Goal: Complete application form: Complete application form

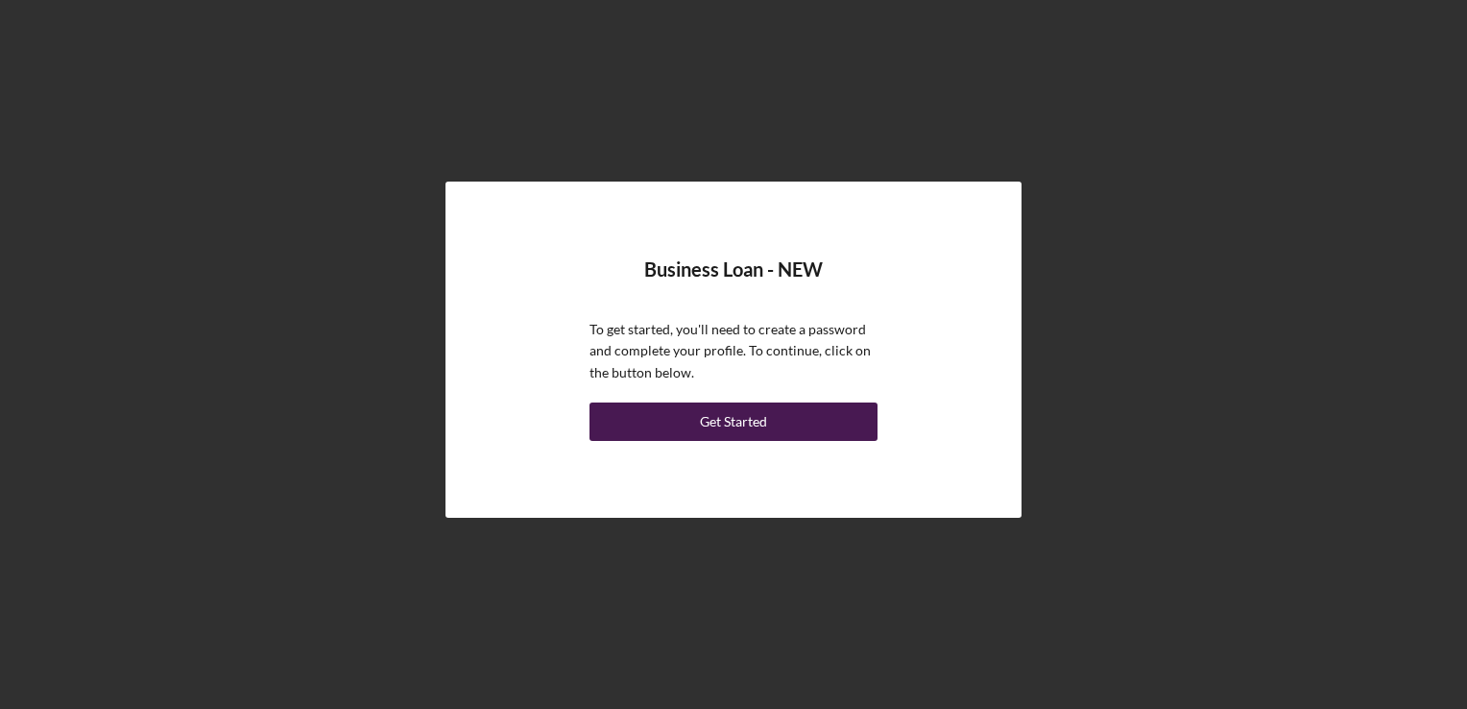
click at [792, 418] on button "Get Started" at bounding box center [734, 421] width 288 height 38
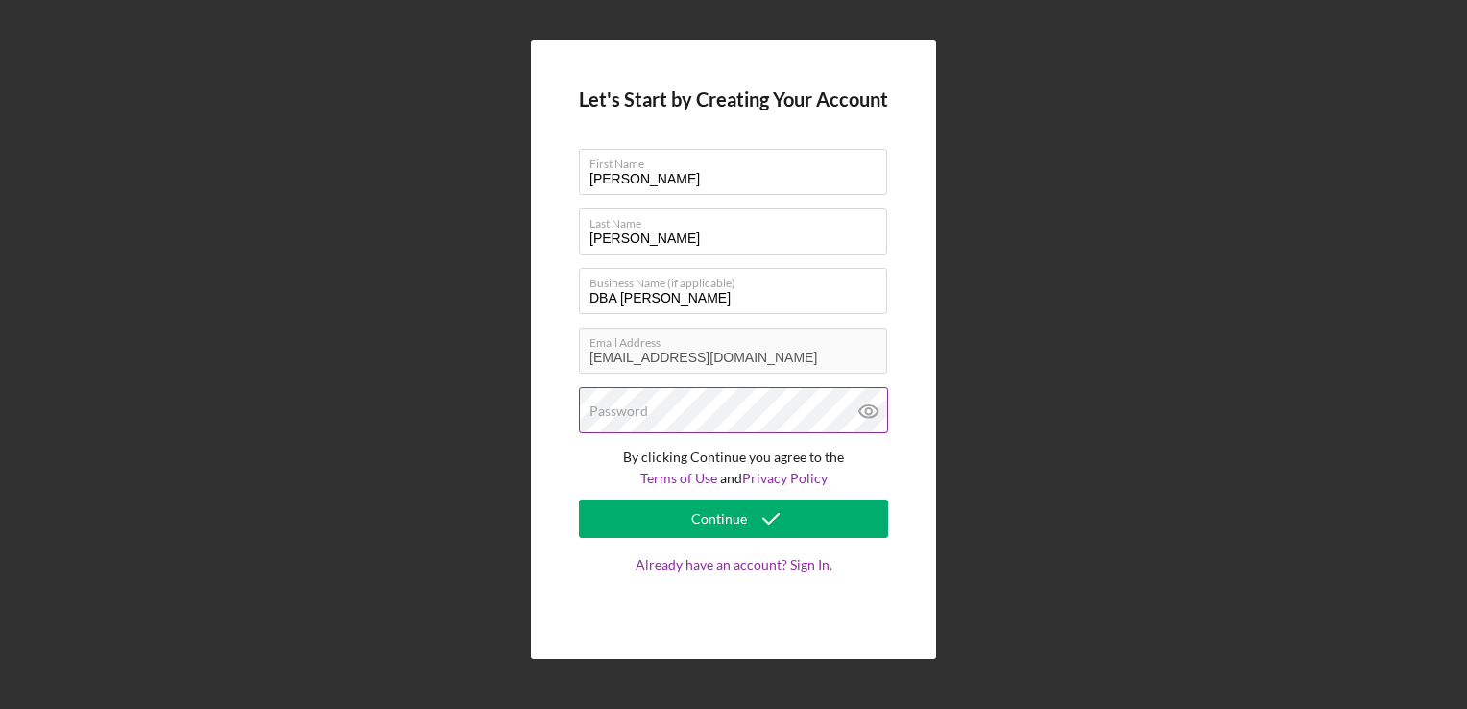
click at [662, 408] on div "Password" at bounding box center [733, 411] width 309 height 48
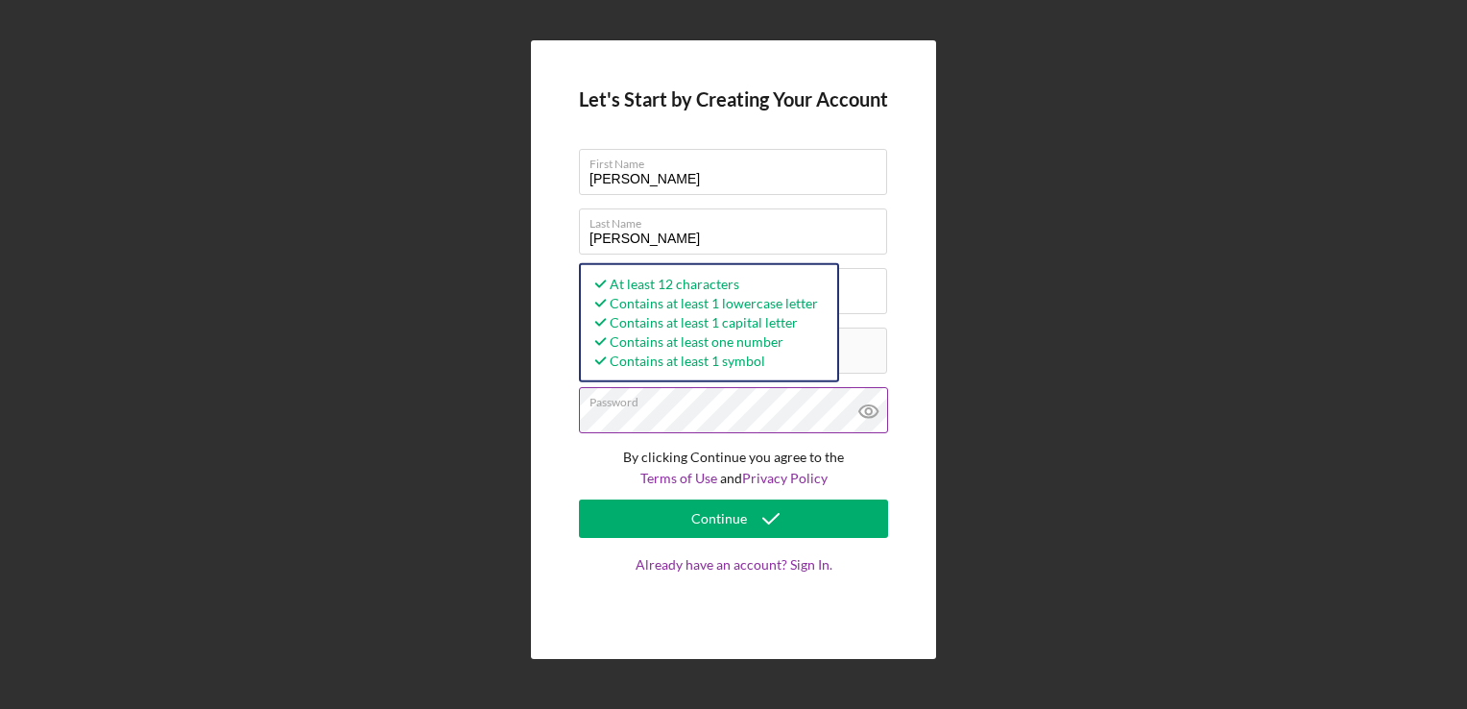
click at [863, 405] on icon at bounding box center [869, 411] width 48 height 48
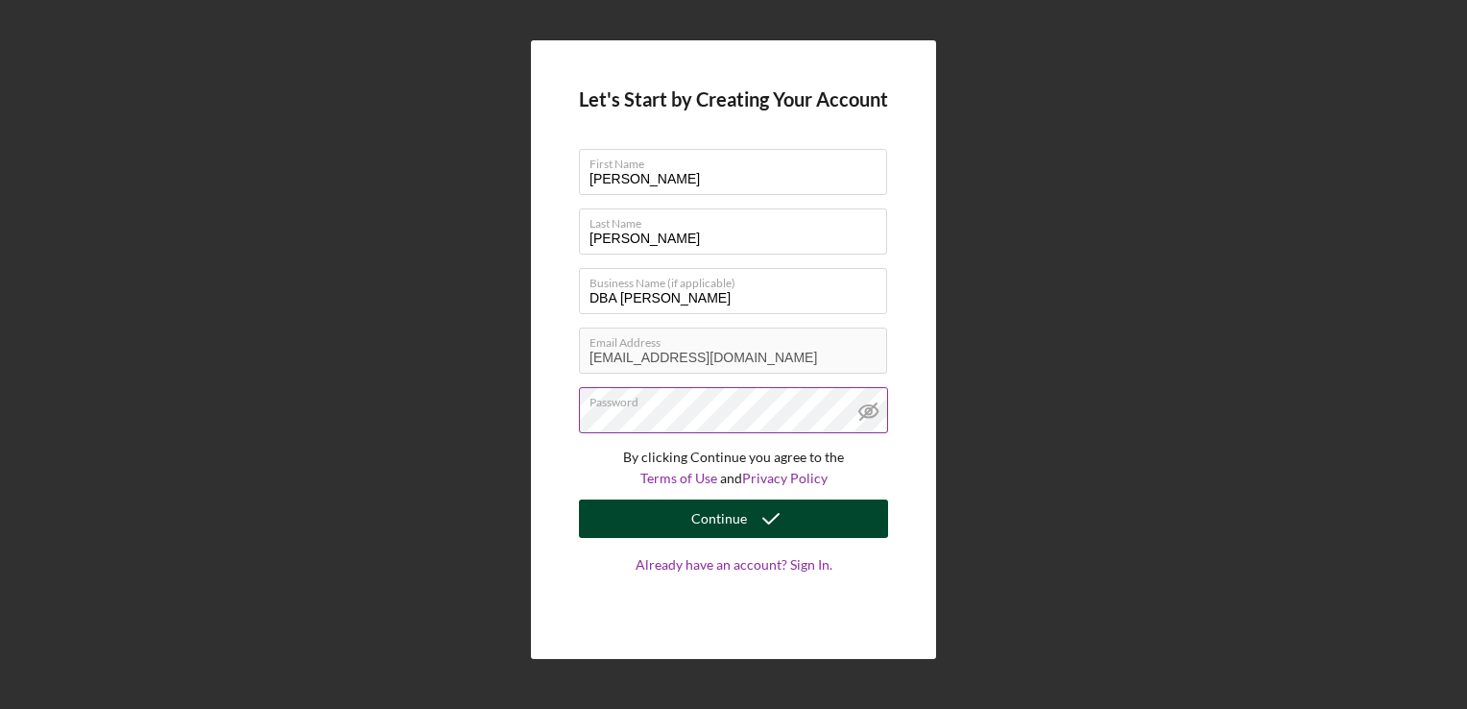
click at [791, 517] on icon "submit" at bounding box center [771, 519] width 48 height 48
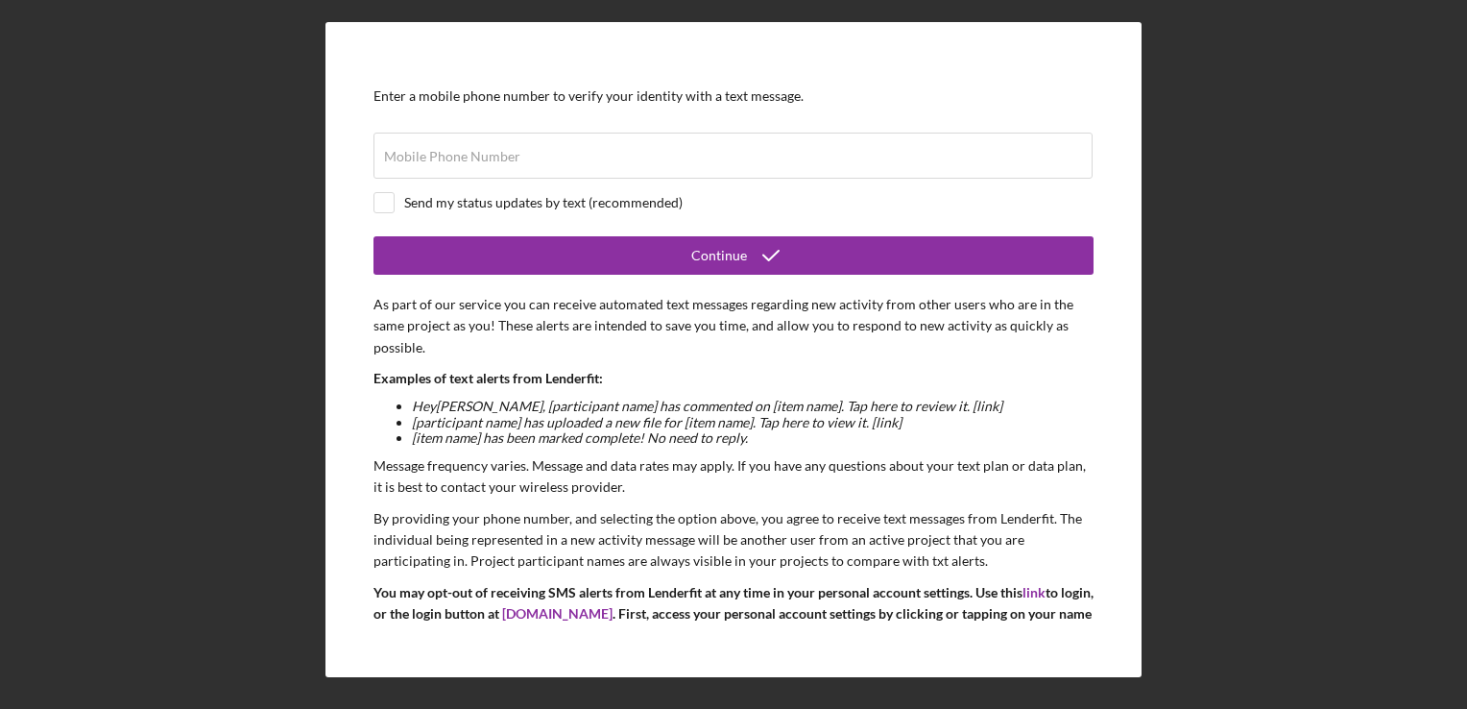
scroll to position [96, 0]
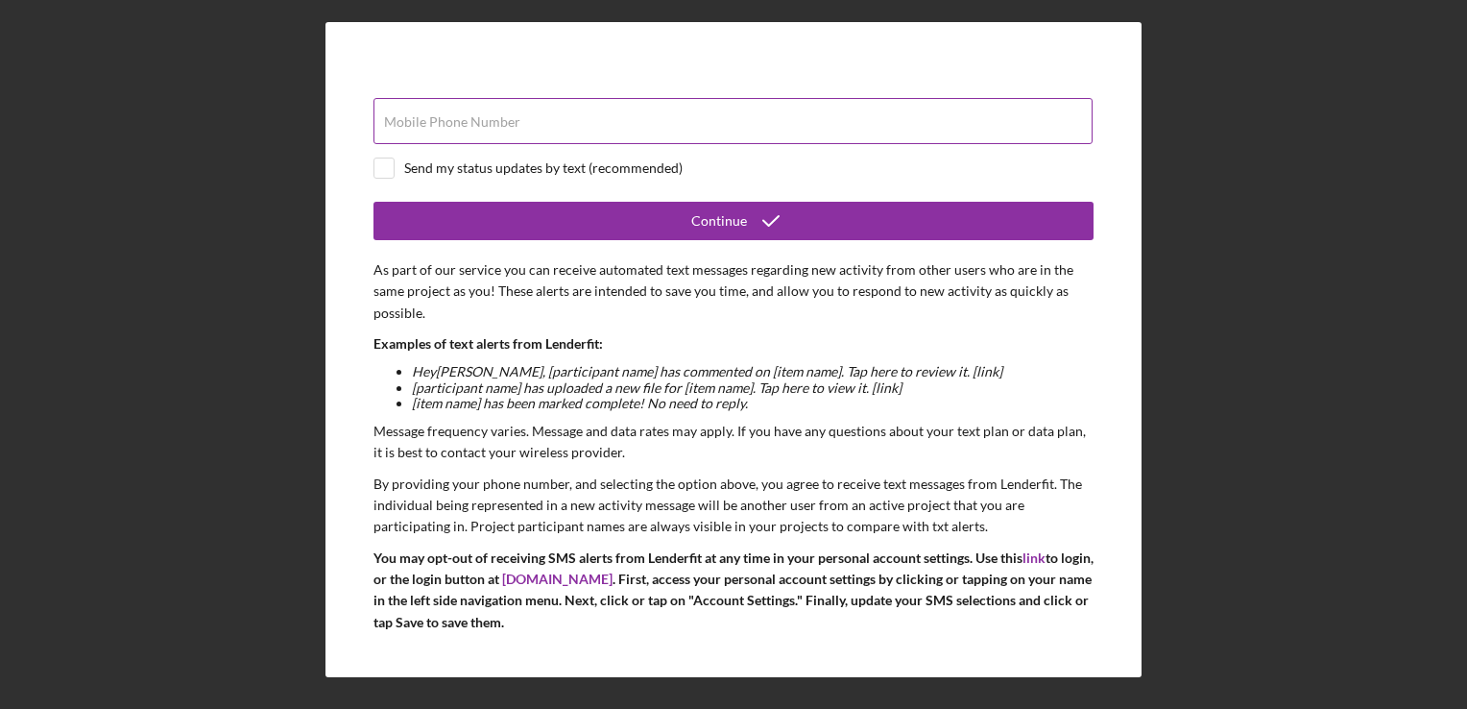
click at [500, 116] on label "Mobile Phone Number" at bounding box center [452, 121] width 136 height 15
click at [500, 116] on input "Mobile Phone Number" at bounding box center [733, 121] width 719 height 46
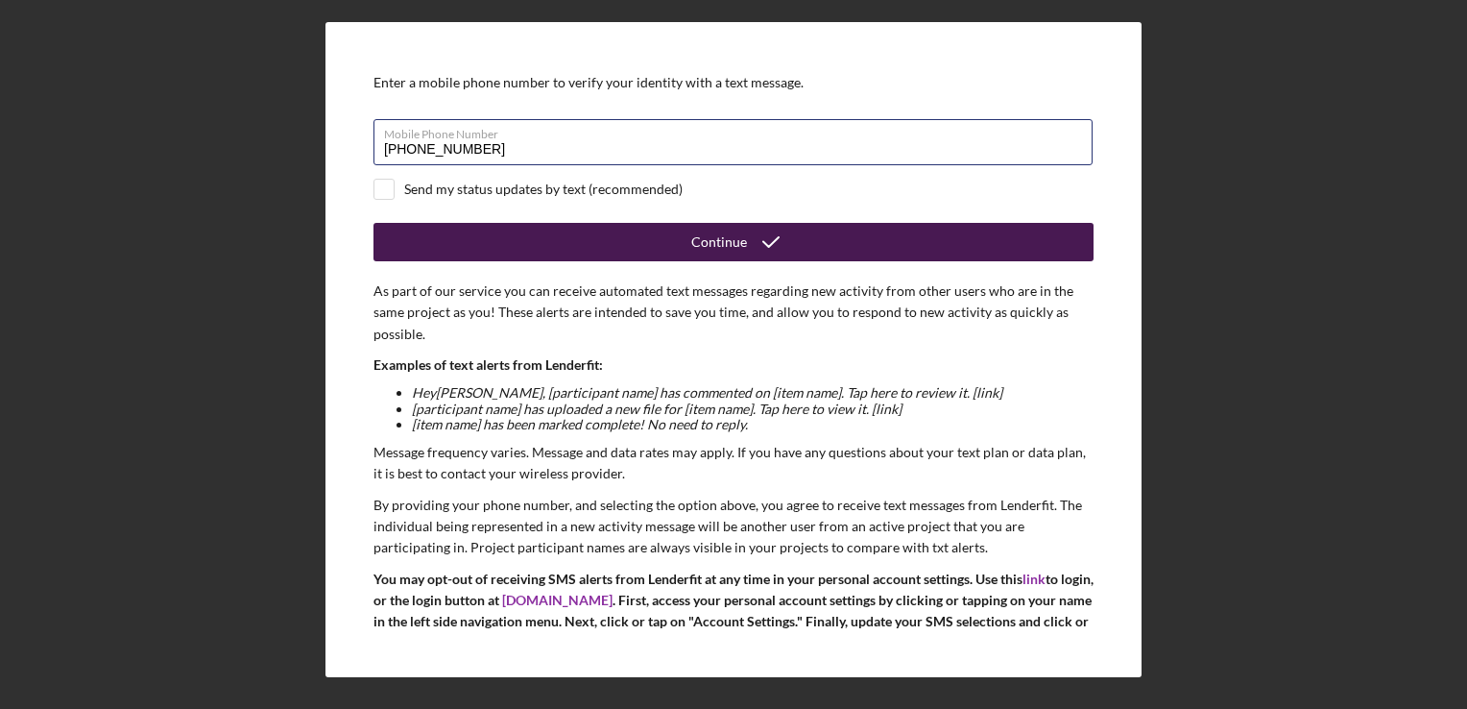
scroll to position [0, 0]
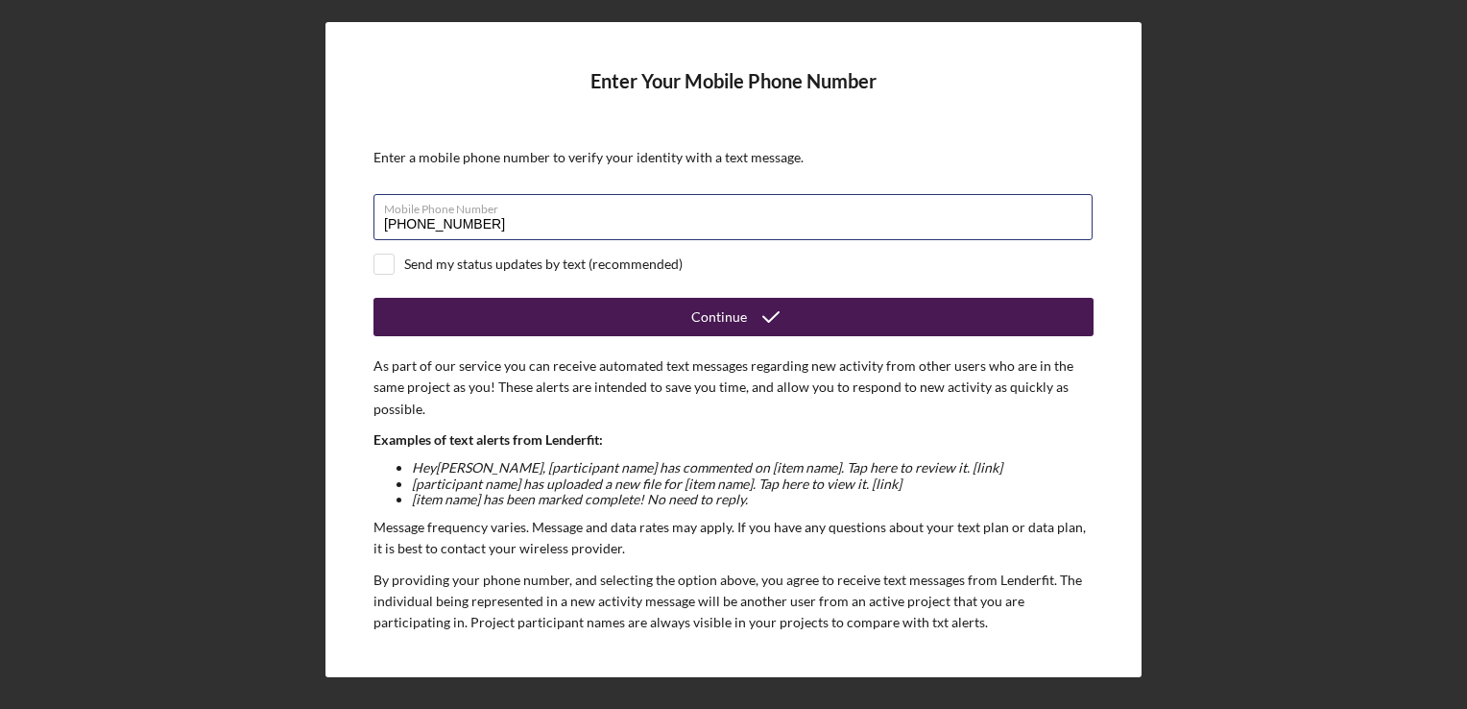
type input "[PHONE_NUMBER]"
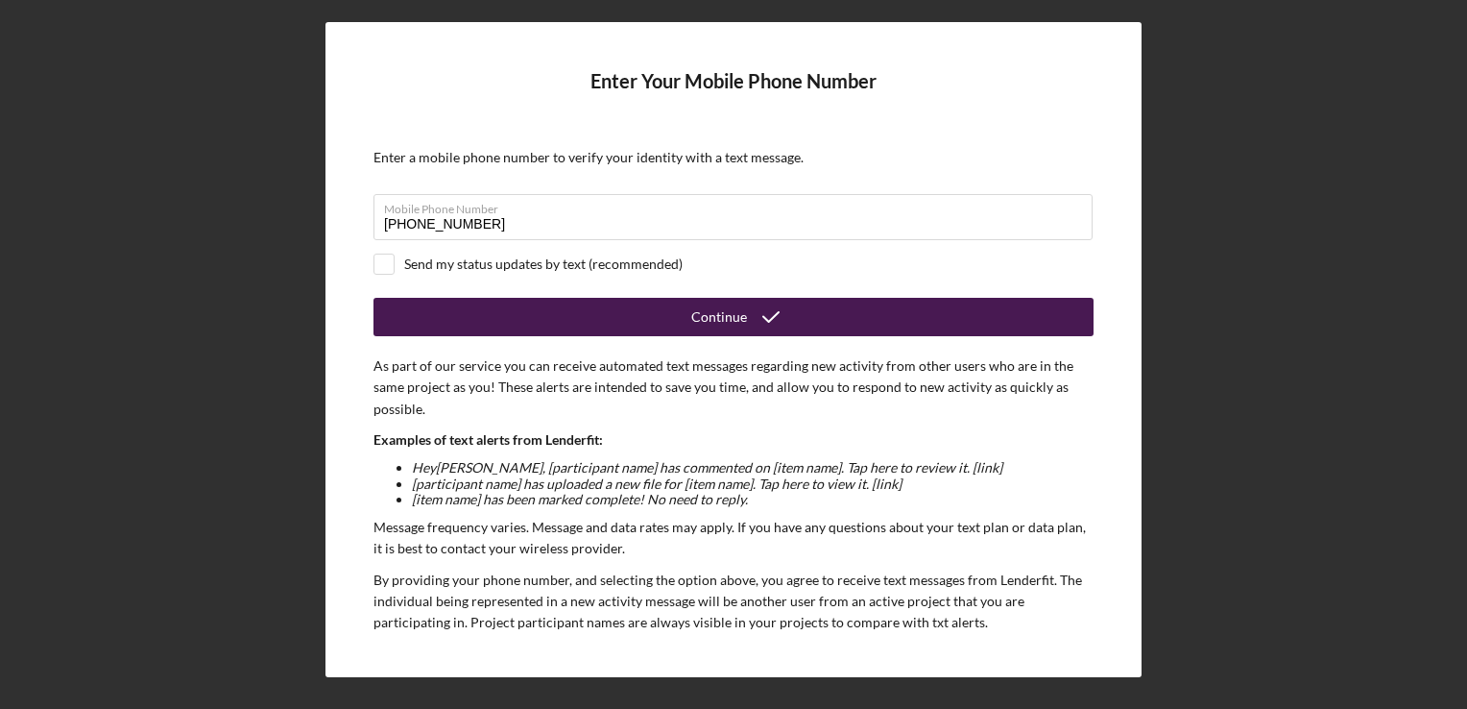
click at [685, 321] on button "Continue" at bounding box center [734, 317] width 720 height 38
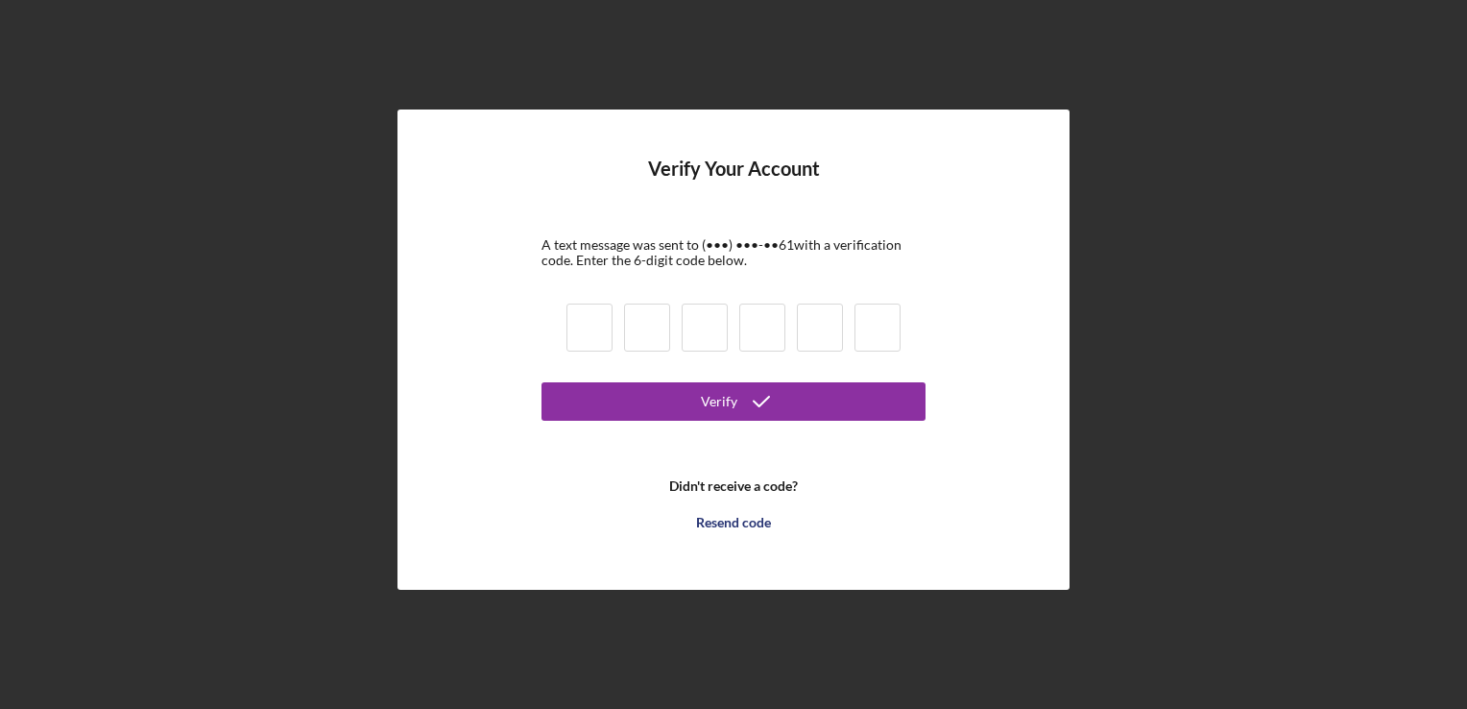
click at [727, 342] on input at bounding box center [705, 327] width 46 height 48
type input "7"
type input "8"
type input "5"
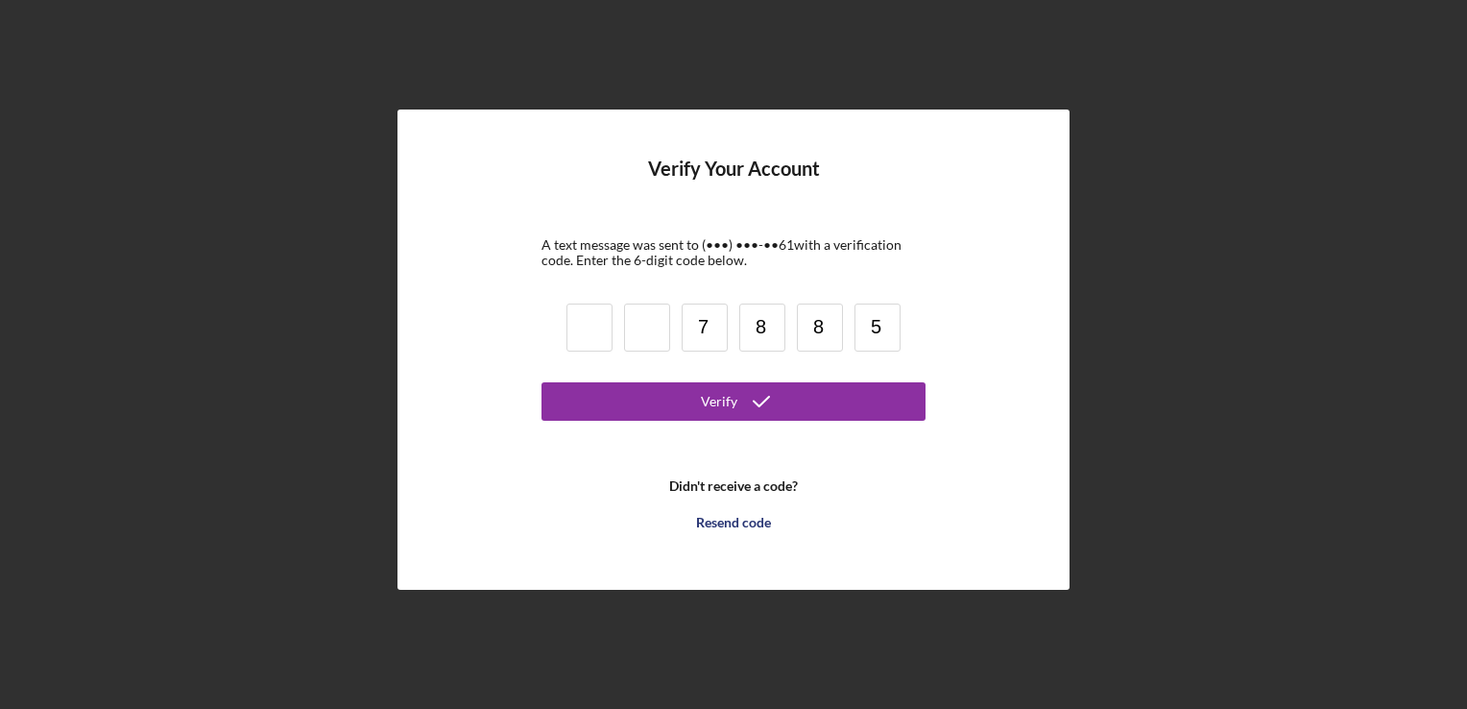
click at [922, 328] on form "Verify Your Account A text message was sent to (•••) •••-•• 61 with a verificat…" at bounding box center [734, 348] width 384 height 383
click at [693, 316] on input "7" at bounding box center [705, 327] width 46 height 48
click at [641, 325] on input at bounding box center [647, 327] width 46 height 48
type input "7"
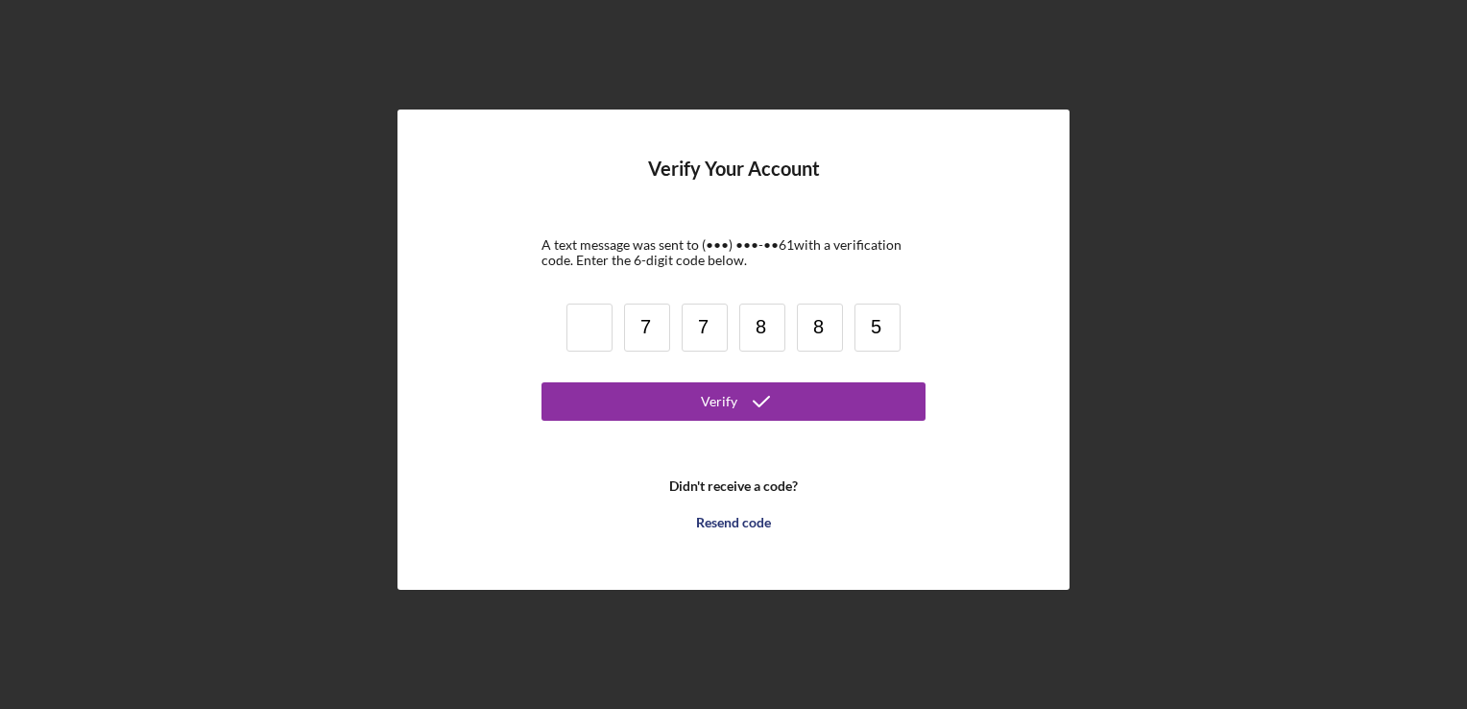
type input "8"
click at [710, 325] on input "7" at bounding box center [705, 327] width 46 height 48
click at [707, 326] on input "7" at bounding box center [705, 327] width 46 height 48
type input "8"
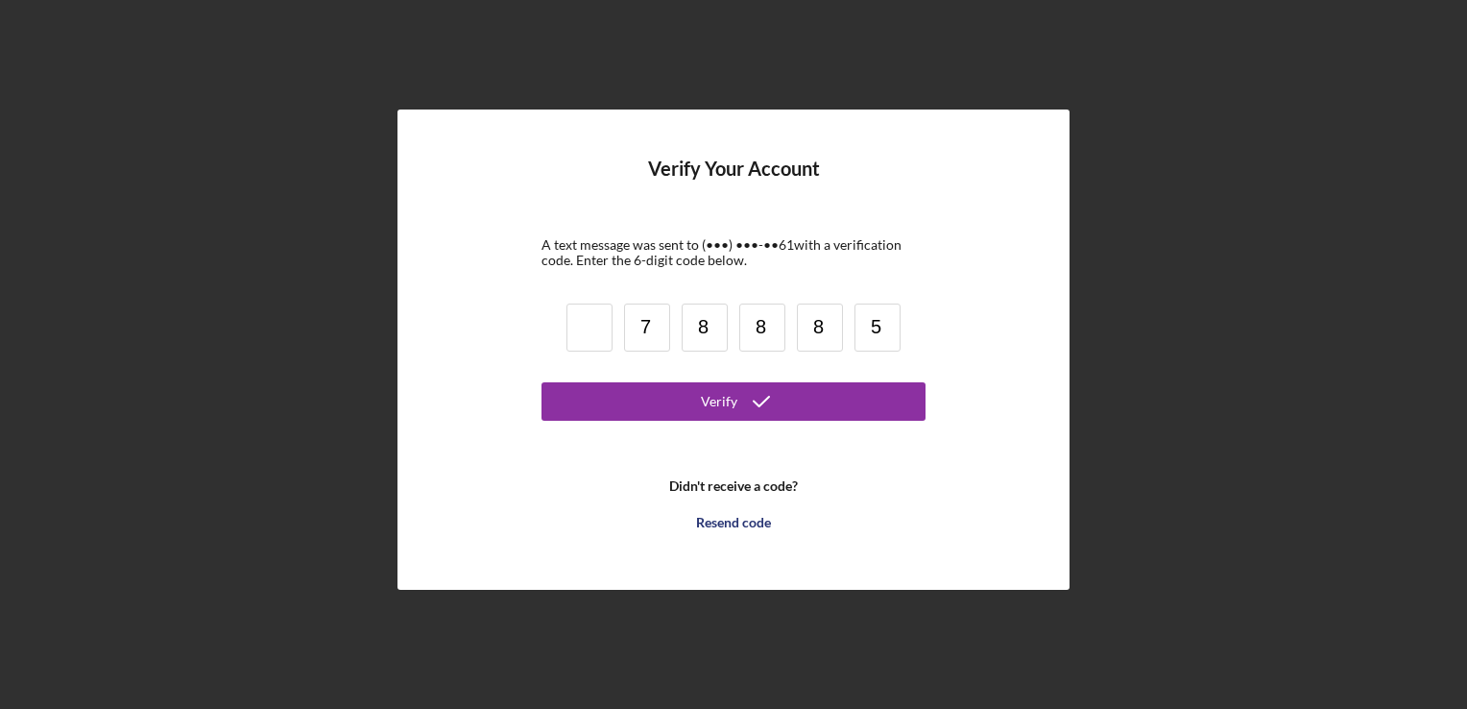
click at [822, 323] on input "8" at bounding box center [820, 327] width 46 height 48
type input "5"
click at [575, 309] on input at bounding box center [590, 327] width 46 height 48
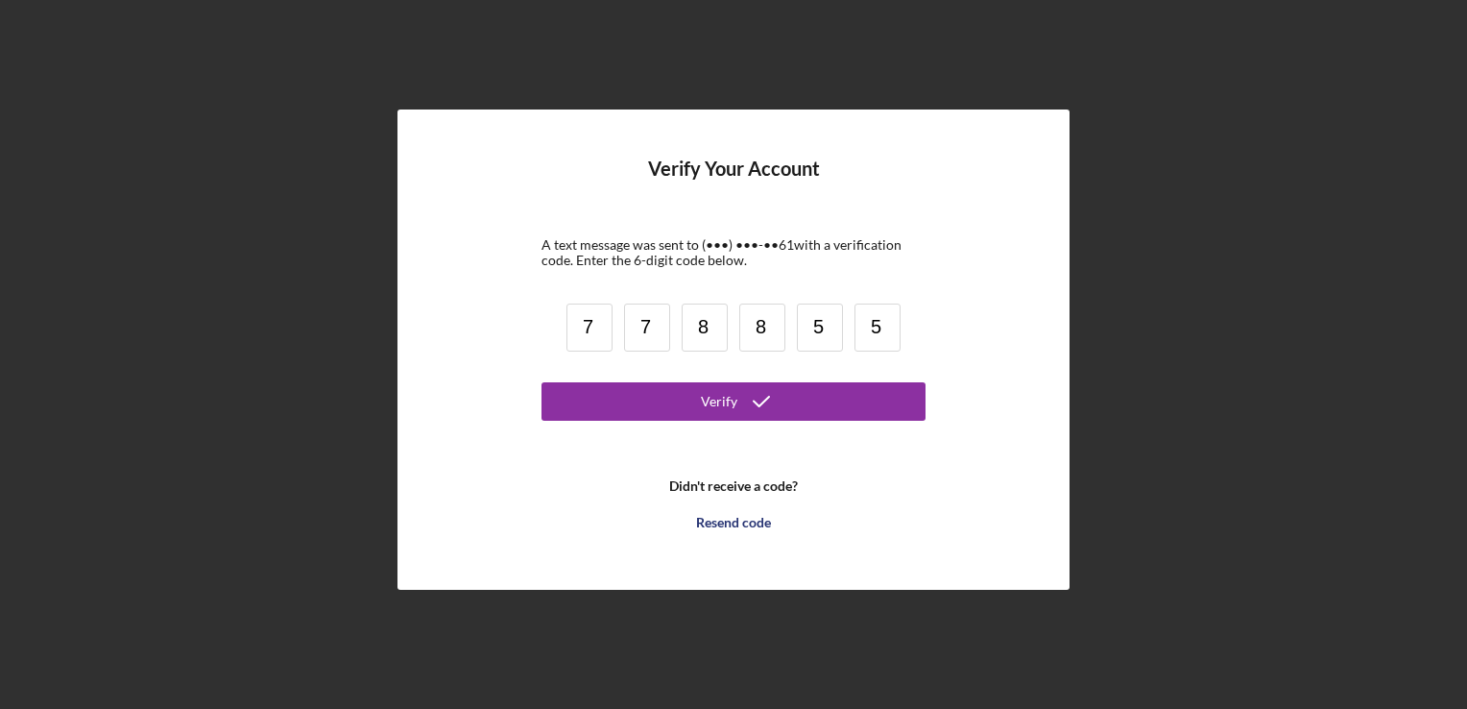
type input "7"
click at [644, 326] on input "7" at bounding box center [647, 327] width 46 height 48
type input "8"
click at [776, 333] on input "8" at bounding box center [762, 327] width 46 height 48
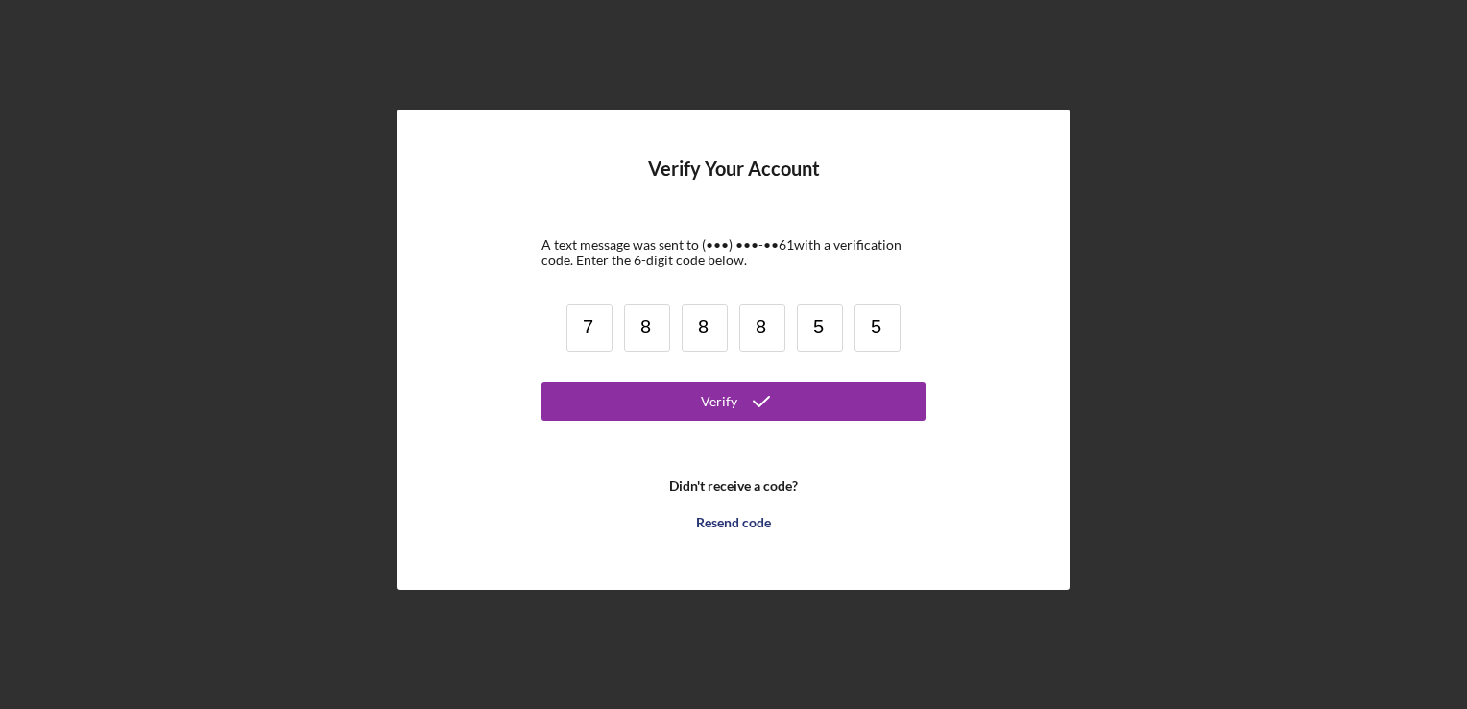
click at [776, 333] on input "8" at bounding box center [762, 327] width 46 height 48
type input "5"
click at [825, 329] on input "5" at bounding box center [820, 327] width 46 height 48
type input "7"
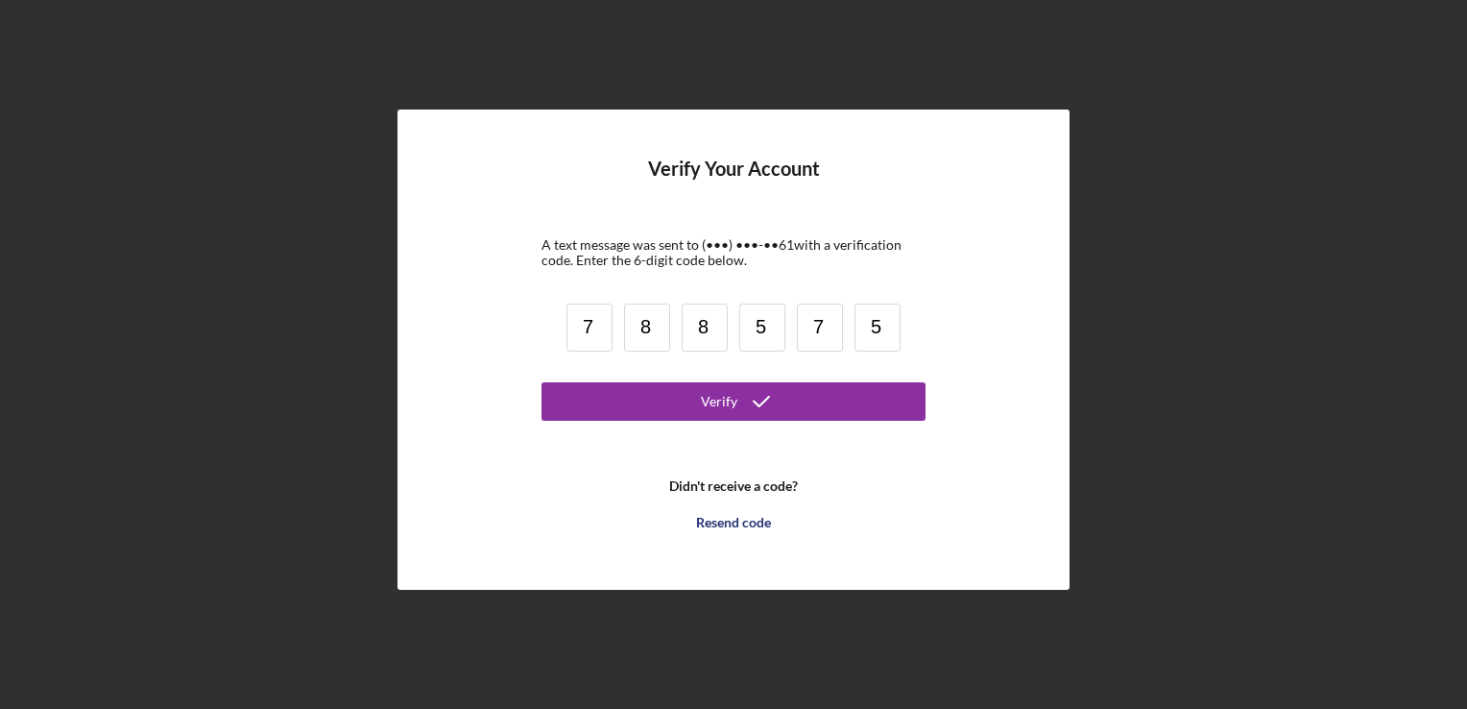
click at [876, 329] on input "5" at bounding box center [878, 327] width 46 height 48
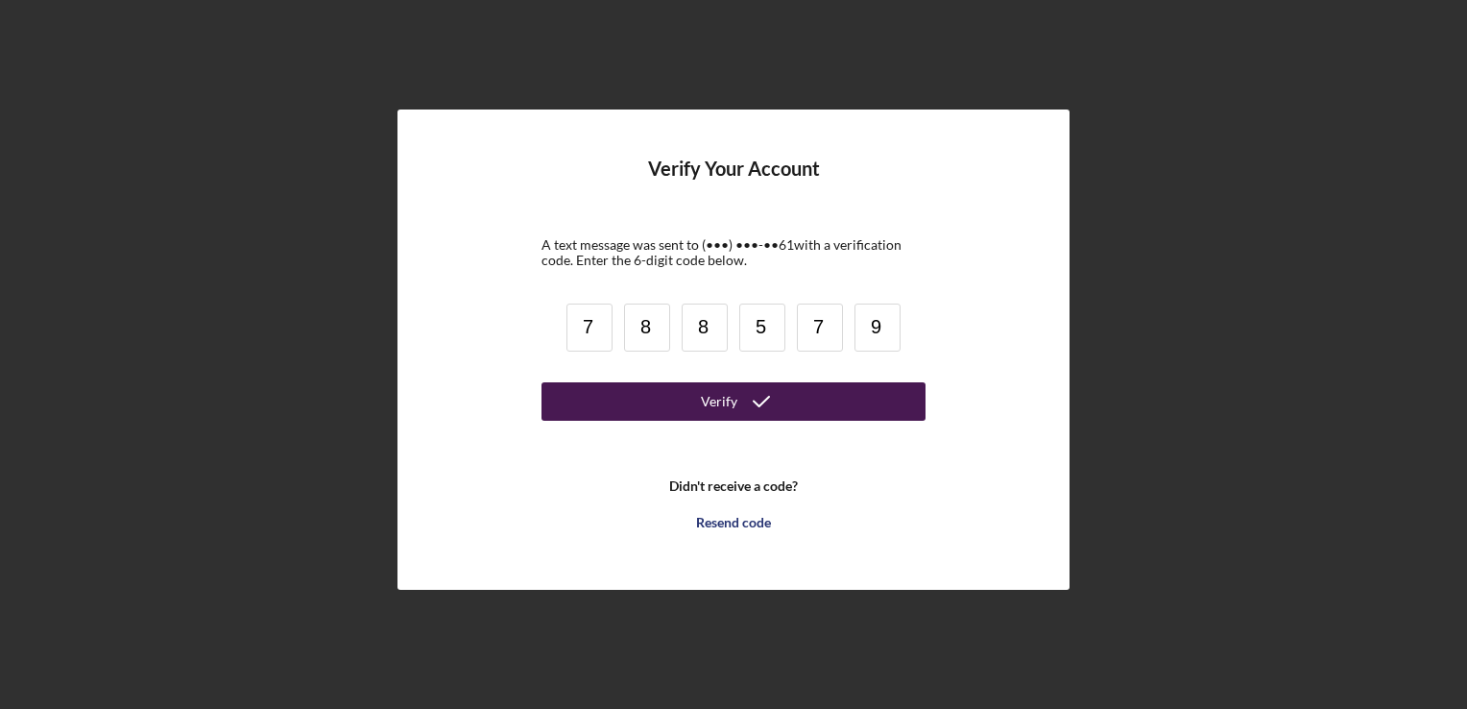
type input "9"
click at [748, 404] on icon "submit" at bounding box center [761, 401] width 48 height 48
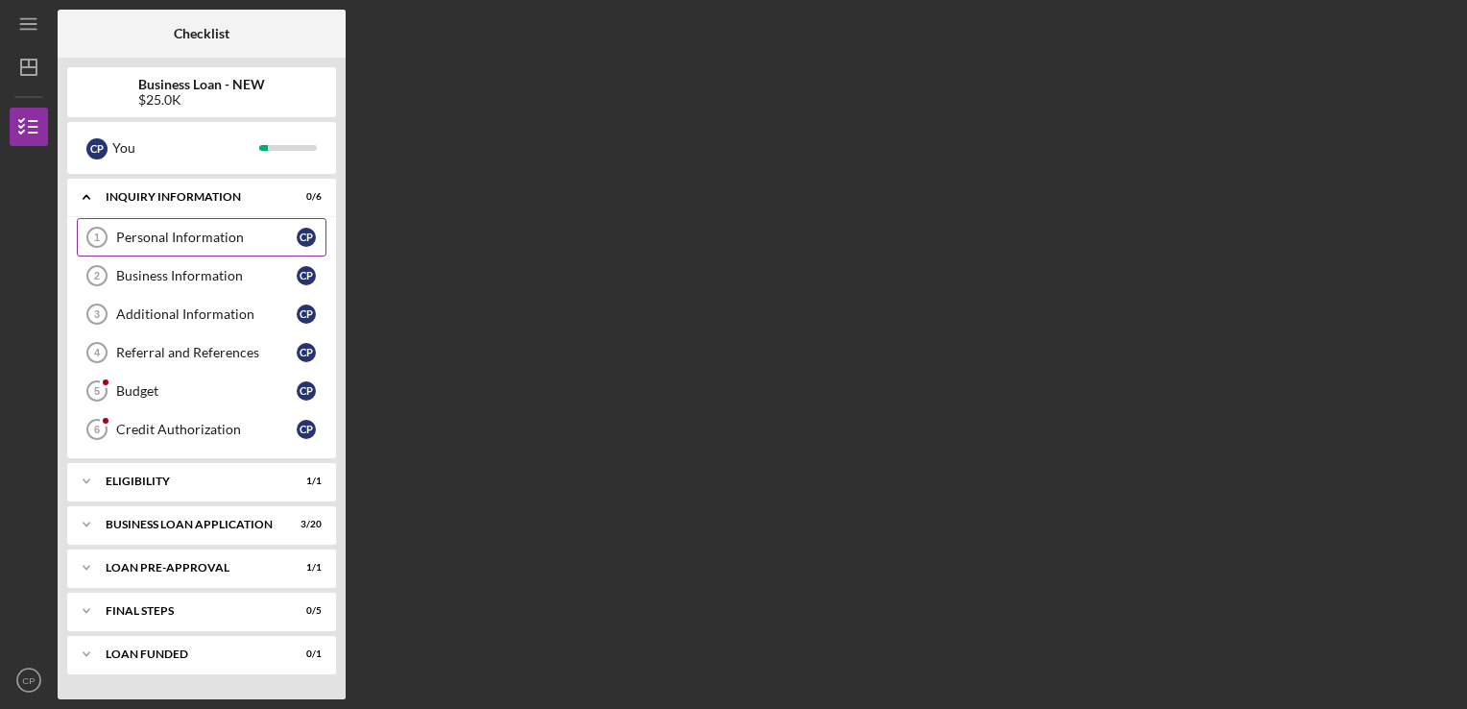
click at [169, 229] on div "Personal Information" at bounding box center [206, 236] width 181 height 15
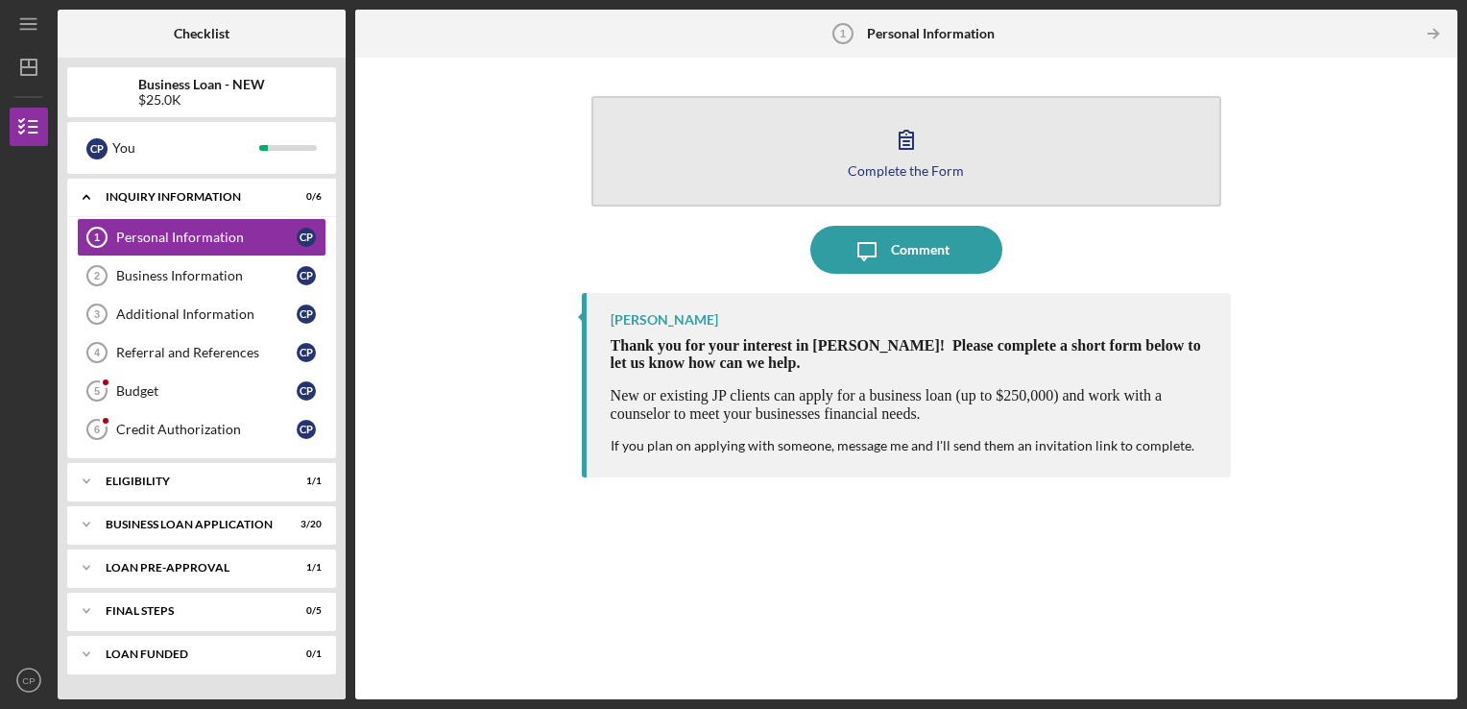
click at [927, 183] on button "Complete the Form Form" at bounding box center [906, 151] width 631 height 110
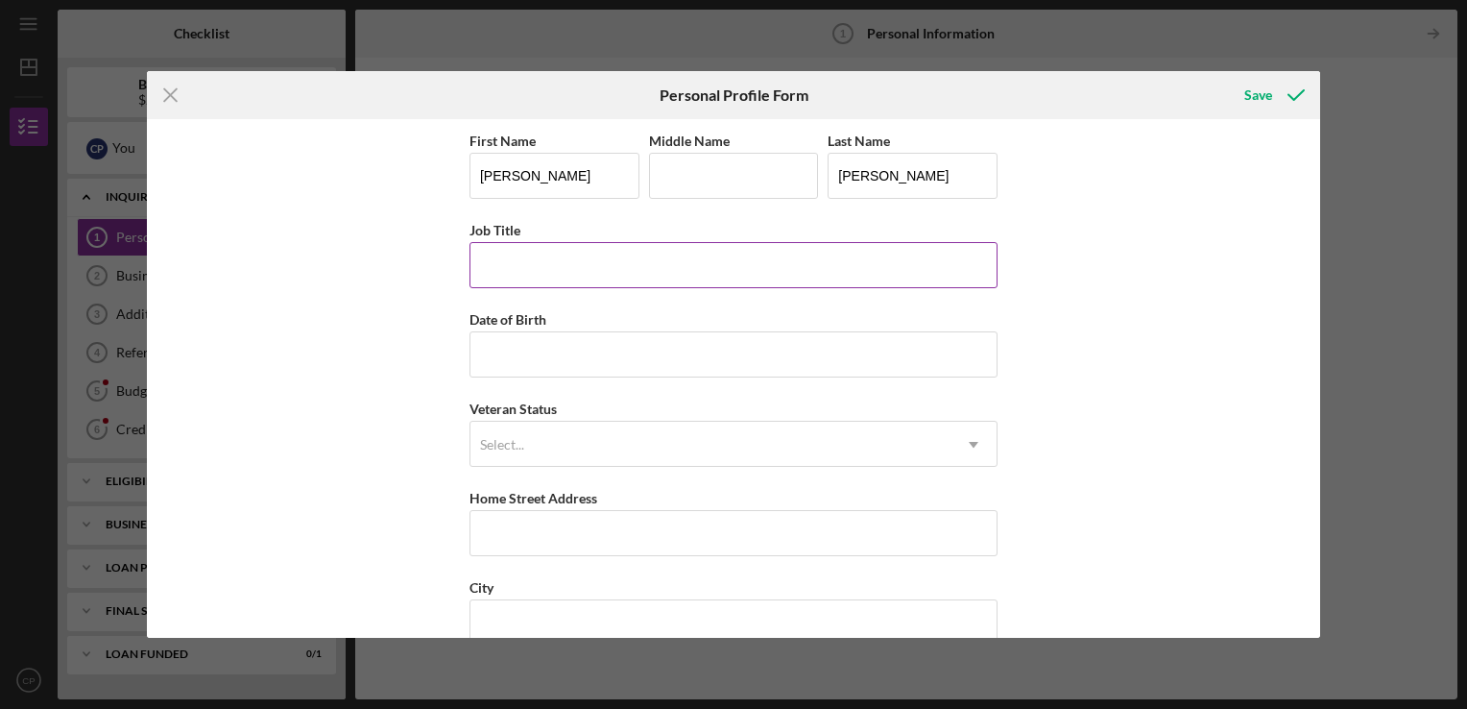
click at [717, 252] on input "Job Title" at bounding box center [734, 265] width 528 height 46
type input "s"
type input "Sales Support"
click at [523, 356] on input "Date of Birth" at bounding box center [734, 354] width 528 height 46
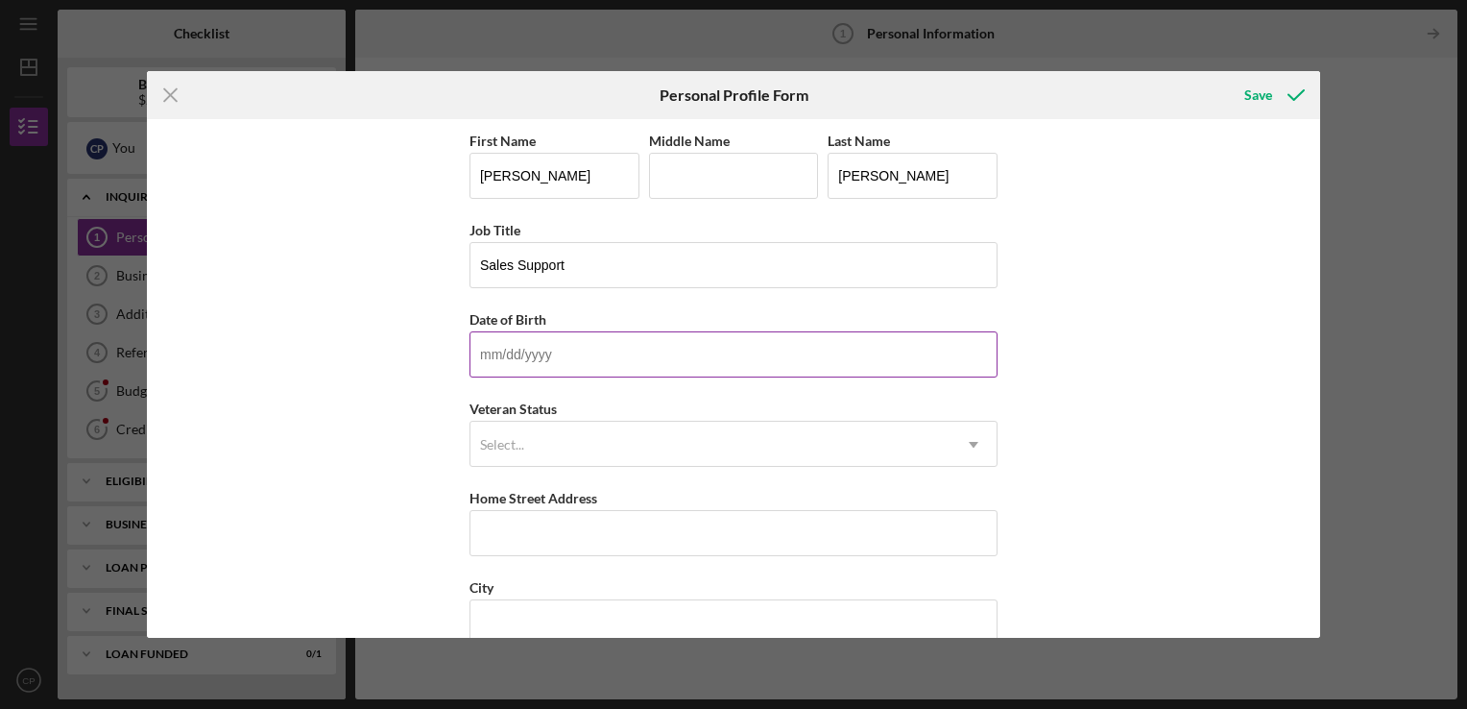
type input "[DATE]"
type input "[PERSON_NAME]"
type input "[STREET_ADDRESS]"
type input "Saint Louis"
type input "63116"
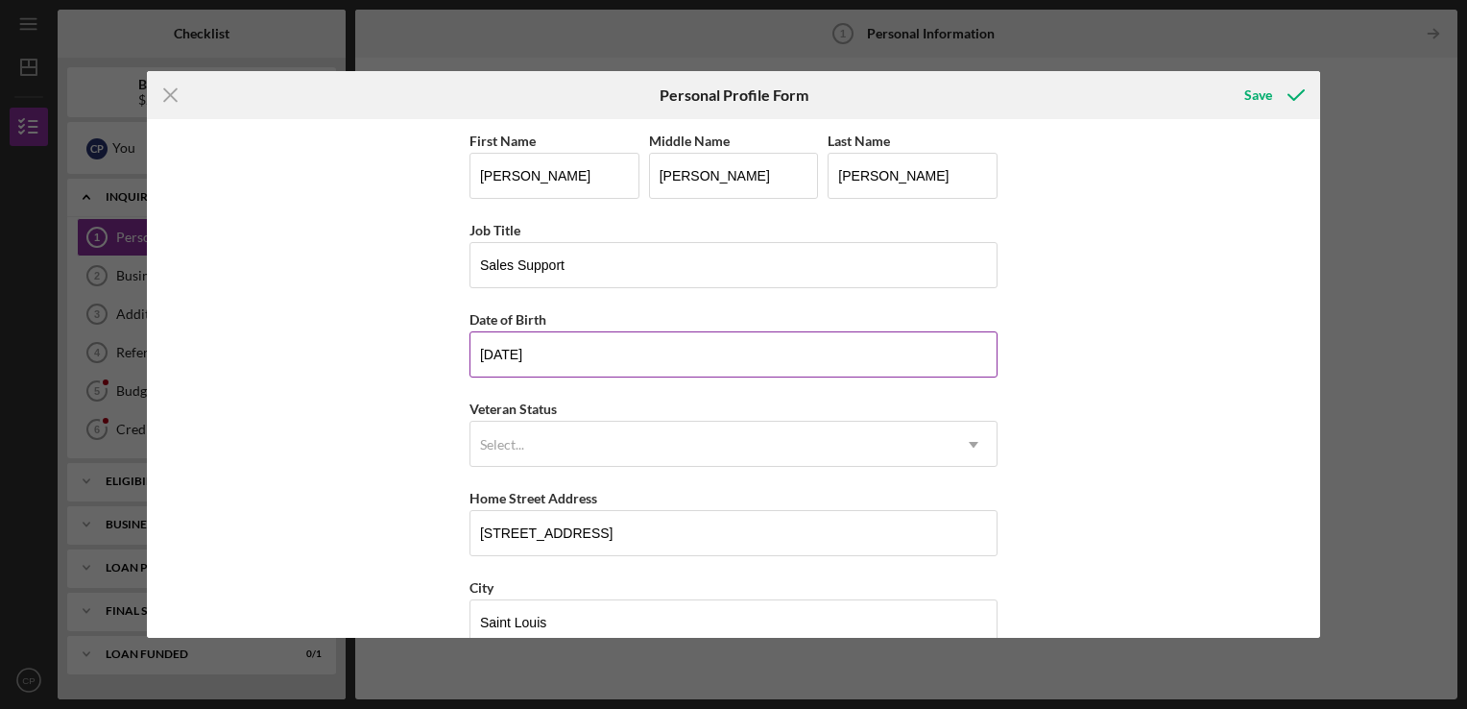
type input "MO"
click at [573, 447] on div "Select..." at bounding box center [711, 444] width 480 height 44
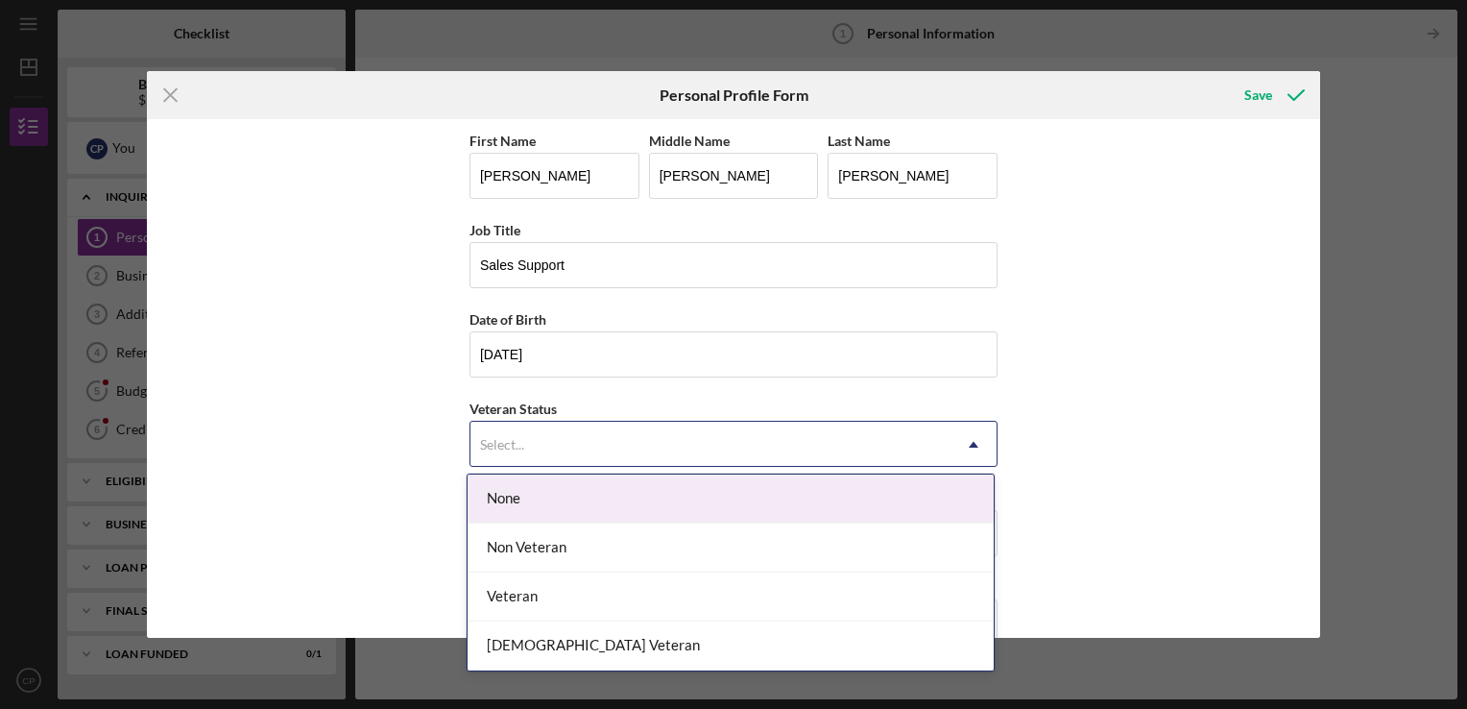
click at [530, 499] on div "None" at bounding box center [731, 498] width 526 height 49
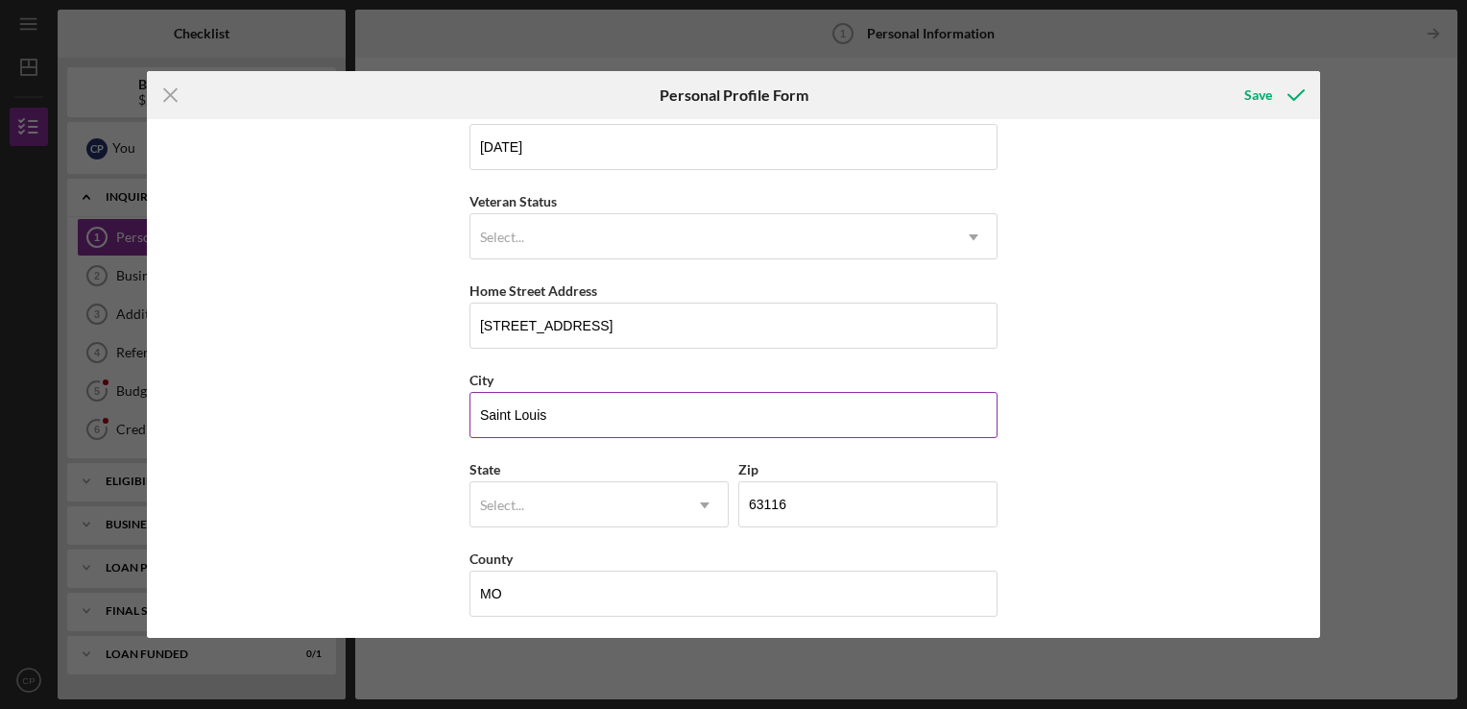
scroll to position [211, 0]
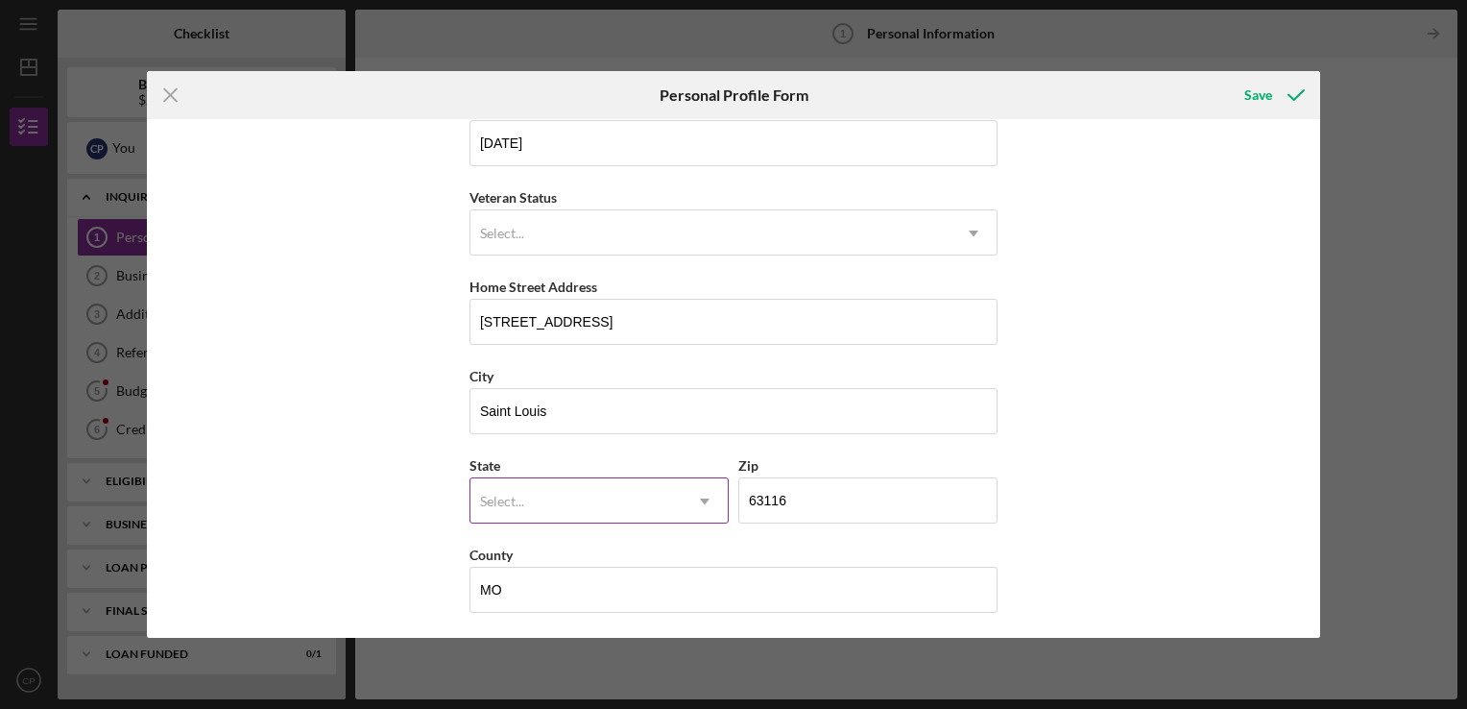
click at [538, 479] on div "Select..." at bounding box center [576, 501] width 211 height 44
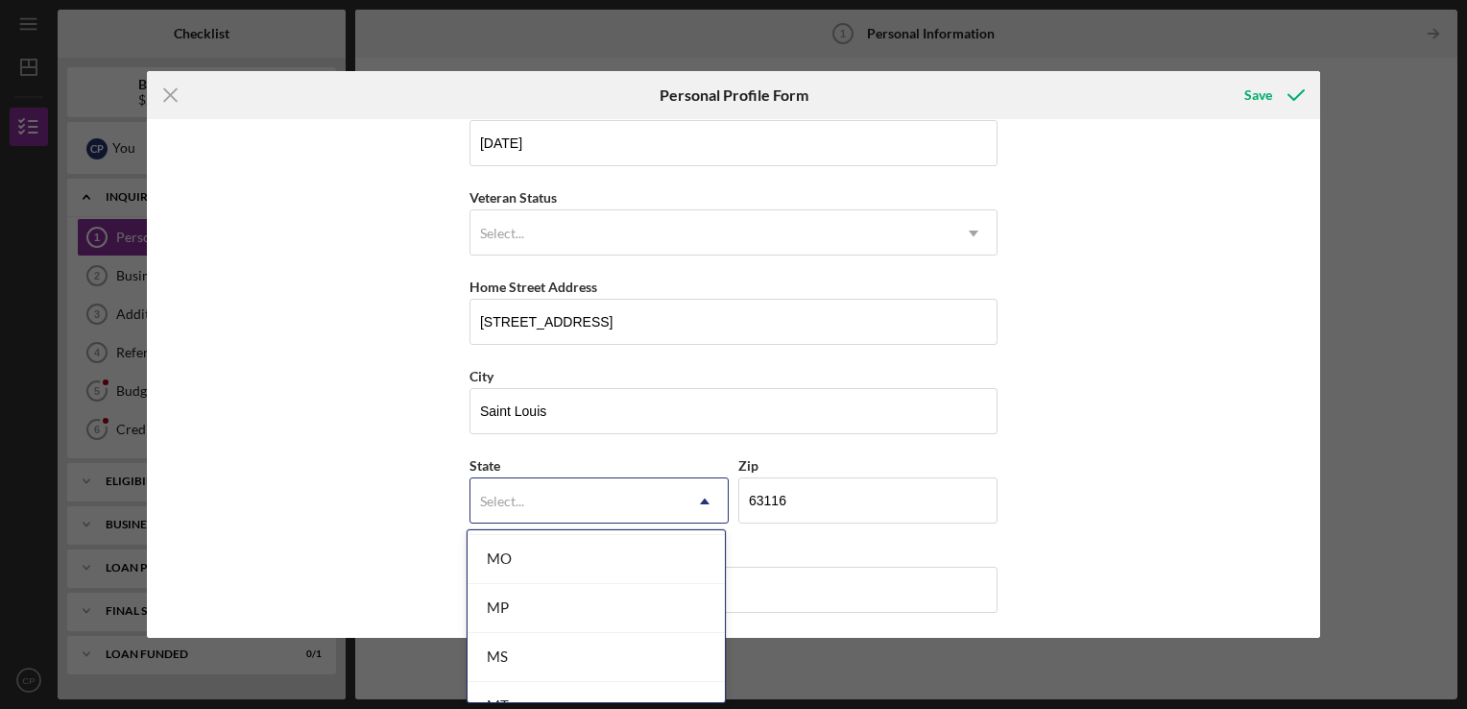
scroll to position [1728, 0]
click at [558, 542] on div "MO" at bounding box center [596, 540] width 257 height 49
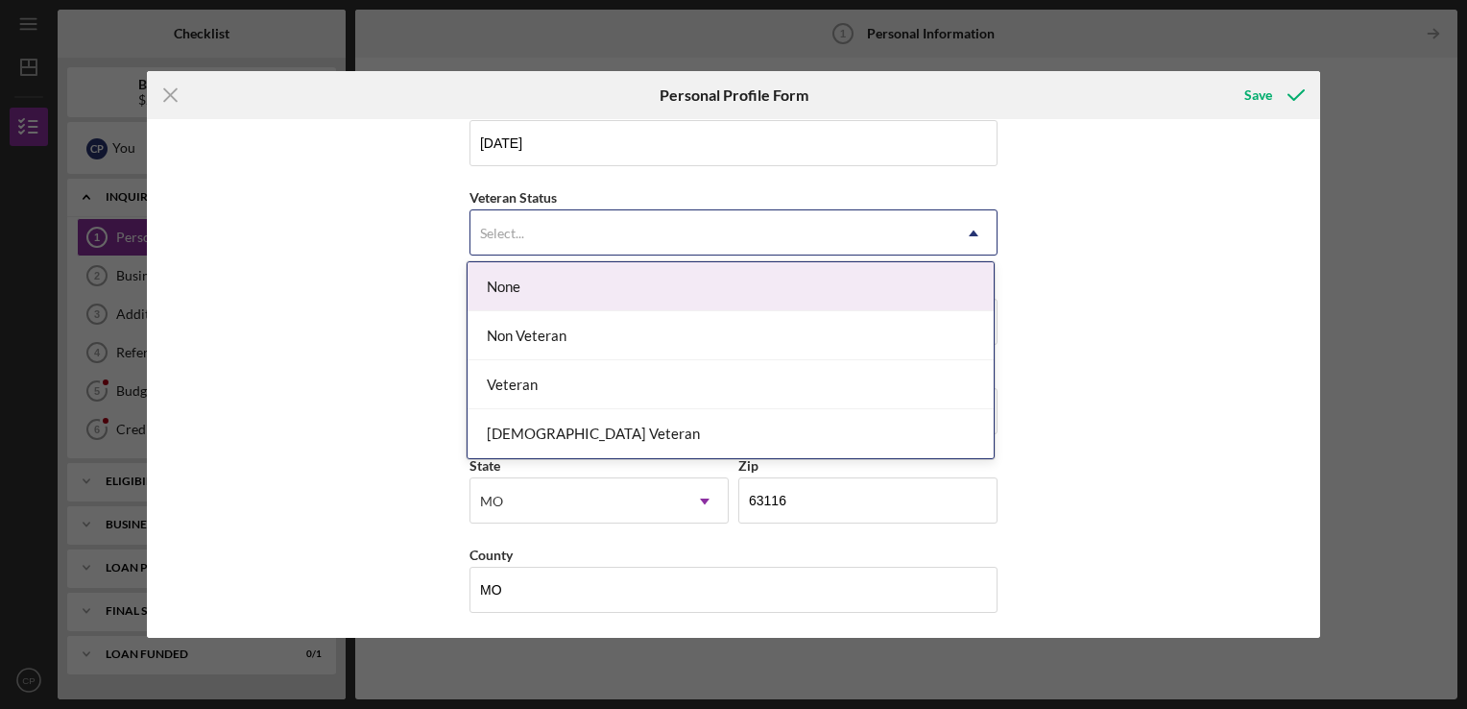
click at [740, 242] on div "Select..." at bounding box center [711, 233] width 480 height 44
click at [511, 296] on div "None" at bounding box center [731, 286] width 526 height 49
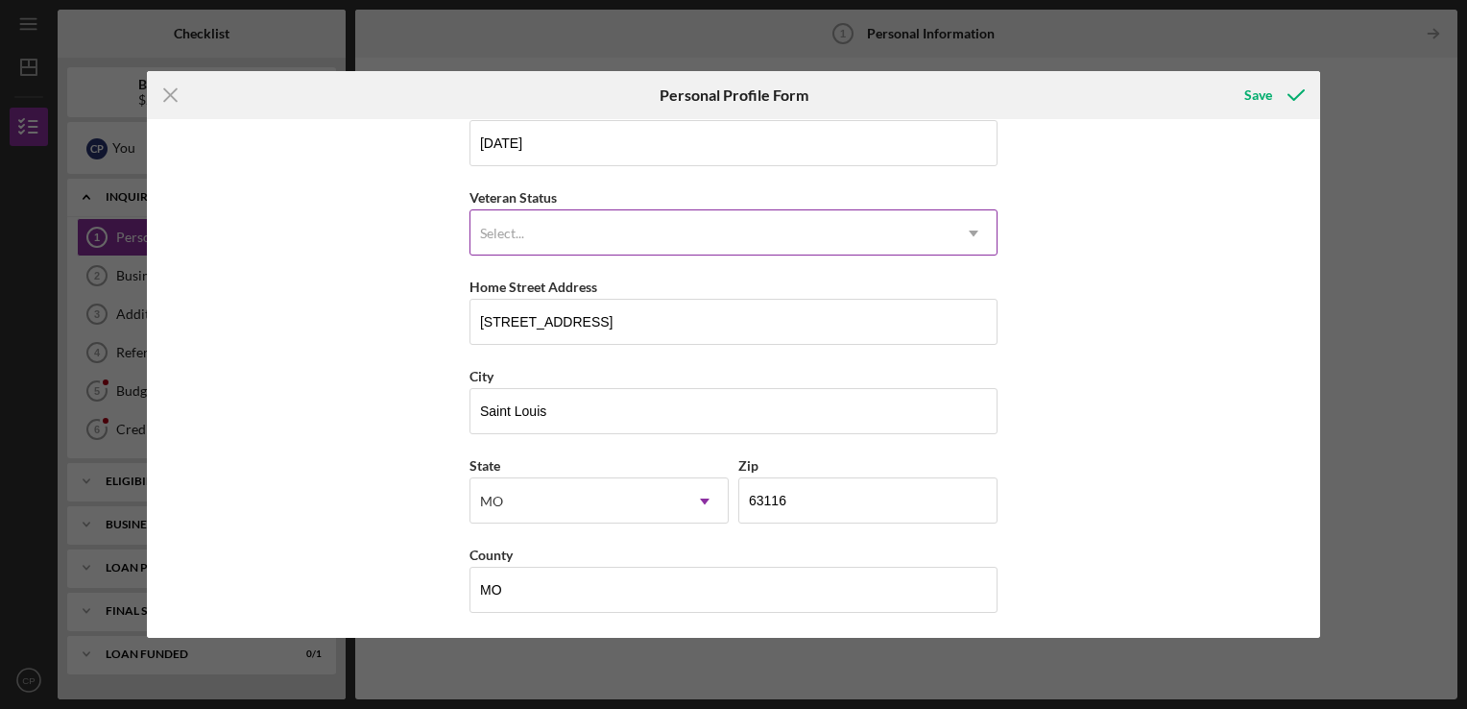
click at [570, 219] on div "Select..." at bounding box center [711, 233] width 480 height 44
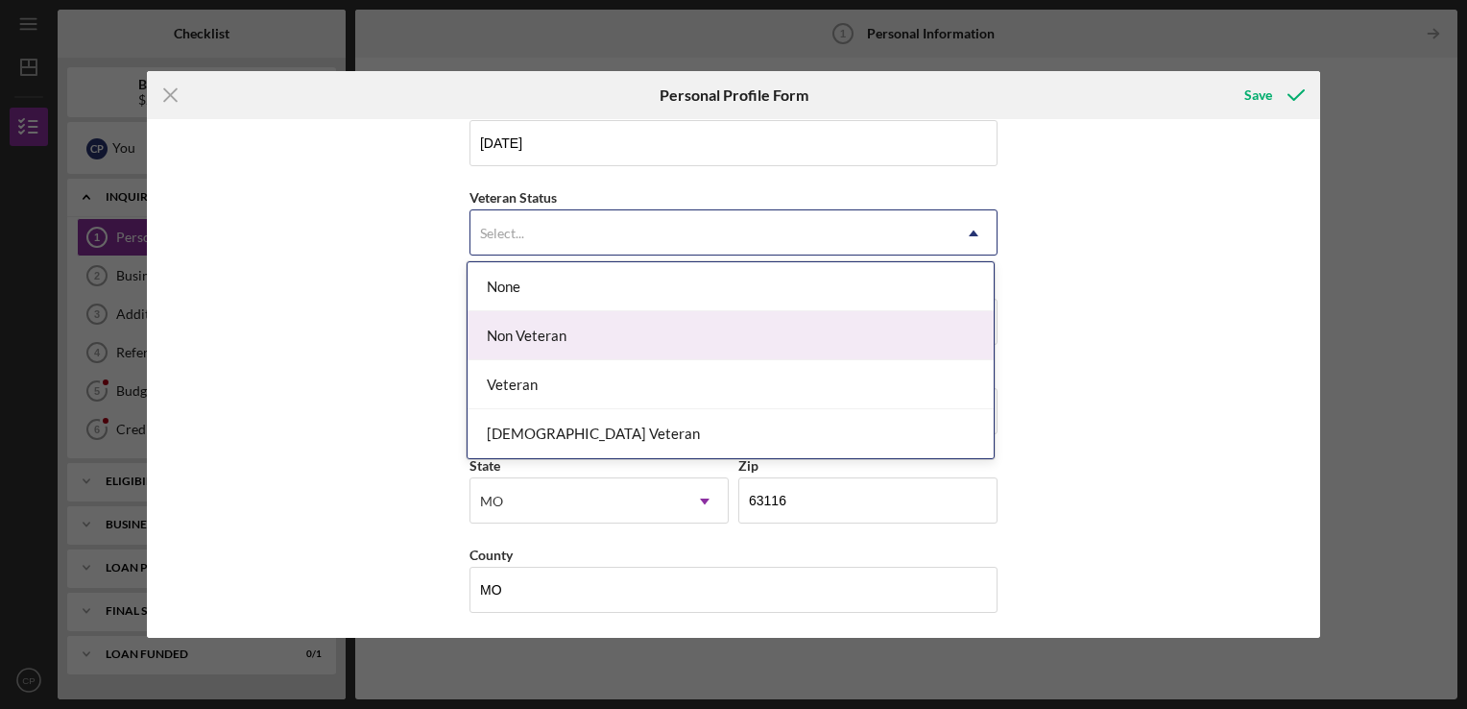
click at [538, 342] on div "Non Veteran" at bounding box center [731, 335] width 526 height 49
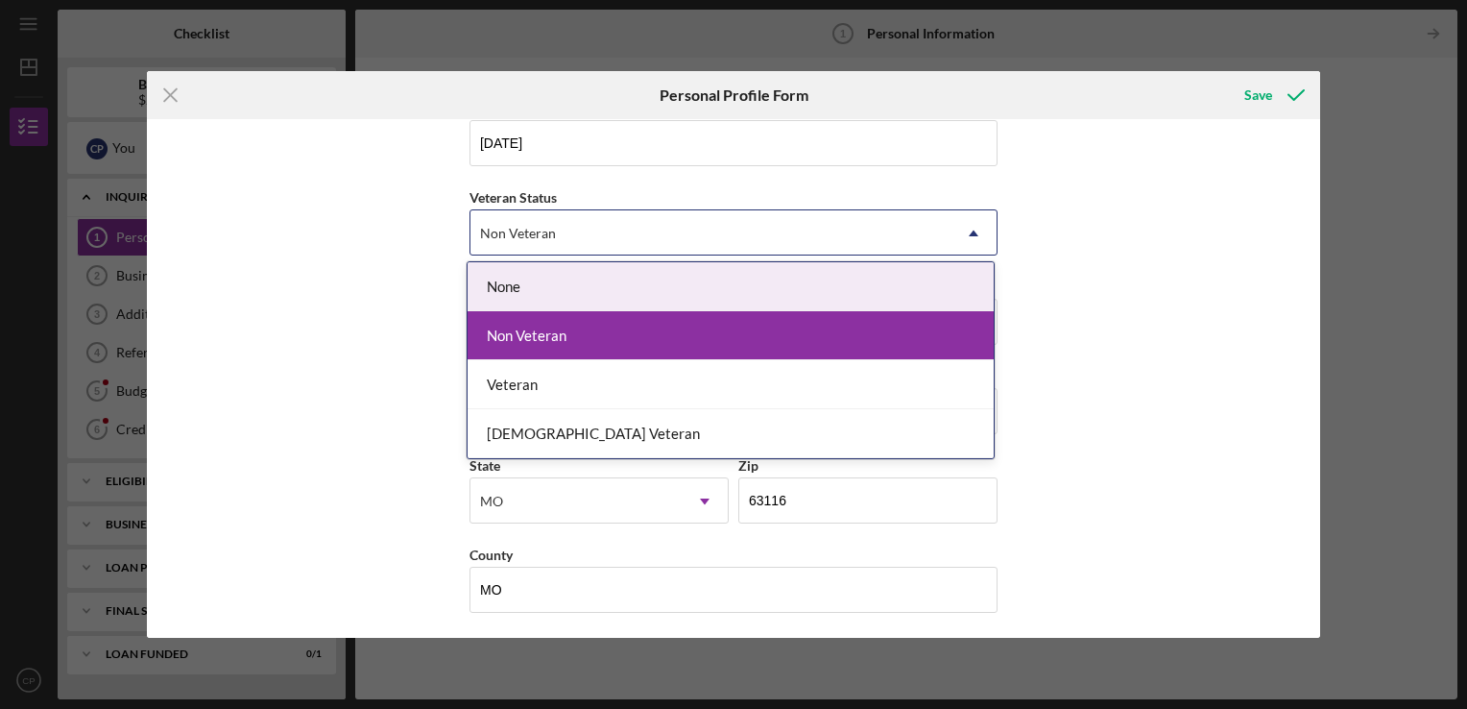
click at [648, 225] on div "Non Veteran" at bounding box center [711, 233] width 480 height 44
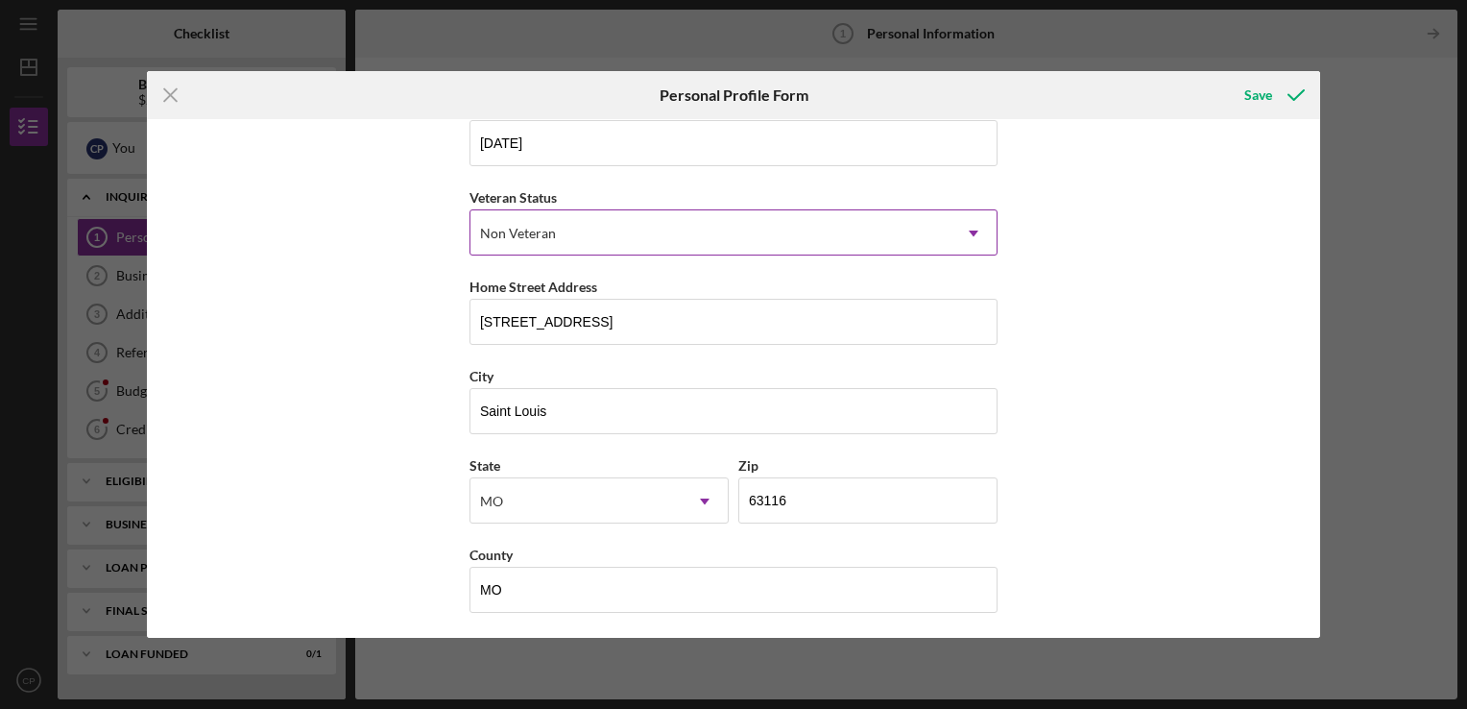
click at [647, 225] on div "Non Veteran" at bounding box center [711, 233] width 480 height 44
click at [1414, 250] on div "Icon/Menu Close Personal Profile Form Save First Name [PERSON_NAME] Middle Name…" at bounding box center [733, 354] width 1467 height 709
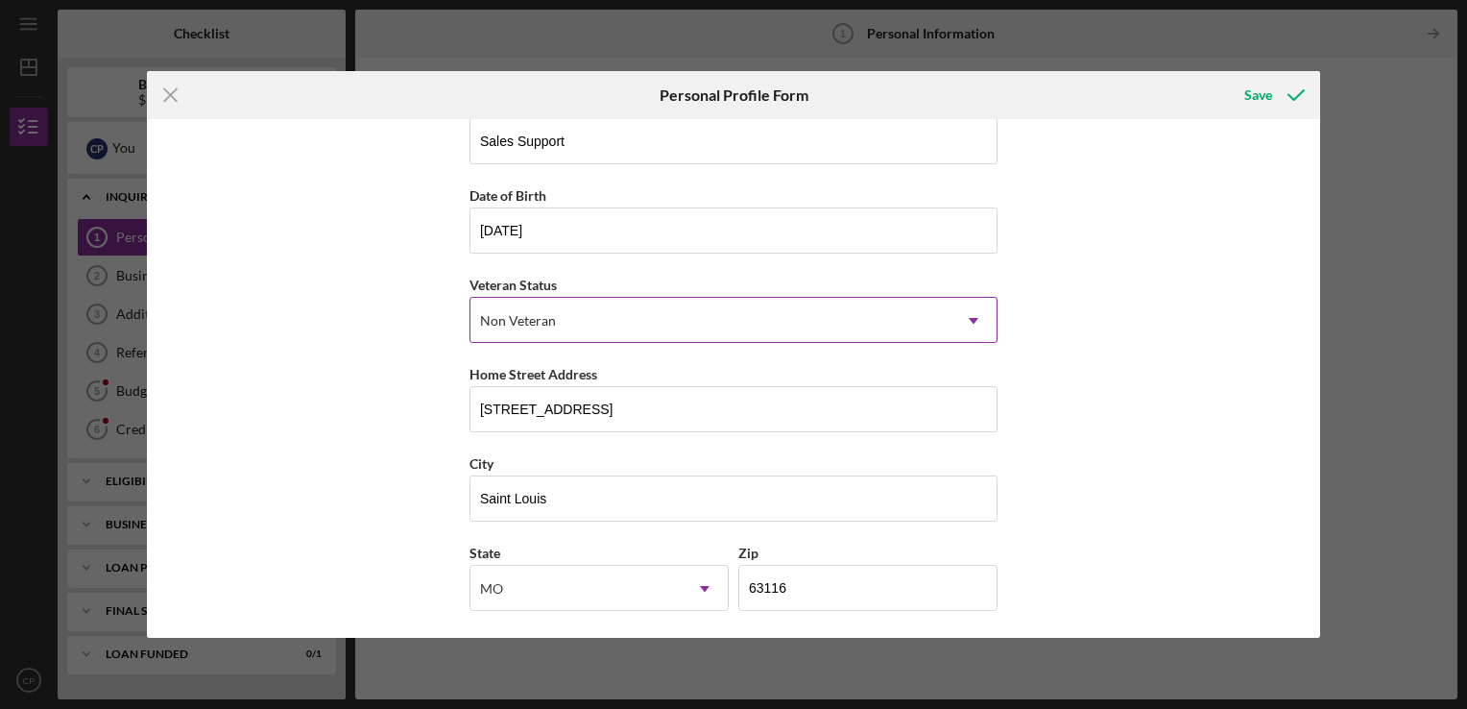
scroll to position [0, 0]
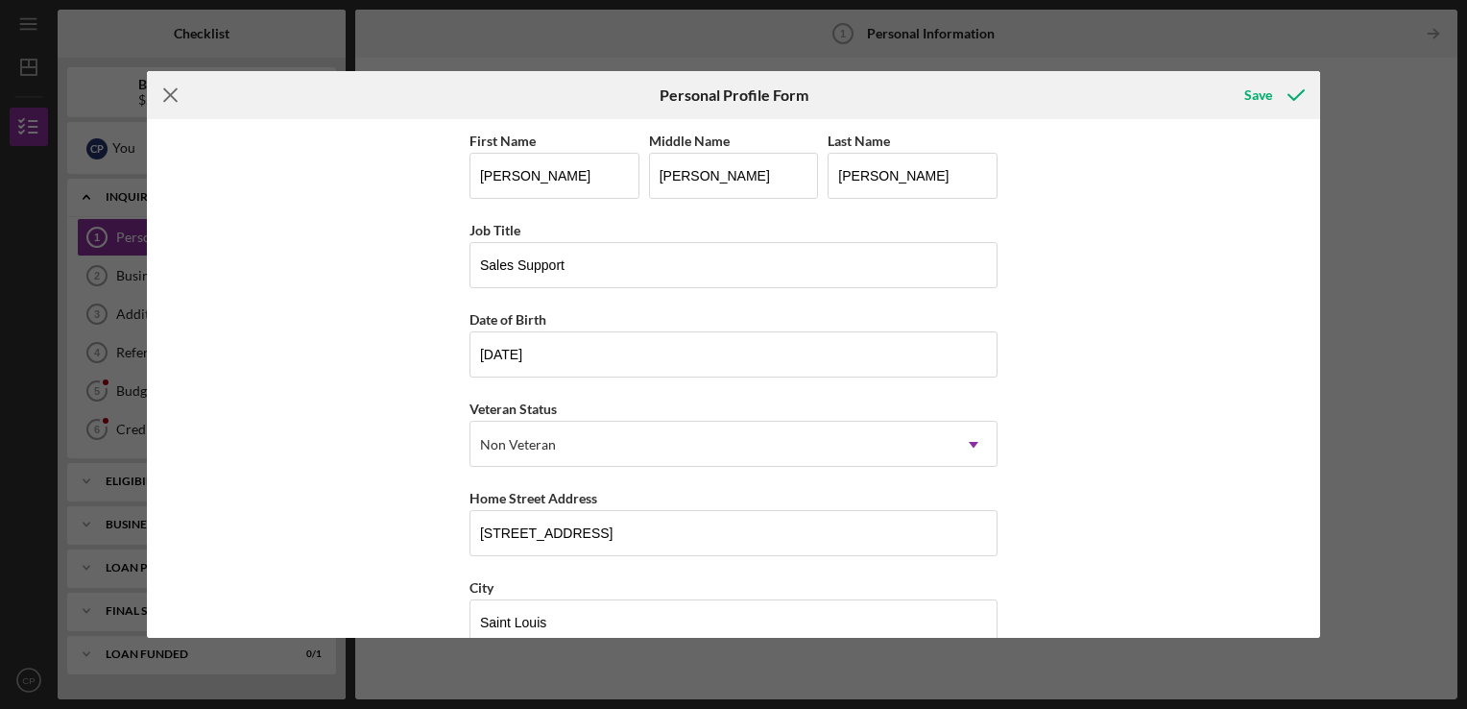
click at [170, 98] on icon "Icon/Menu Close" at bounding box center [171, 95] width 48 height 48
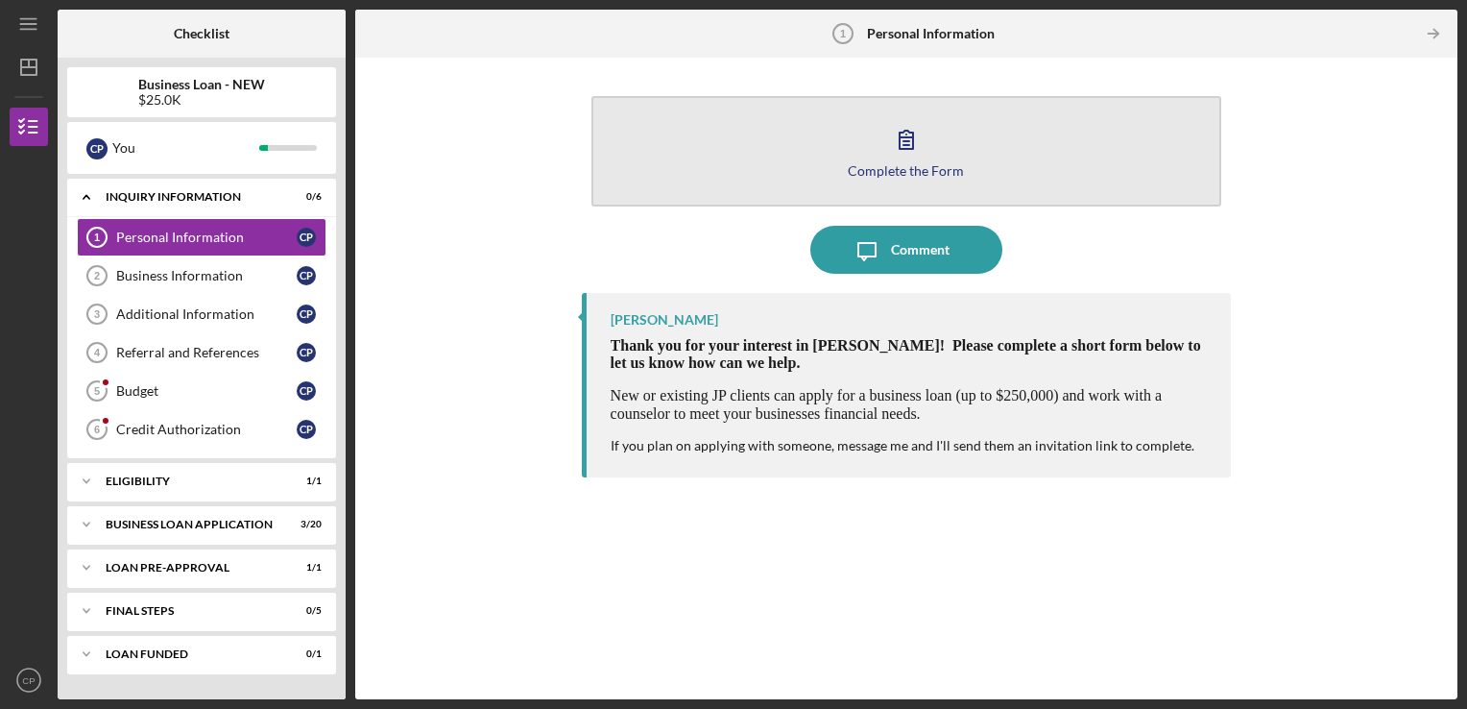
click at [918, 178] on button "Complete the Form Form" at bounding box center [906, 151] width 631 height 110
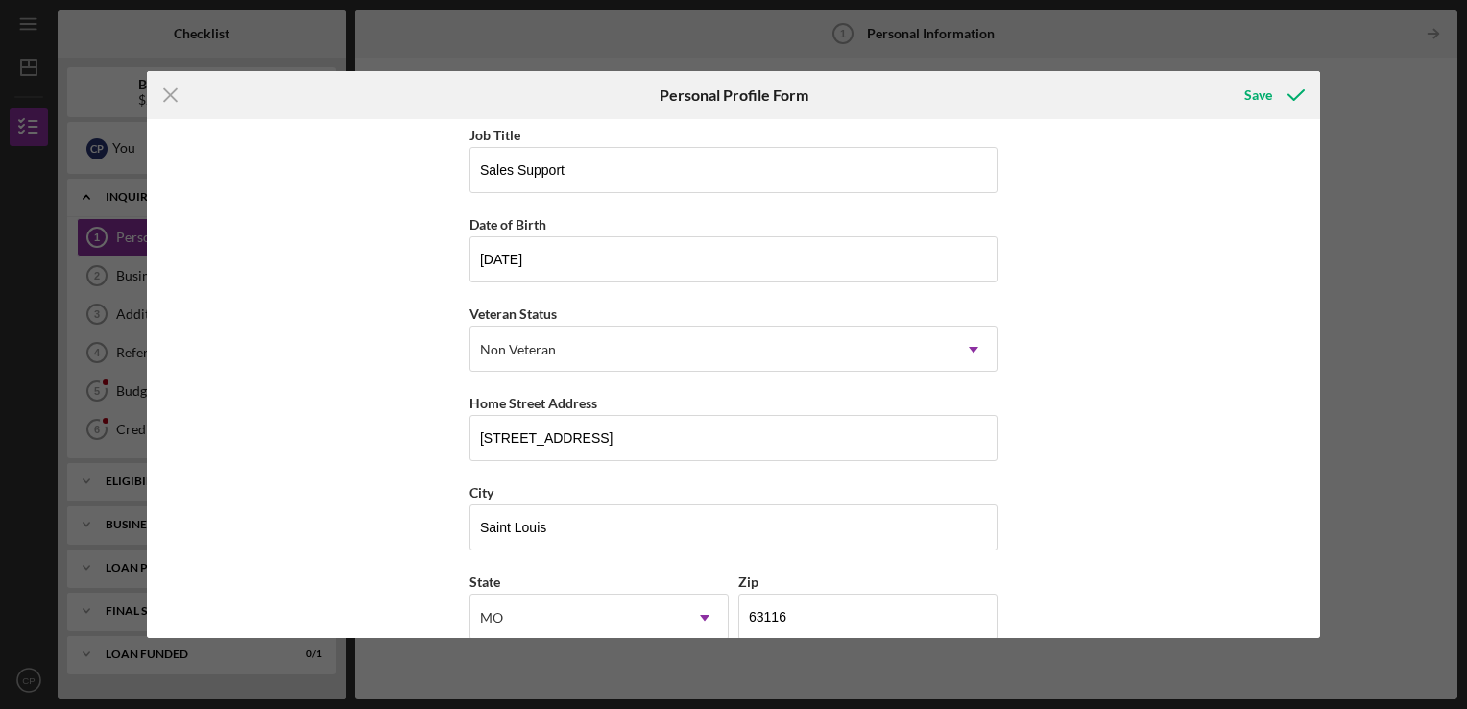
scroll to position [211, 0]
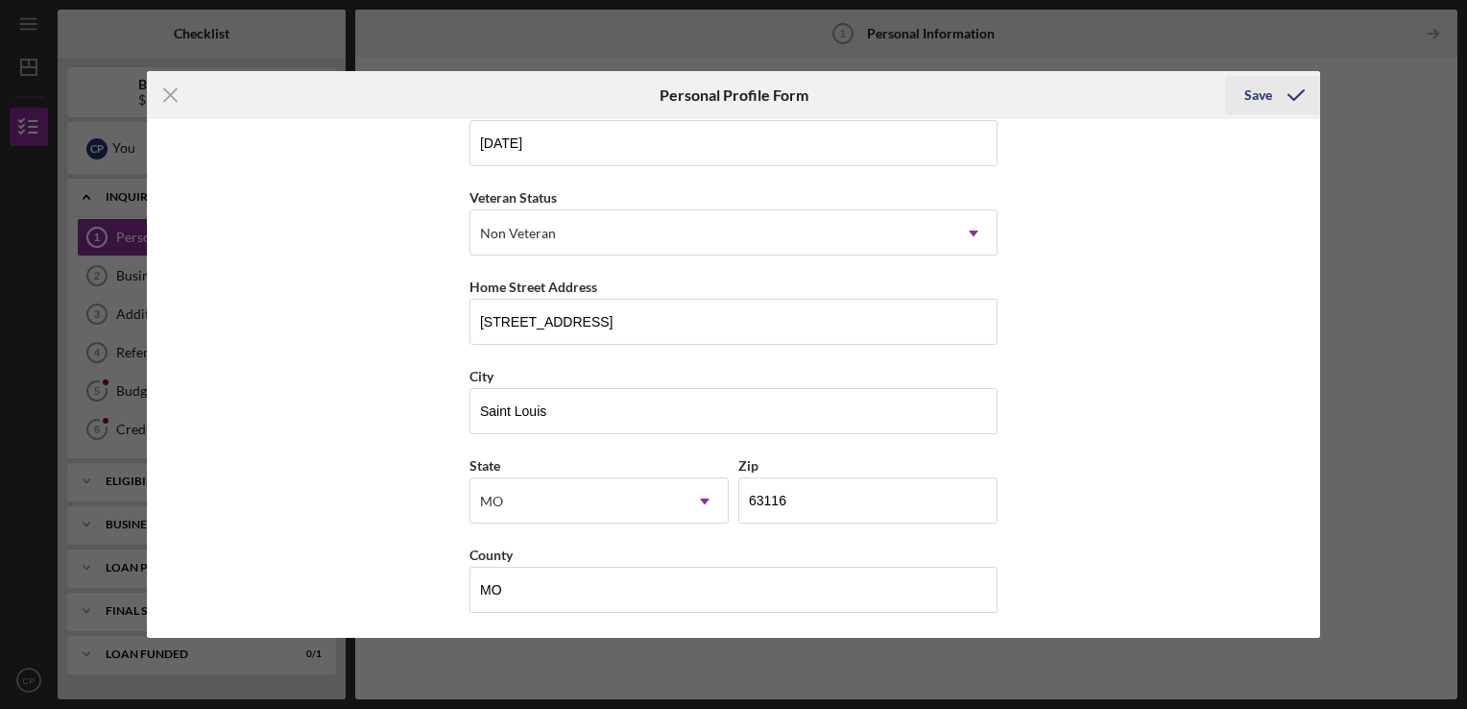
click at [1255, 96] on div "Save" at bounding box center [1258, 95] width 28 height 38
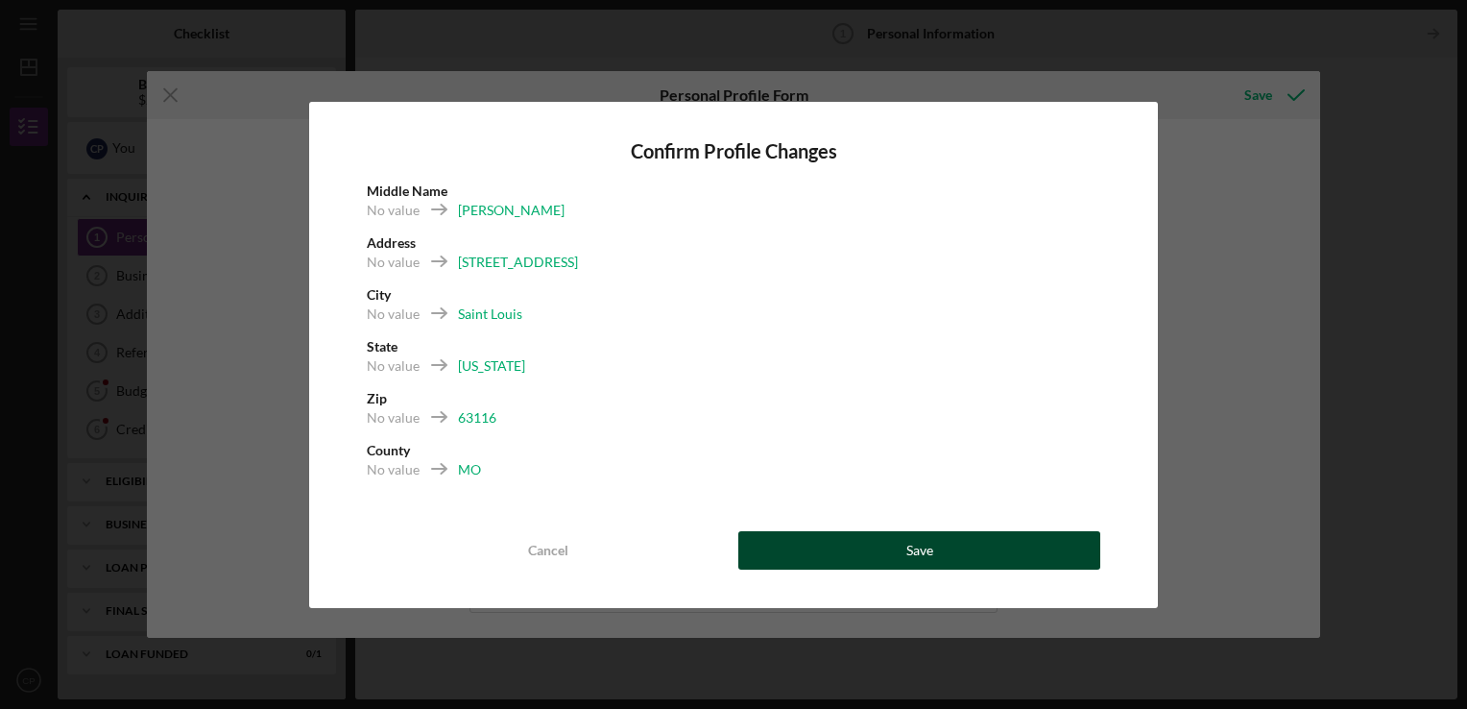
click at [870, 553] on button "Save" at bounding box center [919, 550] width 362 height 38
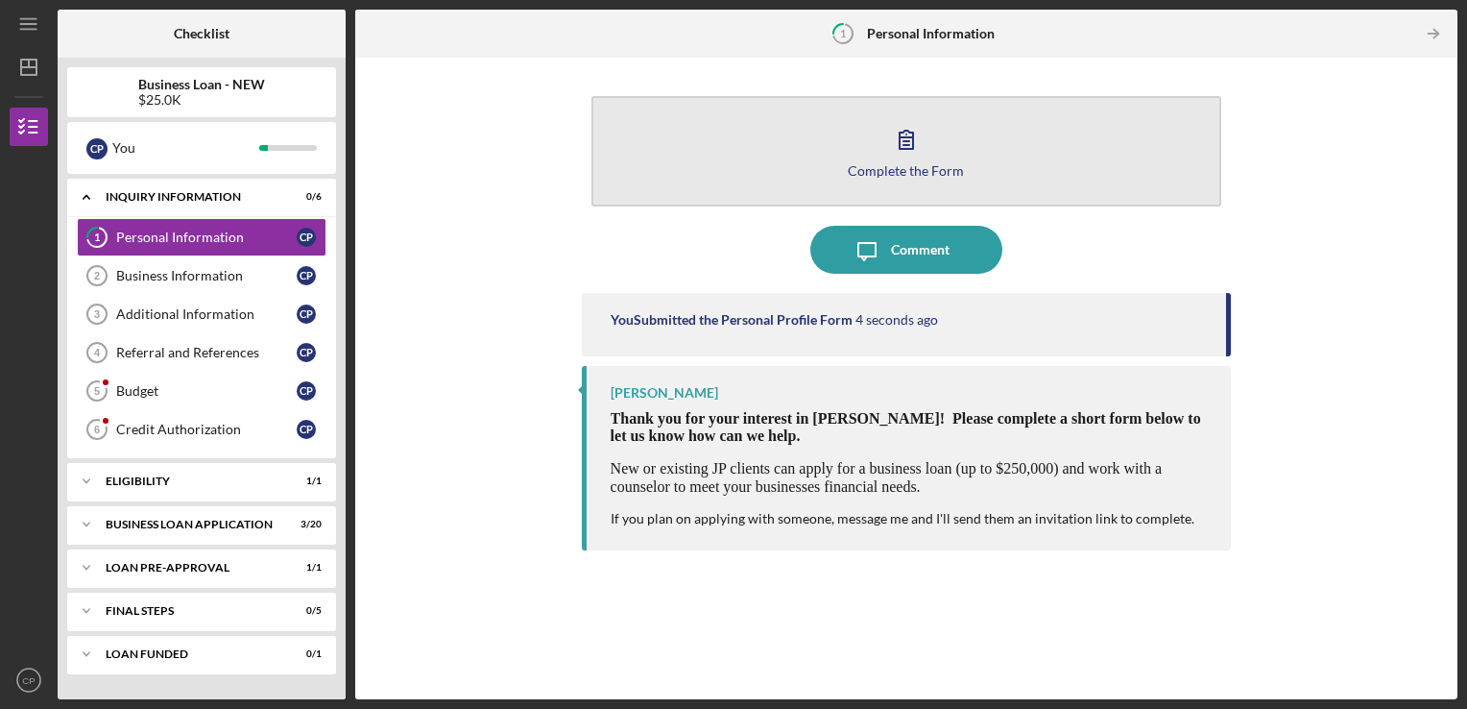
click at [948, 165] on div "Complete the Form" at bounding box center [906, 170] width 116 height 14
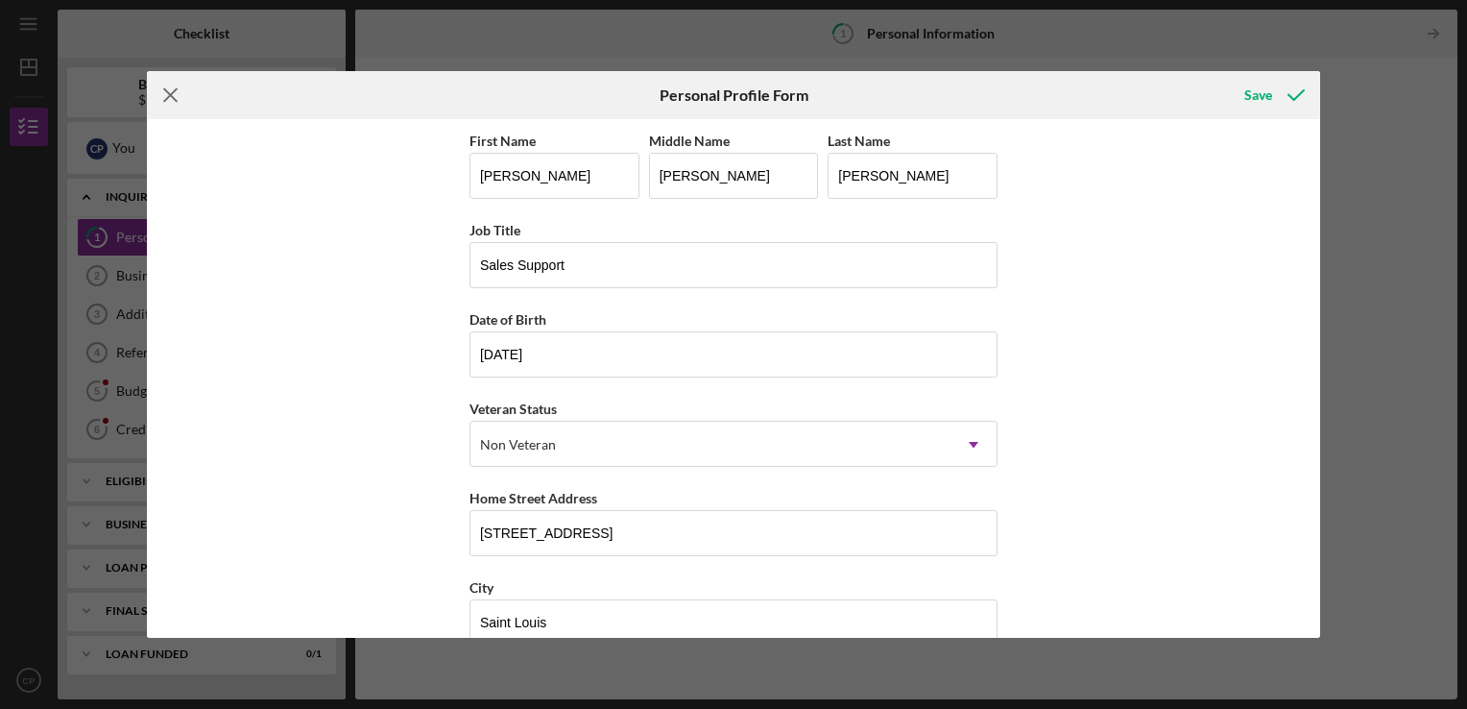
click at [175, 101] on line at bounding box center [170, 94] width 12 height 12
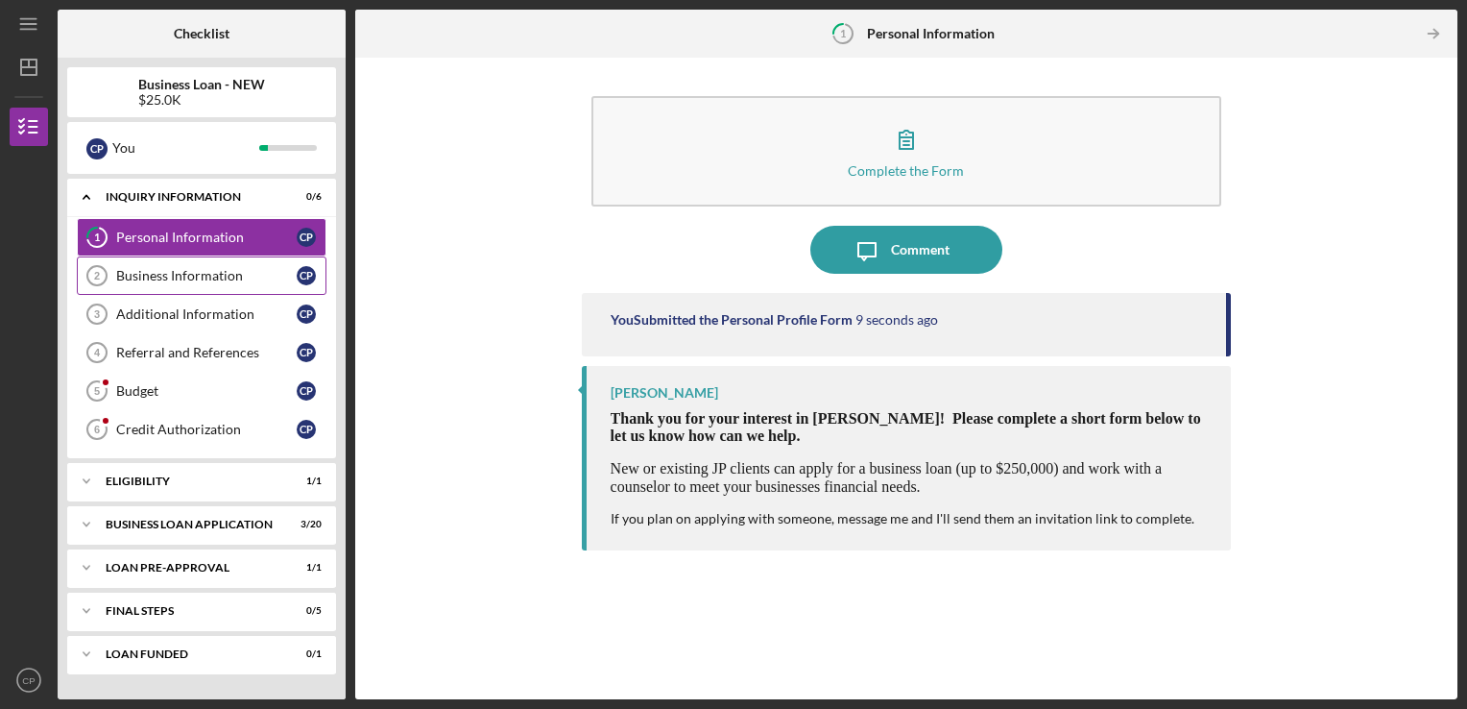
click at [200, 276] on div "Business Information" at bounding box center [206, 275] width 181 height 15
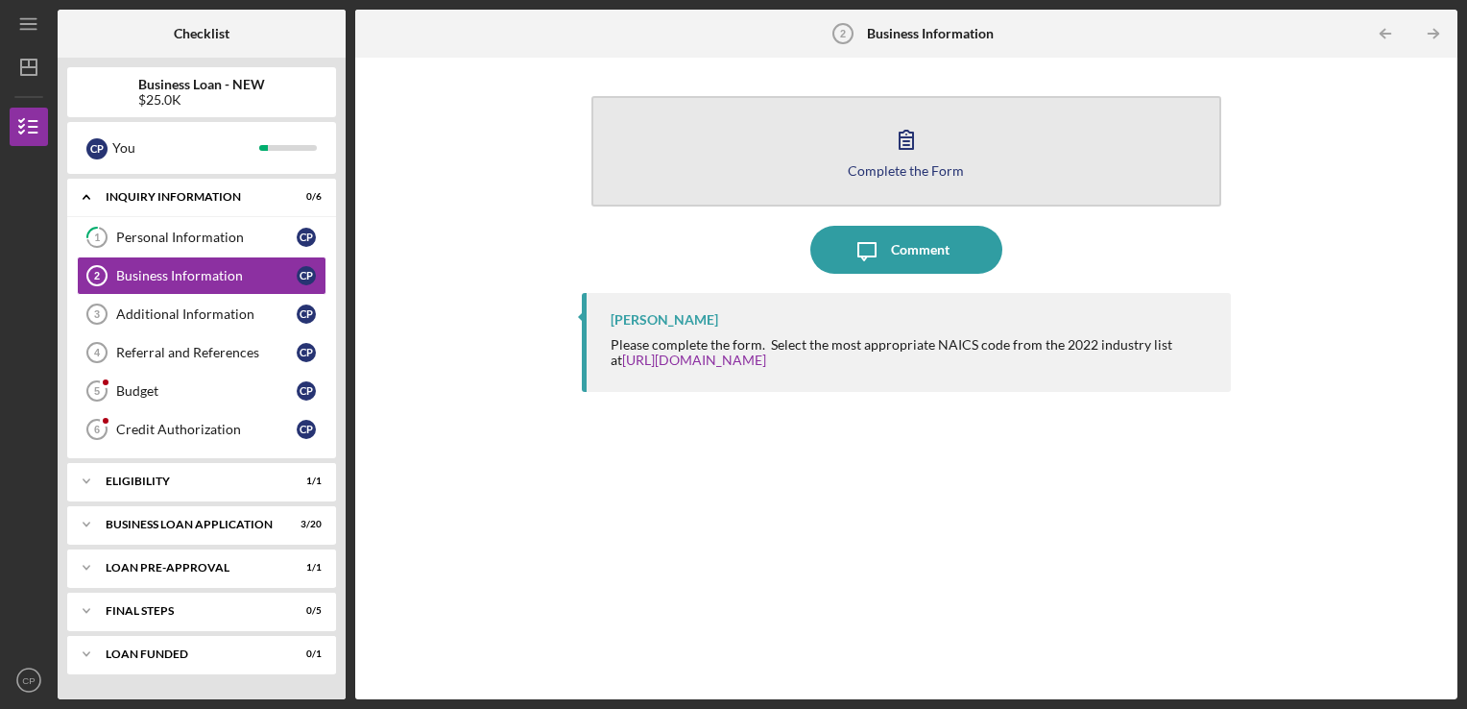
click at [903, 165] on div "Complete the Form" at bounding box center [906, 170] width 116 height 14
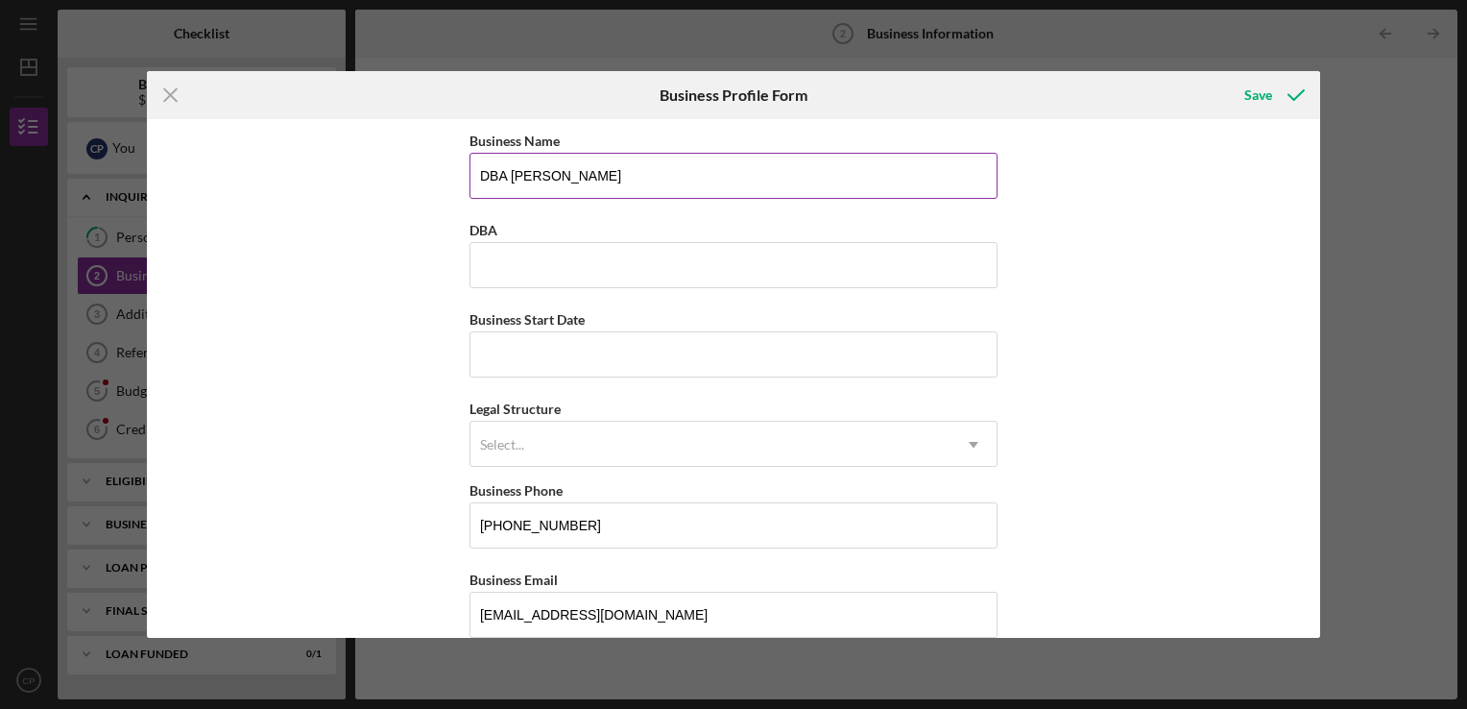
click at [584, 186] on input "DBA [PERSON_NAME]" at bounding box center [734, 176] width 528 height 46
click at [584, 185] on input "DBA [PERSON_NAME]" at bounding box center [734, 176] width 528 height 46
click at [548, 245] on input "DBA" at bounding box center [734, 265] width 528 height 46
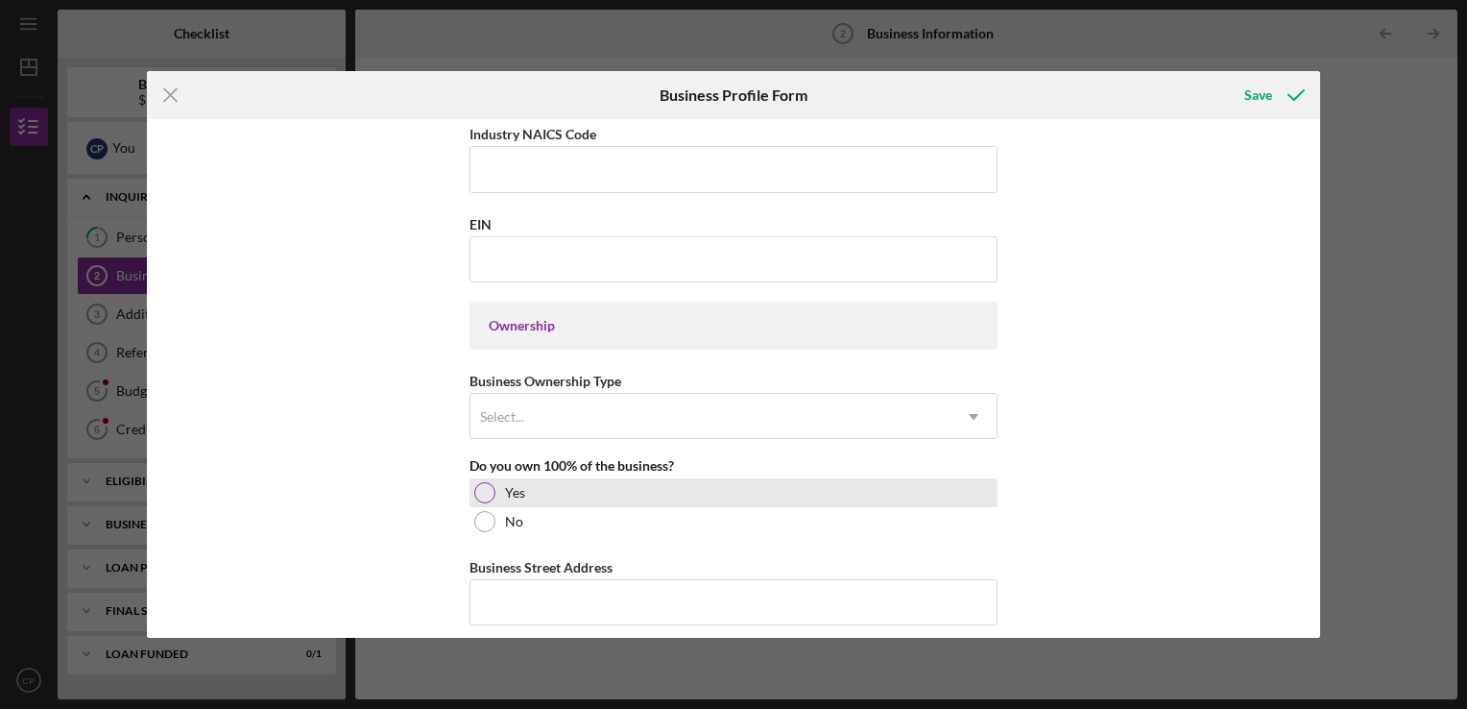
scroll to position [669, 0]
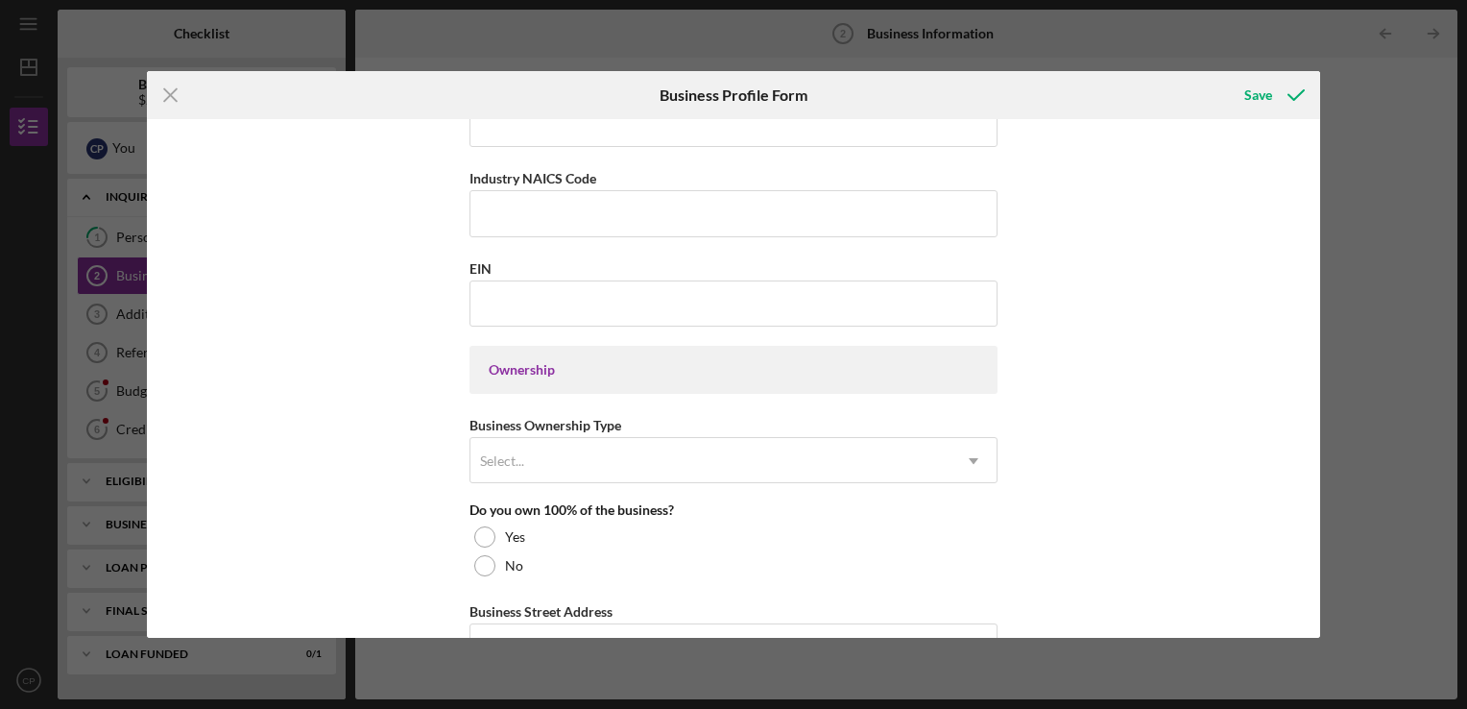
click at [171, 88] on icon "Icon/Menu Close" at bounding box center [171, 95] width 48 height 48
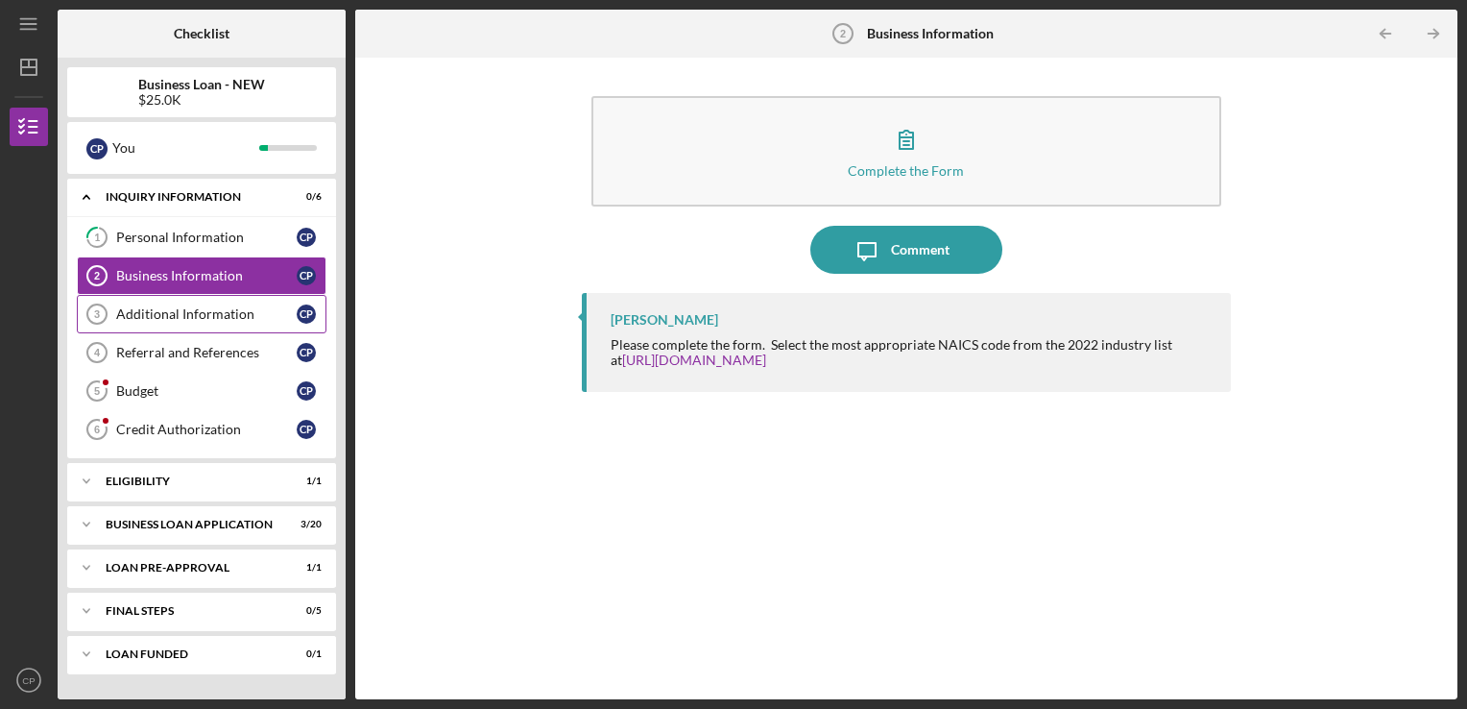
click at [231, 306] on div "Additional Information" at bounding box center [206, 313] width 181 height 15
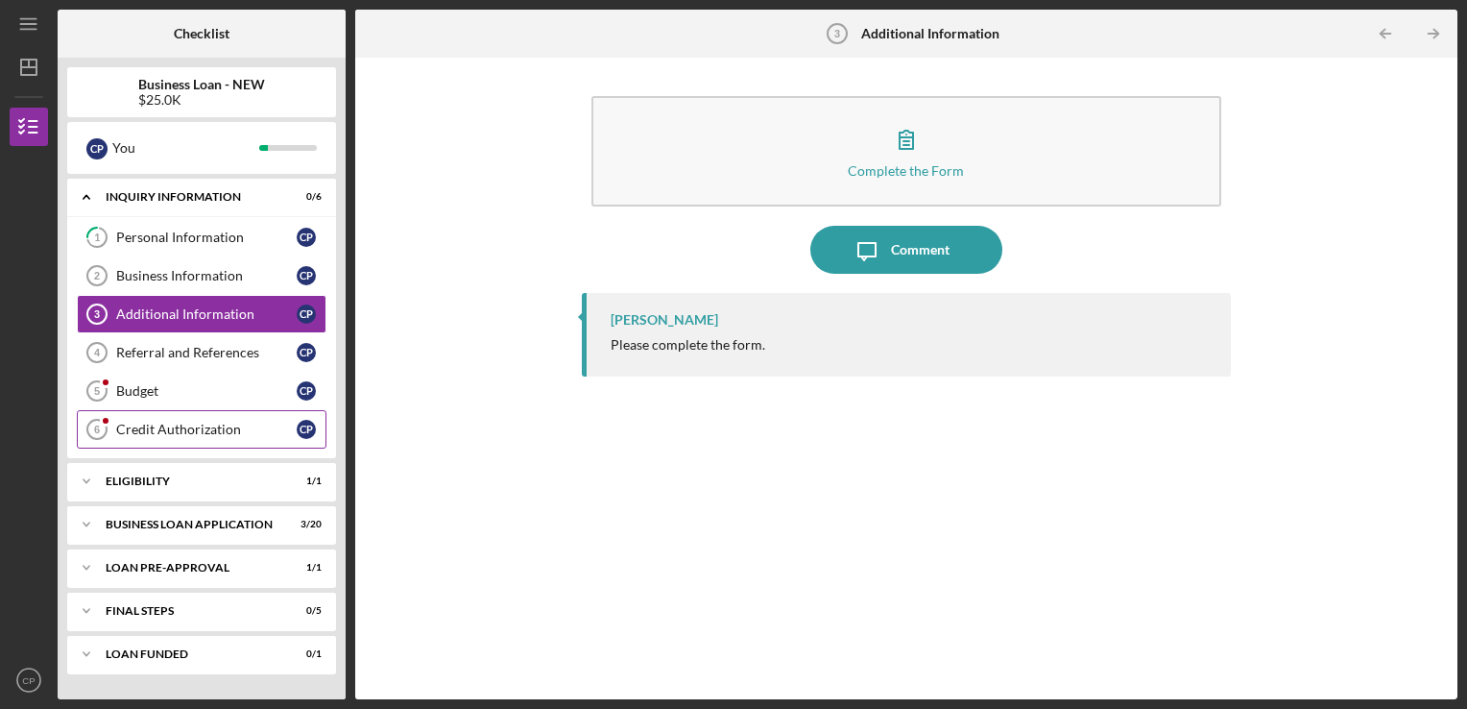
click at [200, 425] on div "Credit Authorization" at bounding box center [206, 429] width 181 height 15
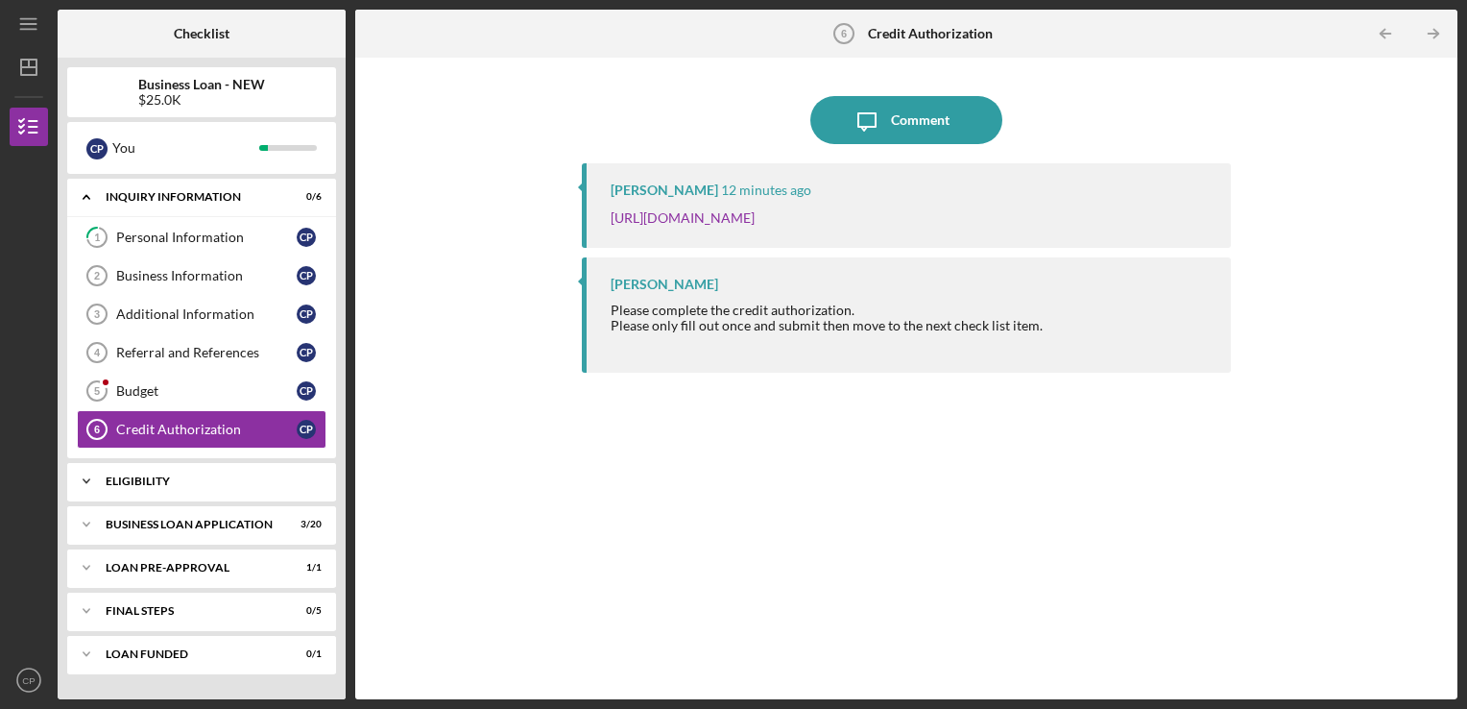
click at [150, 486] on div "Icon/Expander ELIGIBILITY 1 / 1" at bounding box center [201, 481] width 269 height 38
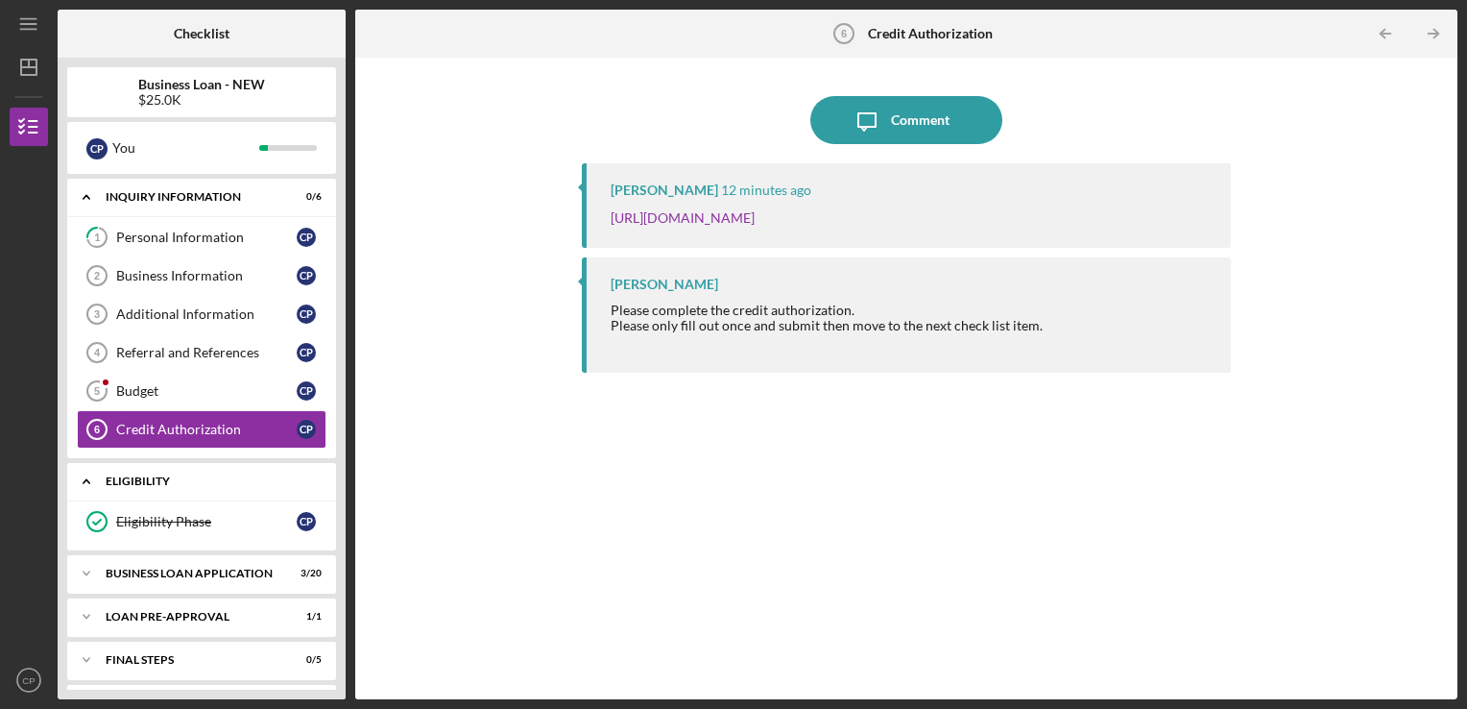
click at [150, 485] on div "Icon/Expander ELIGIBILITY 1 / 1" at bounding box center [201, 481] width 269 height 39
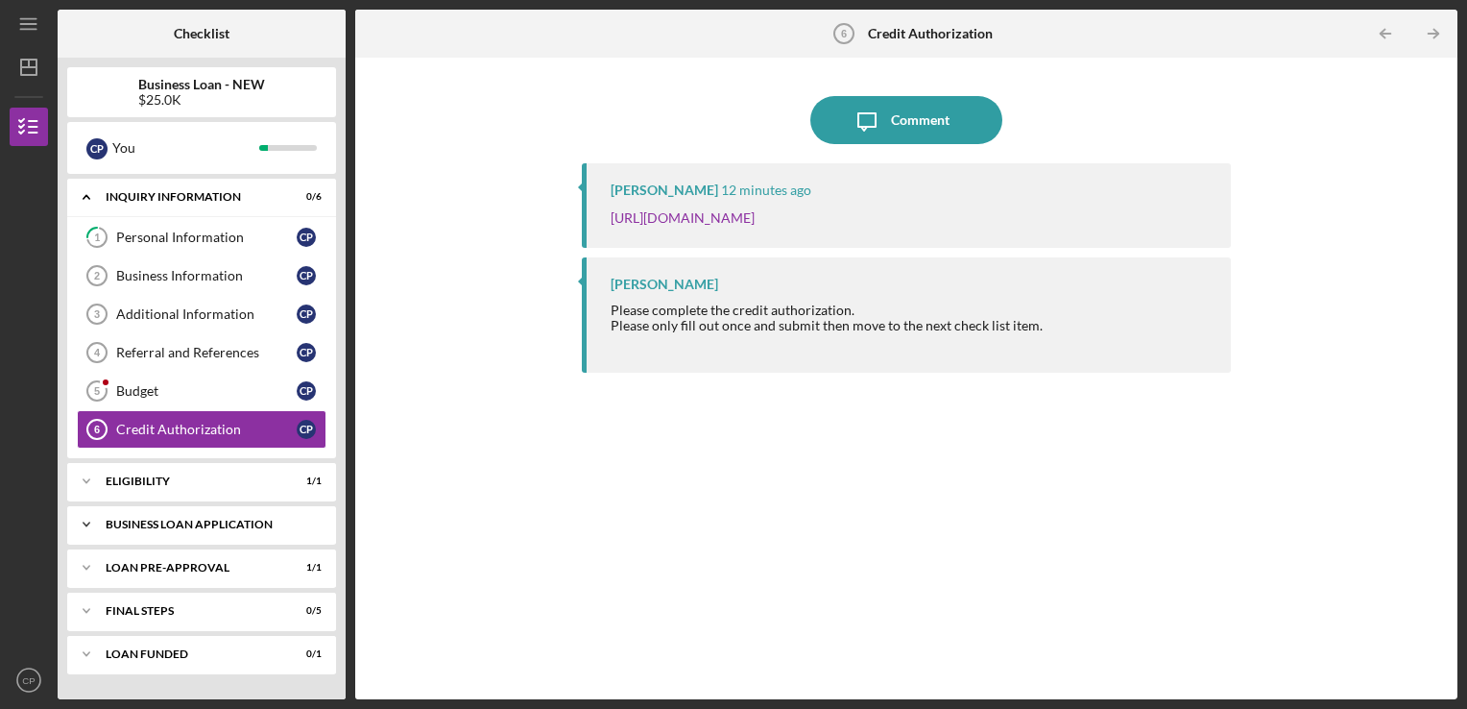
click at [146, 512] on div "Icon/Expander BUSINESS LOAN APPLICATION 3 / 20" at bounding box center [201, 524] width 269 height 38
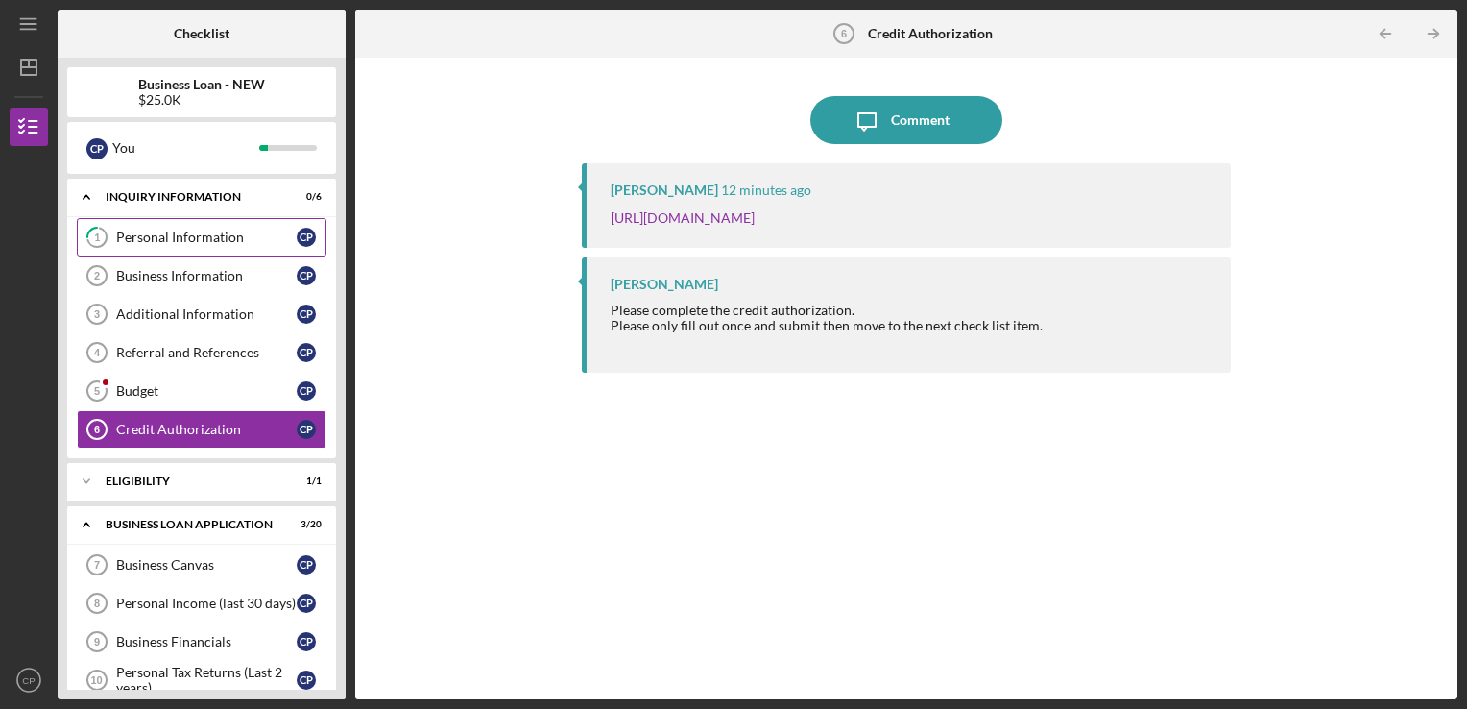
click at [147, 244] on link "1 Personal Information C P" at bounding box center [202, 237] width 250 height 38
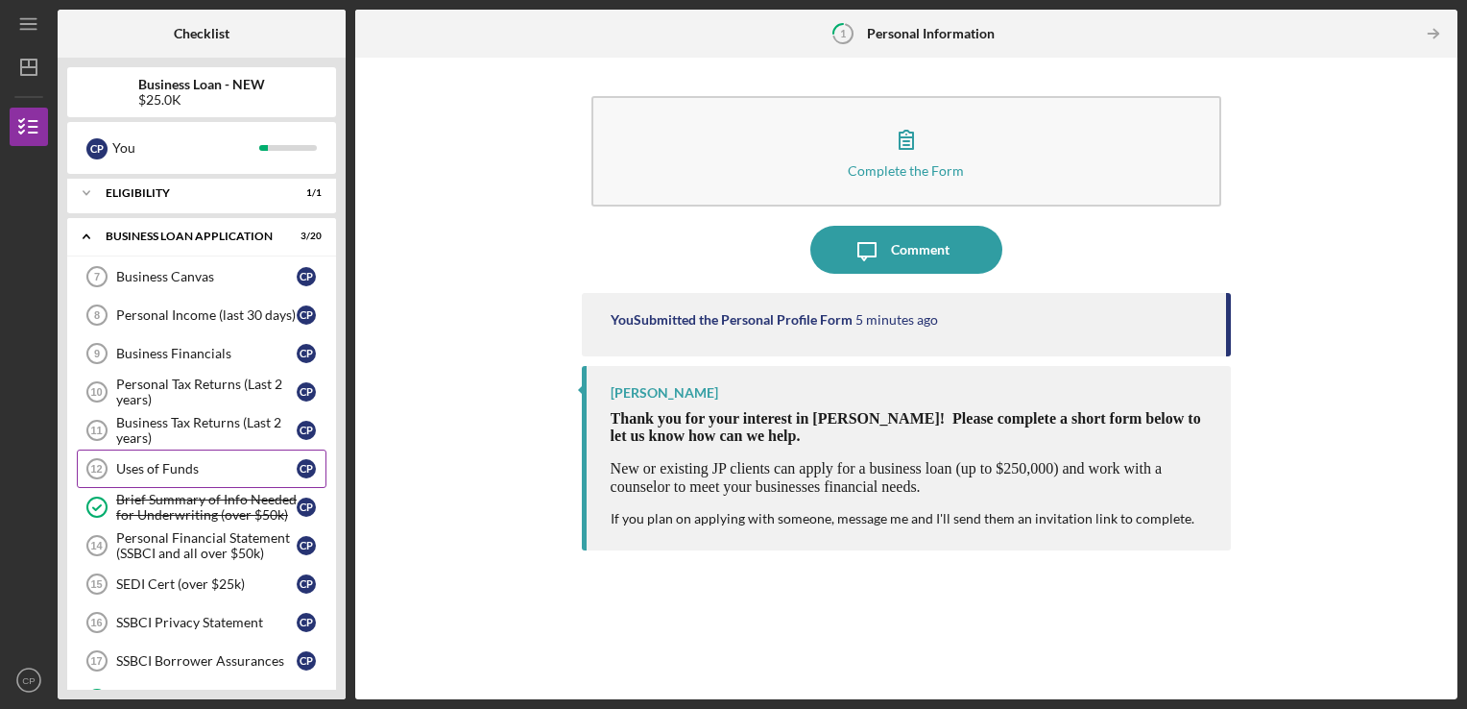
scroll to position [480, 0]
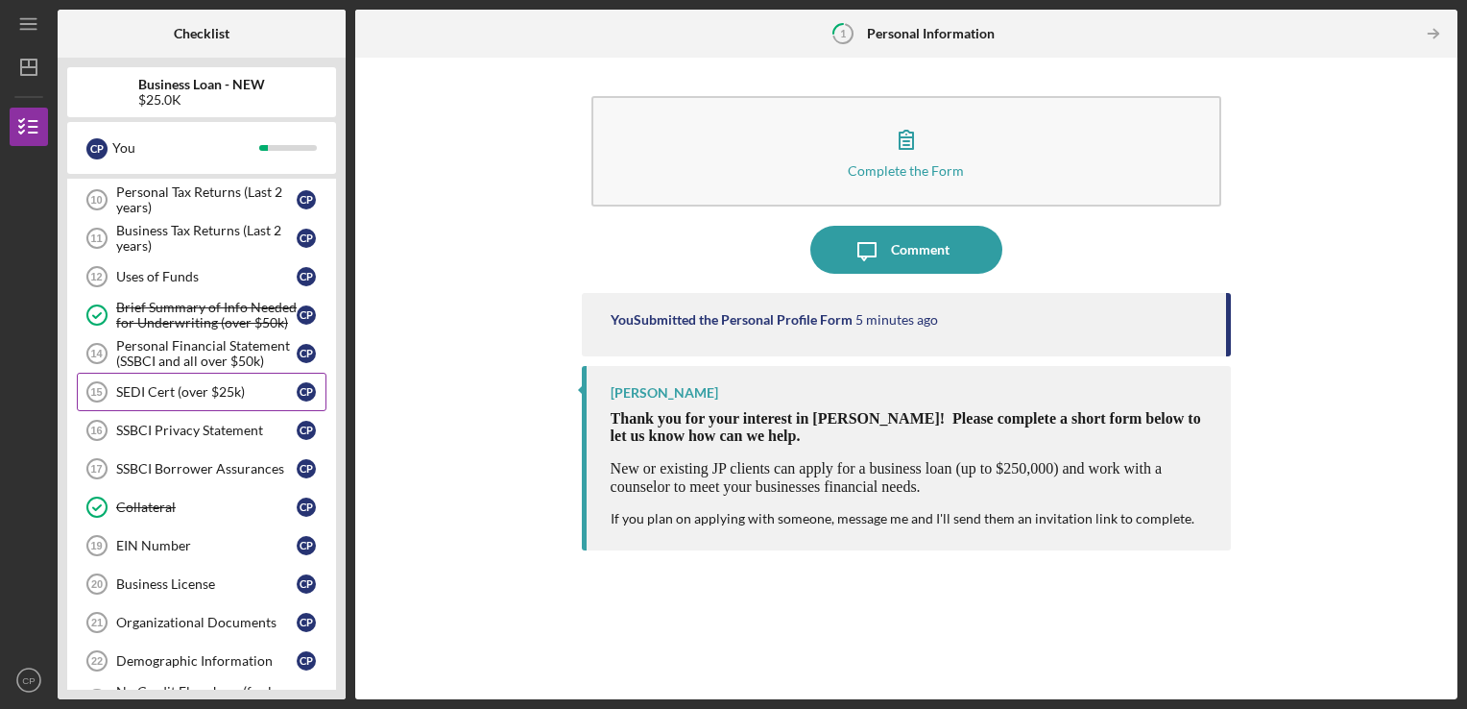
click at [181, 384] on div "SEDI Cert (over $25k)" at bounding box center [206, 391] width 181 height 15
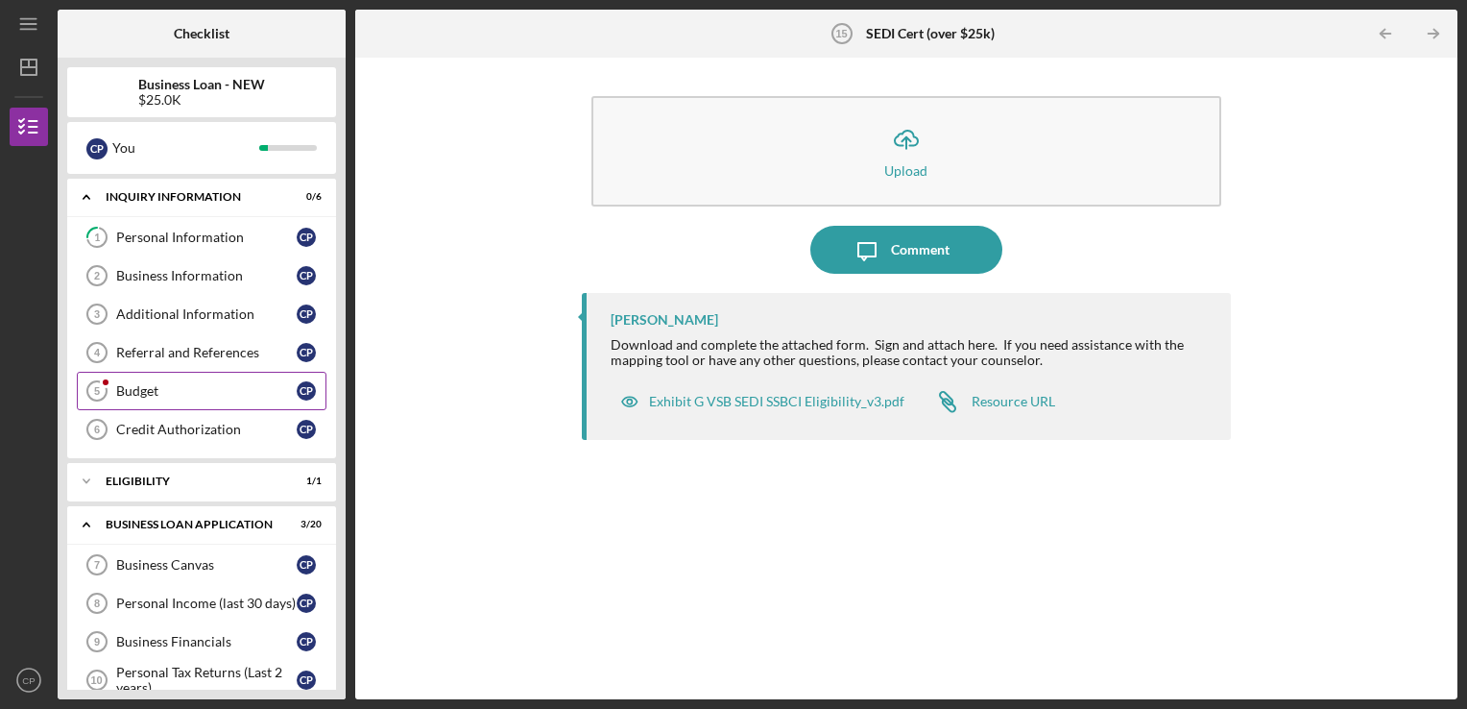
click at [216, 397] on div "Budget" at bounding box center [206, 390] width 181 height 15
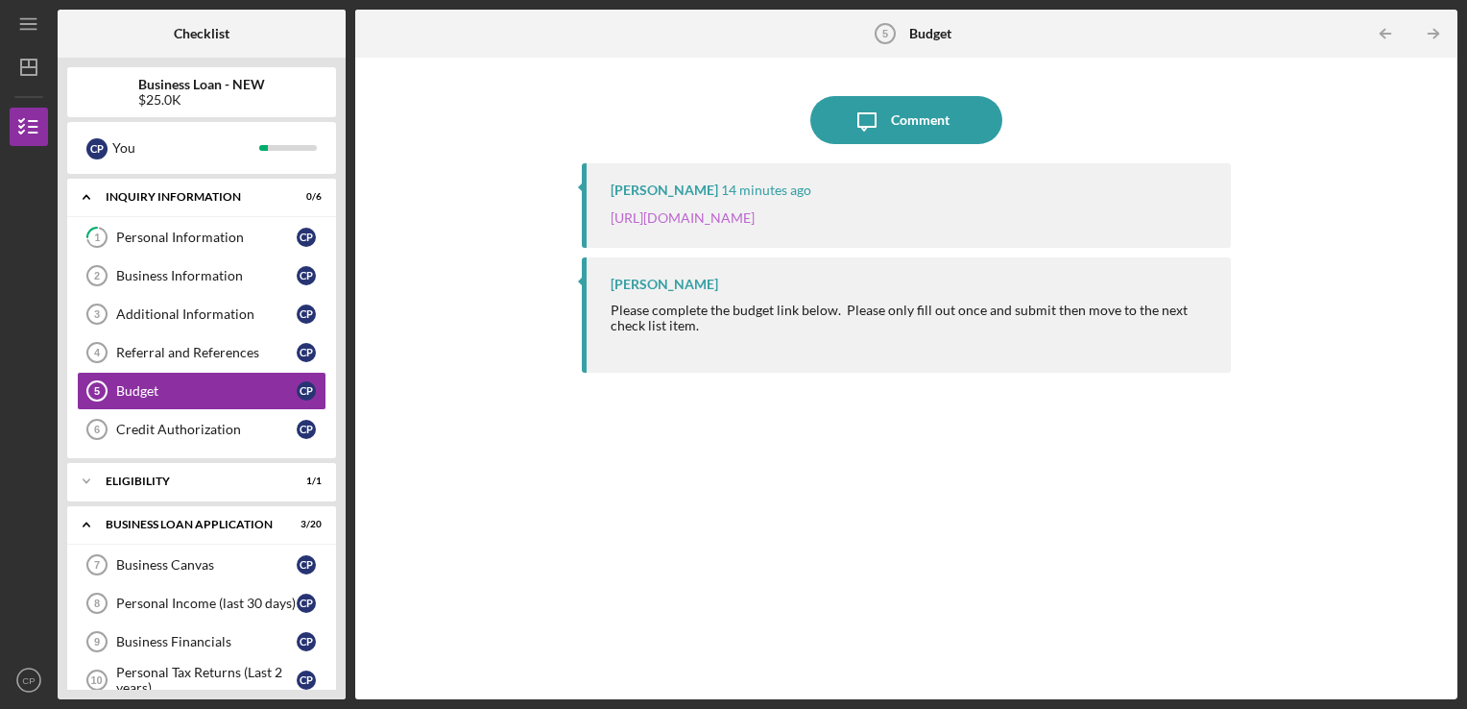
click at [700, 221] on link "[URL][DOMAIN_NAME]" at bounding box center [683, 217] width 144 height 16
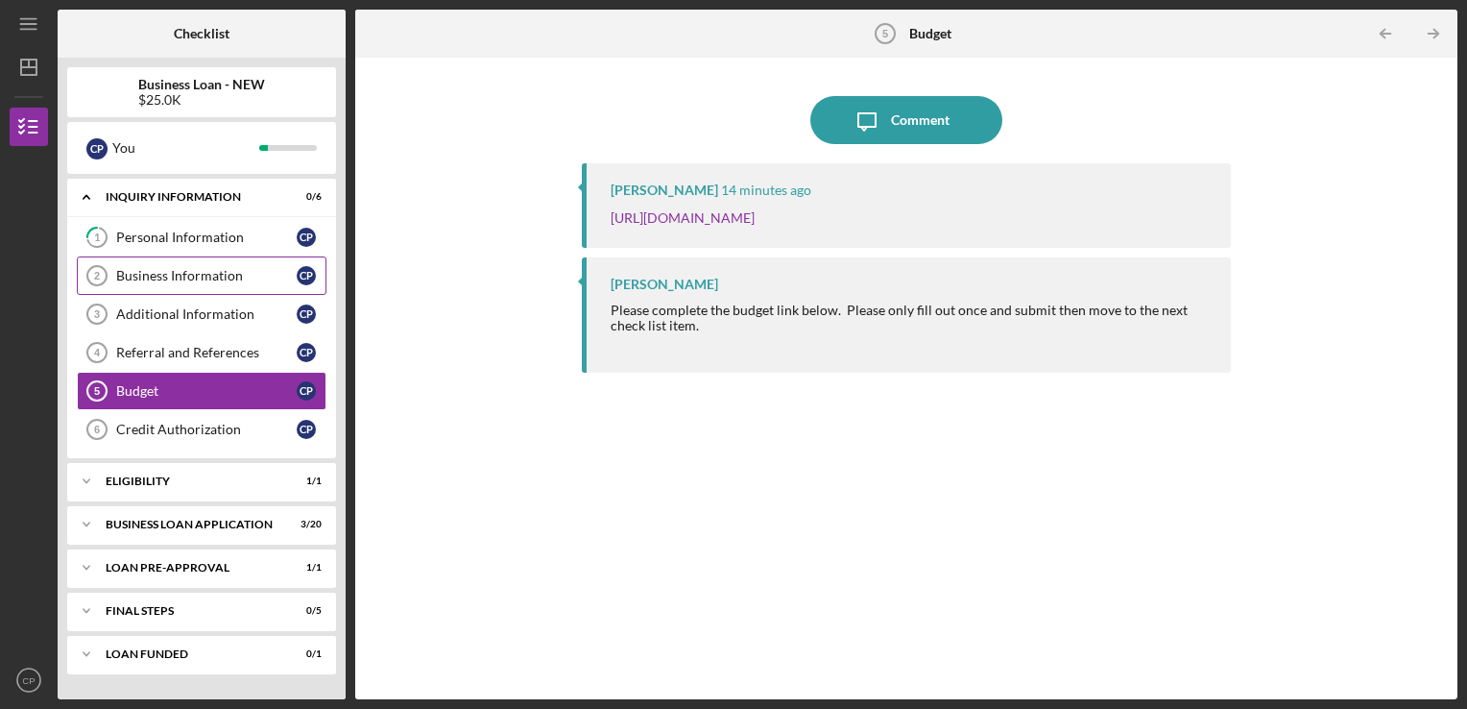
click at [181, 270] on div "Business Information" at bounding box center [206, 275] width 181 height 15
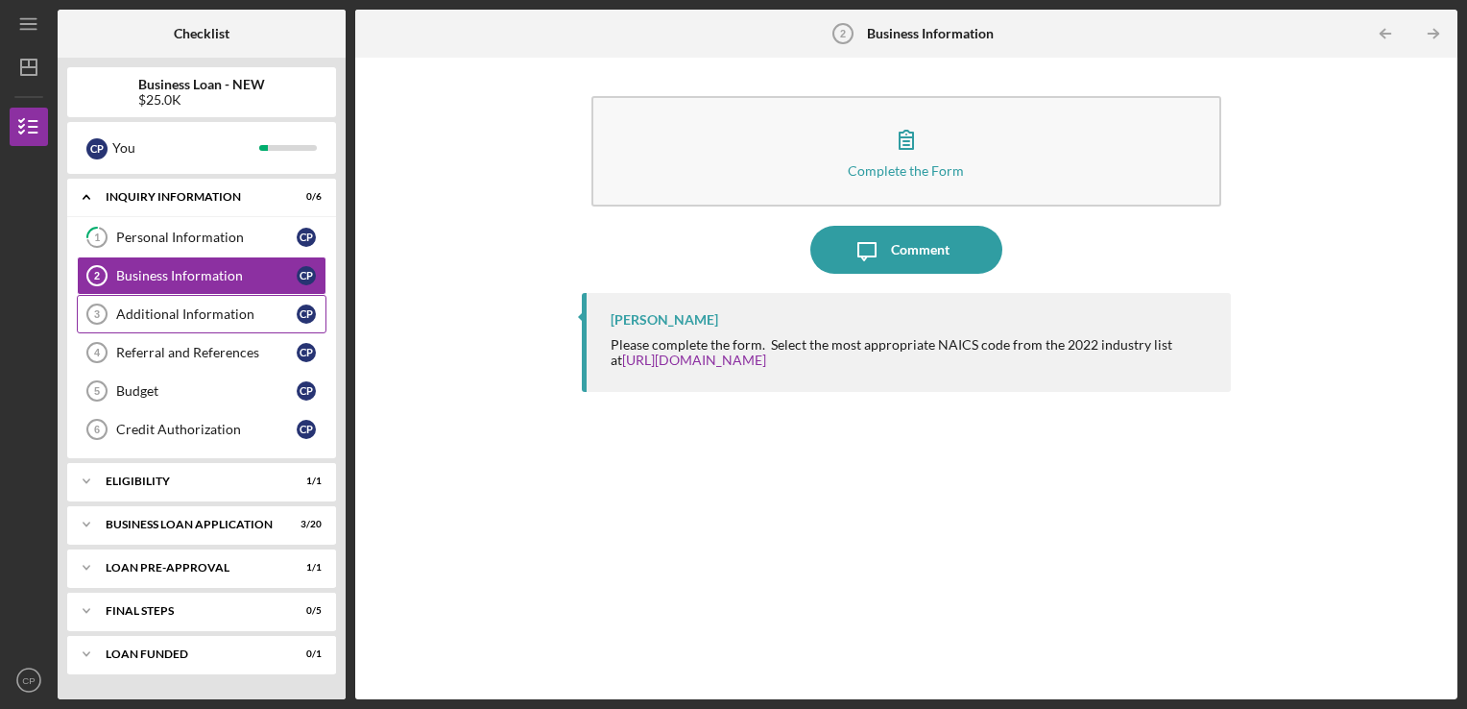
click at [207, 314] on div "Additional Information" at bounding box center [206, 313] width 181 height 15
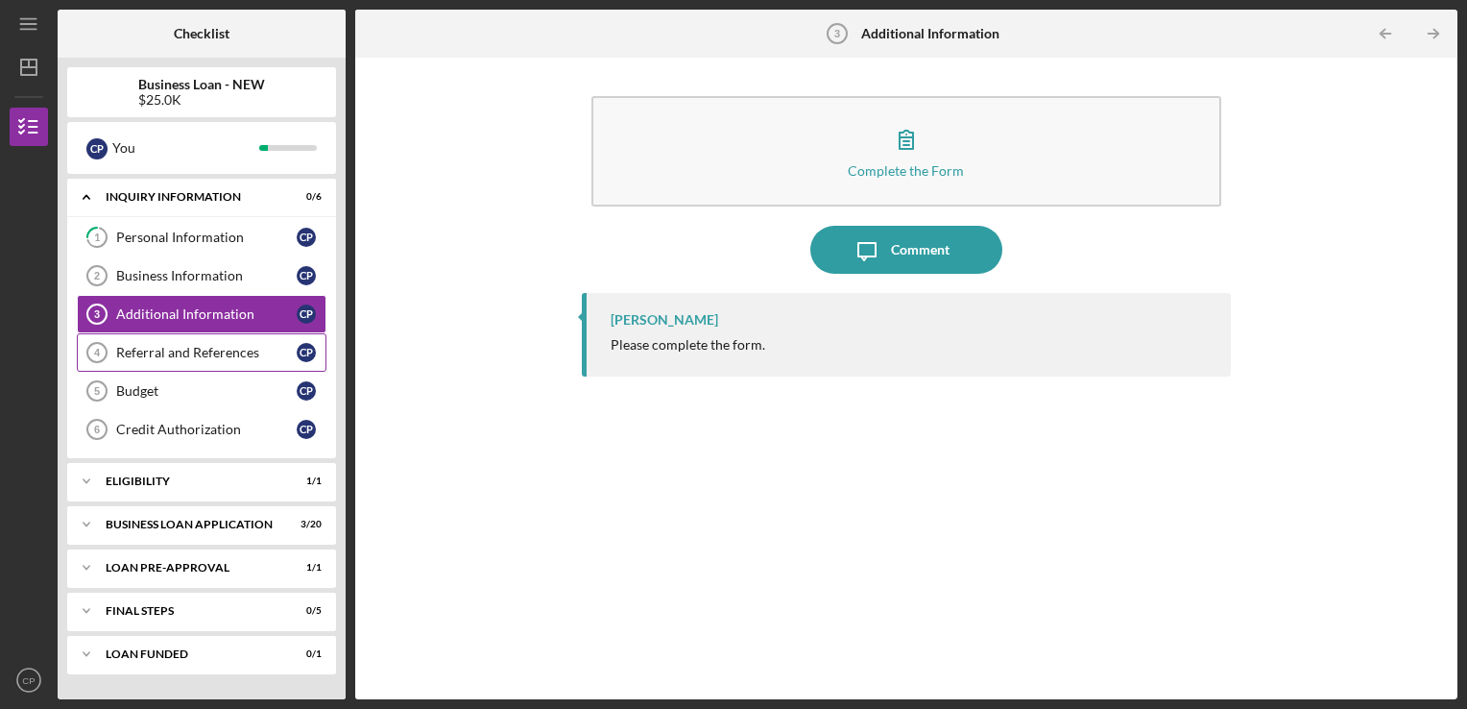
click at [189, 355] on div "Referral and References" at bounding box center [206, 352] width 181 height 15
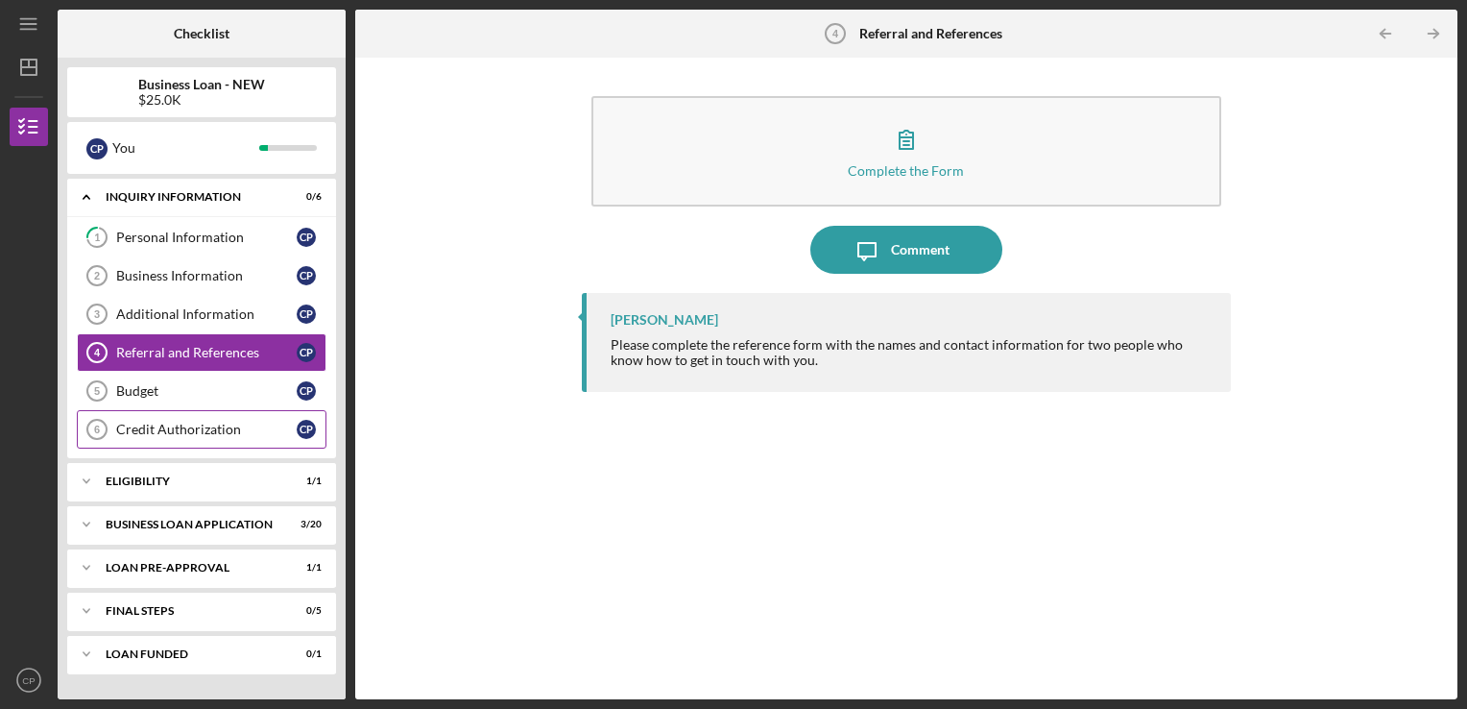
click at [157, 424] on div "Credit Authorization" at bounding box center [206, 429] width 181 height 15
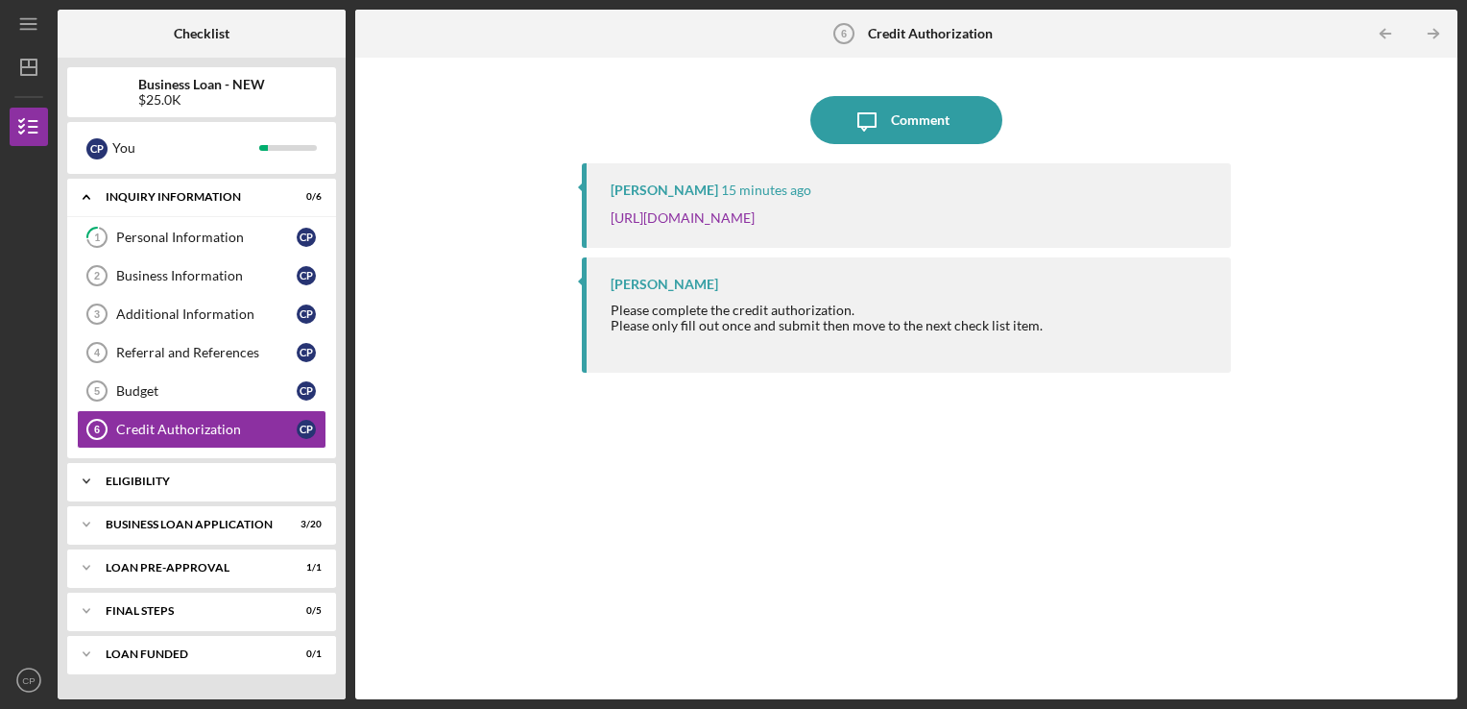
click at [177, 486] on div "Icon/Expander ELIGIBILITY 1 / 1" at bounding box center [201, 481] width 269 height 38
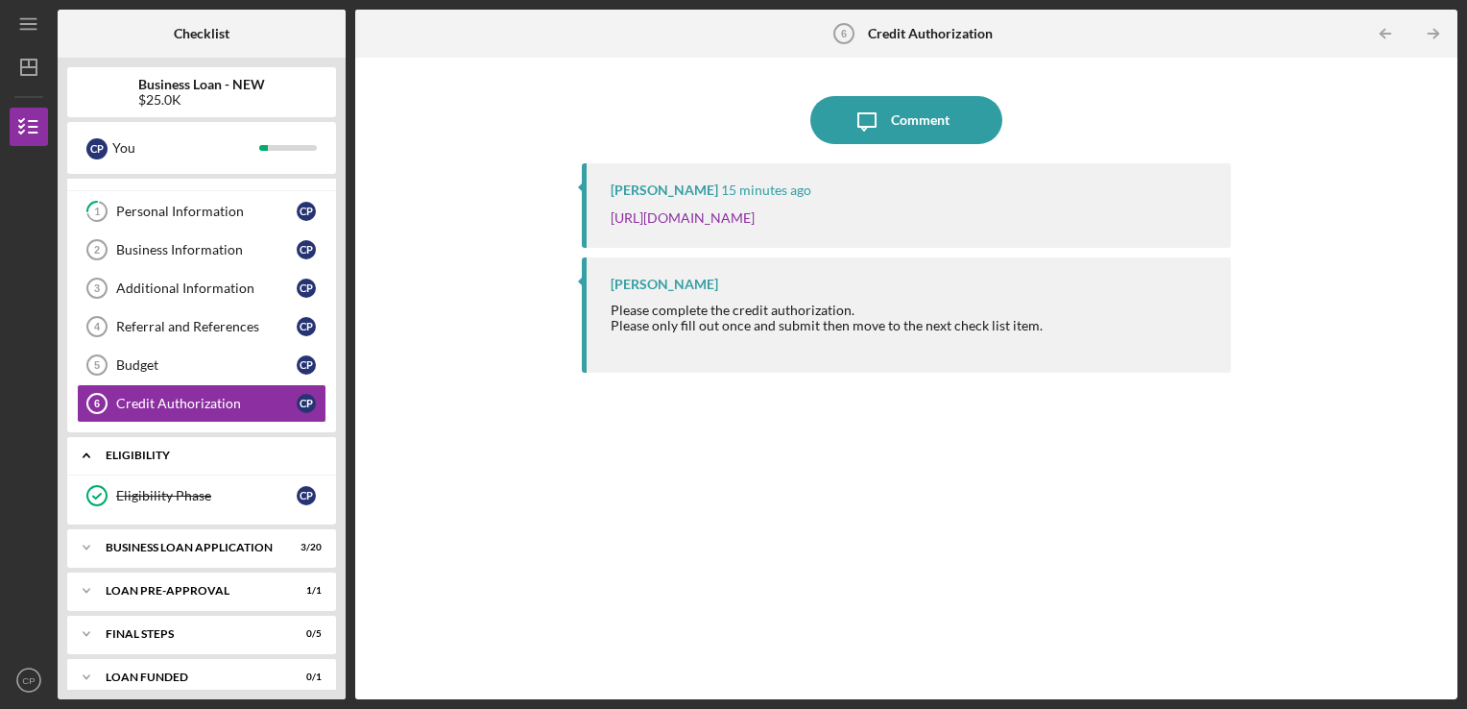
scroll to position [39, 0]
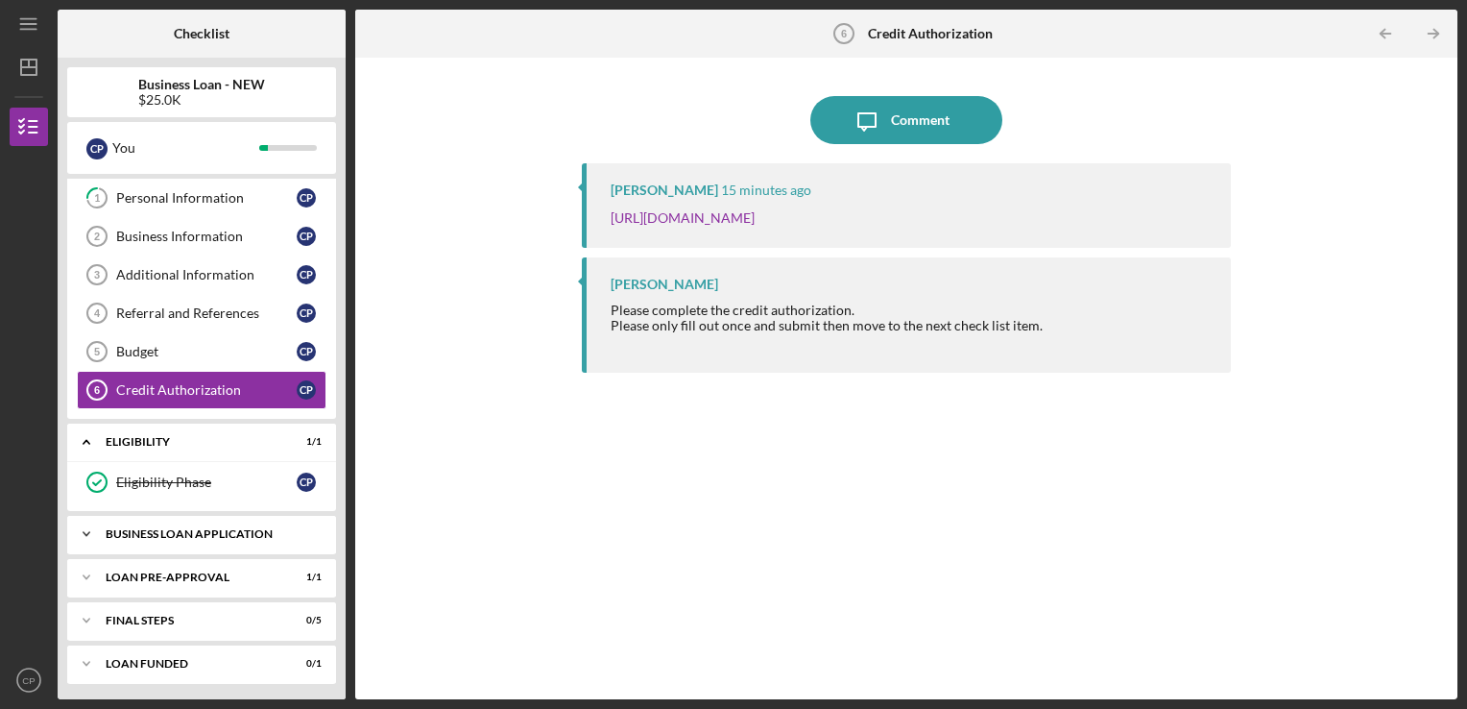
click at [141, 528] on div "BUSINESS LOAN APPLICATION" at bounding box center [209, 534] width 206 height 12
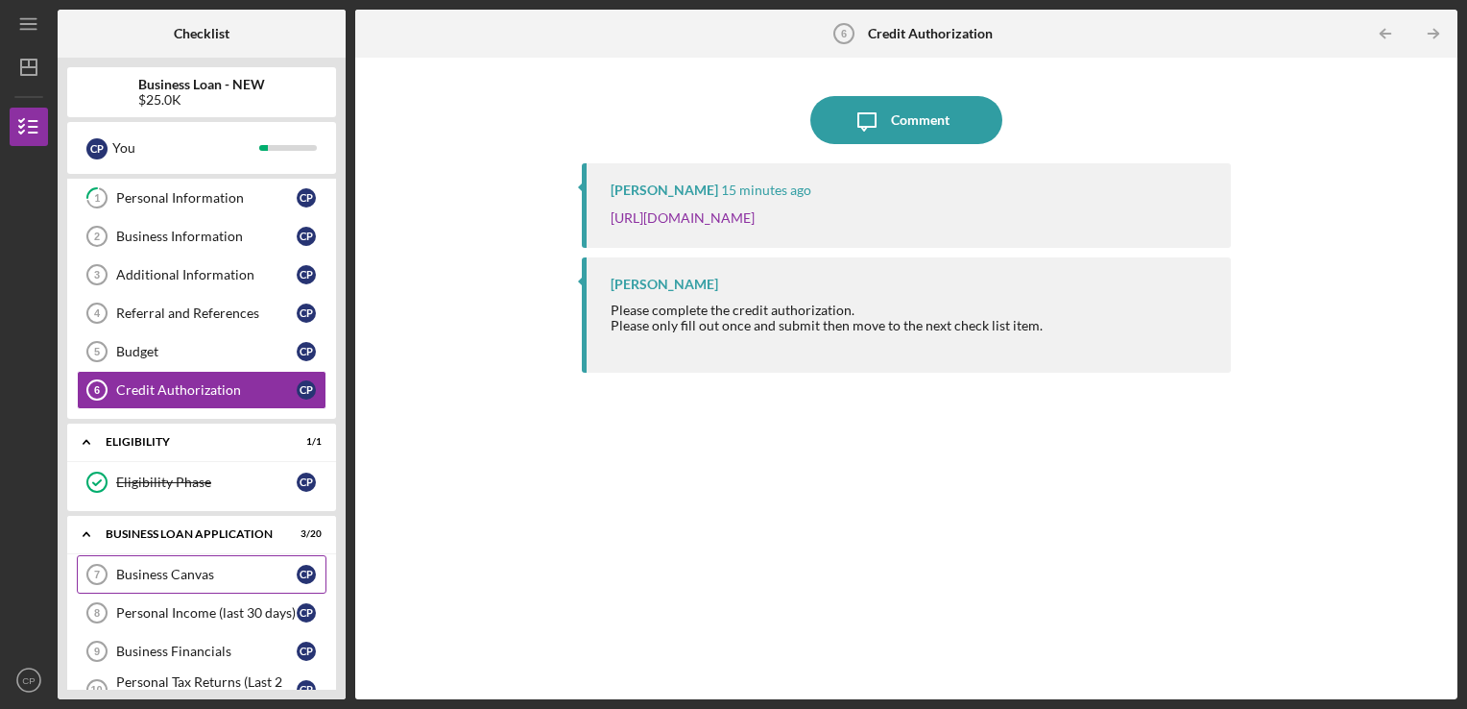
click at [109, 570] on icon "Business Canvas 7" at bounding box center [97, 574] width 48 height 48
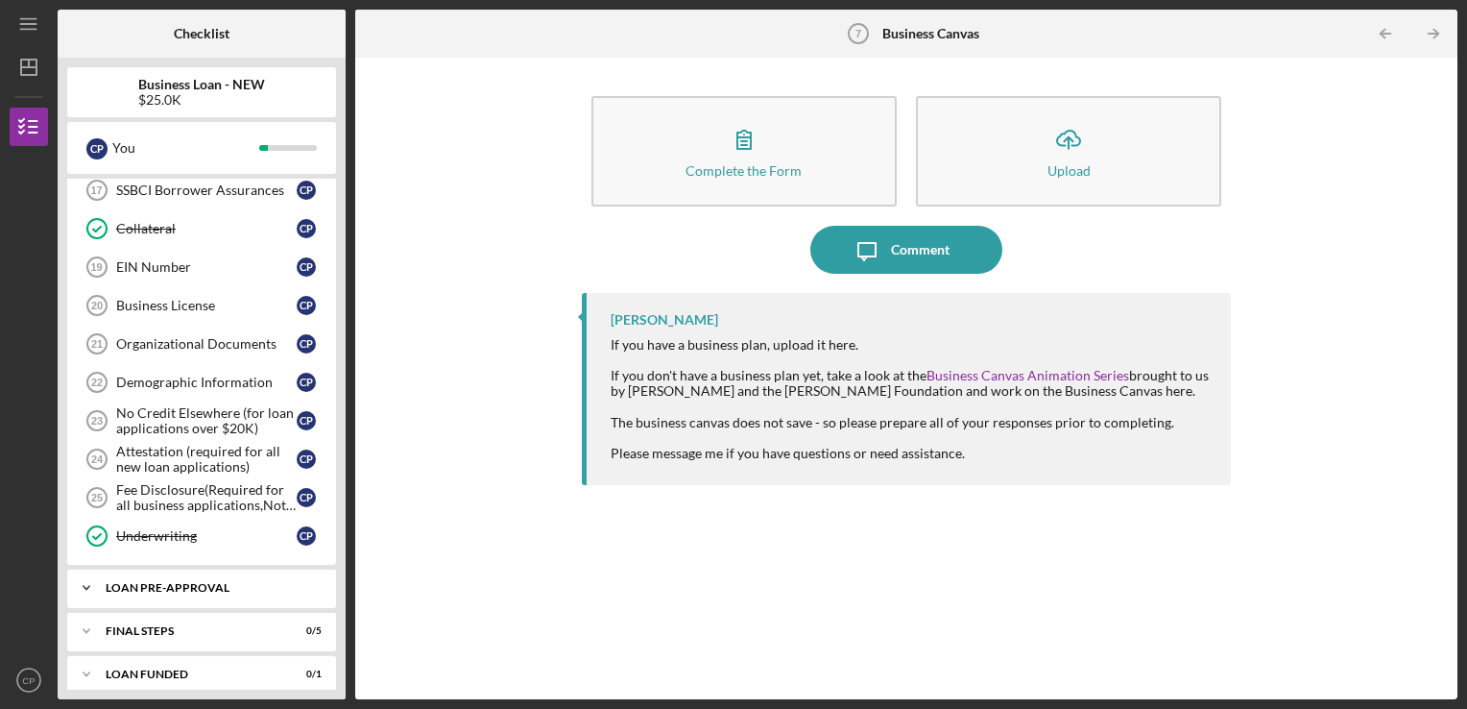
scroll to position [810, 0]
drag, startPoint x: 127, startPoint y: 672, endPoint x: 136, endPoint y: 661, distance: 15.0
click at [128, 670] on div "Icon/Expander LOAN FUNDED 0 / 1" at bounding box center [201, 671] width 269 height 38
click at [138, 665] on div "LOAN FUNDED" at bounding box center [209, 671] width 206 height 12
click at [144, 629] on div "Icon/Expander FINAL STEPS 0 / 5" at bounding box center [201, 628] width 269 height 38
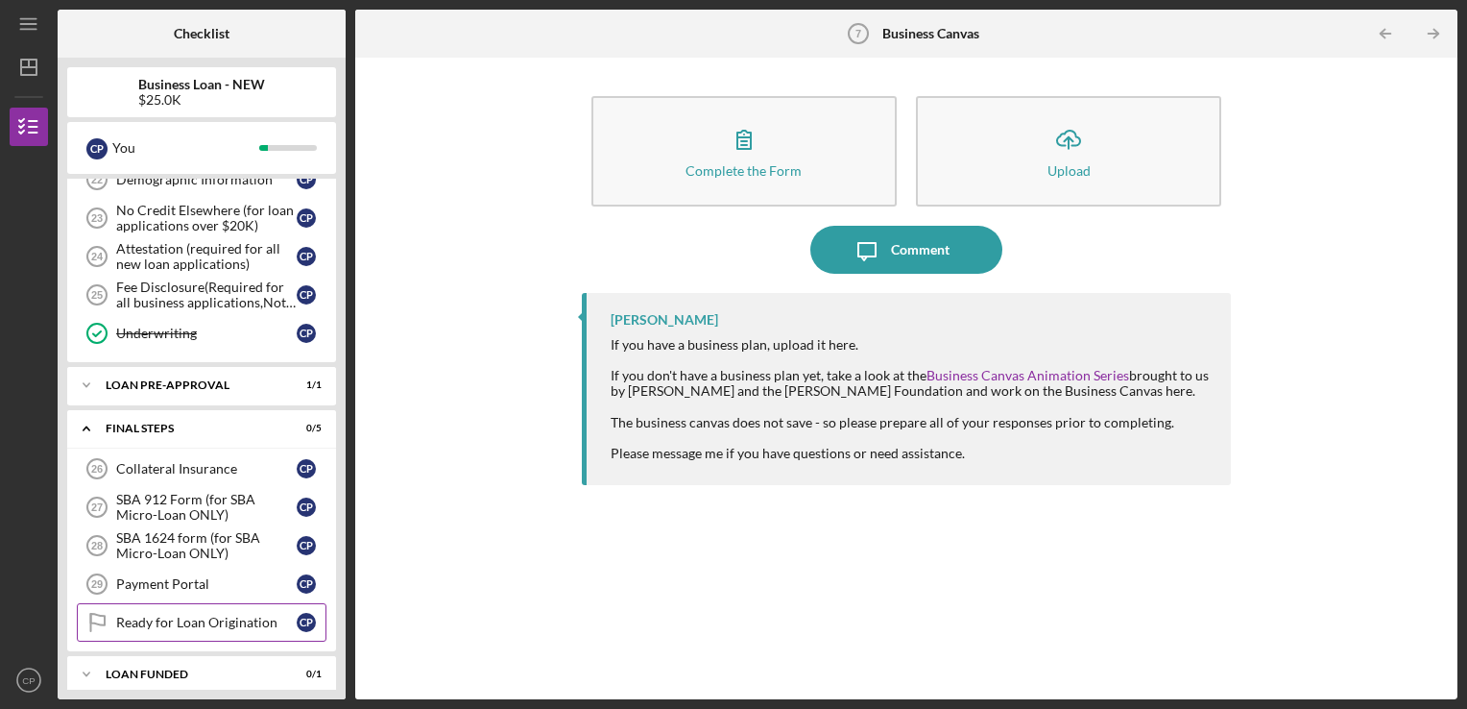
scroll to position [1011, 0]
click at [203, 575] on div "Payment Portal" at bounding box center [206, 582] width 181 height 15
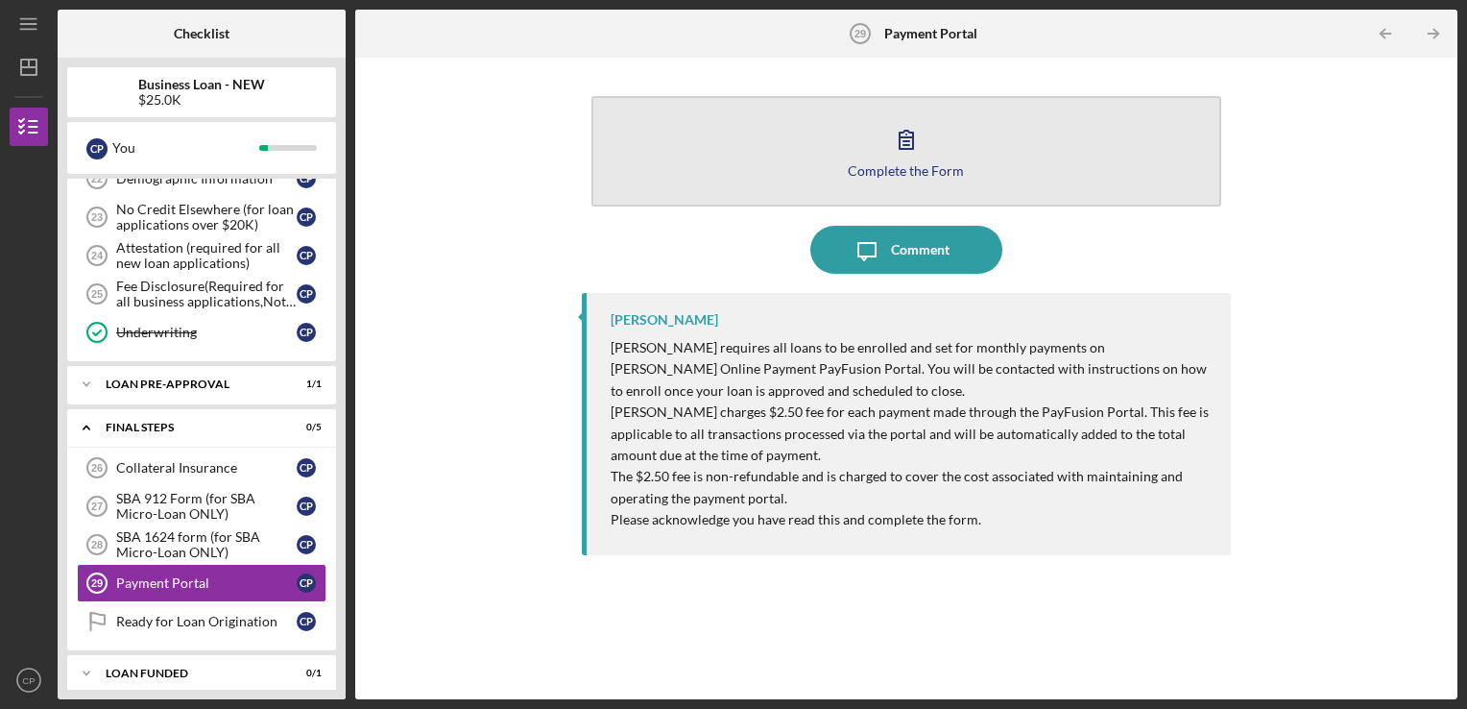
click at [896, 170] on div "Complete the Form" at bounding box center [906, 170] width 116 height 14
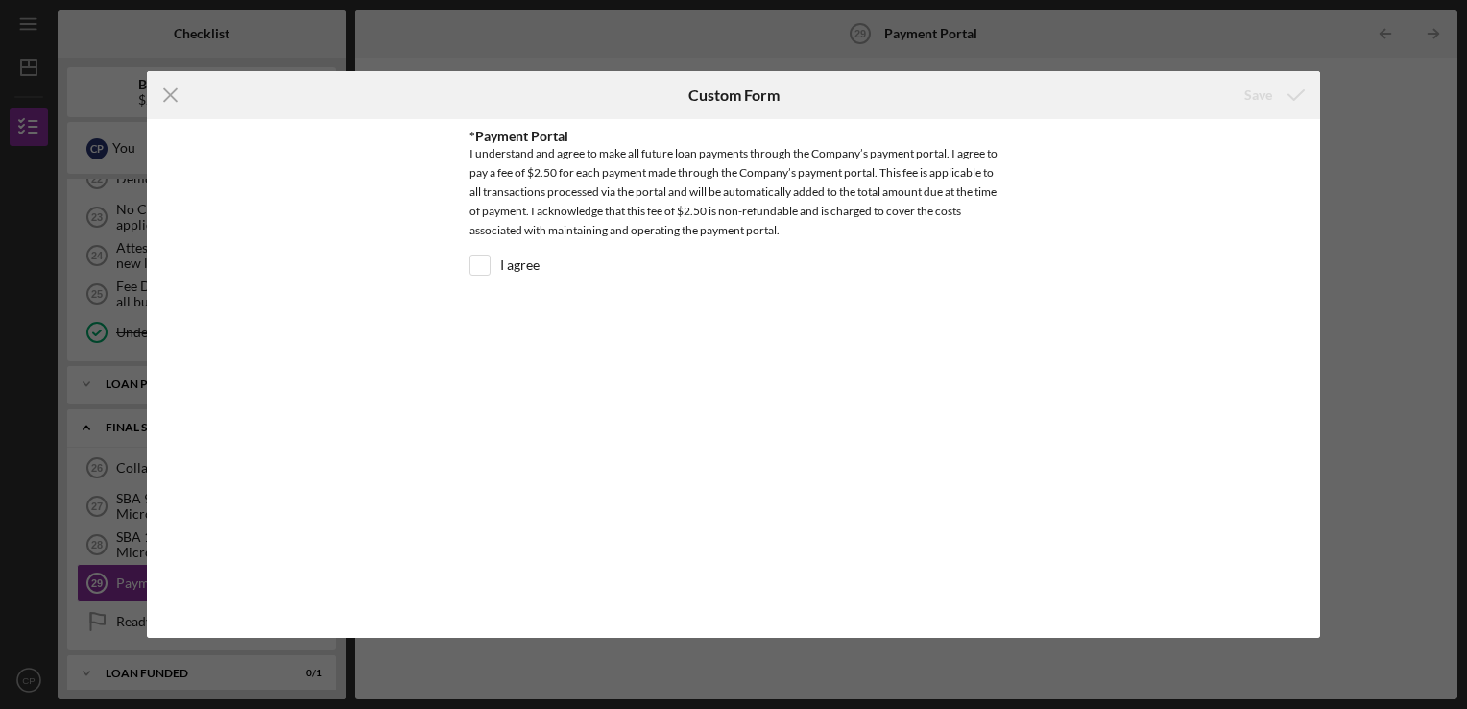
click at [164, 94] on icon "Icon/Menu Close" at bounding box center [171, 95] width 48 height 48
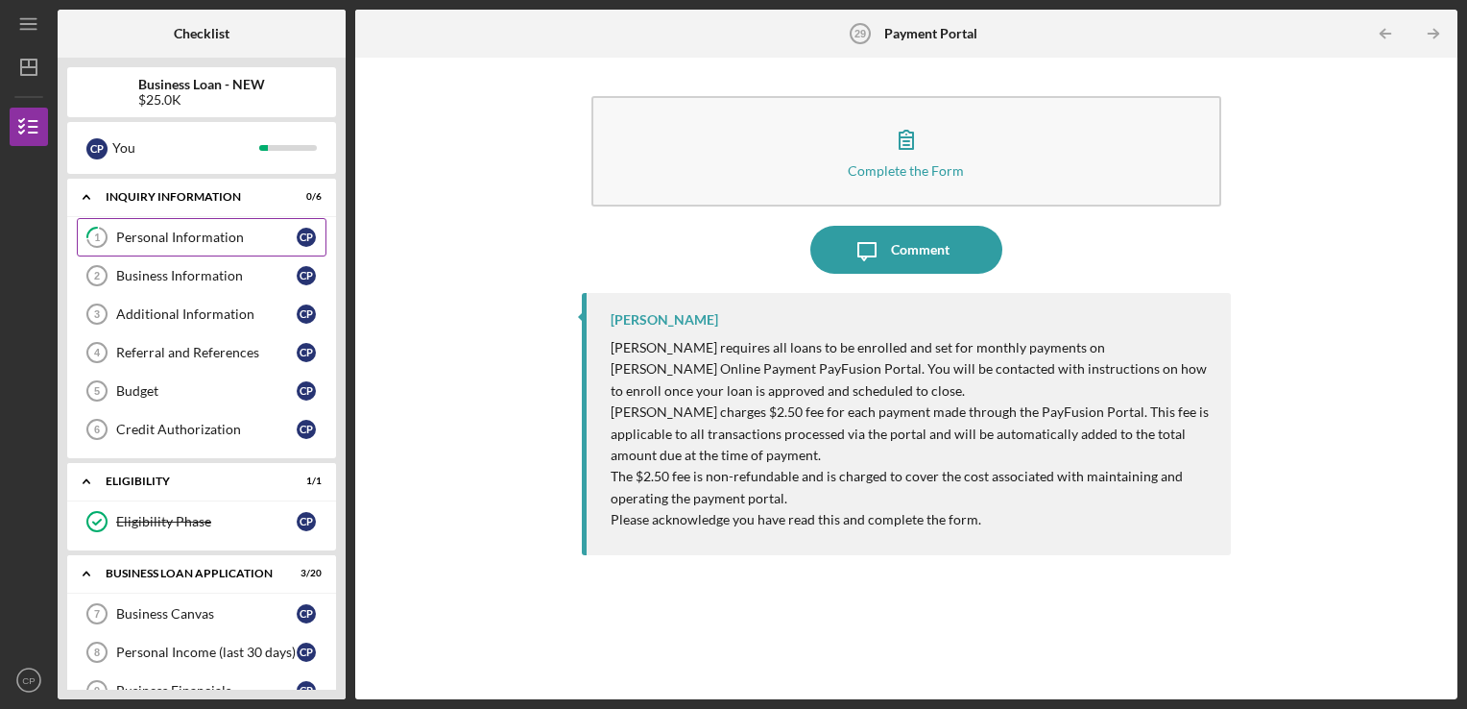
click at [173, 226] on link "1 Personal Information C P" at bounding box center [202, 237] width 250 height 38
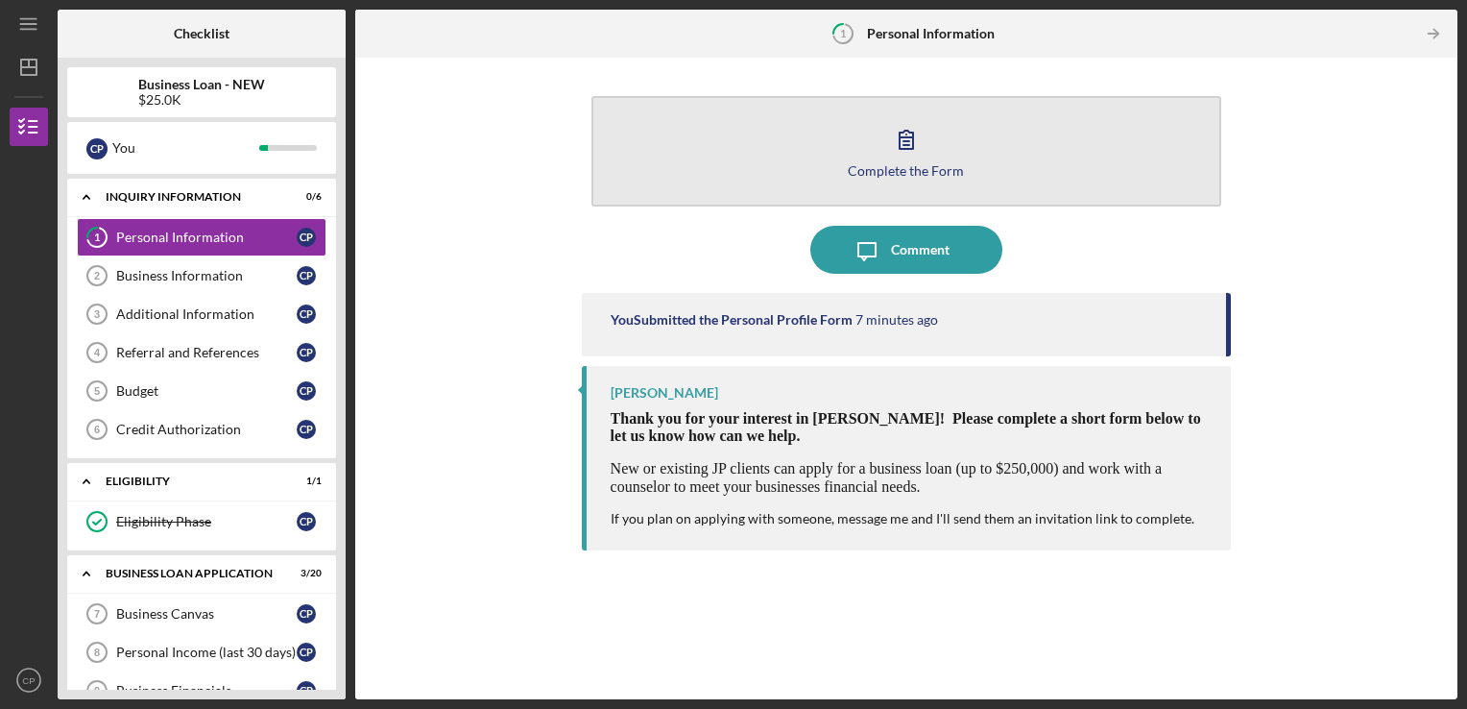
click at [914, 179] on button "Complete the Form Form" at bounding box center [906, 151] width 631 height 110
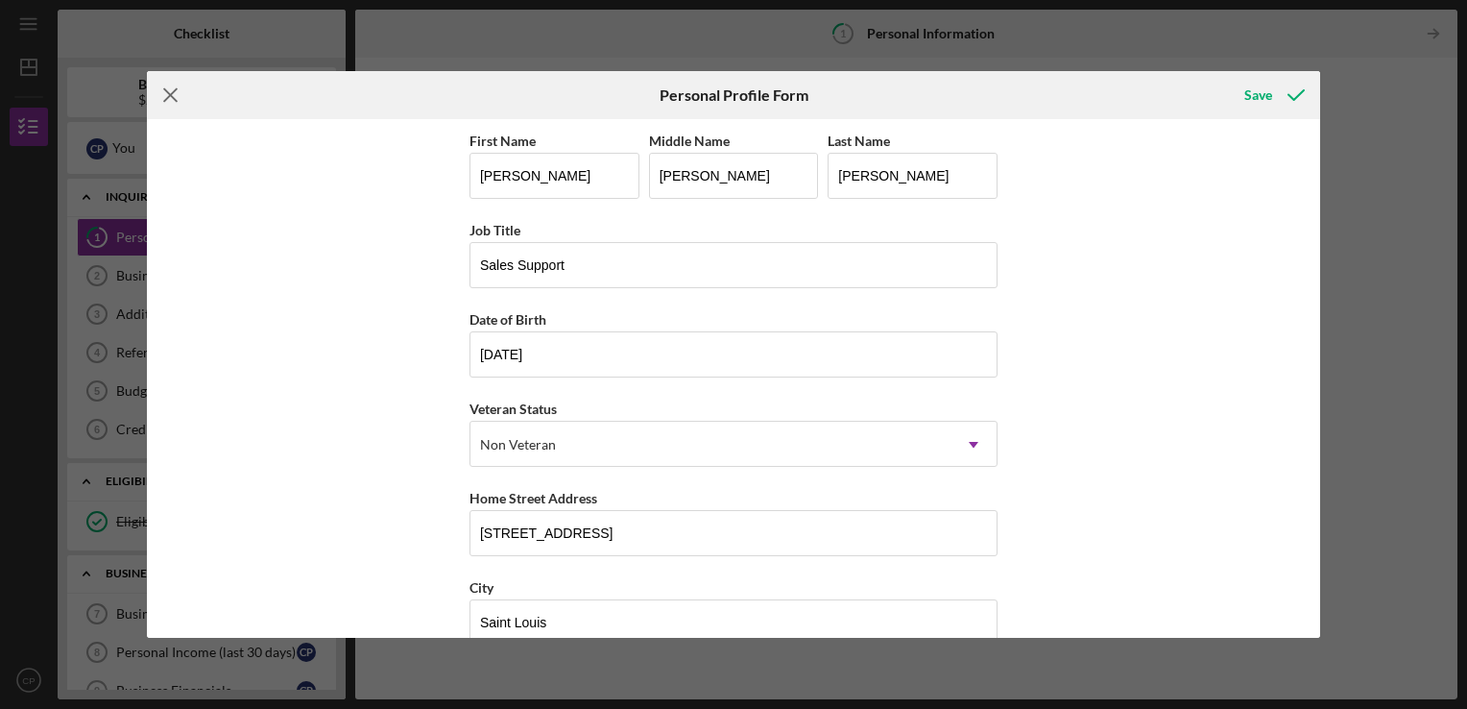
click at [165, 97] on icon "Icon/Menu Close" at bounding box center [171, 95] width 48 height 48
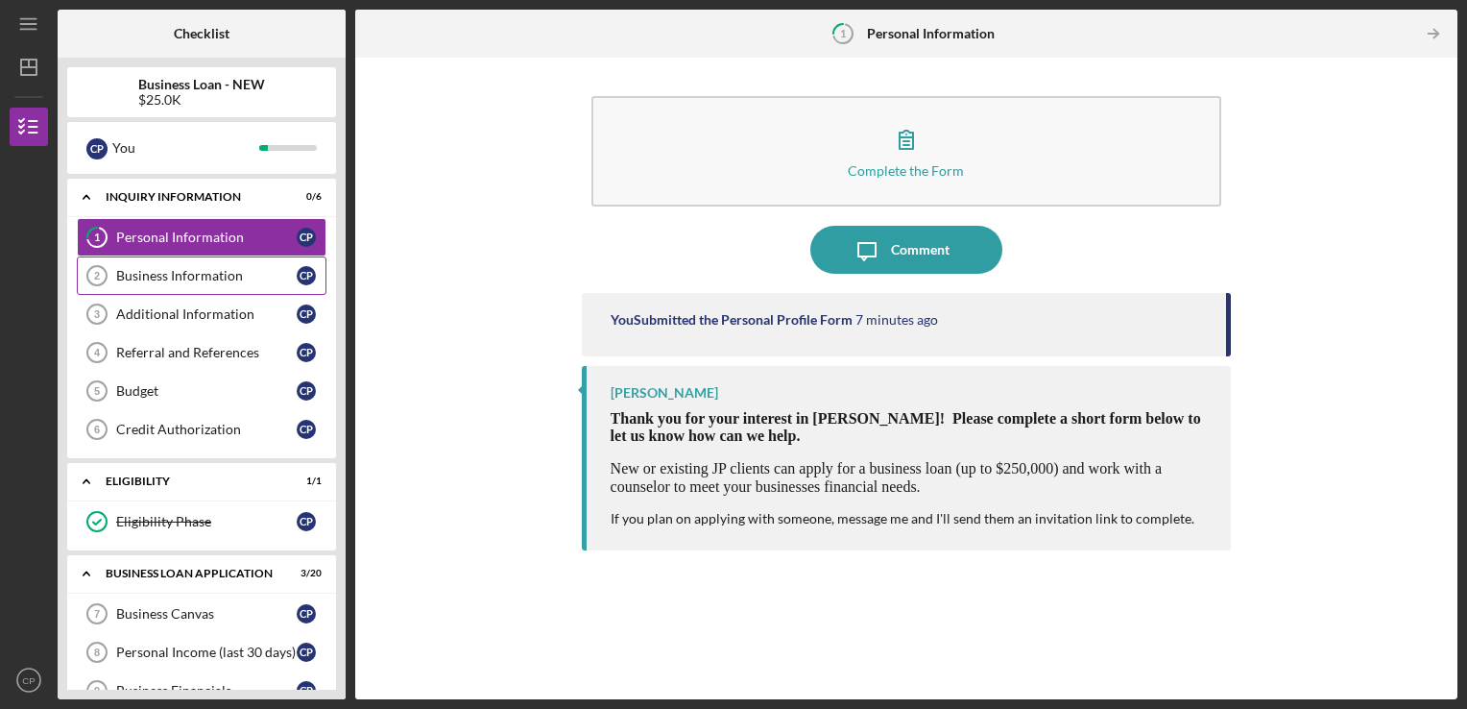
click at [177, 265] on link "Business Information 2 Business Information C P" at bounding box center [202, 275] width 250 height 38
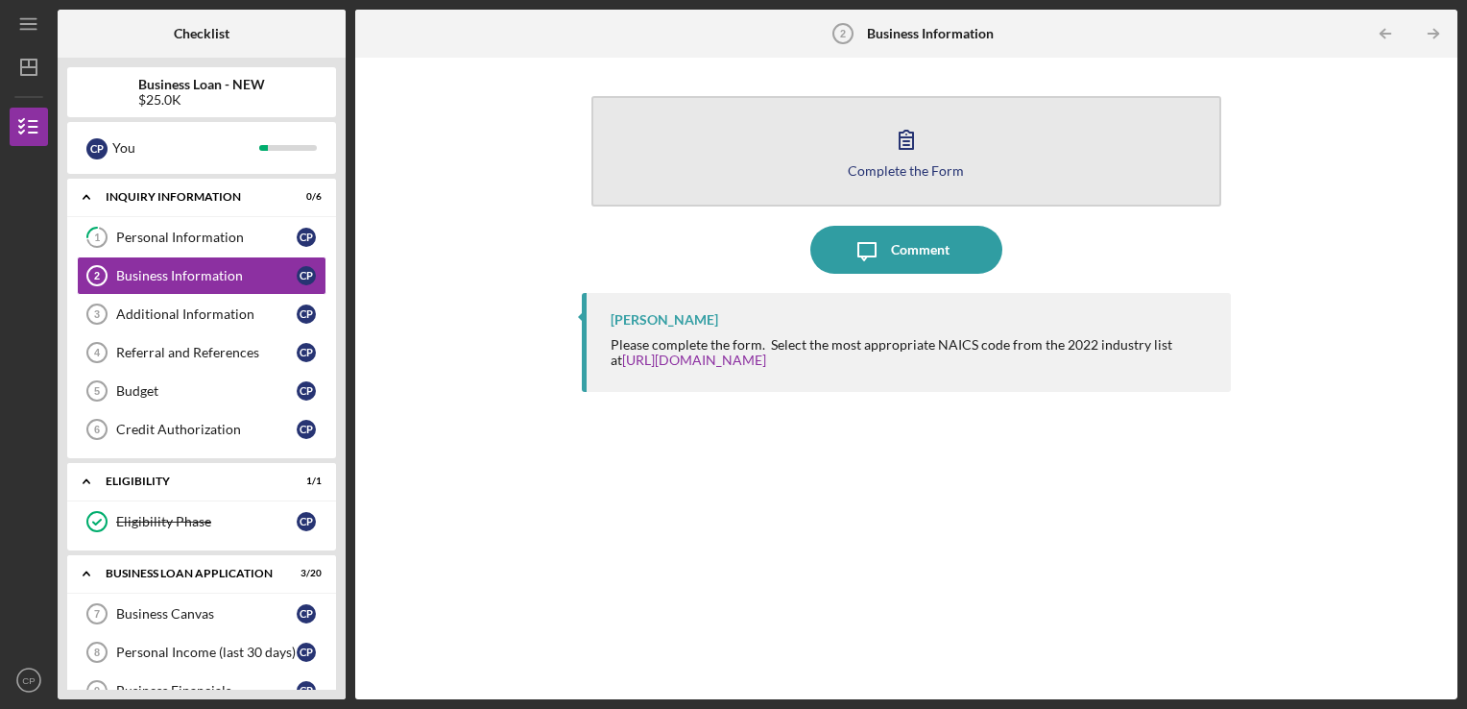
click at [922, 175] on div "Complete the Form" at bounding box center [906, 170] width 116 height 14
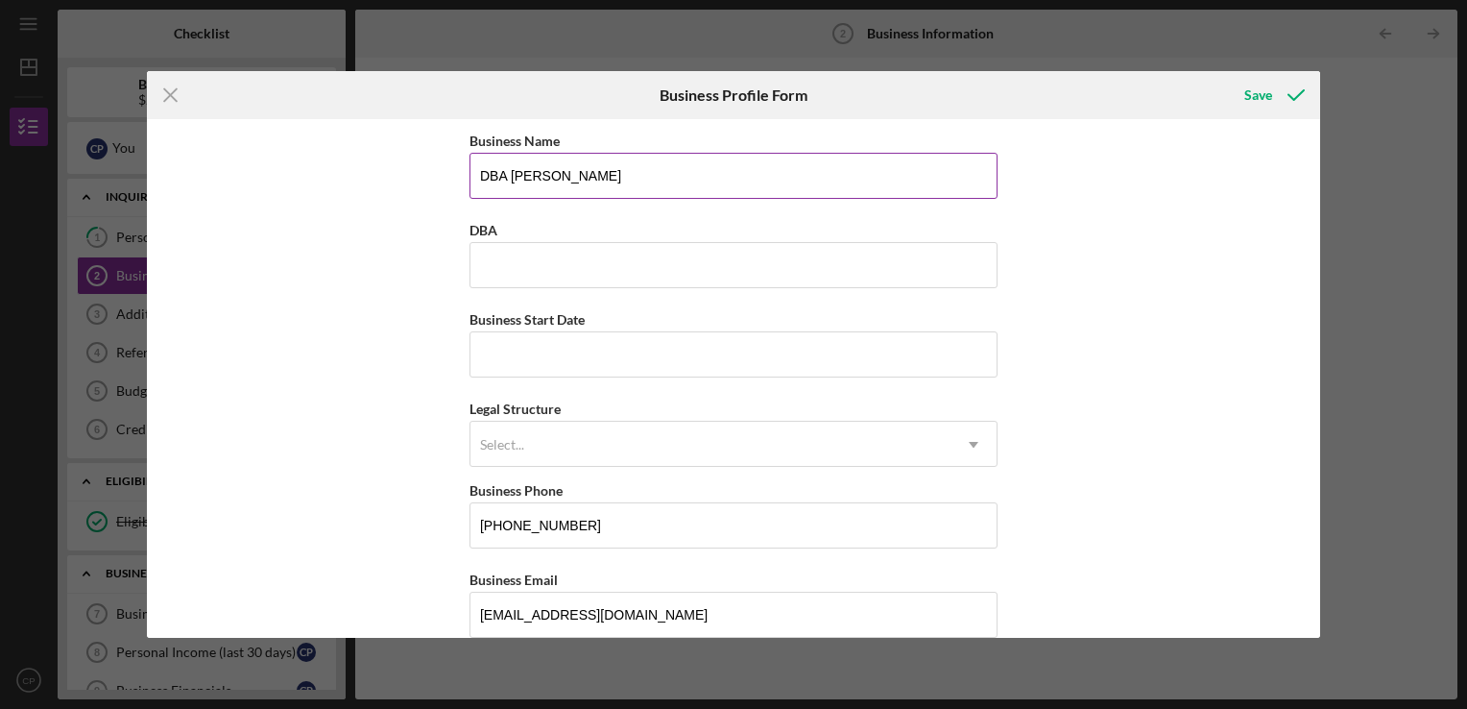
click at [712, 186] on input "DBA [PERSON_NAME]" at bounding box center [734, 176] width 528 height 46
click at [711, 186] on input "DBA [PERSON_NAME]" at bounding box center [734, 176] width 528 height 46
click at [633, 176] on input "DBA [PERSON_NAME]" at bounding box center [734, 176] width 528 height 46
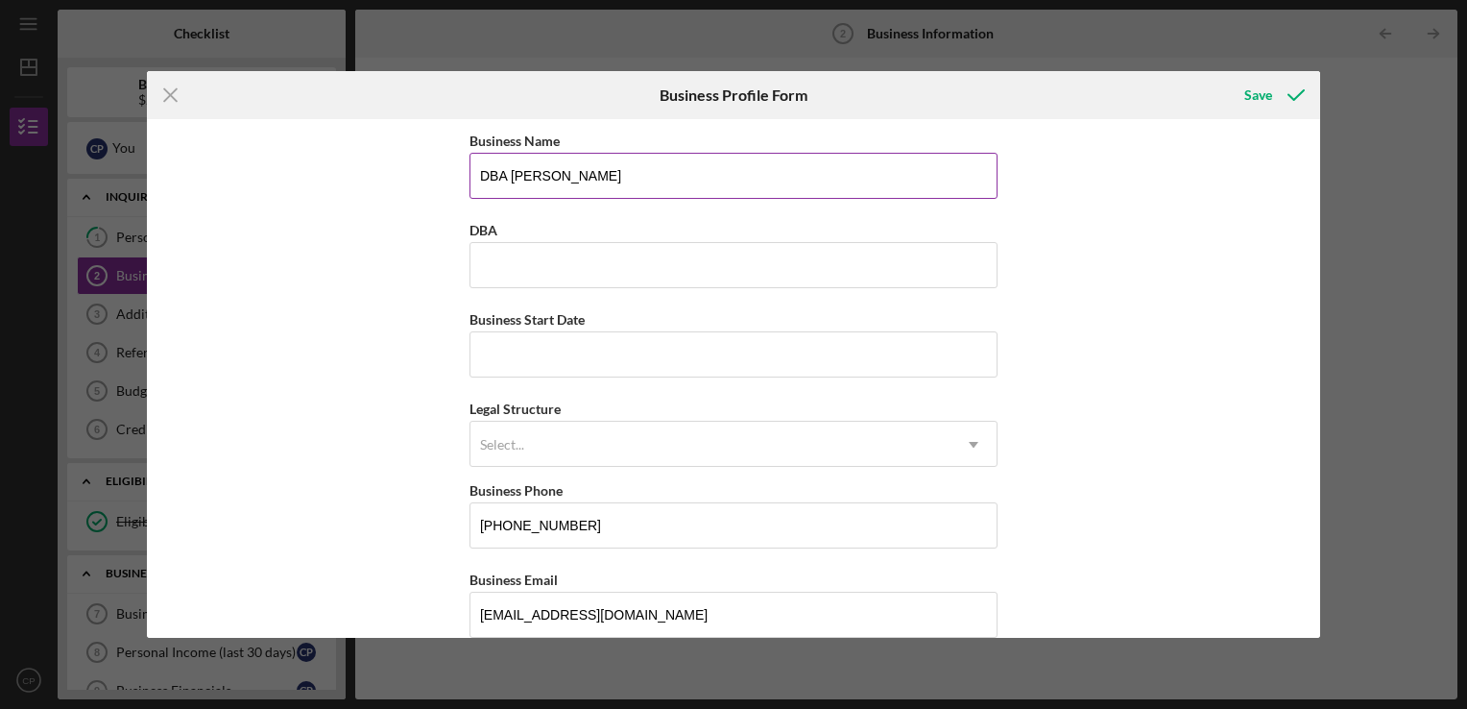
click at [633, 176] on input "DBA [PERSON_NAME]" at bounding box center [734, 176] width 528 height 46
click at [619, 179] on input "DBA [PERSON_NAME]" at bounding box center [734, 176] width 528 height 46
type input "D"
type input "S"
click at [1225, 76] on button "Save" at bounding box center [1272, 95] width 95 height 38
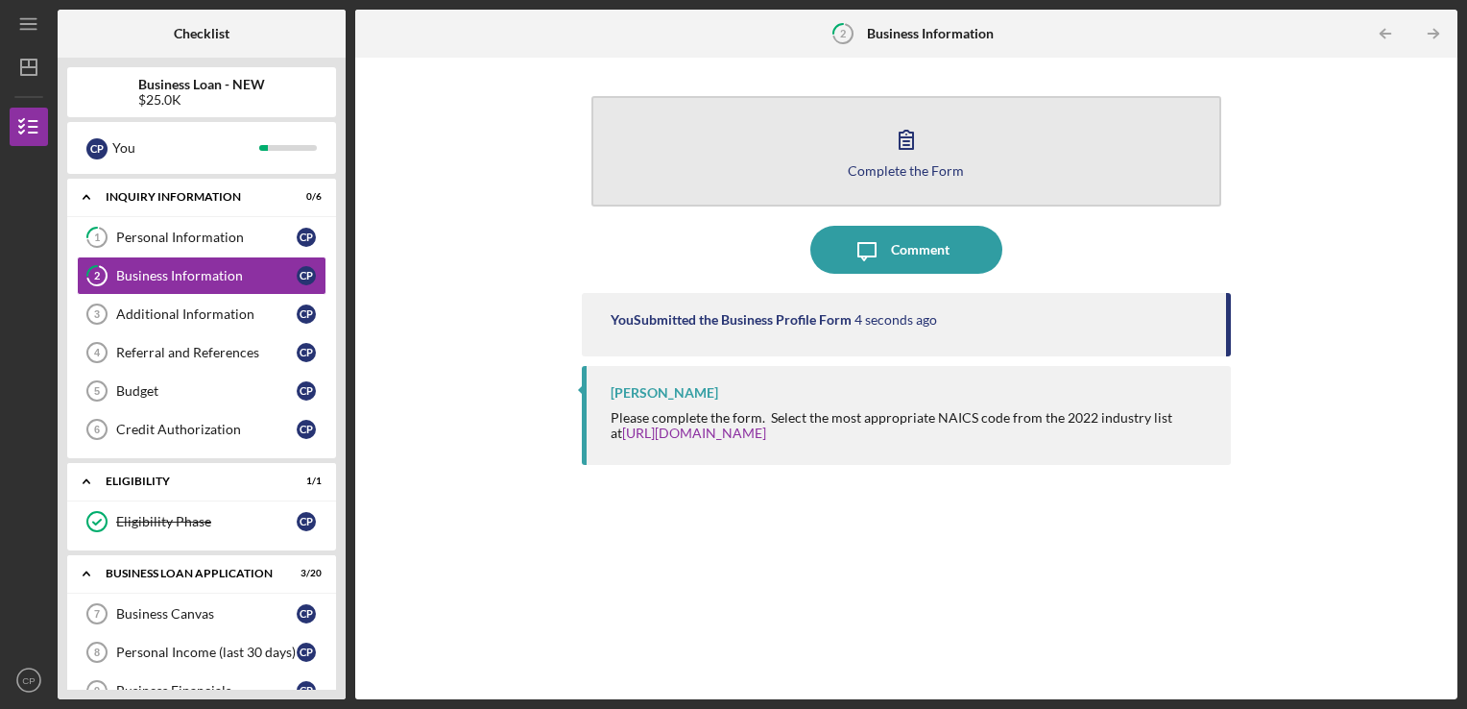
click at [946, 167] on div "Complete the Form" at bounding box center [906, 170] width 116 height 14
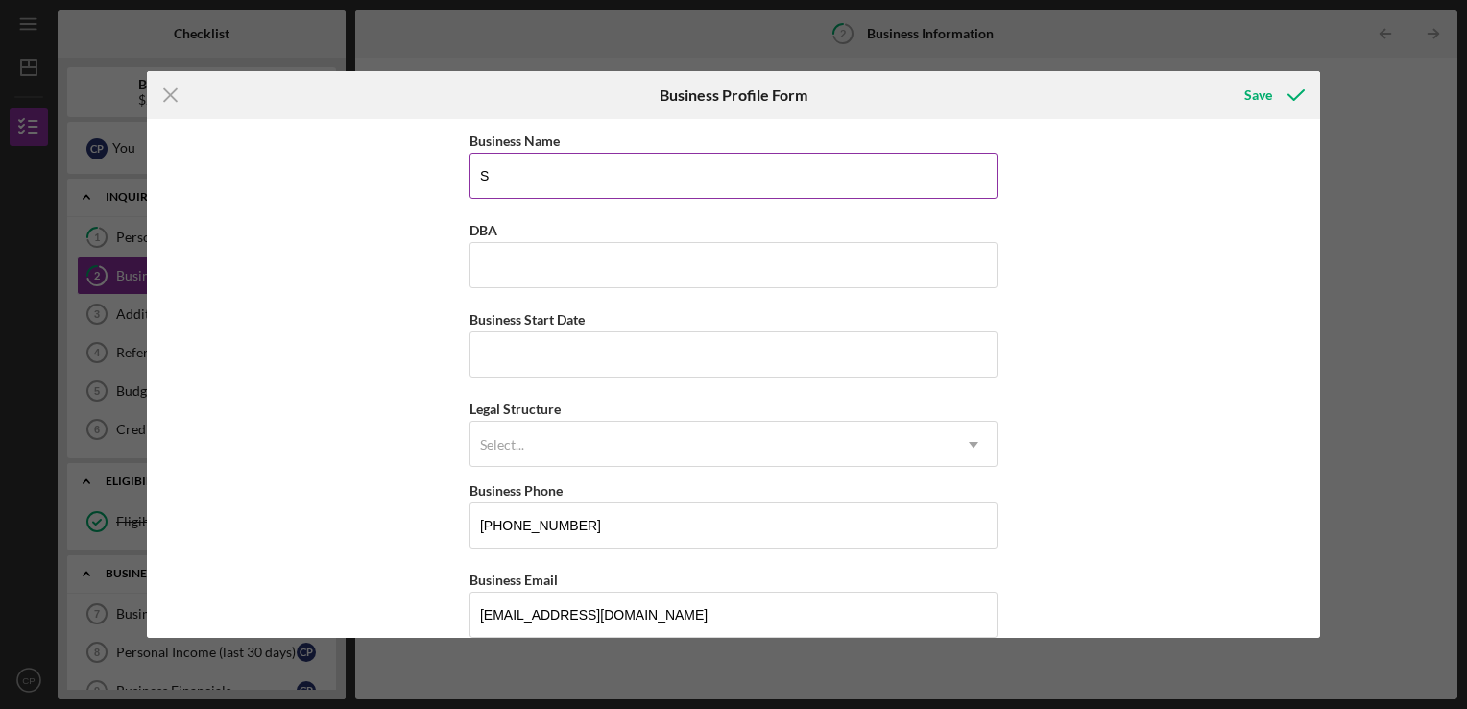
click at [532, 179] on input "S" at bounding box center [734, 176] width 528 height 46
type input "ST. LOUIS RR BASKETBALL"
type input "[STREET_ADDRESS]"
type input "Saint Louis"
type input "63116"
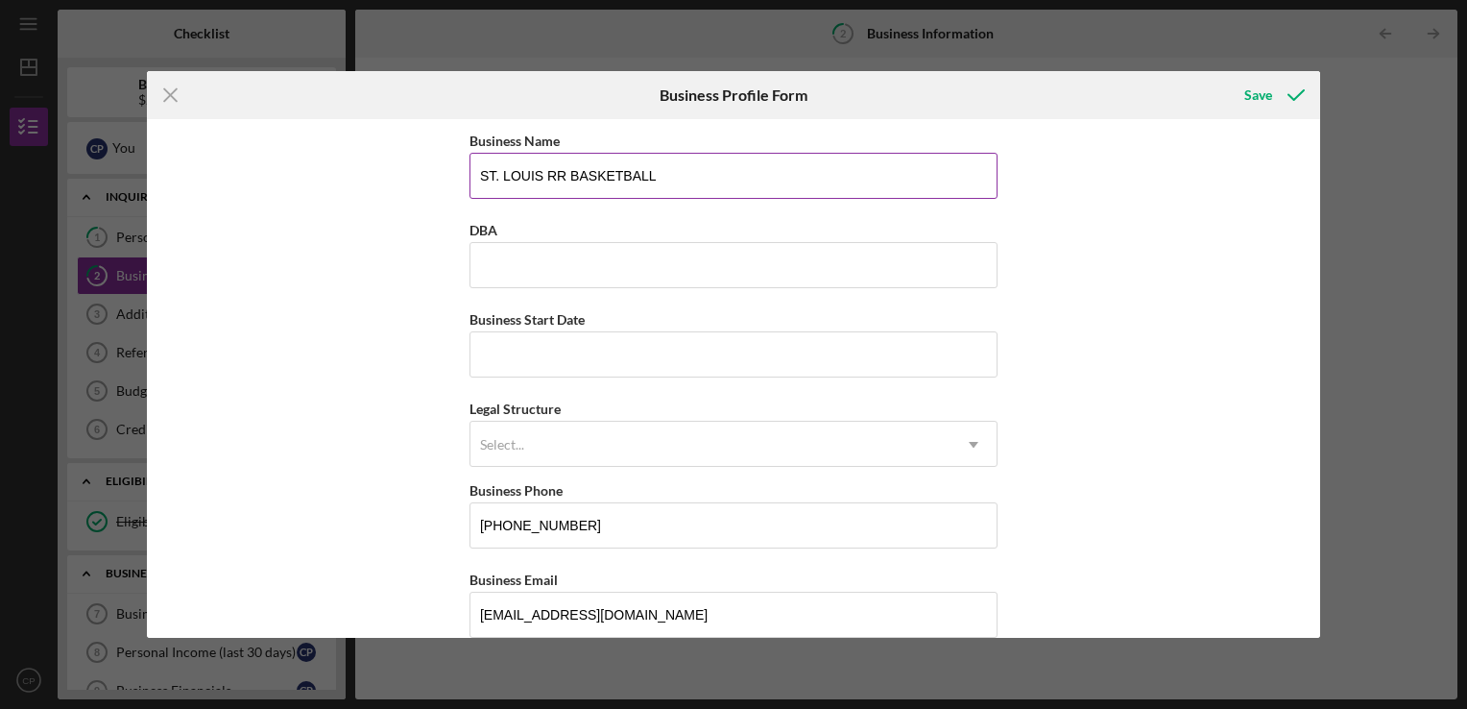
type input "MO"
click at [562, 178] on input "ST. LOUIS RR BASKETBALL" at bounding box center [734, 176] width 528 height 46
drag, startPoint x: 691, startPoint y: 179, endPoint x: 397, endPoint y: 177, distance: 294.8
click at [397, 177] on div "Business Name ST. LOUIS ROU BASKETBALL DBA Business Start Date Legal Structure …" at bounding box center [733, 378] width 1173 height 519
type input "S"
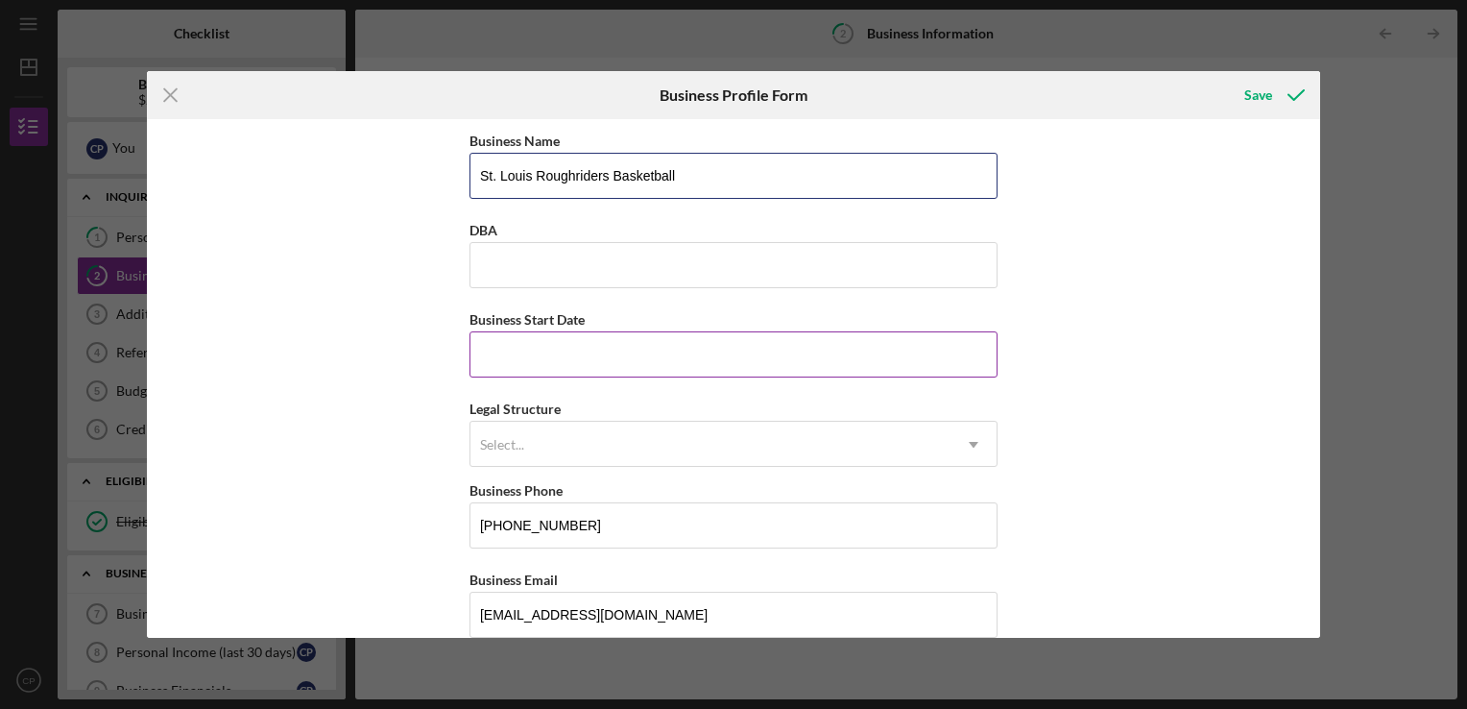
type input "St. Louis Roughriders Basketball"
click at [519, 345] on input "Business Start Date" at bounding box center [734, 354] width 528 height 46
type input "05/13/2021"
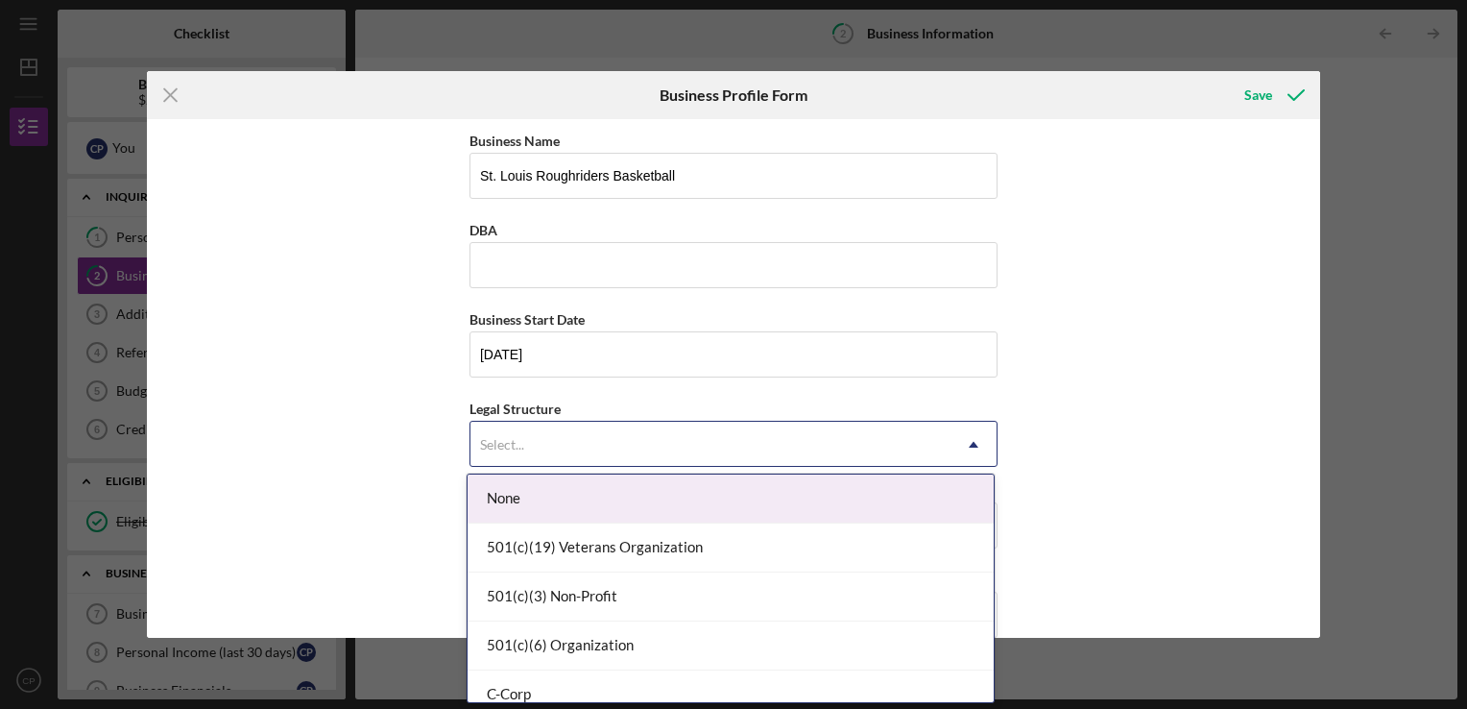
click at [517, 440] on div "Select..." at bounding box center [502, 444] width 44 height 15
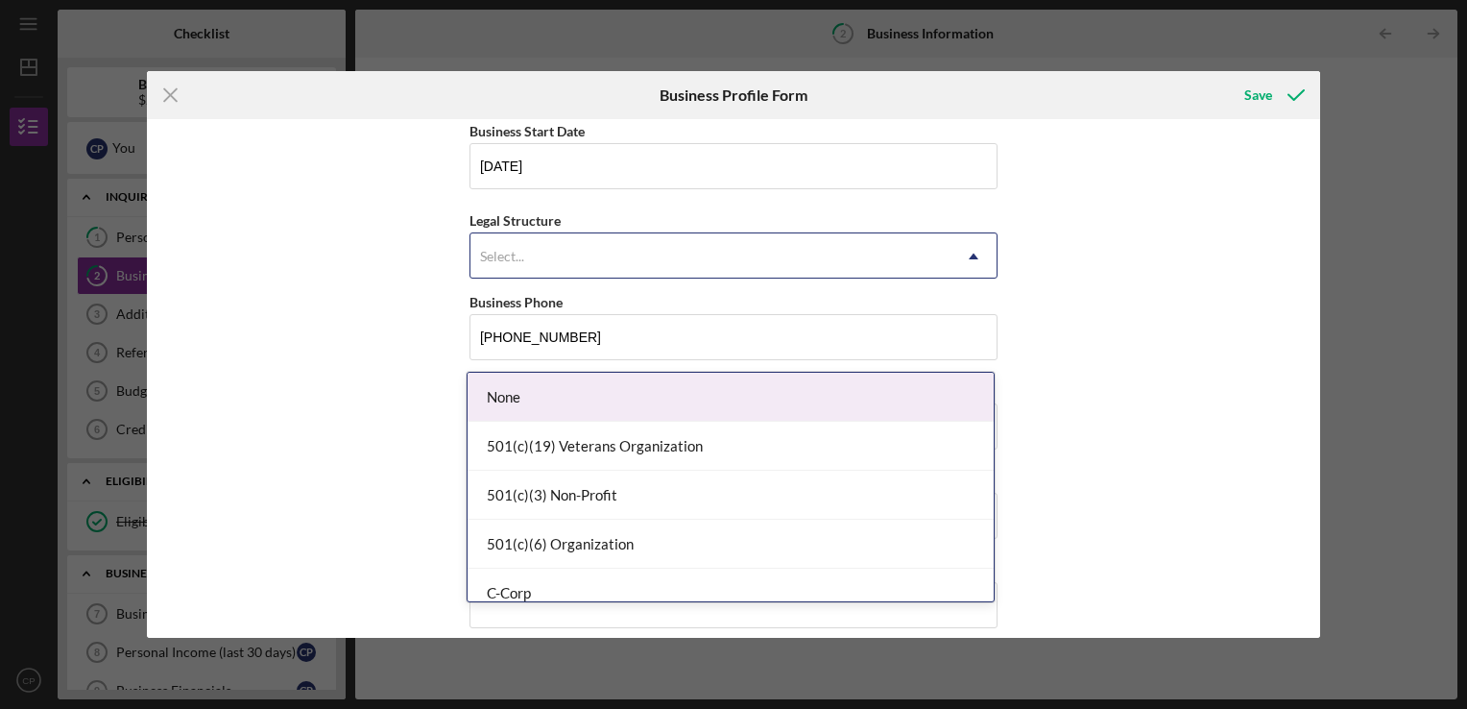
scroll to position [192, 0]
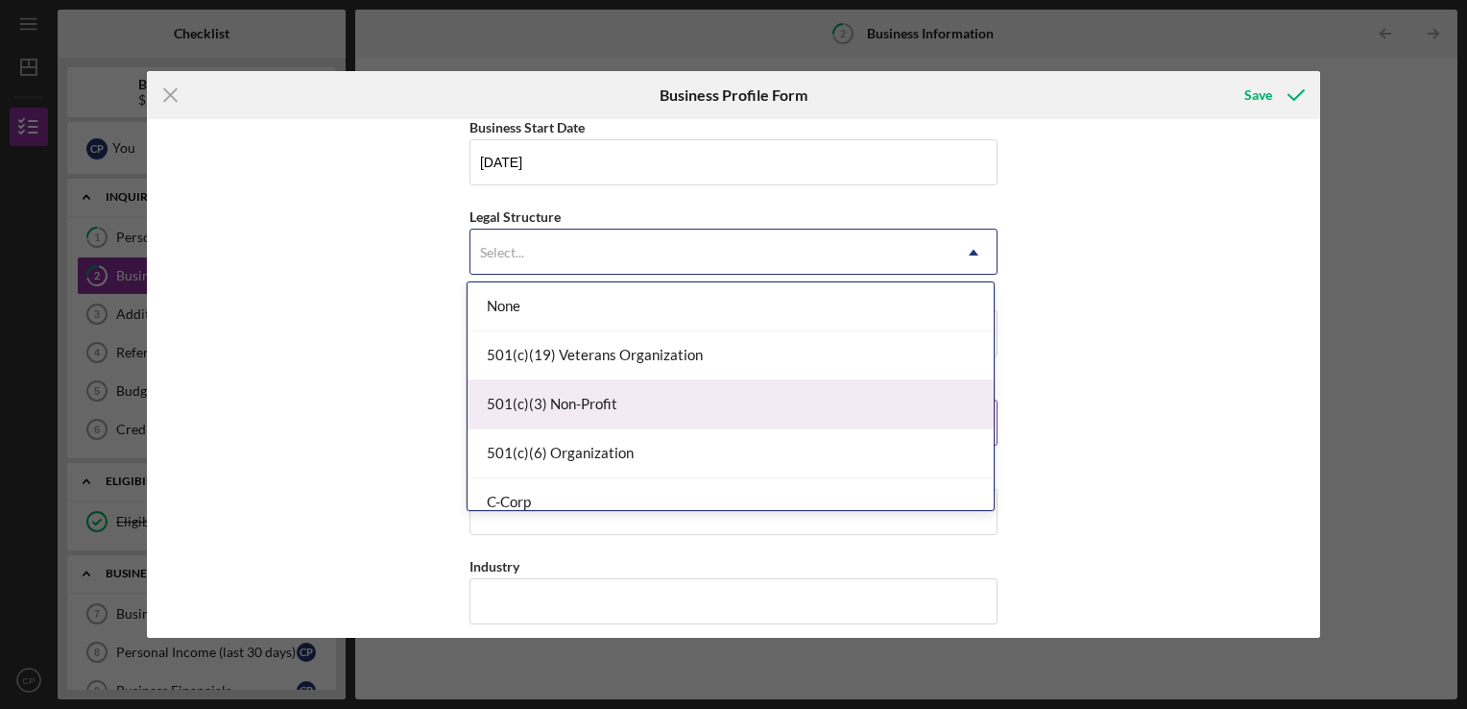
click at [637, 404] on div "501(c)(3) Non-Profit" at bounding box center [731, 404] width 526 height 49
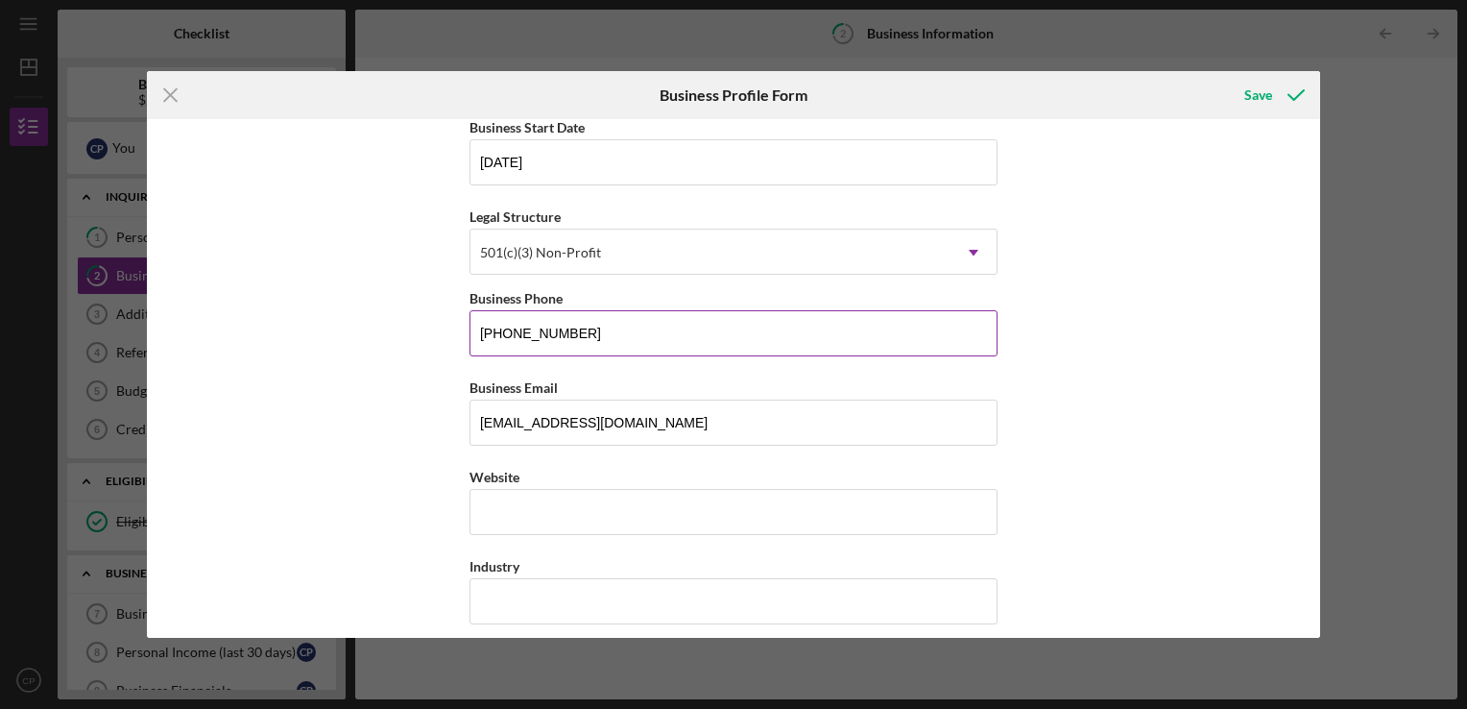
click at [584, 328] on input "[PHONE_NUMBER]" at bounding box center [734, 333] width 528 height 46
click at [580, 253] on div "501(c)(3) Non-Profit" at bounding box center [540, 252] width 121 height 15
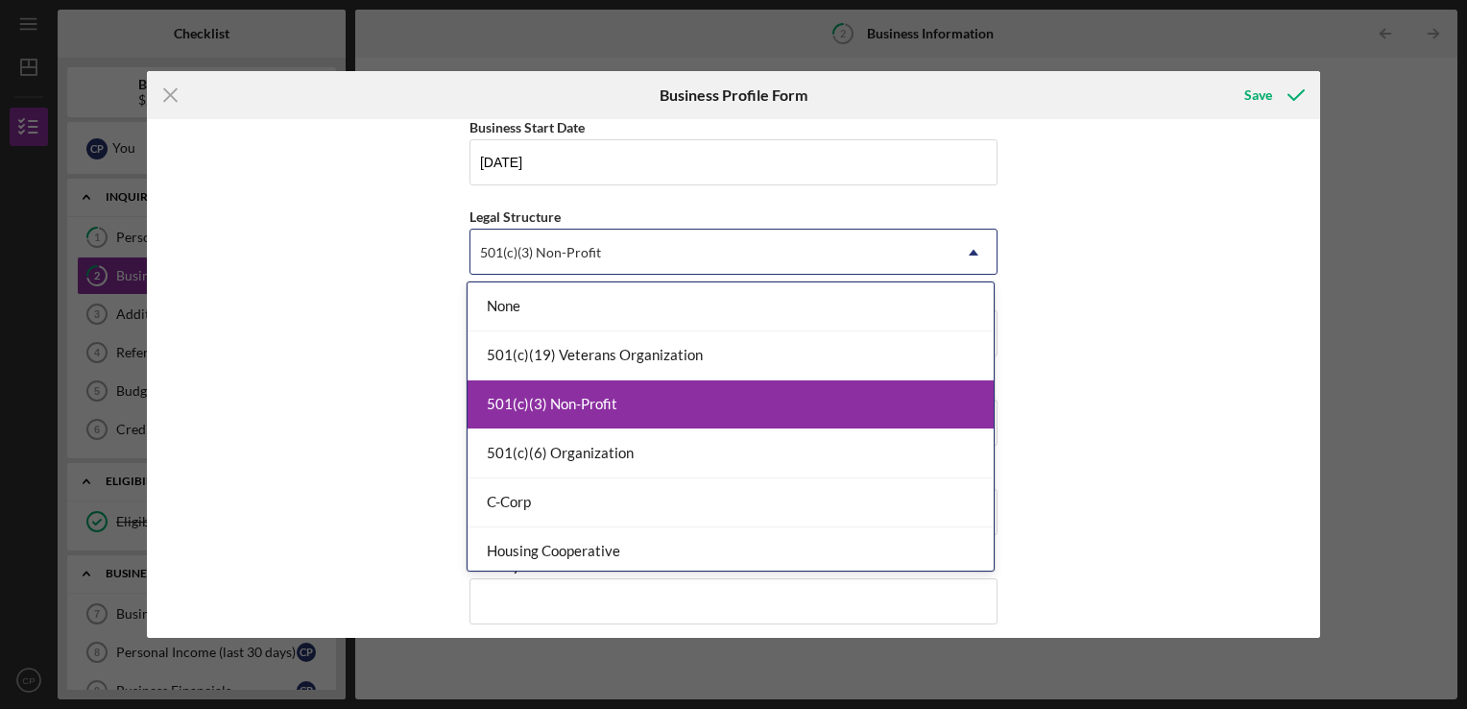
click at [671, 401] on div "501(c)(3) Non-Profit" at bounding box center [731, 404] width 526 height 49
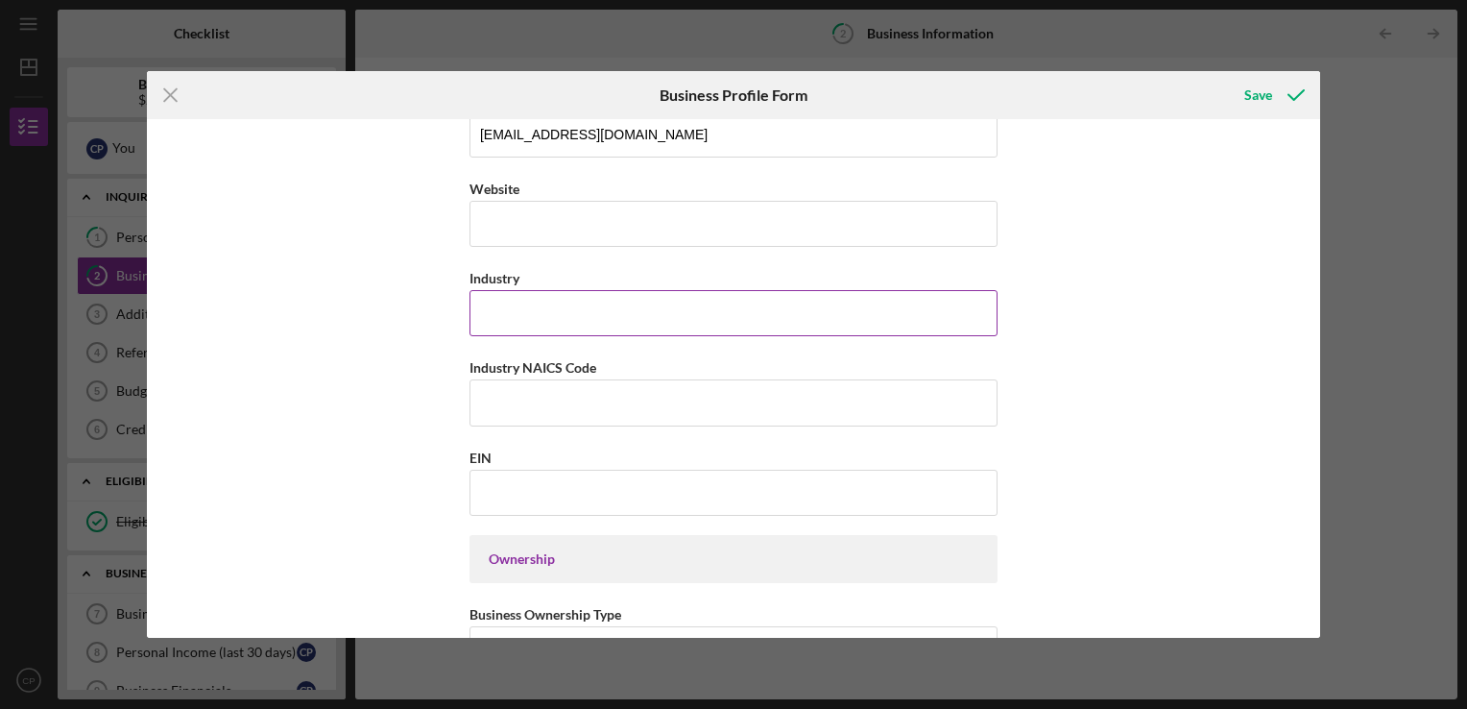
scroll to position [576, 0]
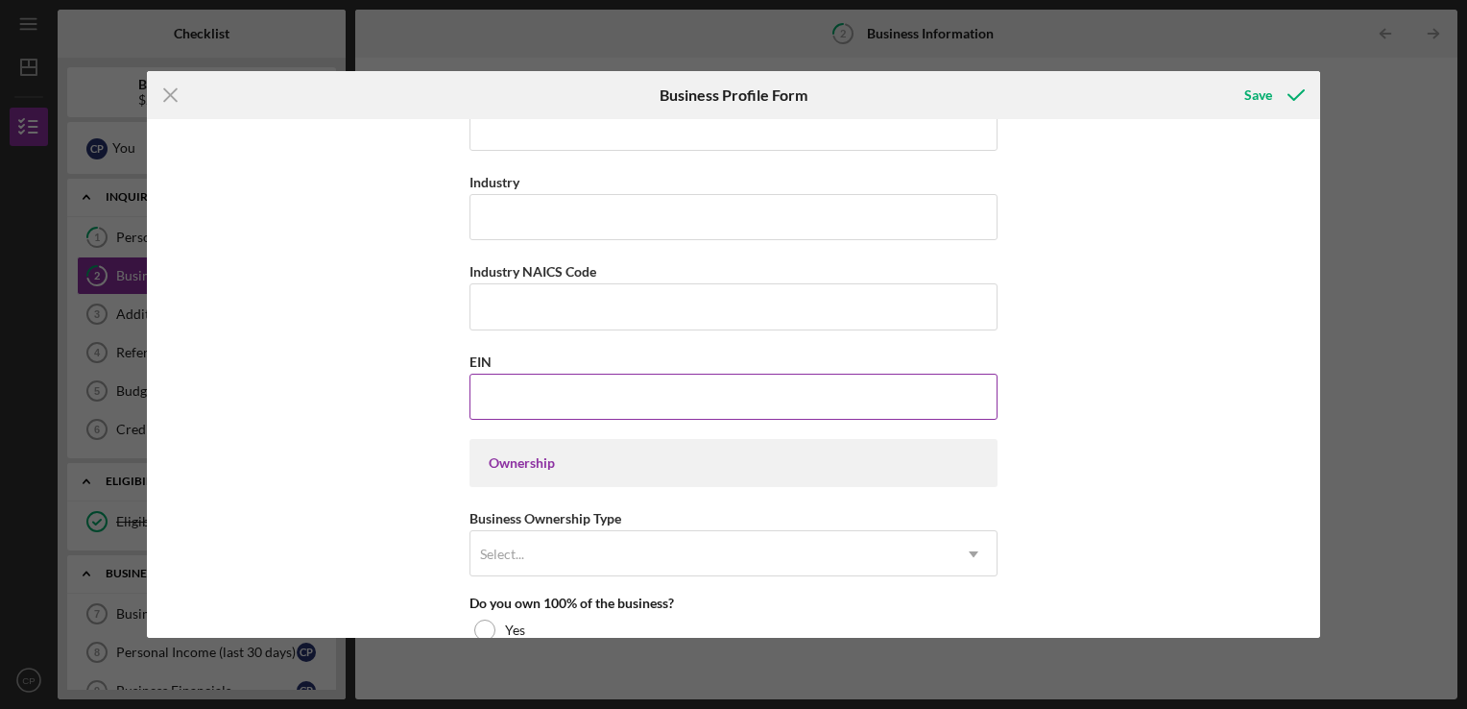
click at [573, 401] on input "EIN" at bounding box center [734, 397] width 528 height 46
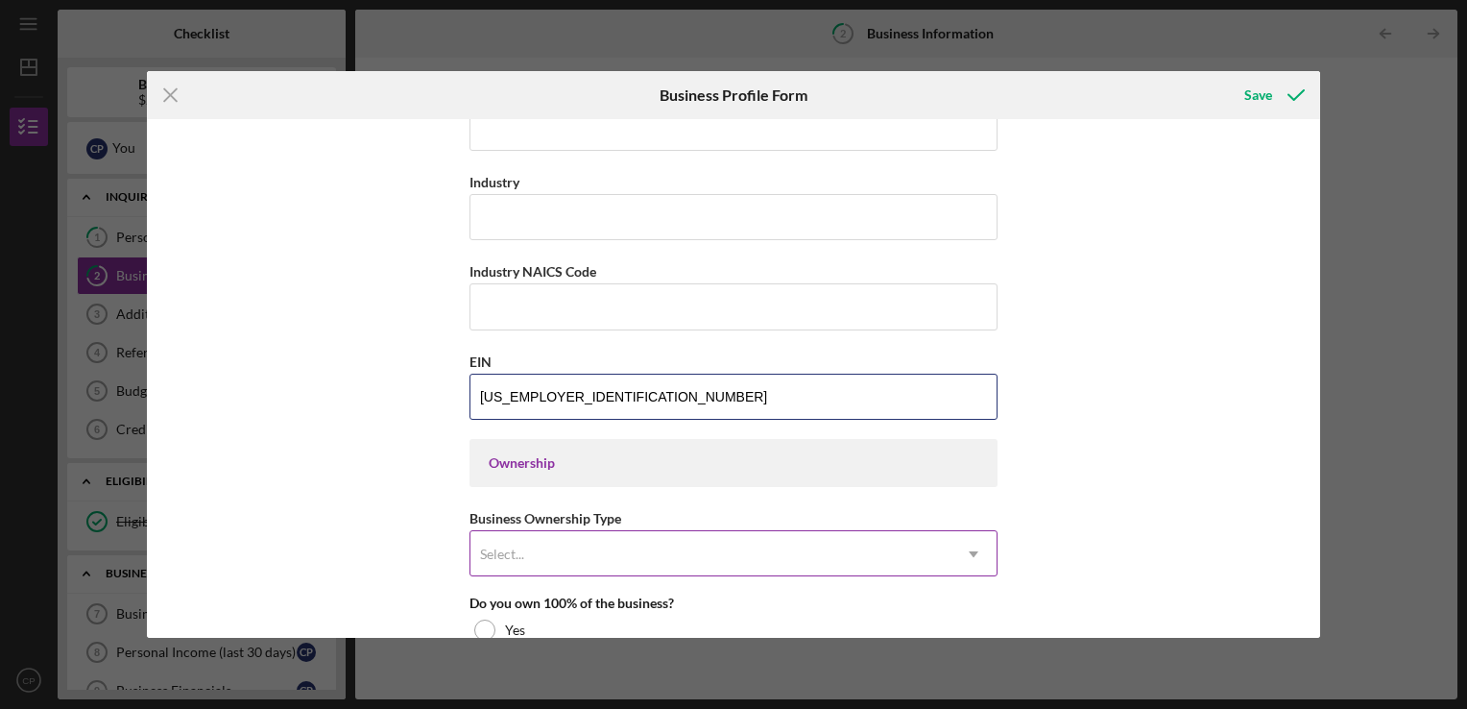
scroll to position [768, 0]
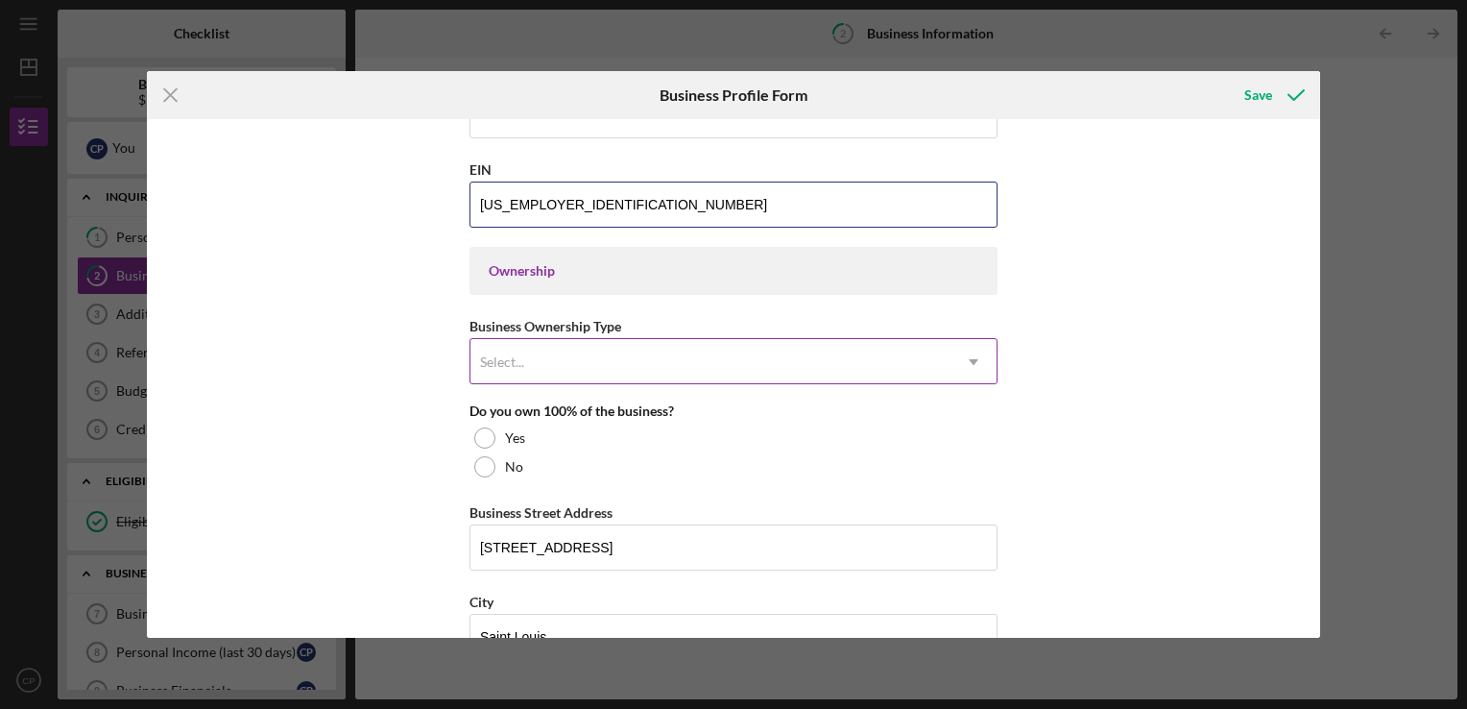
type input "86-3026015"
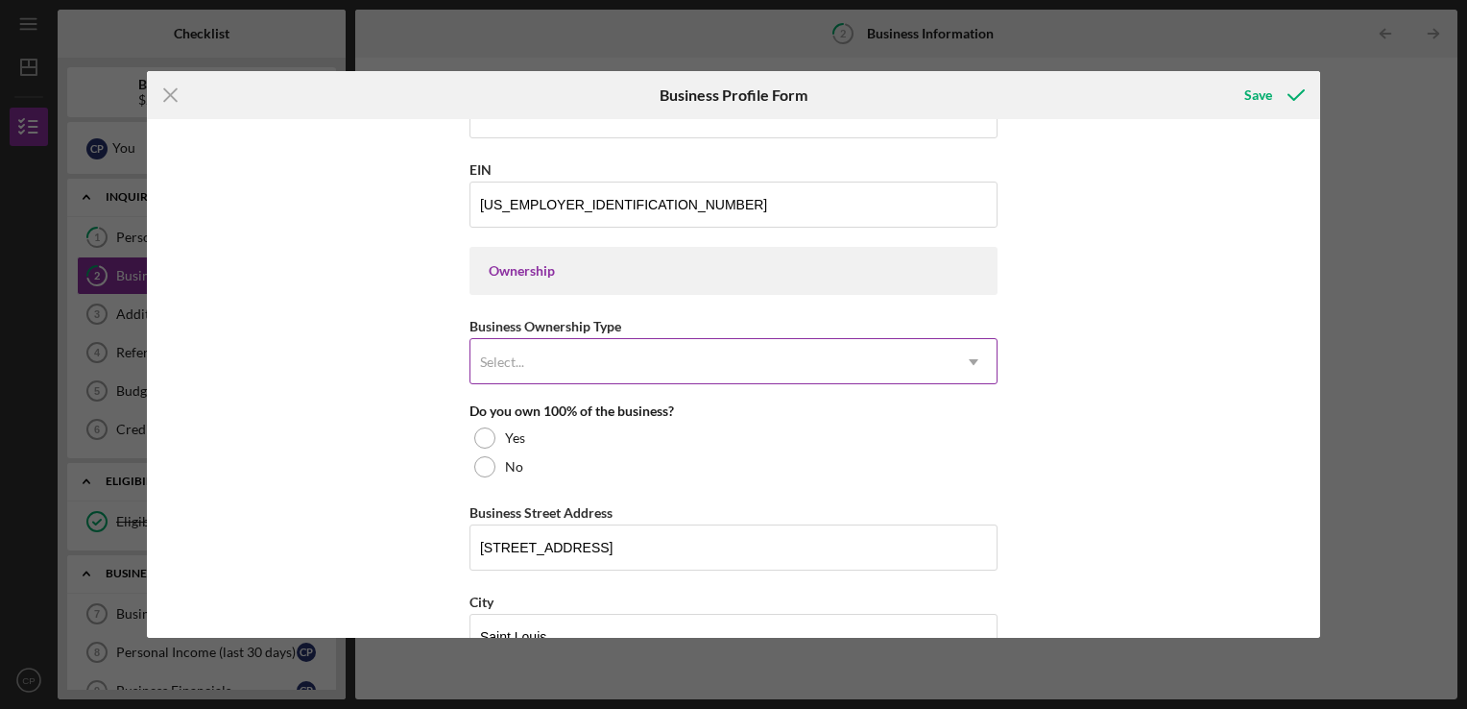
click at [625, 362] on div "Select..." at bounding box center [711, 362] width 480 height 44
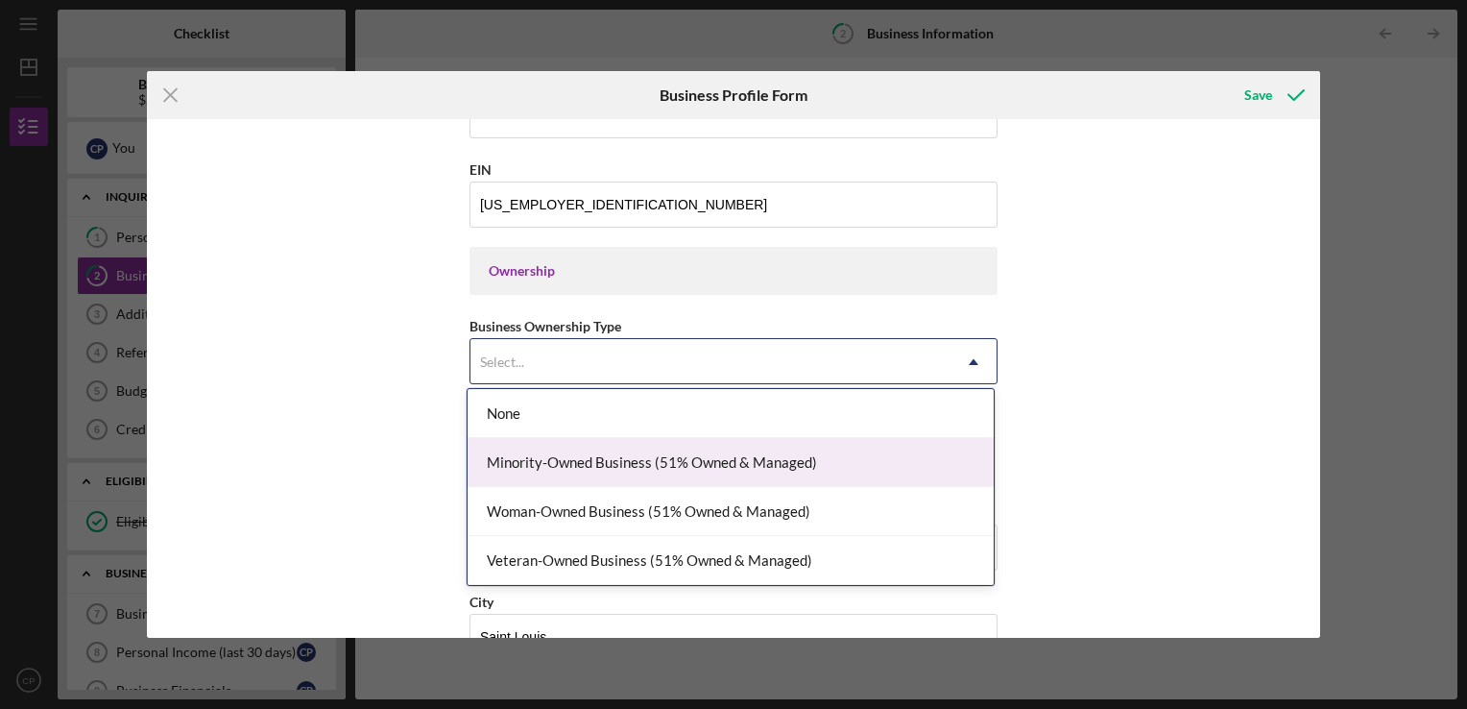
click at [595, 469] on div "Minority-Owned Business (51% Owned & Managed)" at bounding box center [731, 462] width 526 height 49
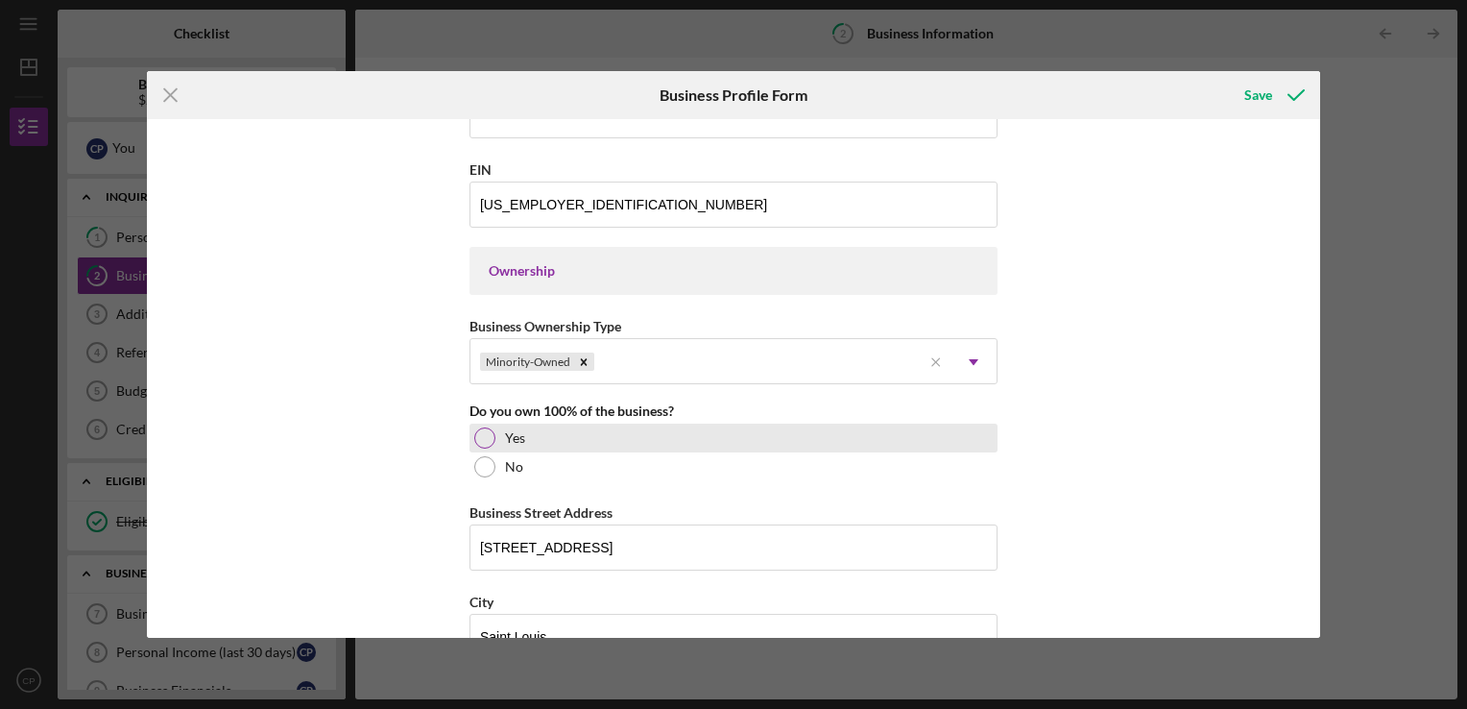
click at [479, 429] on div at bounding box center [484, 437] width 21 height 21
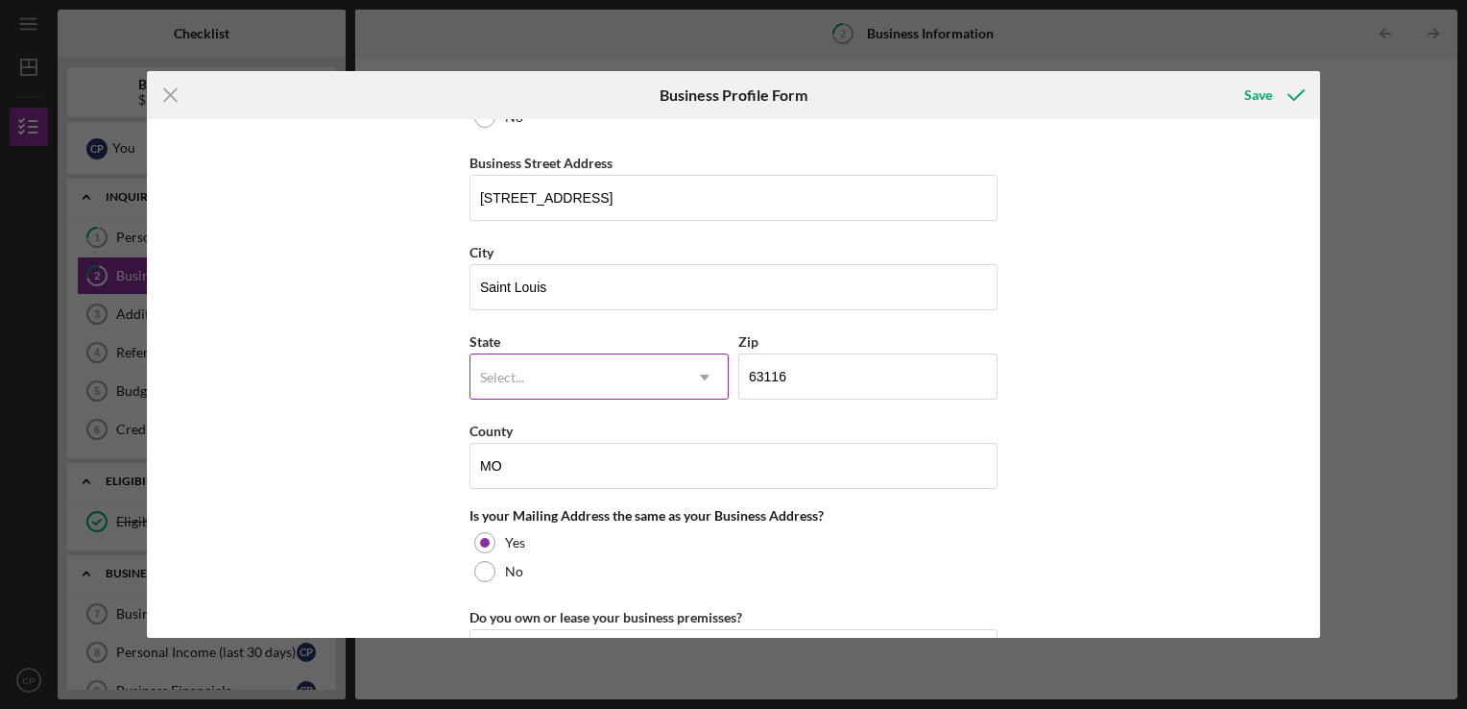
scroll to position [1152, 0]
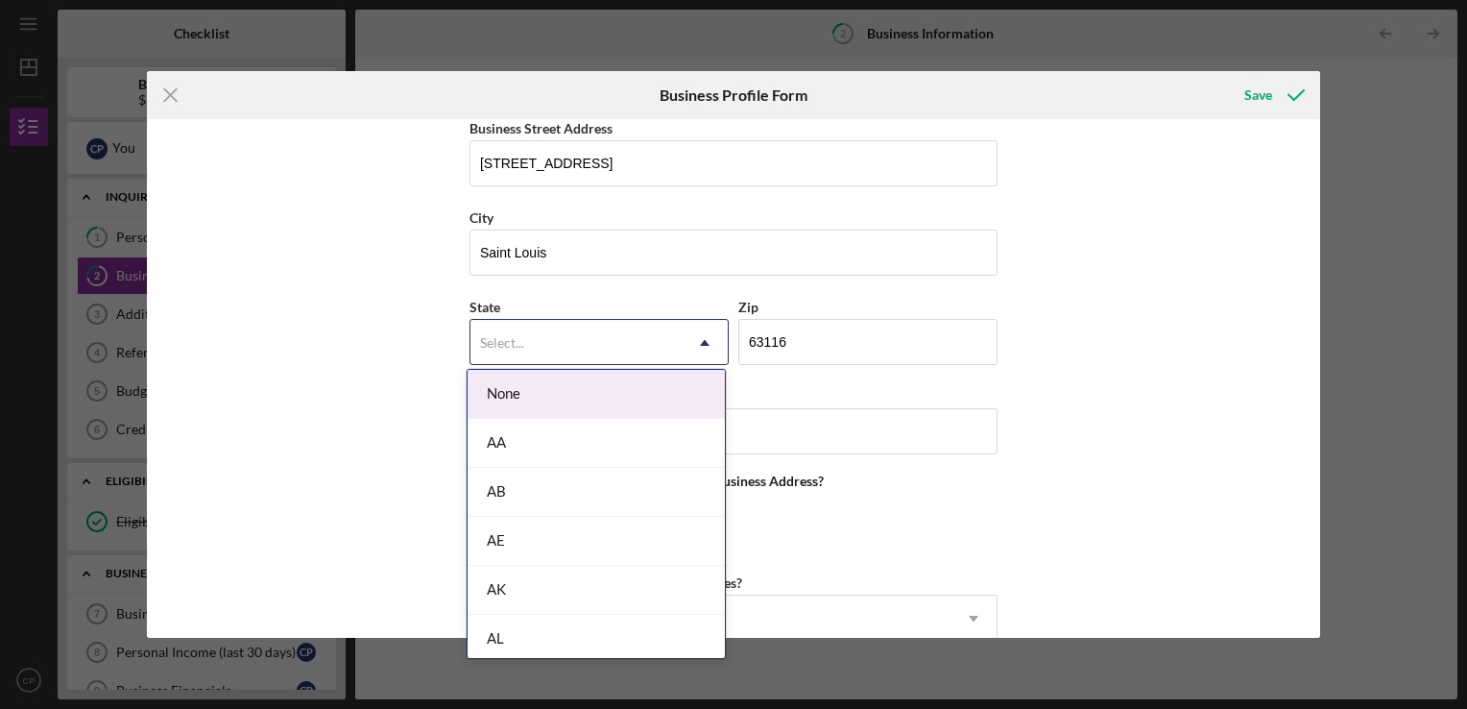
click at [576, 348] on div "Select..." at bounding box center [576, 343] width 211 height 44
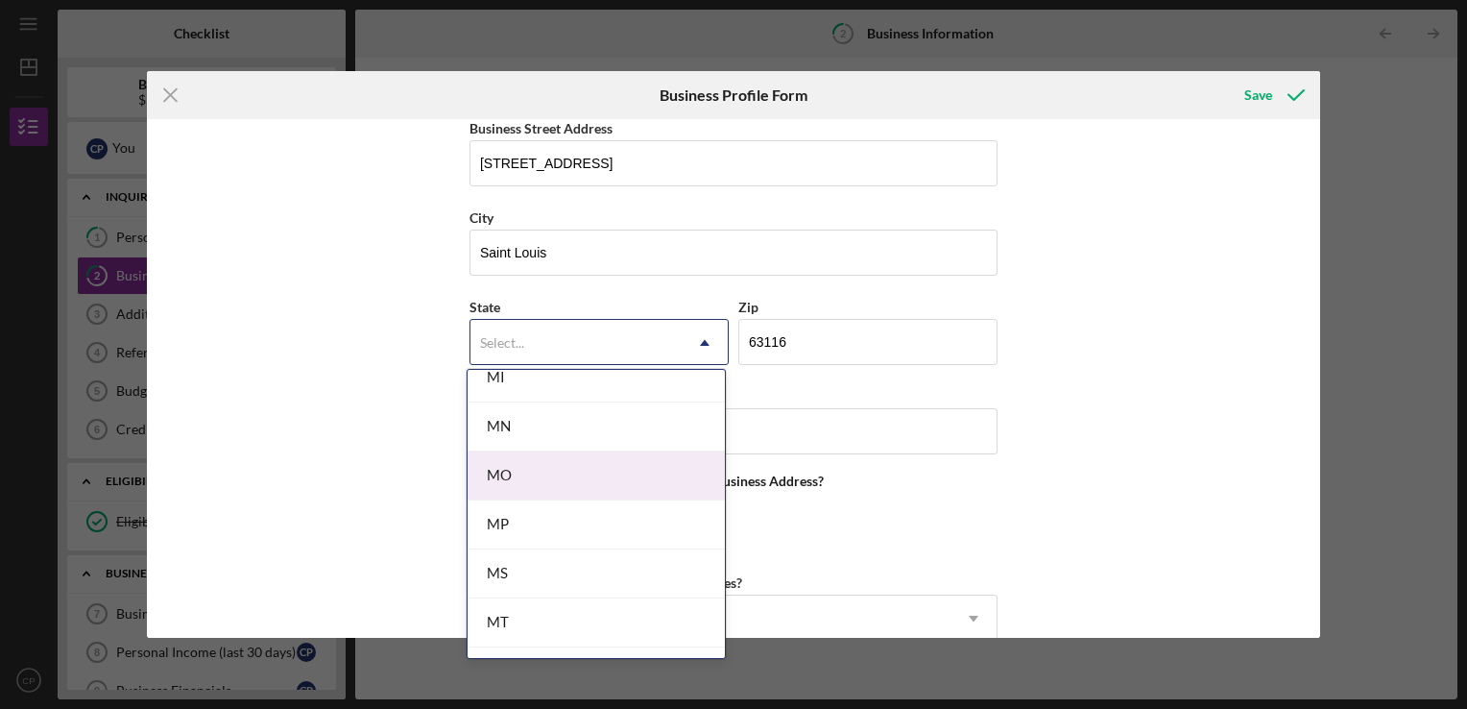
click at [539, 468] on div "MO" at bounding box center [596, 475] width 257 height 49
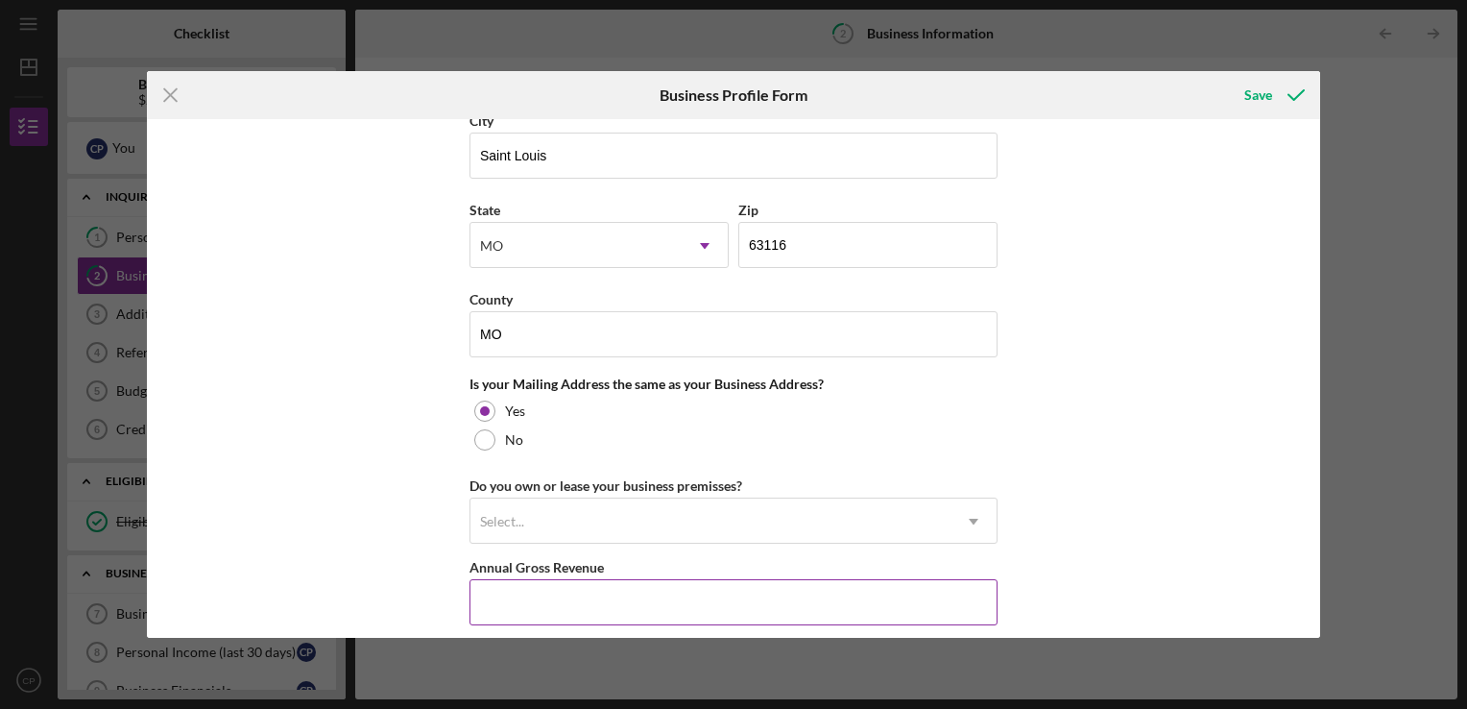
scroll to position [1344, 0]
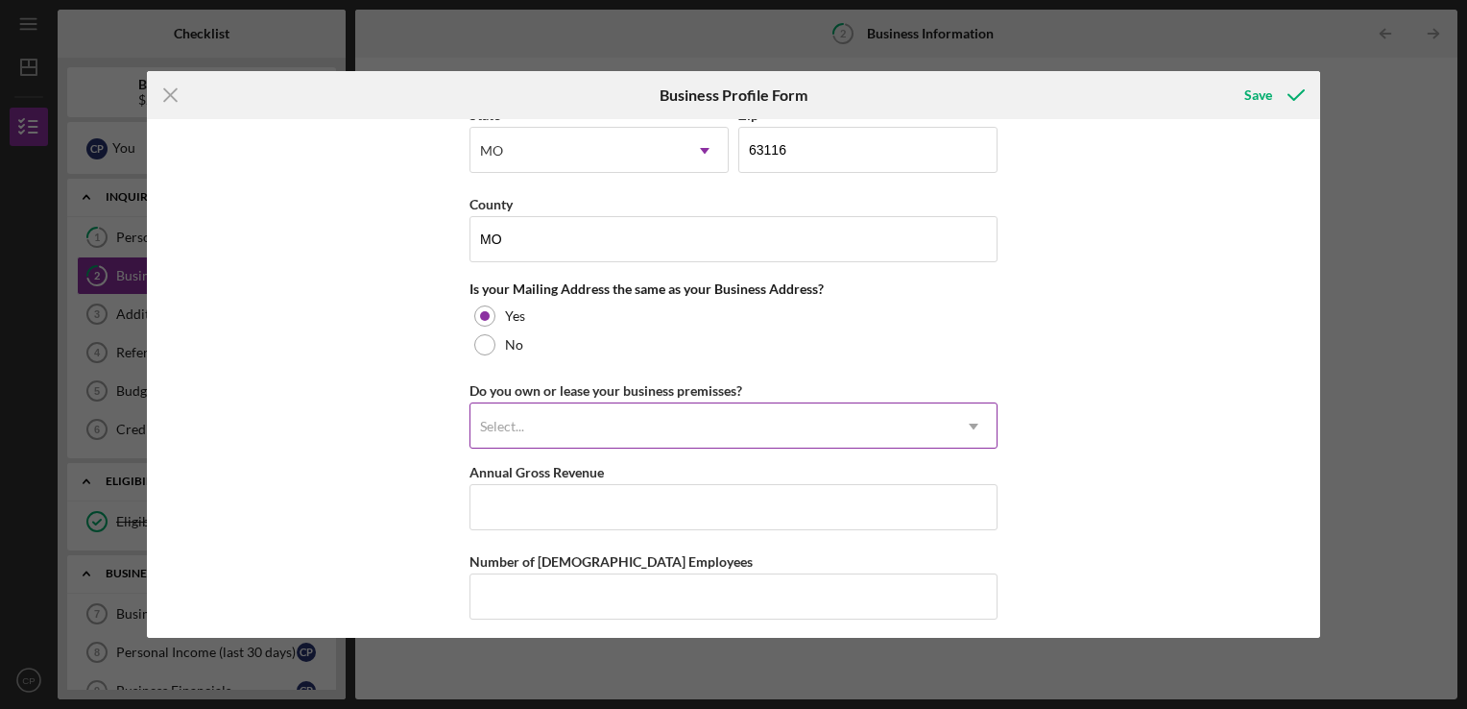
click at [615, 423] on div "Select..." at bounding box center [711, 426] width 480 height 44
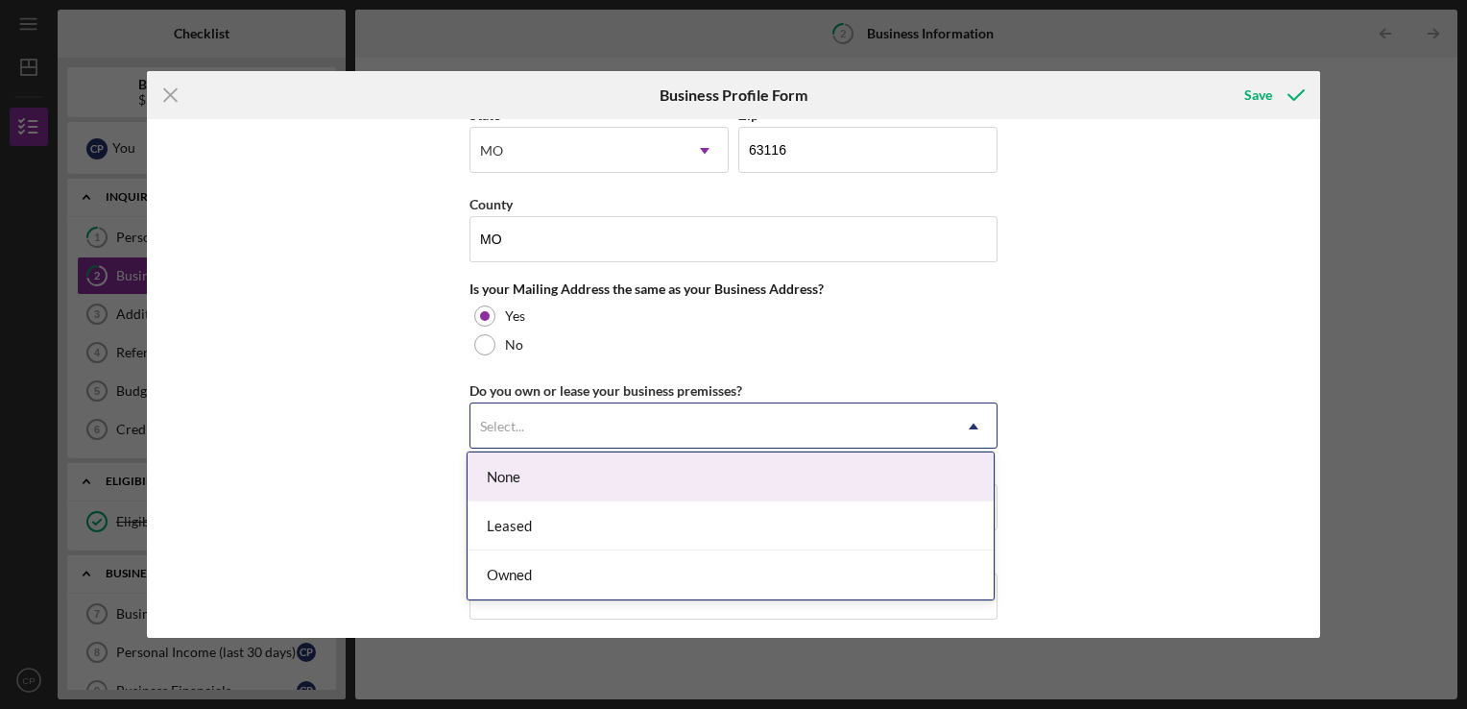
click at [575, 465] on div "None" at bounding box center [731, 476] width 526 height 49
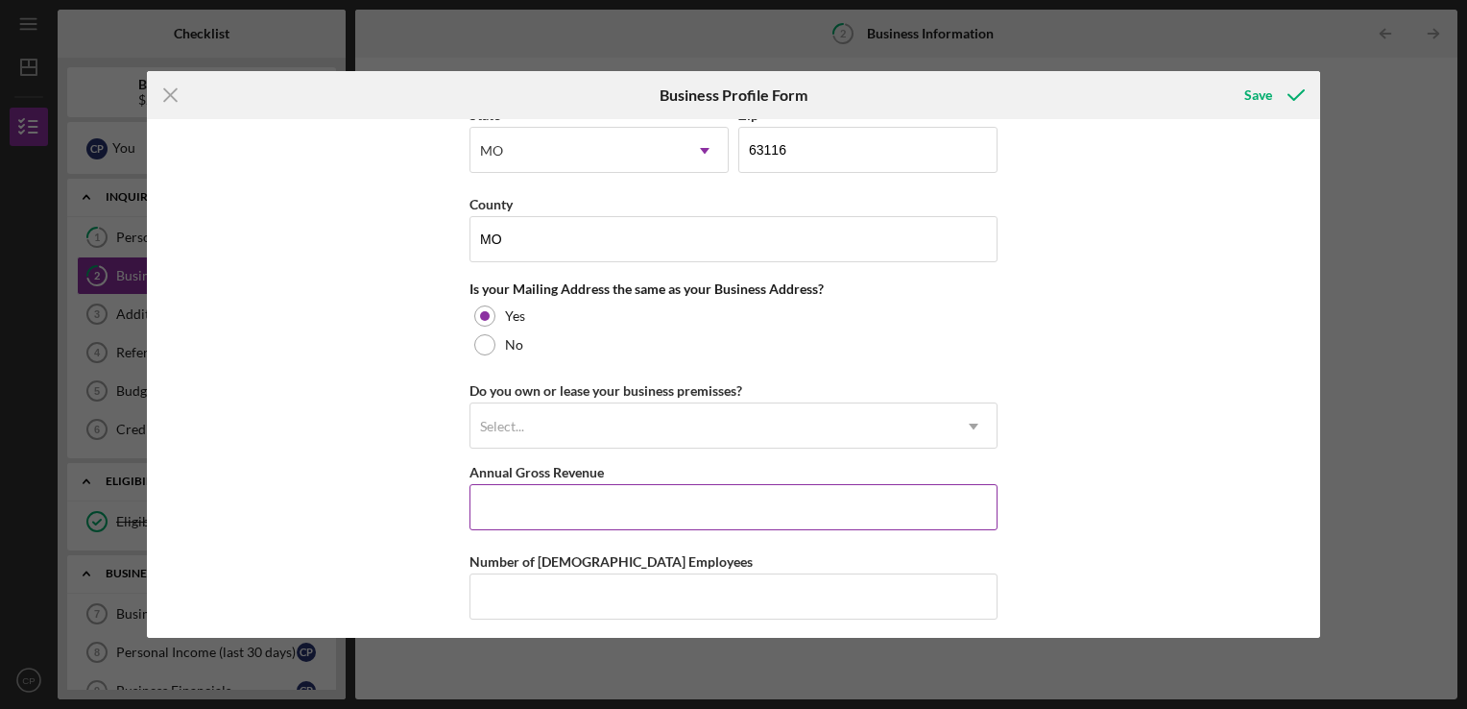
click at [596, 498] on input "Annual Gross Revenue" at bounding box center [734, 507] width 528 height 46
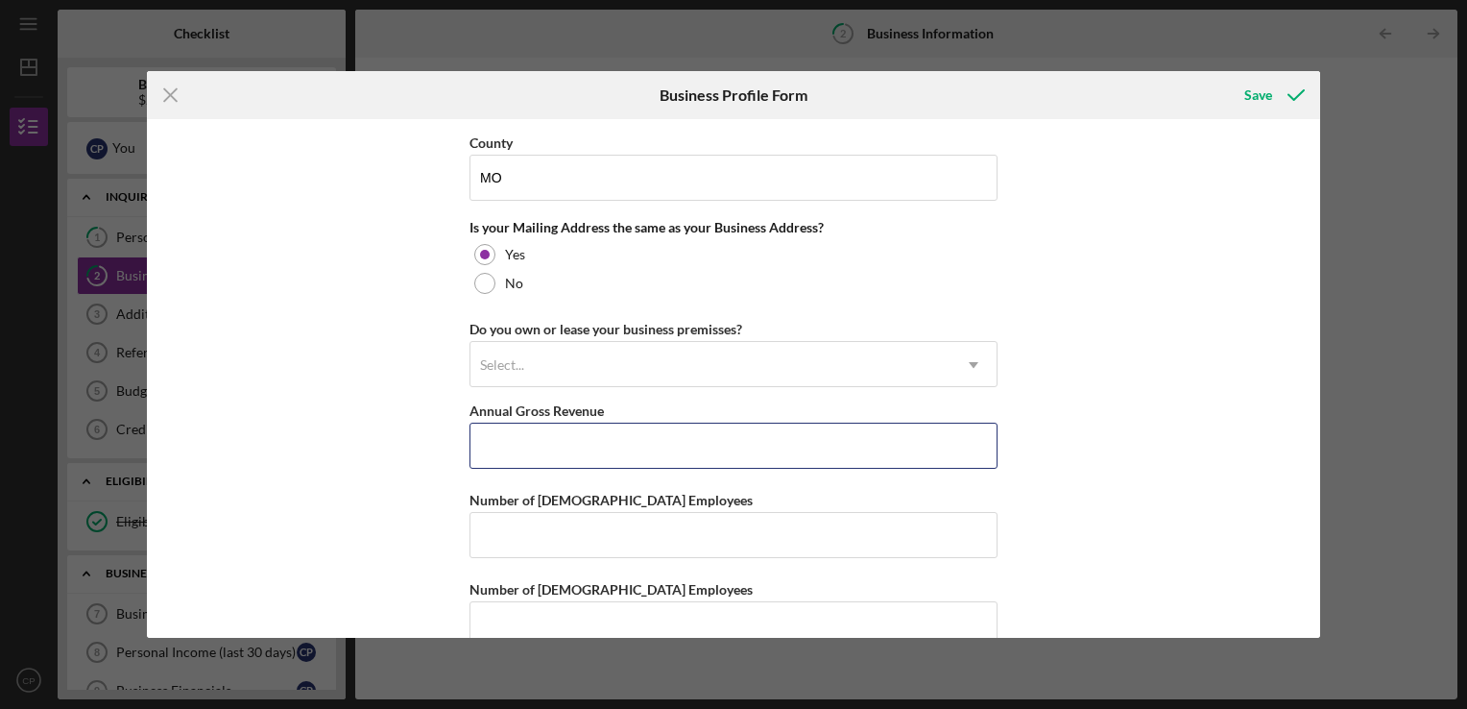
scroll to position [1437, 0]
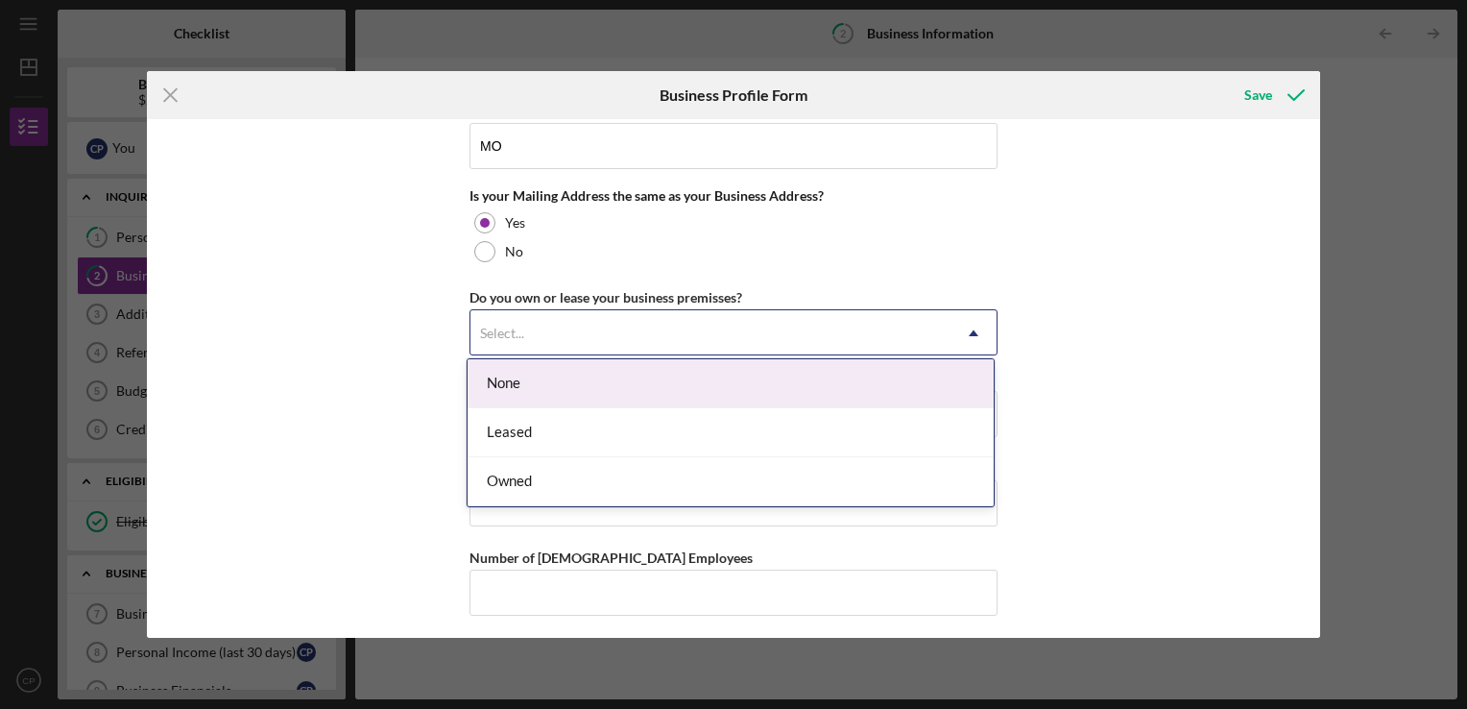
click at [646, 311] on div "Select..." at bounding box center [711, 333] width 480 height 44
click at [599, 378] on div "None" at bounding box center [731, 383] width 526 height 49
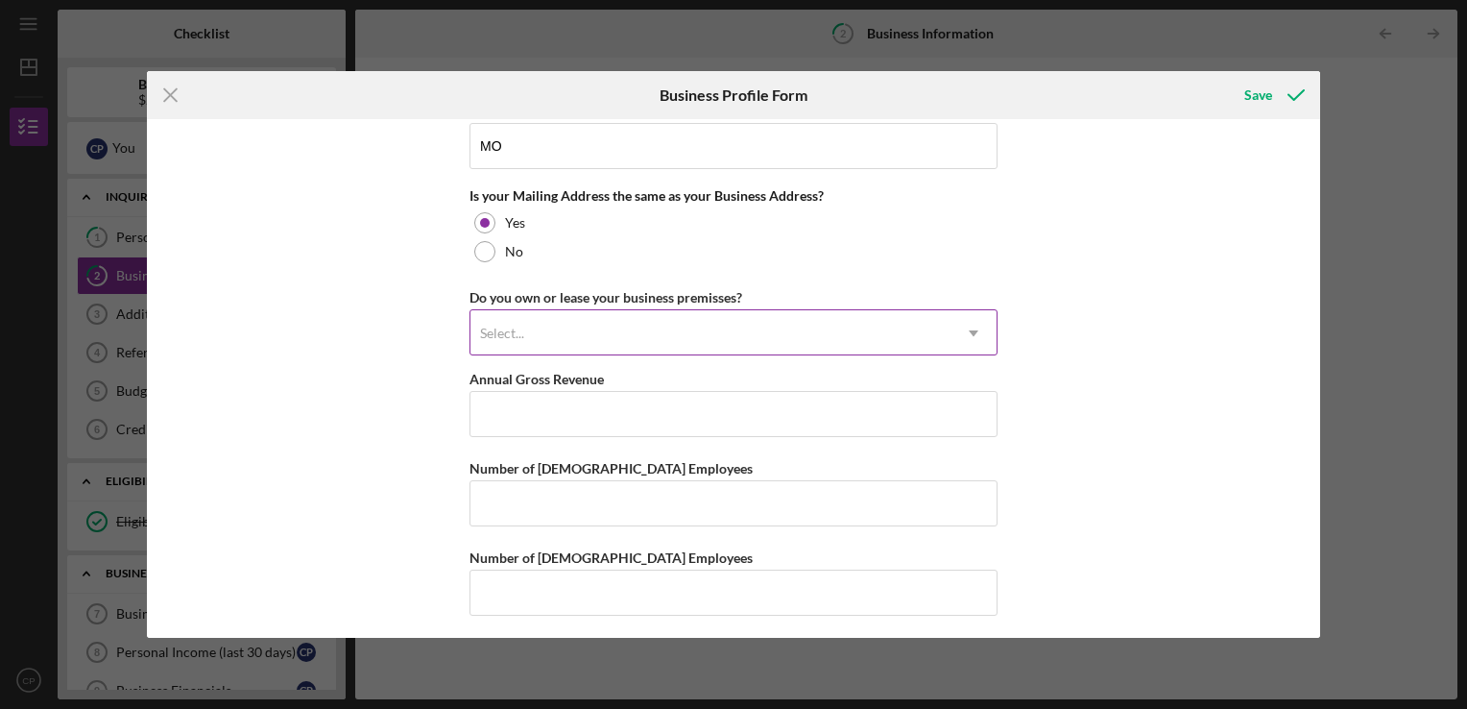
click at [668, 332] on div "Select..." at bounding box center [711, 333] width 480 height 44
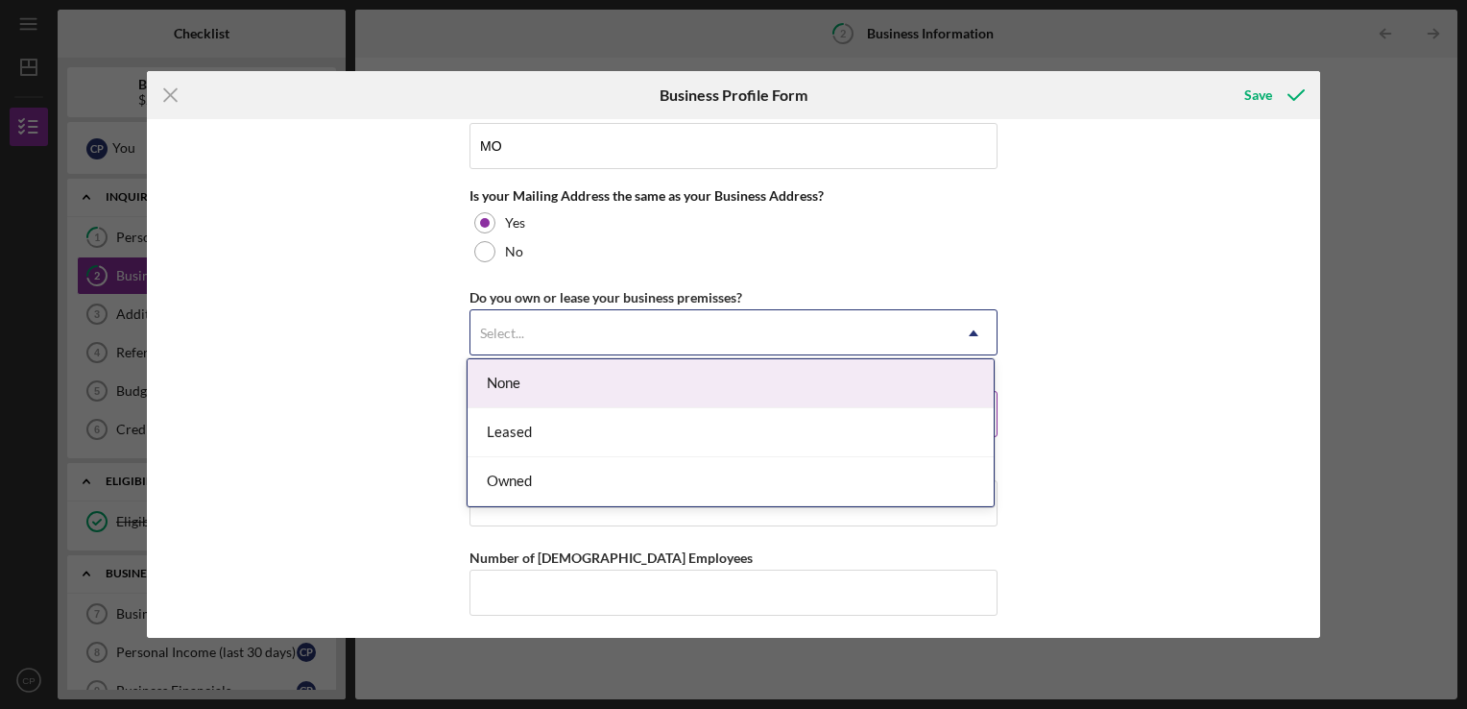
click at [542, 384] on div "None" at bounding box center [731, 383] width 526 height 49
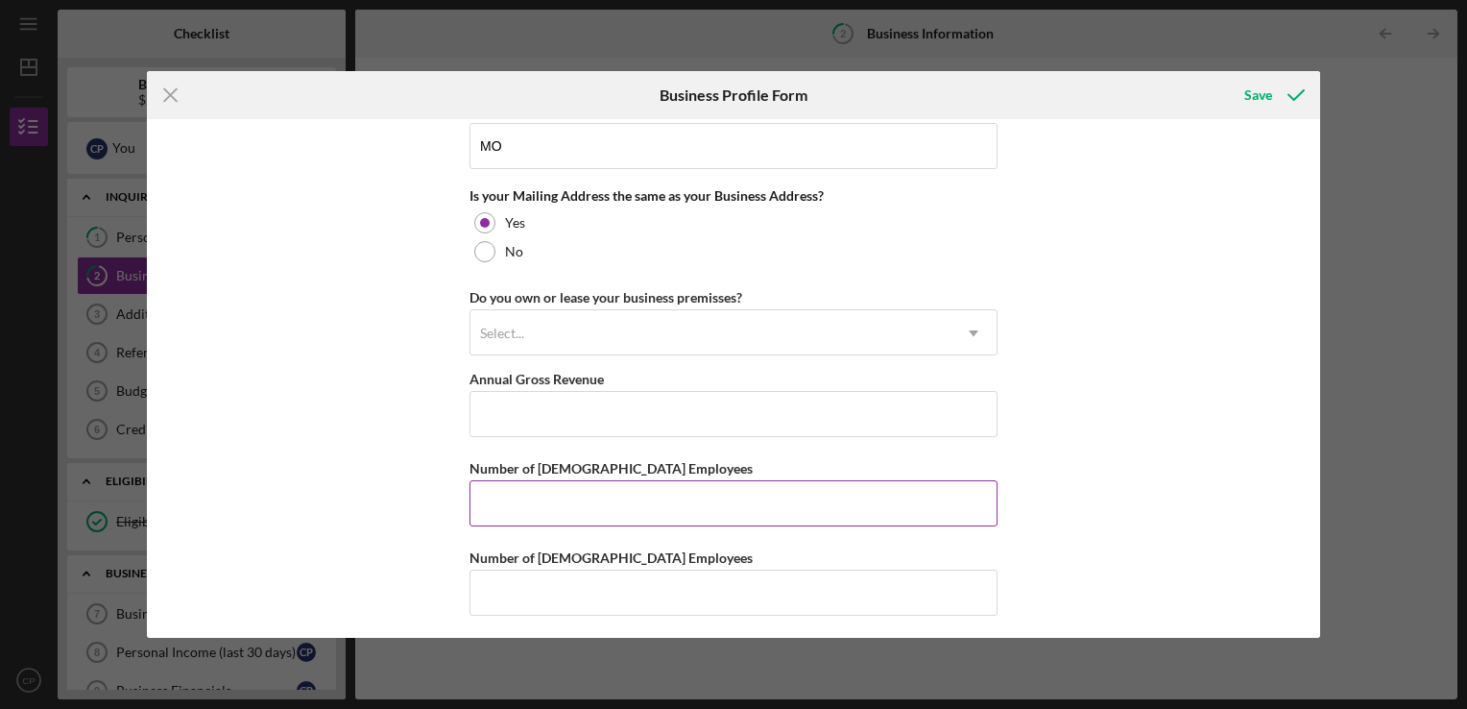
click at [599, 495] on input "Number of [DEMOGRAPHIC_DATA] Employees" at bounding box center [734, 503] width 528 height 46
click at [1256, 96] on div "Save" at bounding box center [1258, 95] width 28 height 38
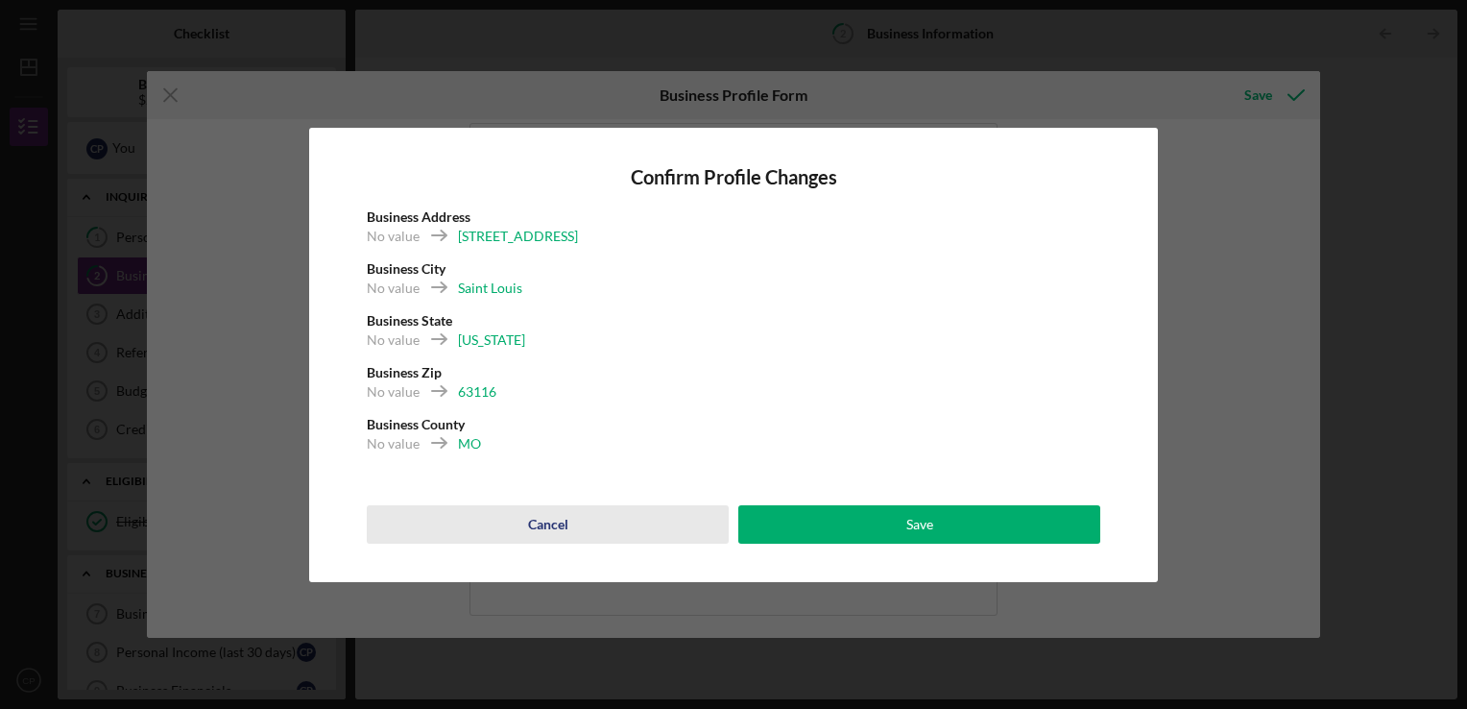
click at [552, 528] on div "Cancel" at bounding box center [548, 524] width 40 height 38
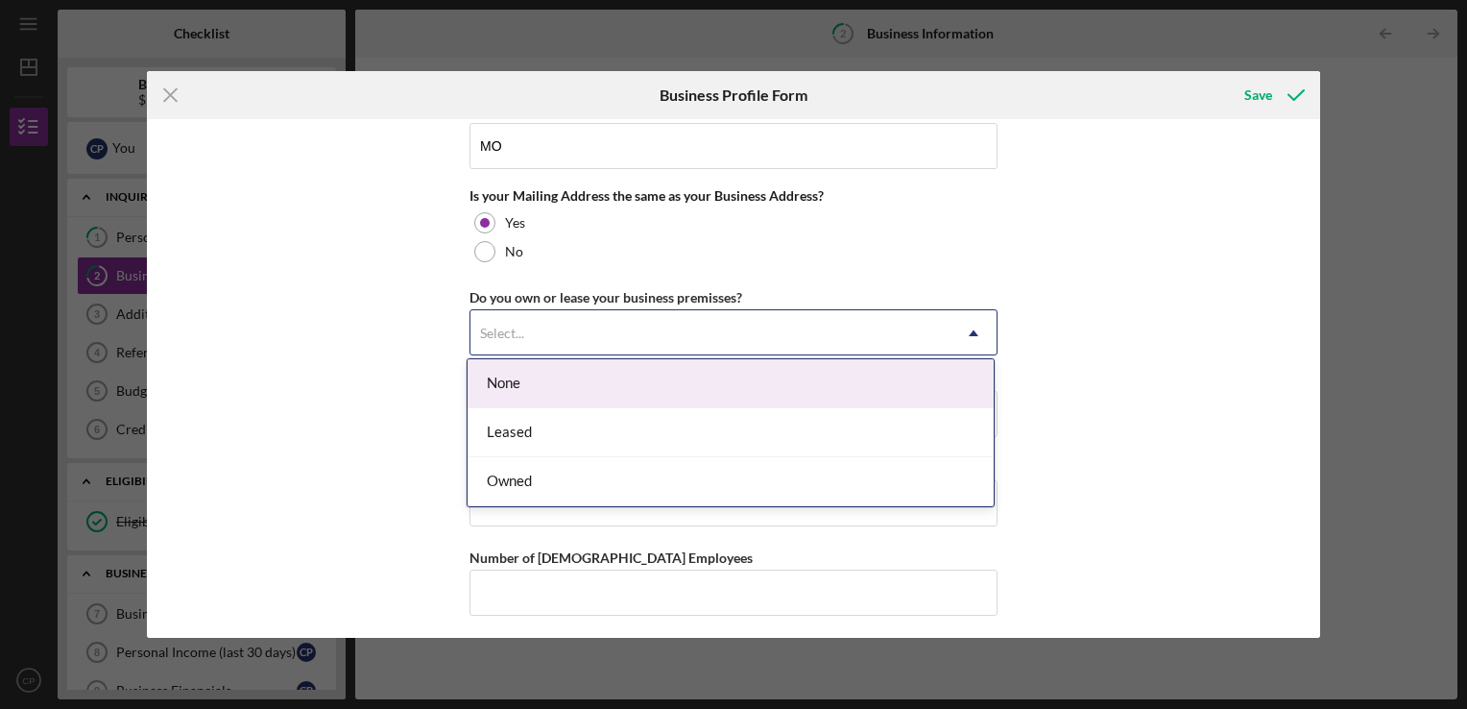
click at [591, 315] on div "Select..." at bounding box center [711, 333] width 480 height 44
click at [603, 290] on div "Do you own or lease your business premisses? 3 results available. Use Up and Do…" at bounding box center [734, 320] width 528 height 70
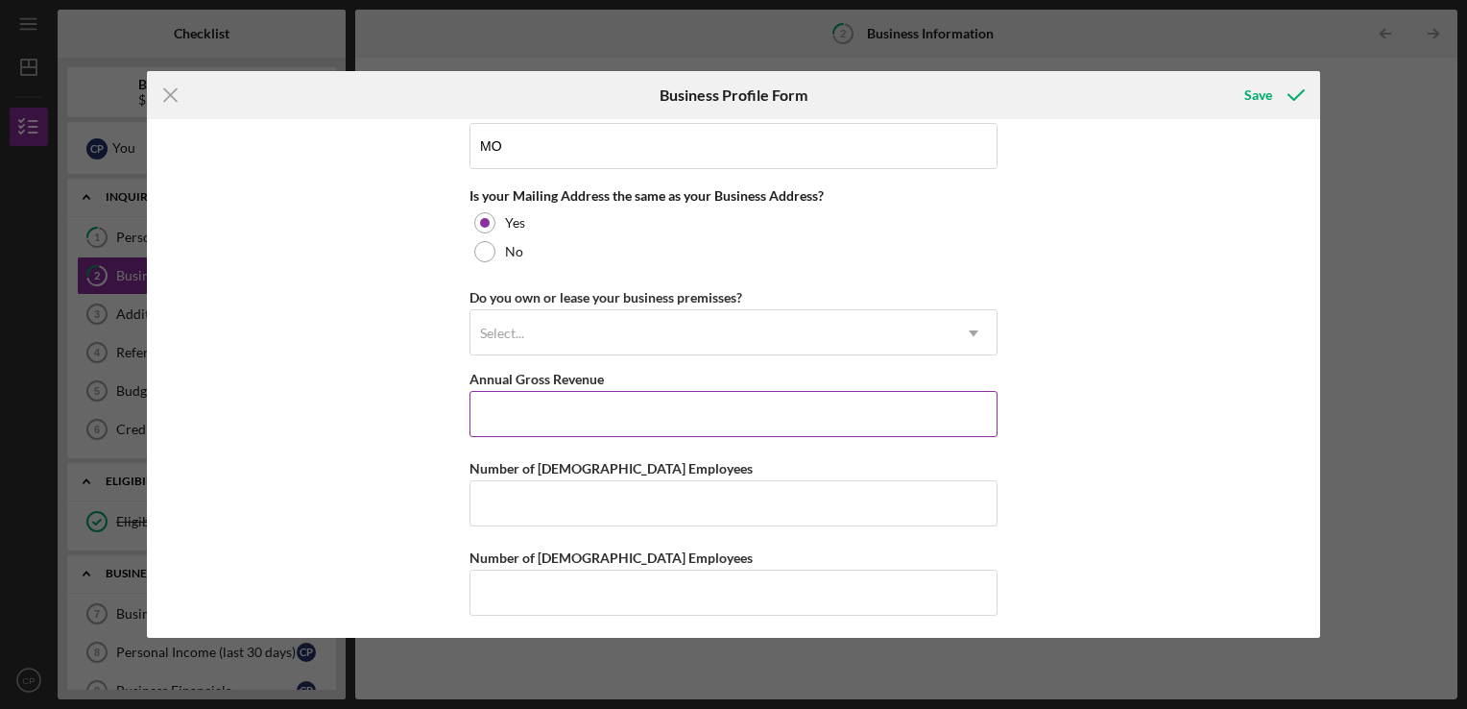
click at [534, 393] on input "Annual Gross Revenue" at bounding box center [734, 414] width 528 height 46
click at [1255, 95] on div "Save" at bounding box center [1258, 95] width 28 height 38
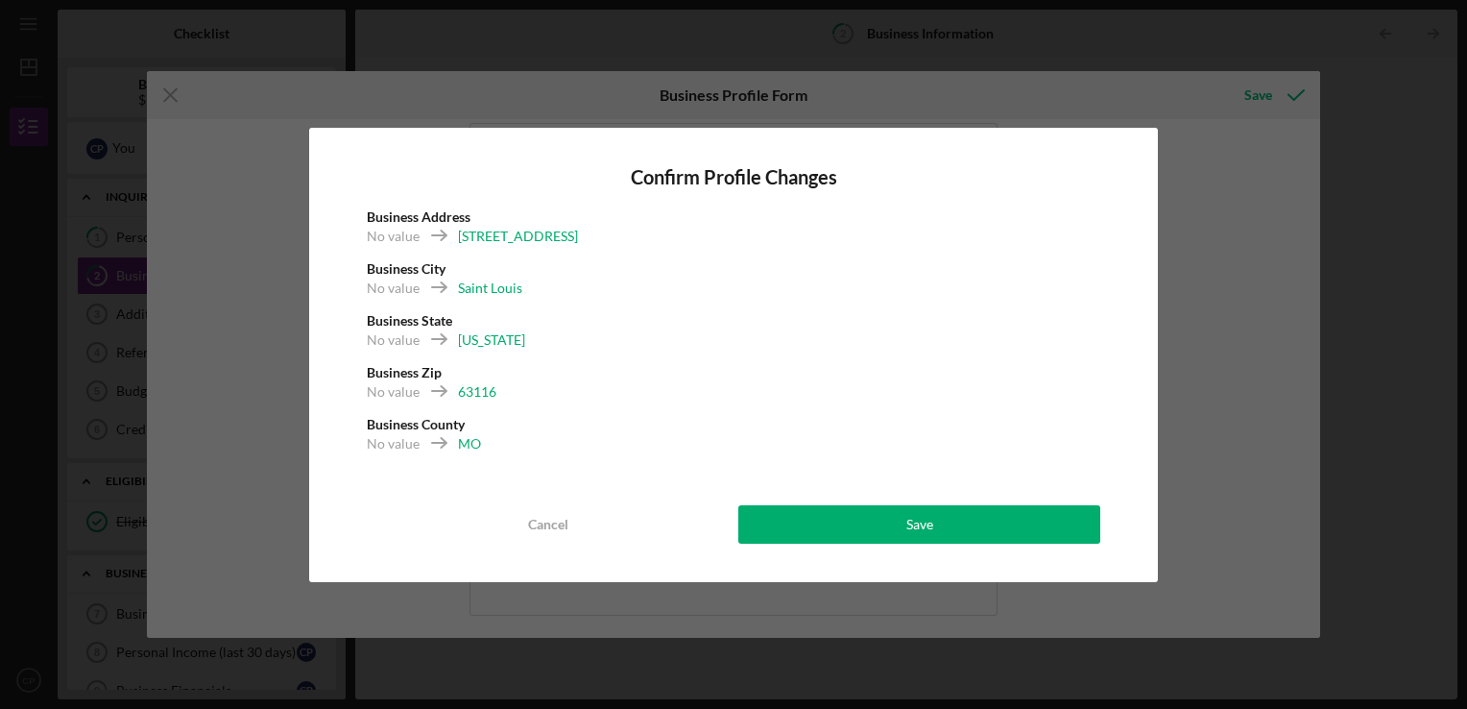
click at [835, 543] on div "Confirm Profile Changes Business Address No value 5039 South 37th Street Busine…" at bounding box center [733, 355] width 849 height 454
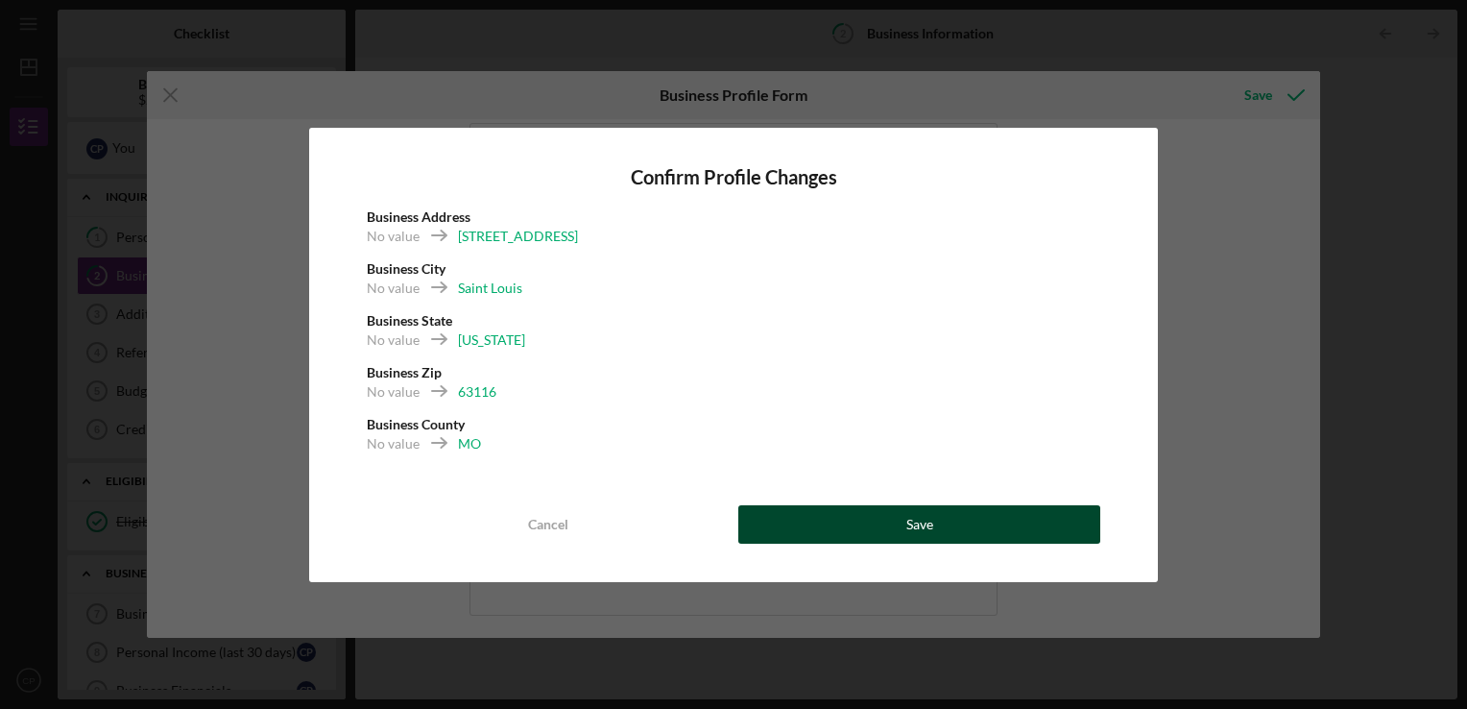
click at [883, 532] on button "Save" at bounding box center [919, 524] width 362 height 38
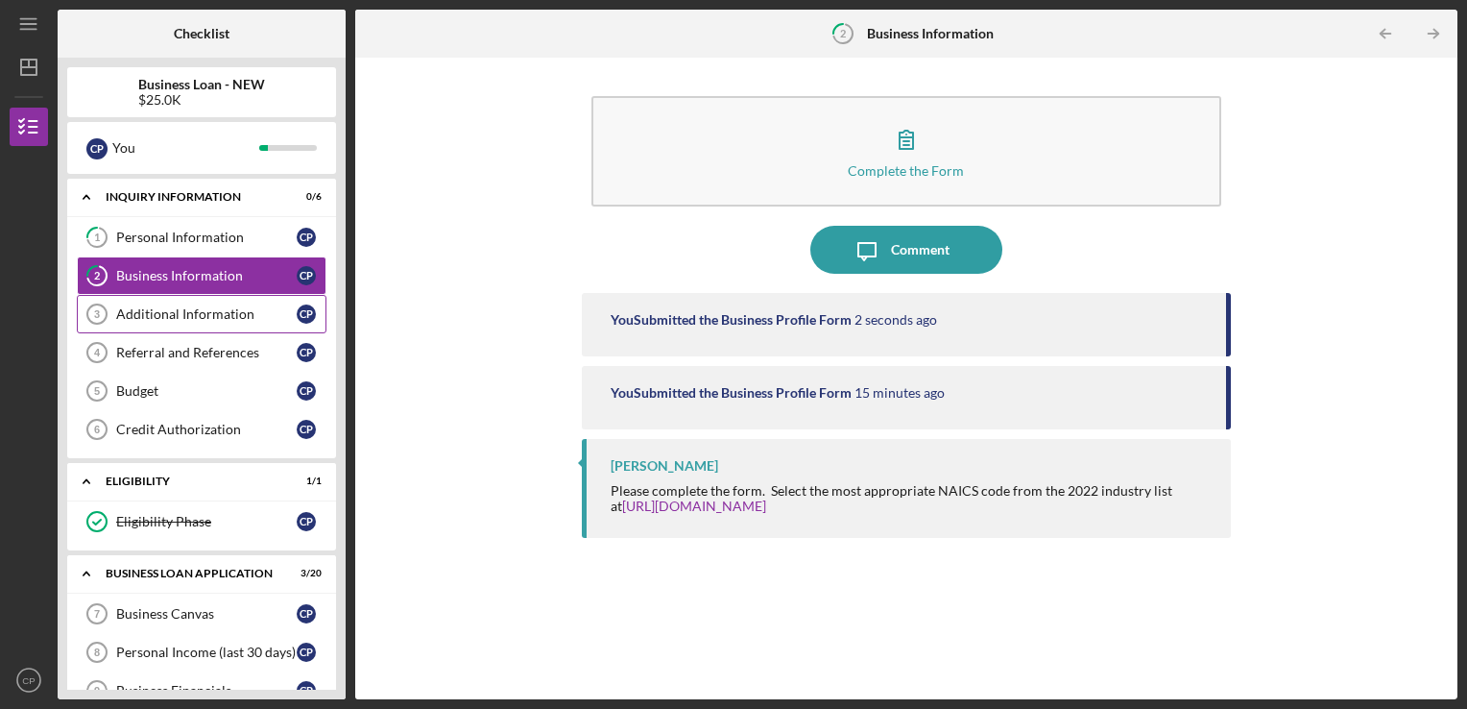
click at [196, 313] on div "Additional Information" at bounding box center [206, 313] width 181 height 15
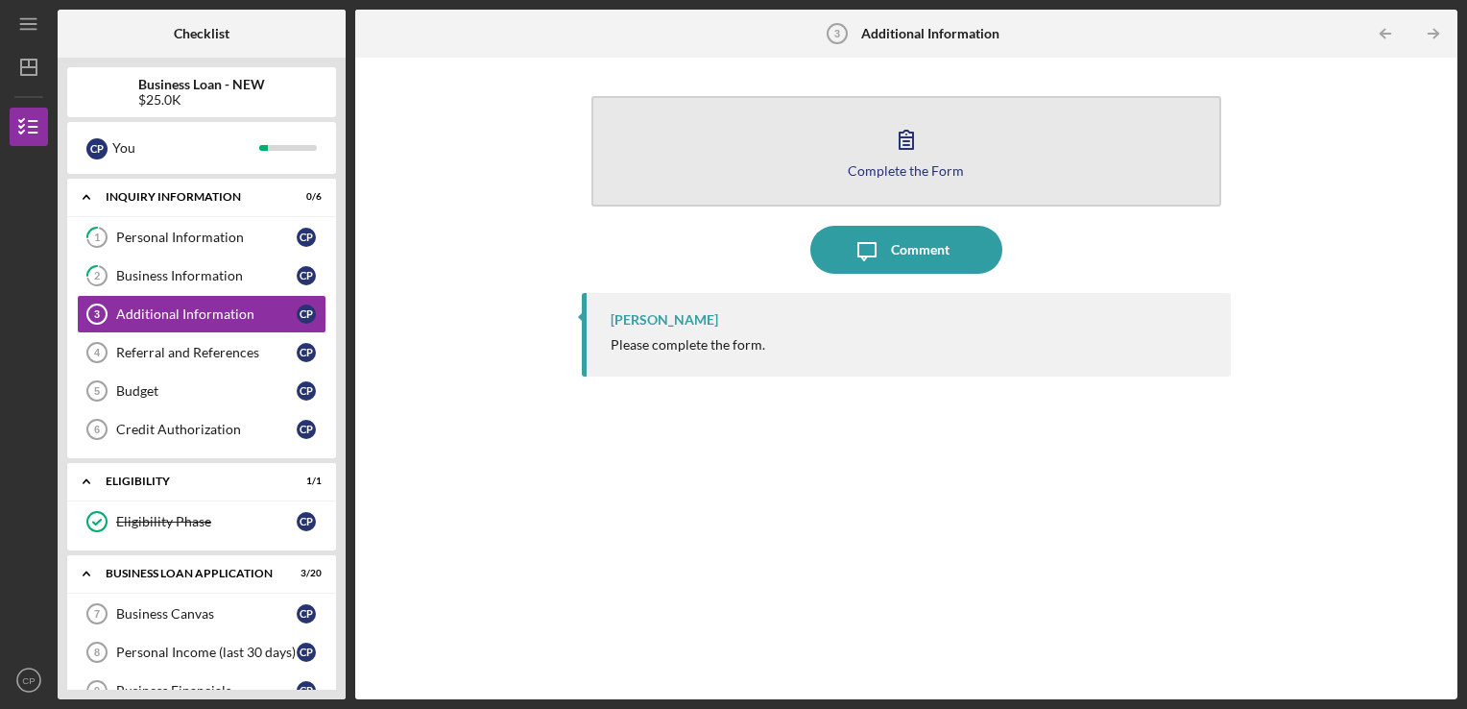
click at [912, 177] on button "Complete the Form Form" at bounding box center [906, 151] width 631 height 110
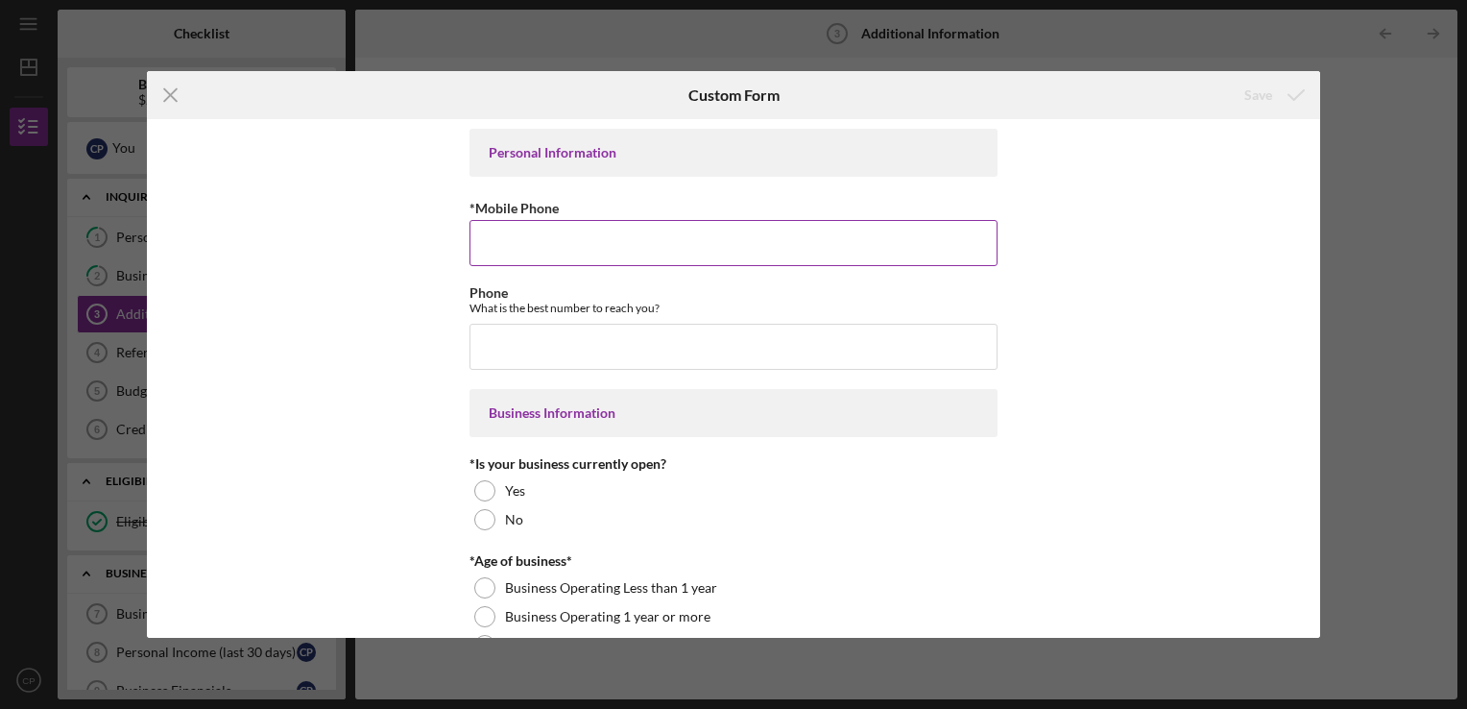
click at [646, 232] on input "*Mobile Phone" at bounding box center [734, 243] width 528 height 46
type input "[PHONE_NUMBER]"
click at [543, 350] on input "Phone" at bounding box center [734, 347] width 528 height 46
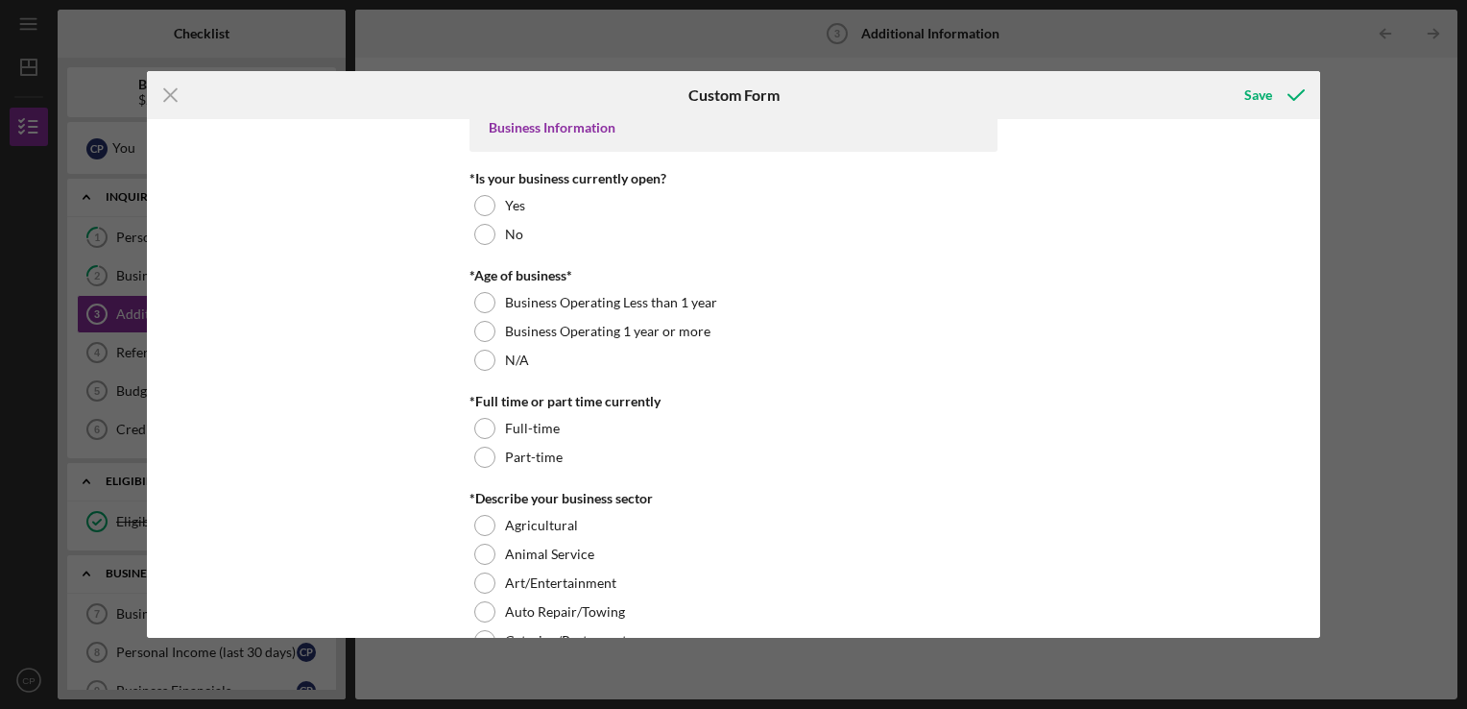
scroll to position [288, 0]
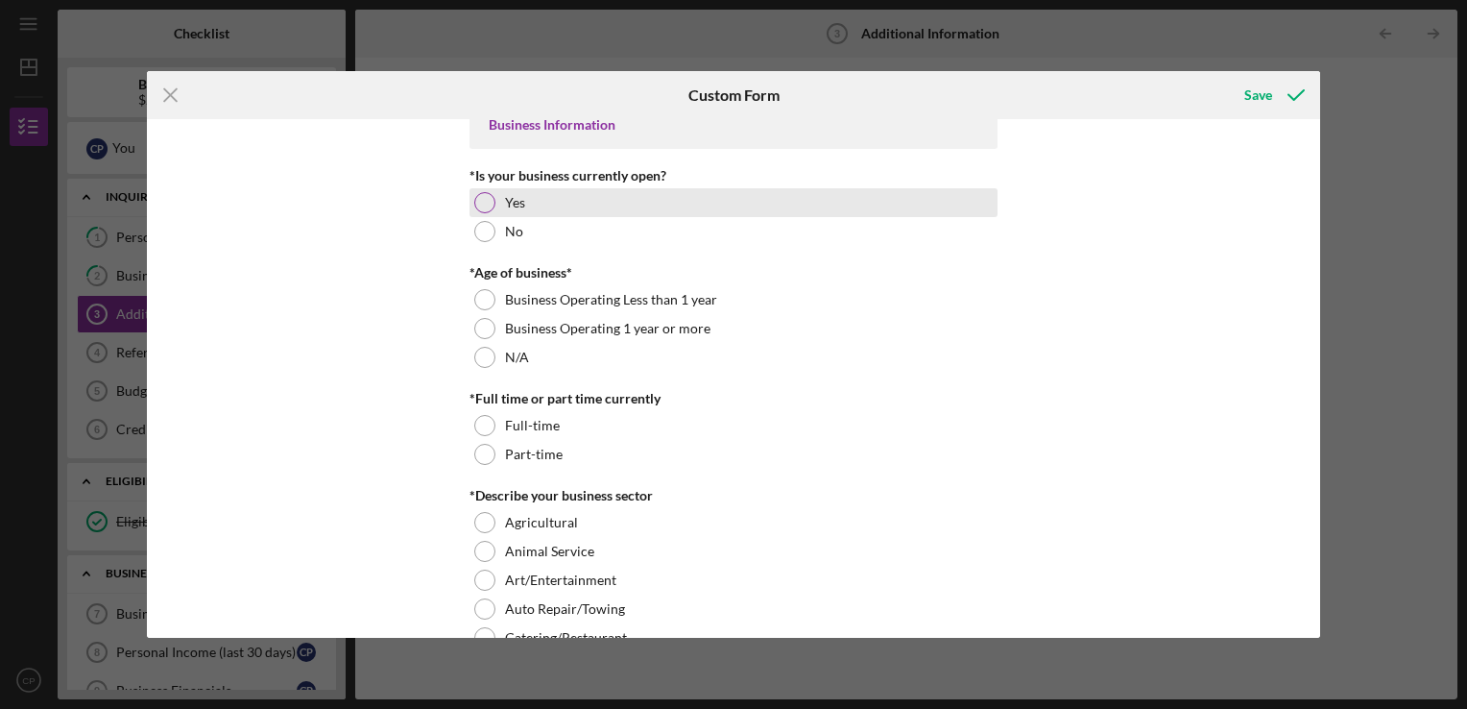
type input "[PHONE_NUMBER]"
click at [476, 202] on div at bounding box center [484, 202] width 21 height 21
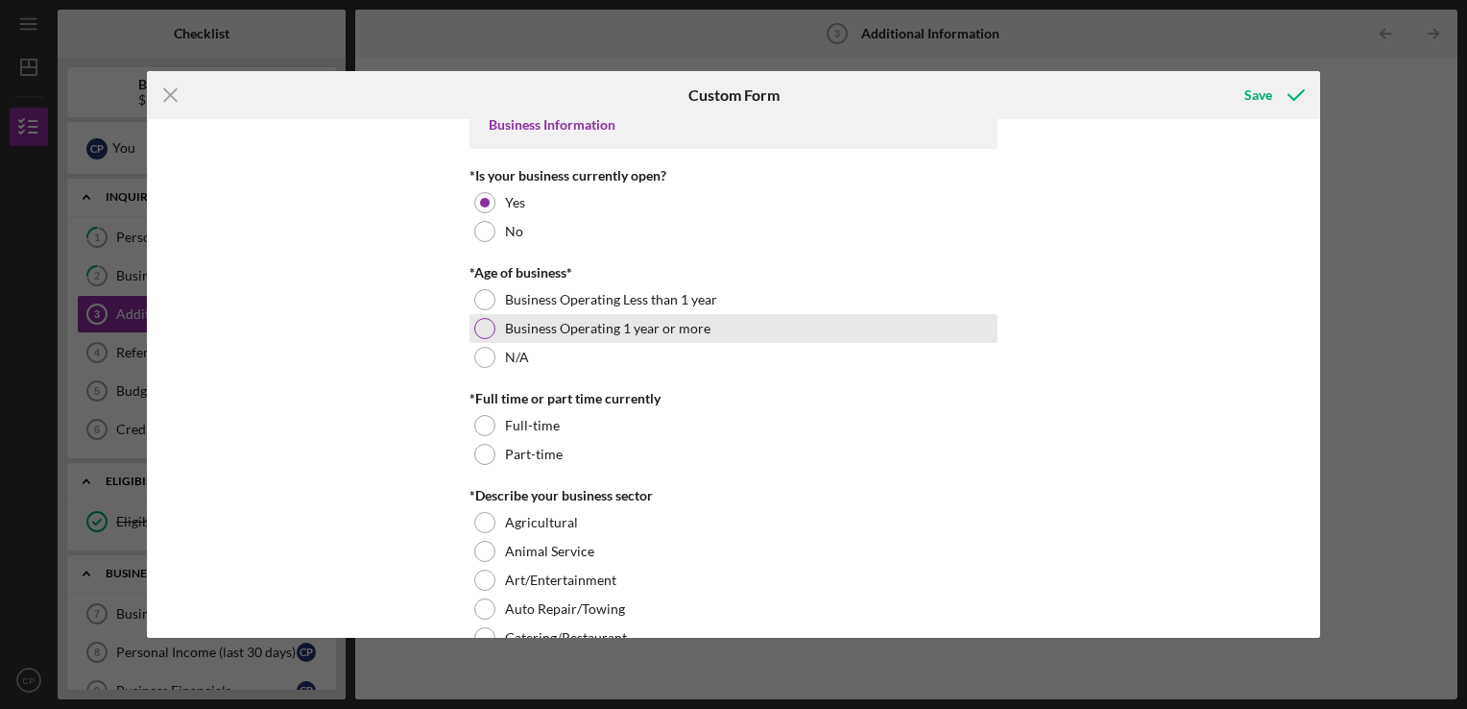
click at [476, 325] on div at bounding box center [484, 328] width 21 height 21
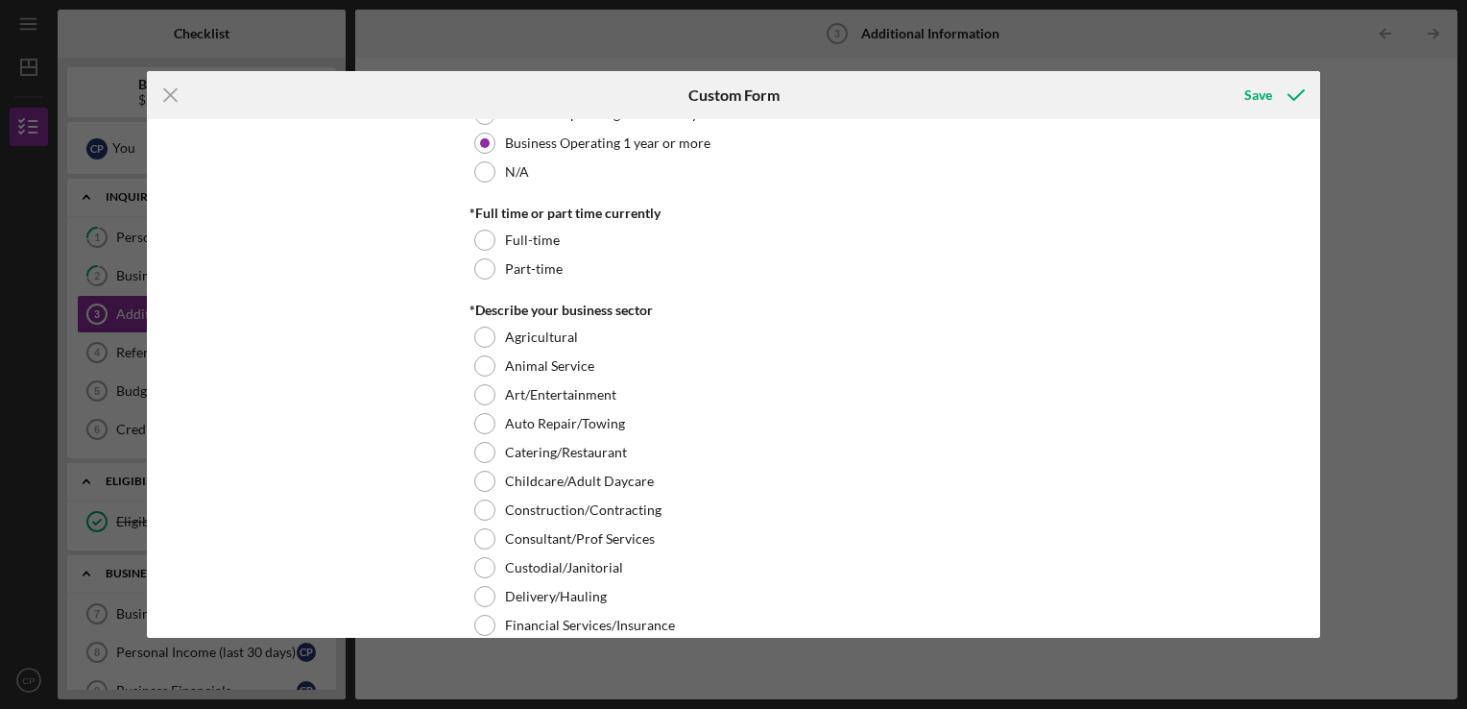
scroll to position [384, 0]
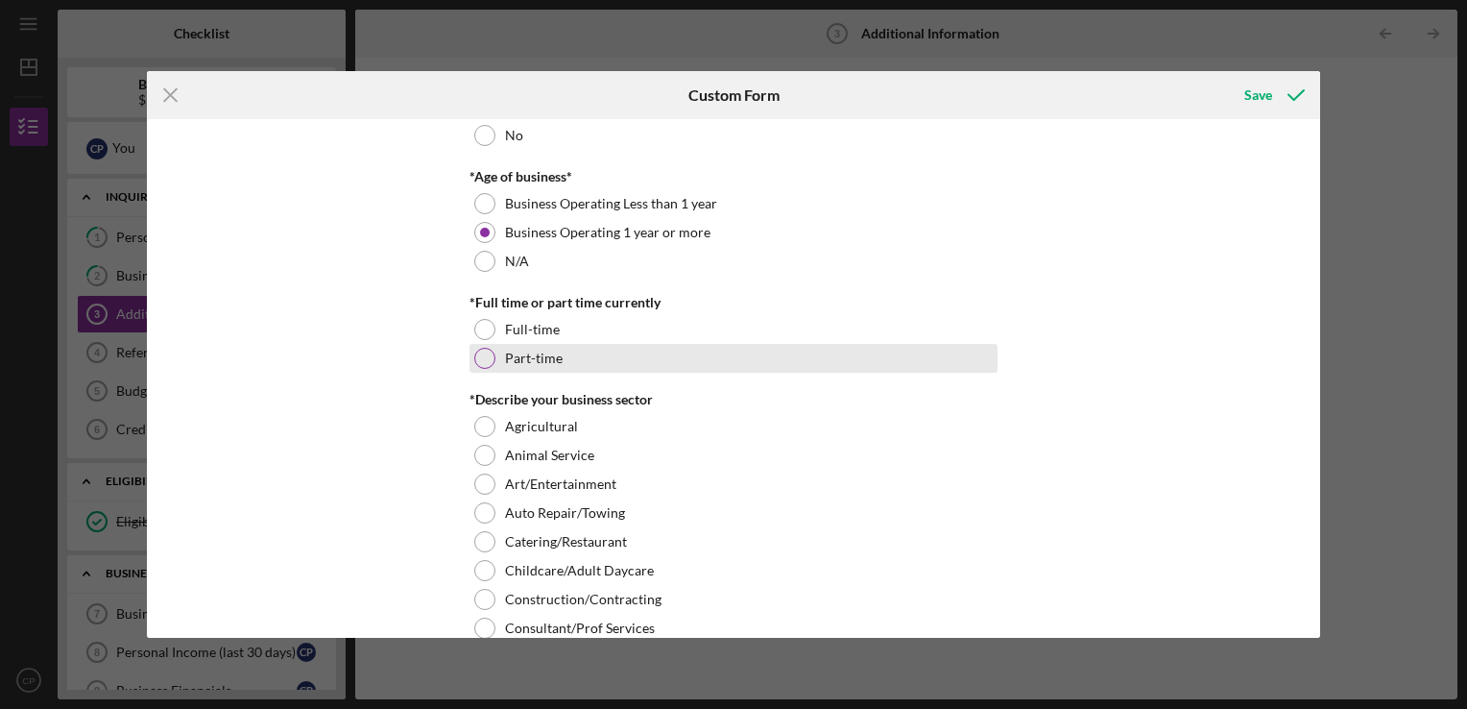
click at [487, 367] on div "Part-time" at bounding box center [734, 358] width 528 height 29
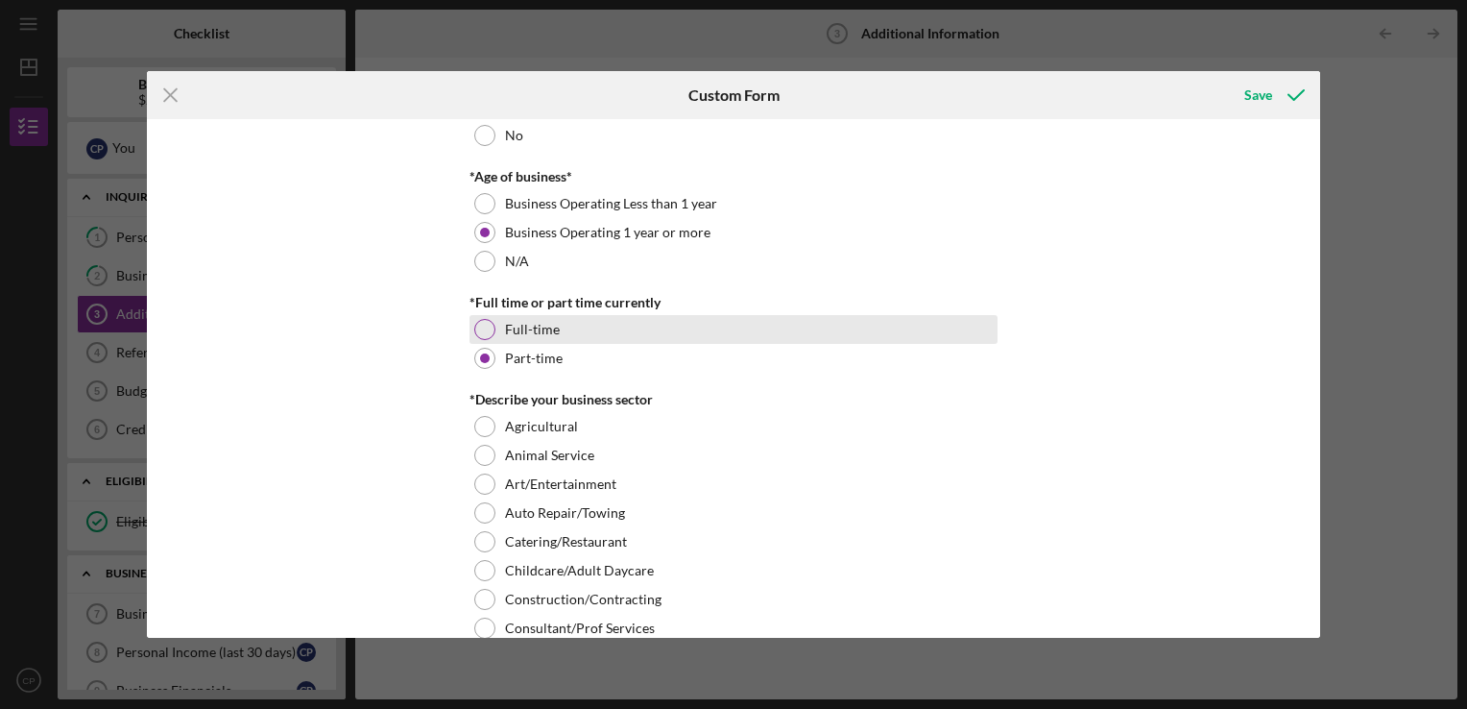
click at [481, 325] on div at bounding box center [484, 329] width 21 height 21
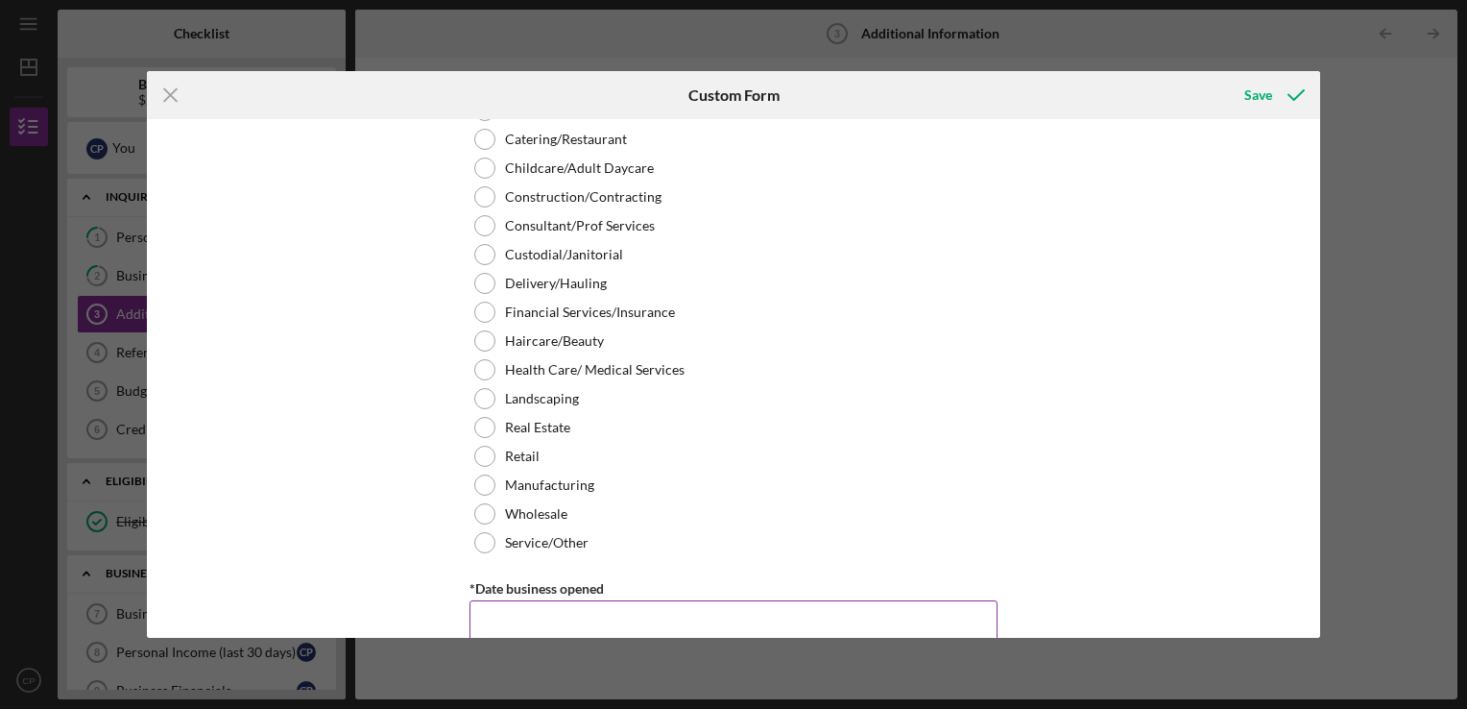
scroll to position [864, 0]
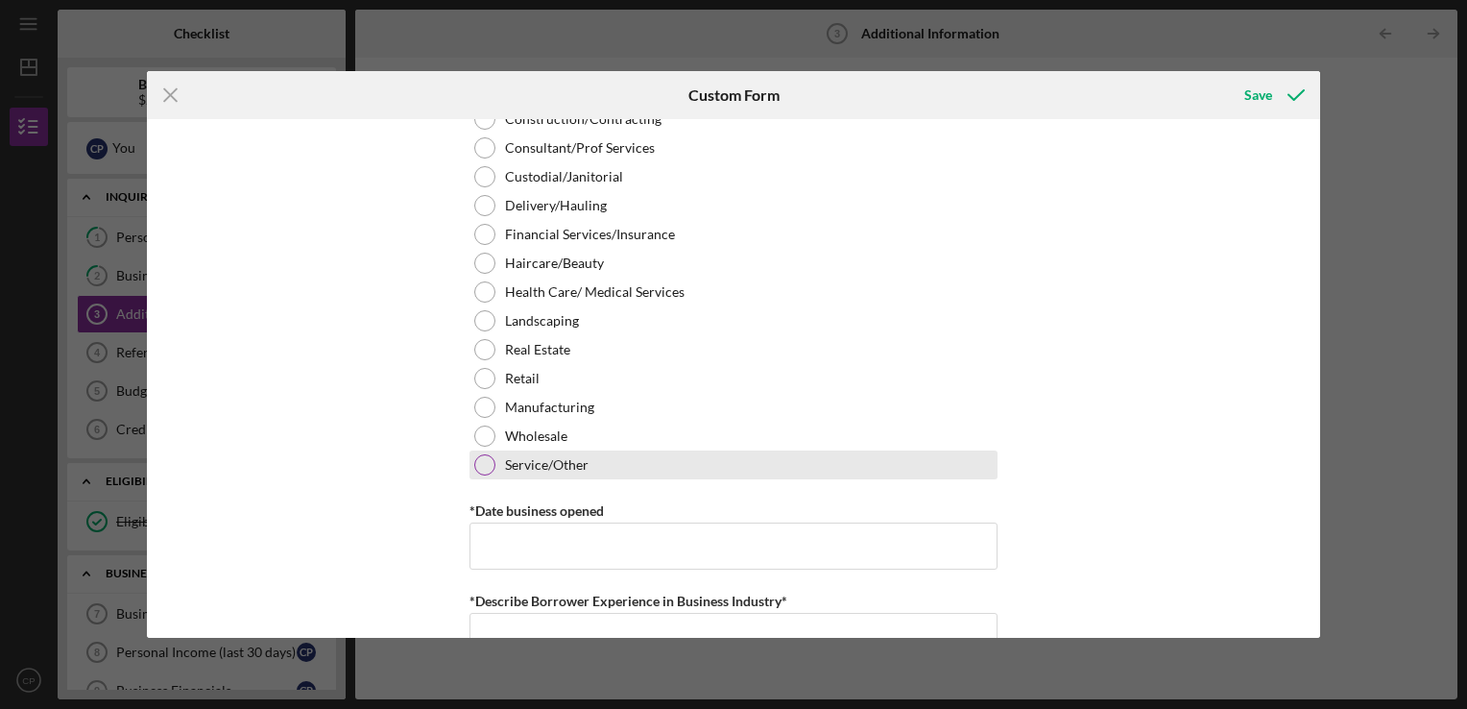
click at [492, 463] on div at bounding box center [484, 464] width 21 height 21
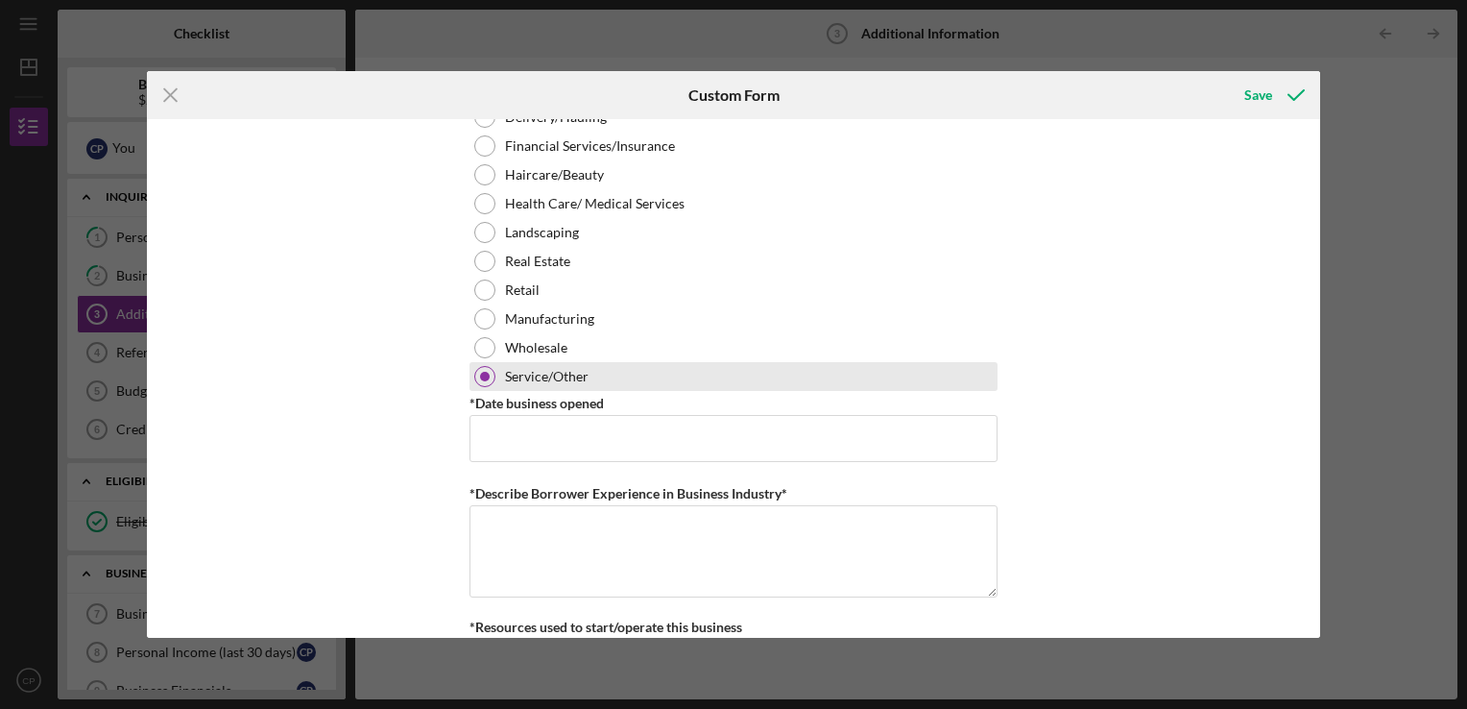
scroll to position [1056, 0]
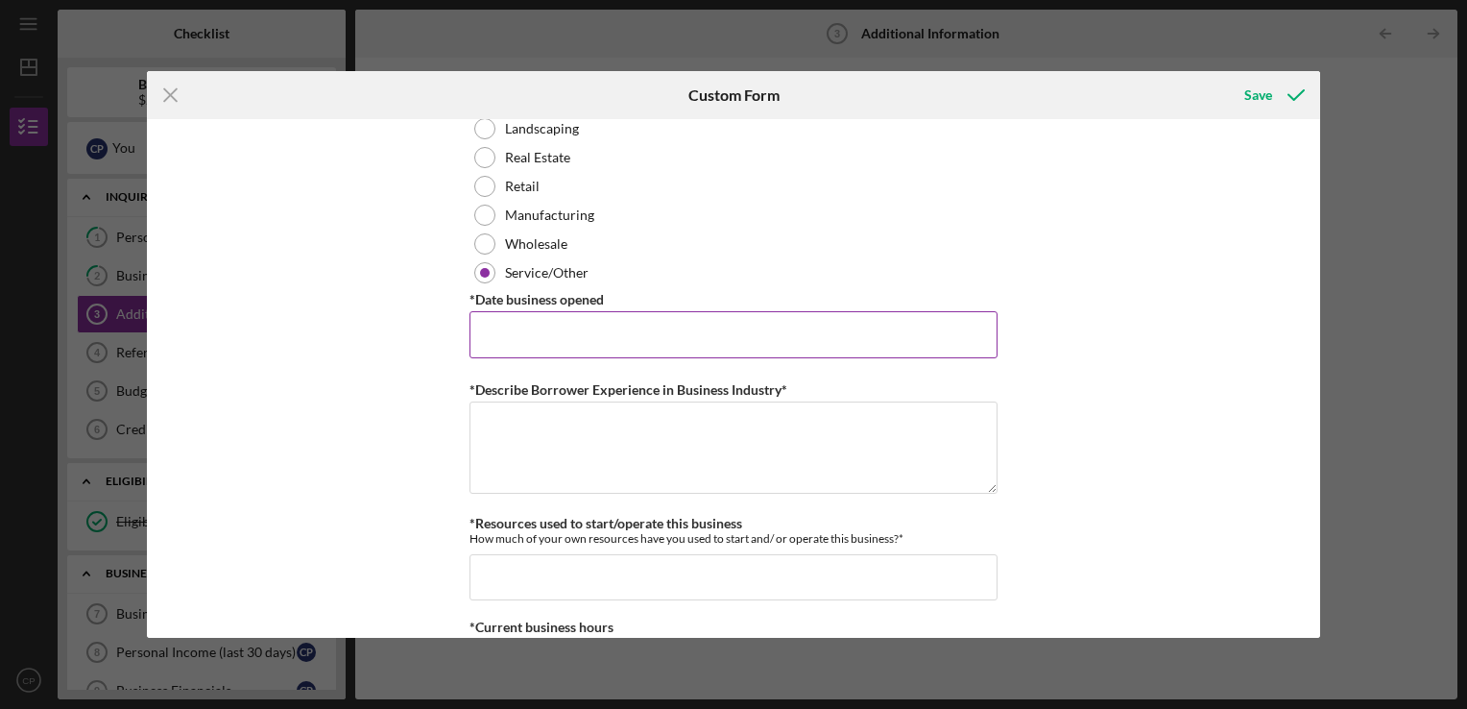
click at [530, 309] on div "*Date business opened" at bounding box center [734, 299] width 528 height 24
click at [527, 332] on input "*Date business opened" at bounding box center [734, 334] width 528 height 46
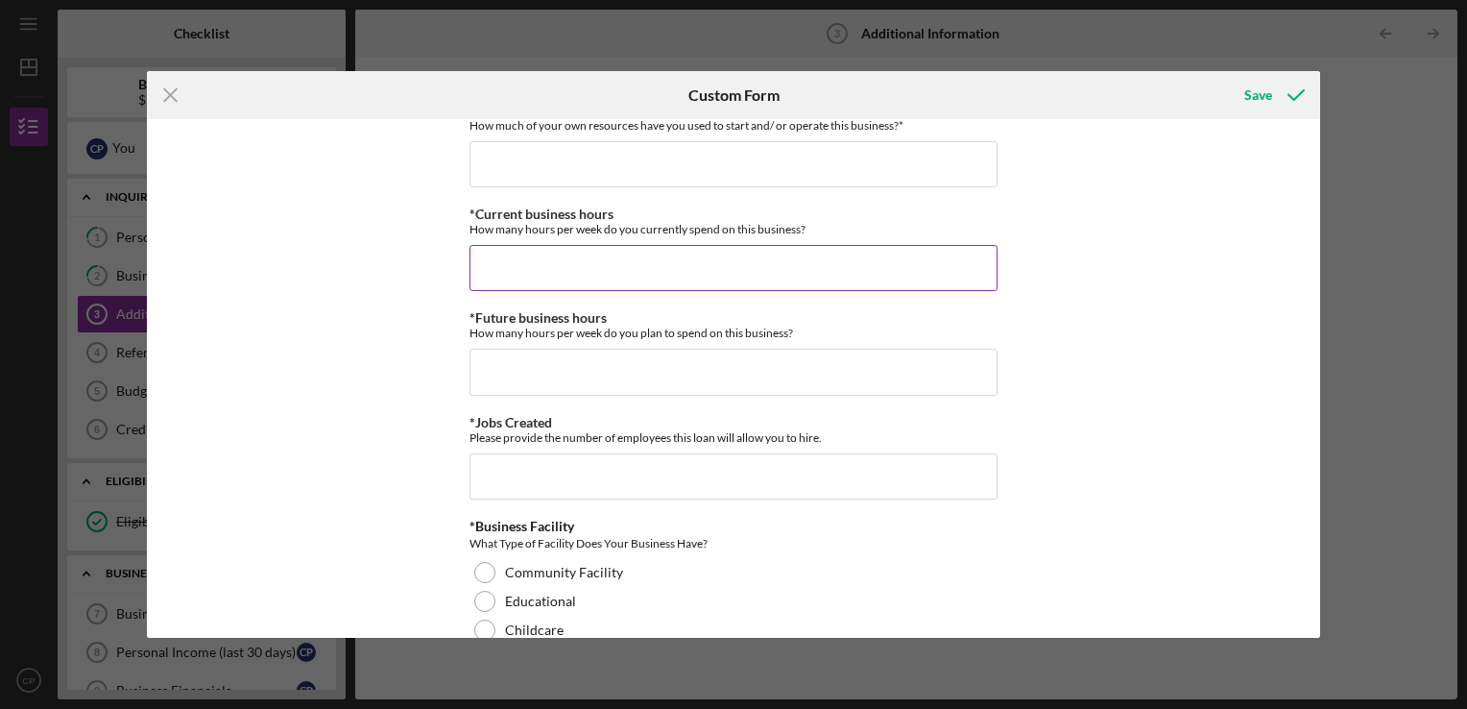
scroll to position [1389, 0]
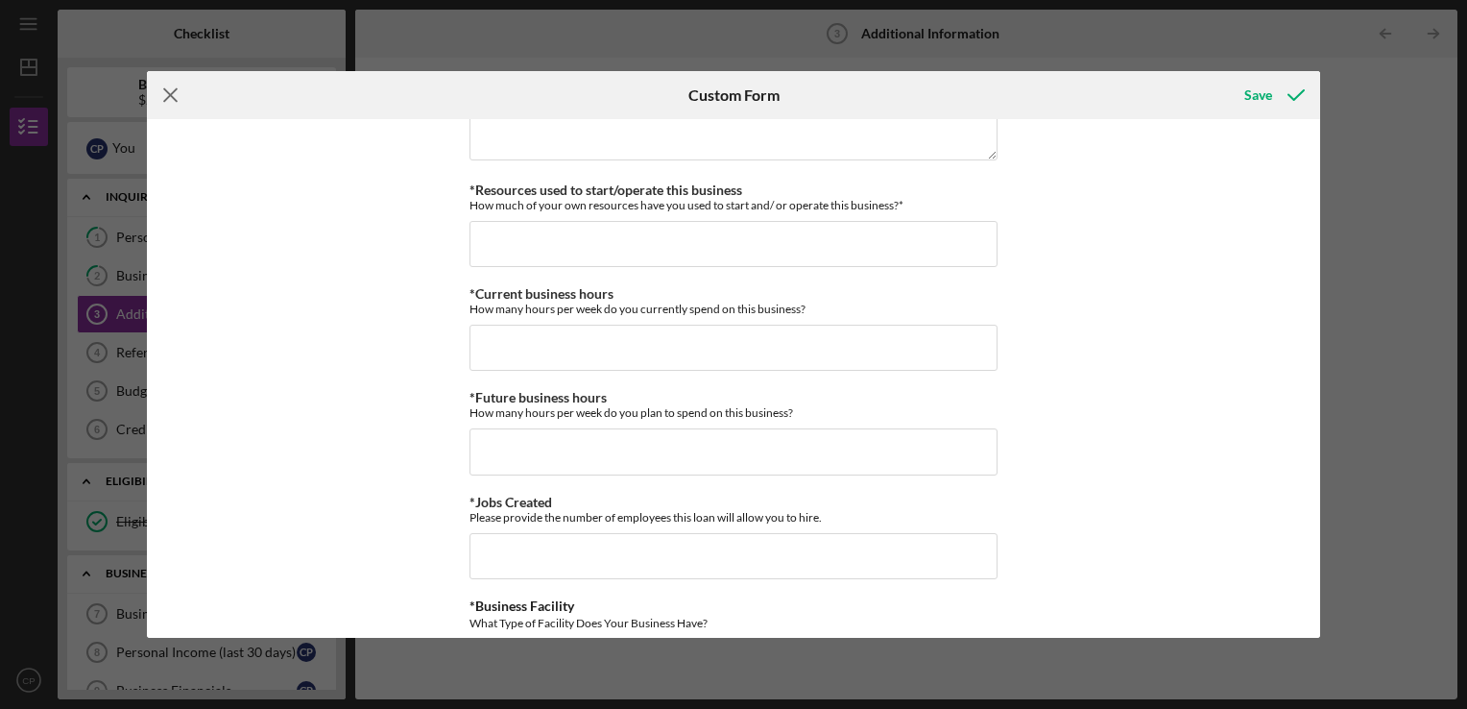
type input "05/13/2021"
click at [172, 89] on icon "Icon/Menu Close" at bounding box center [171, 95] width 48 height 48
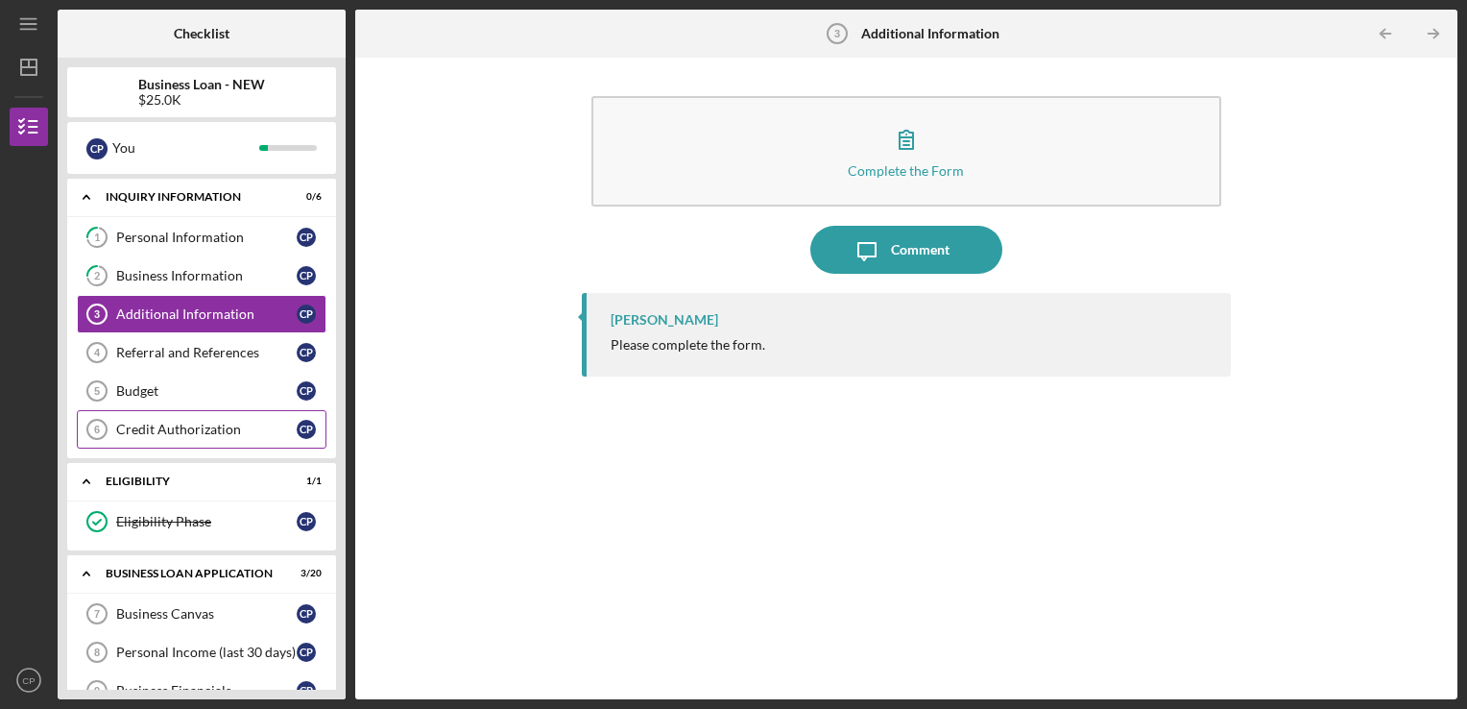
click at [204, 425] on div "Credit Authorization" at bounding box center [206, 429] width 181 height 15
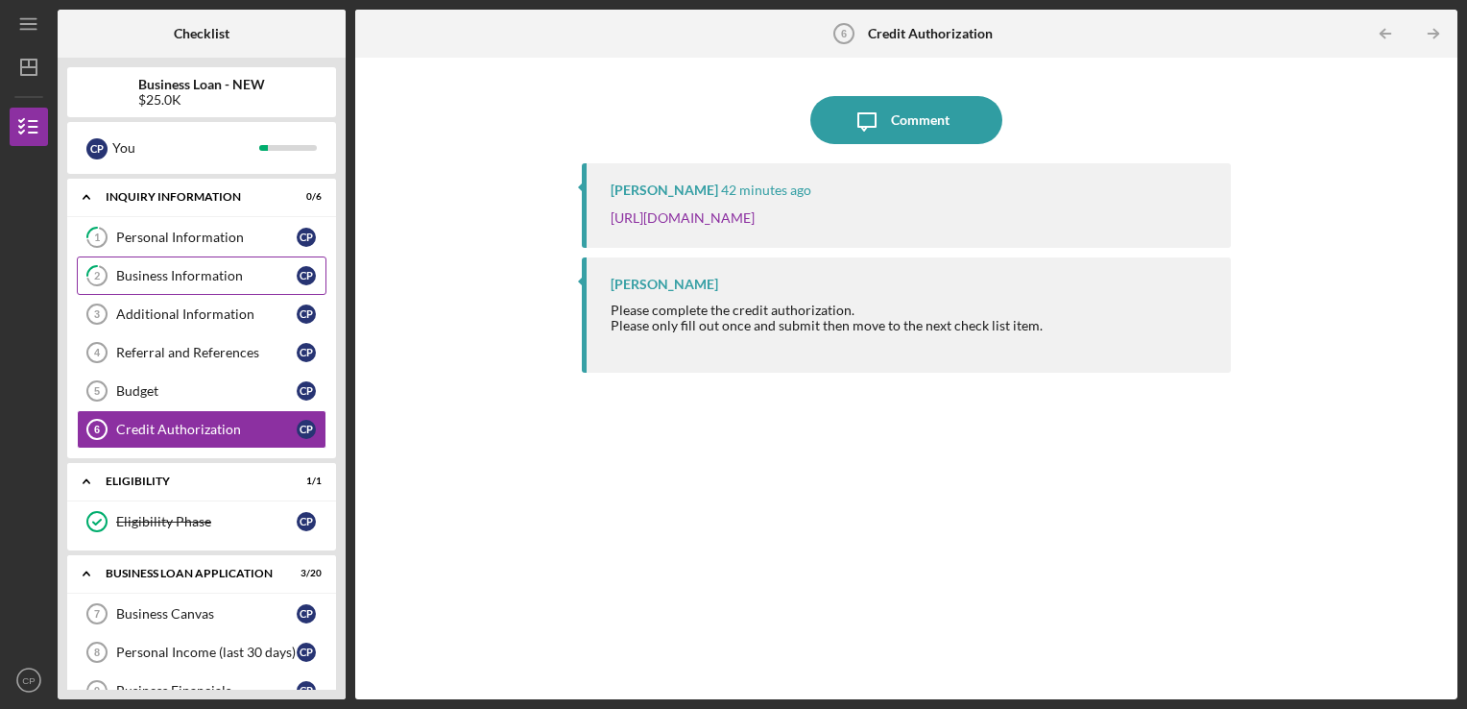
click at [218, 283] on link "2 Business Information C P" at bounding box center [202, 275] width 250 height 38
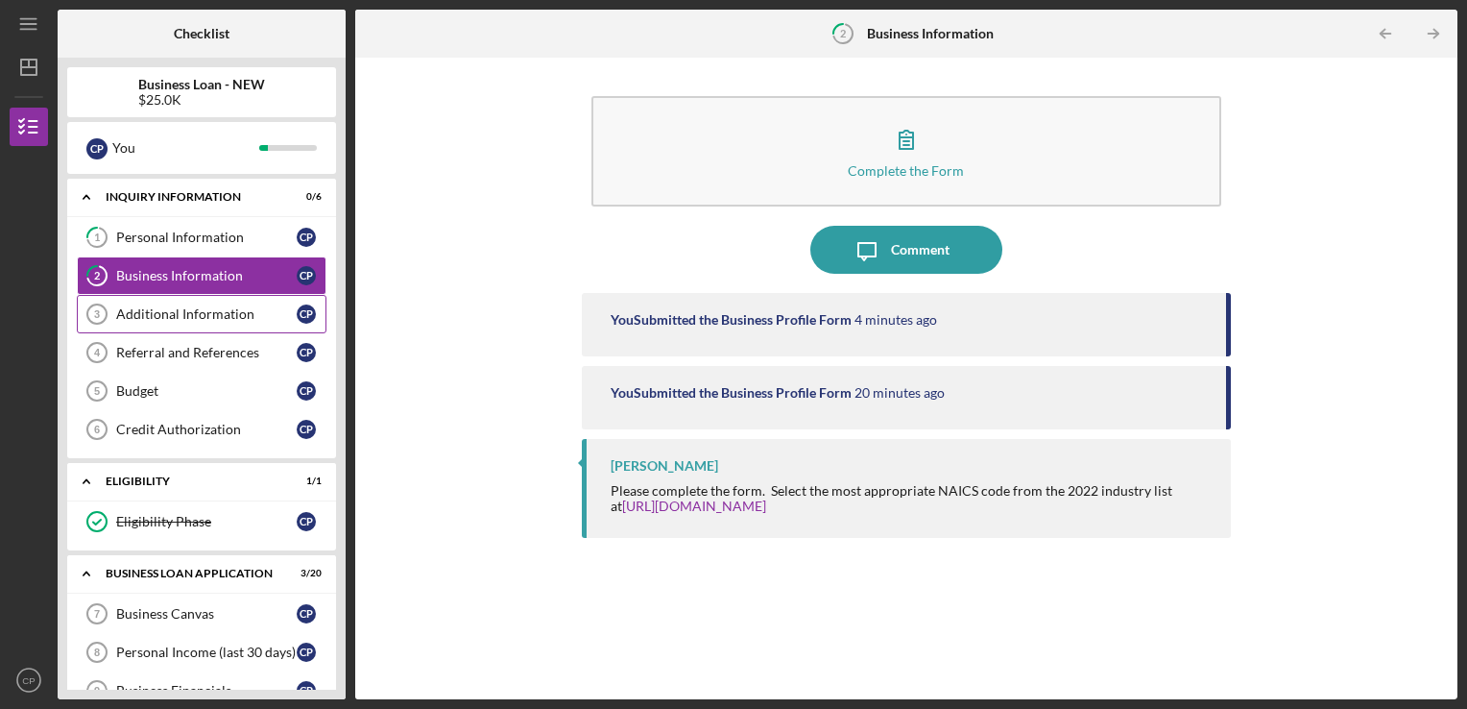
click at [150, 303] on link "Additional Information 3 Additional Information C P" at bounding box center [202, 314] width 250 height 38
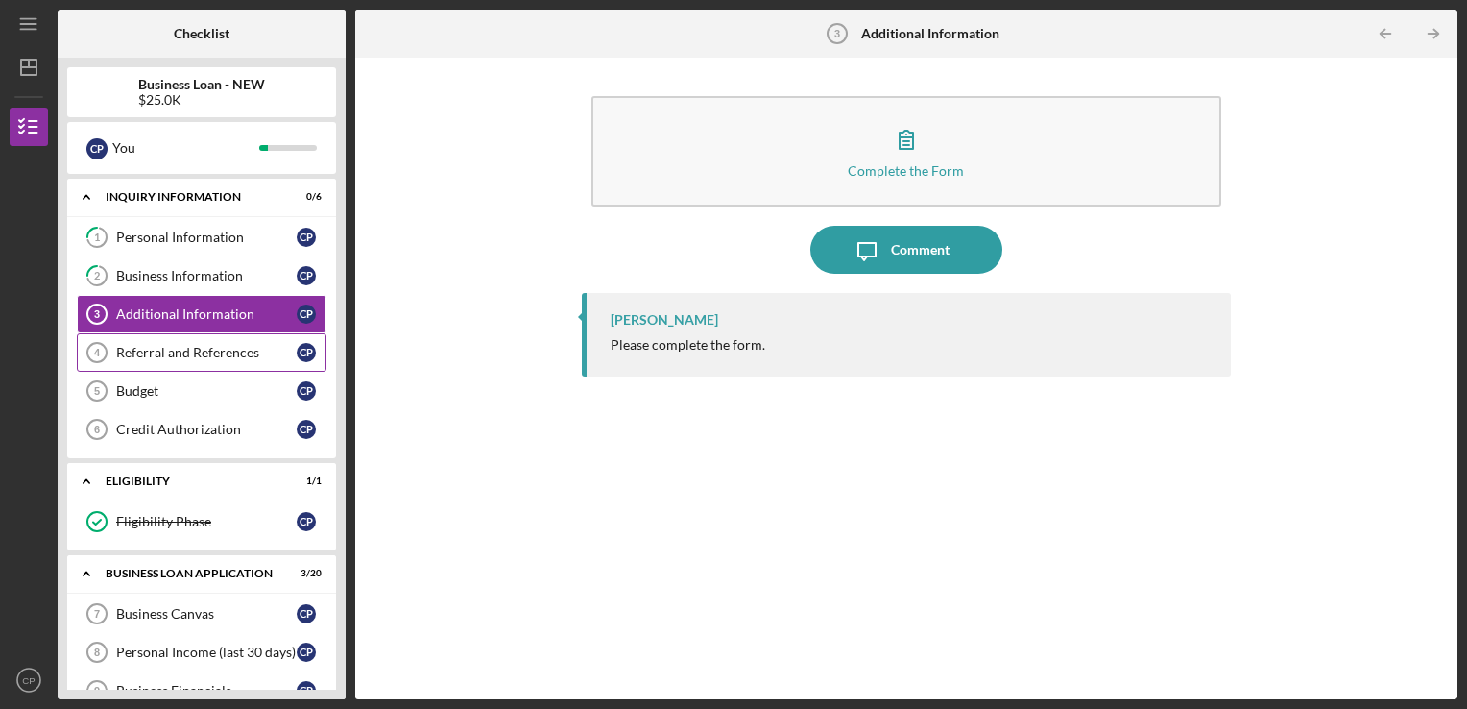
click at [153, 348] on div "Referral and References" at bounding box center [206, 352] width 181 height 15
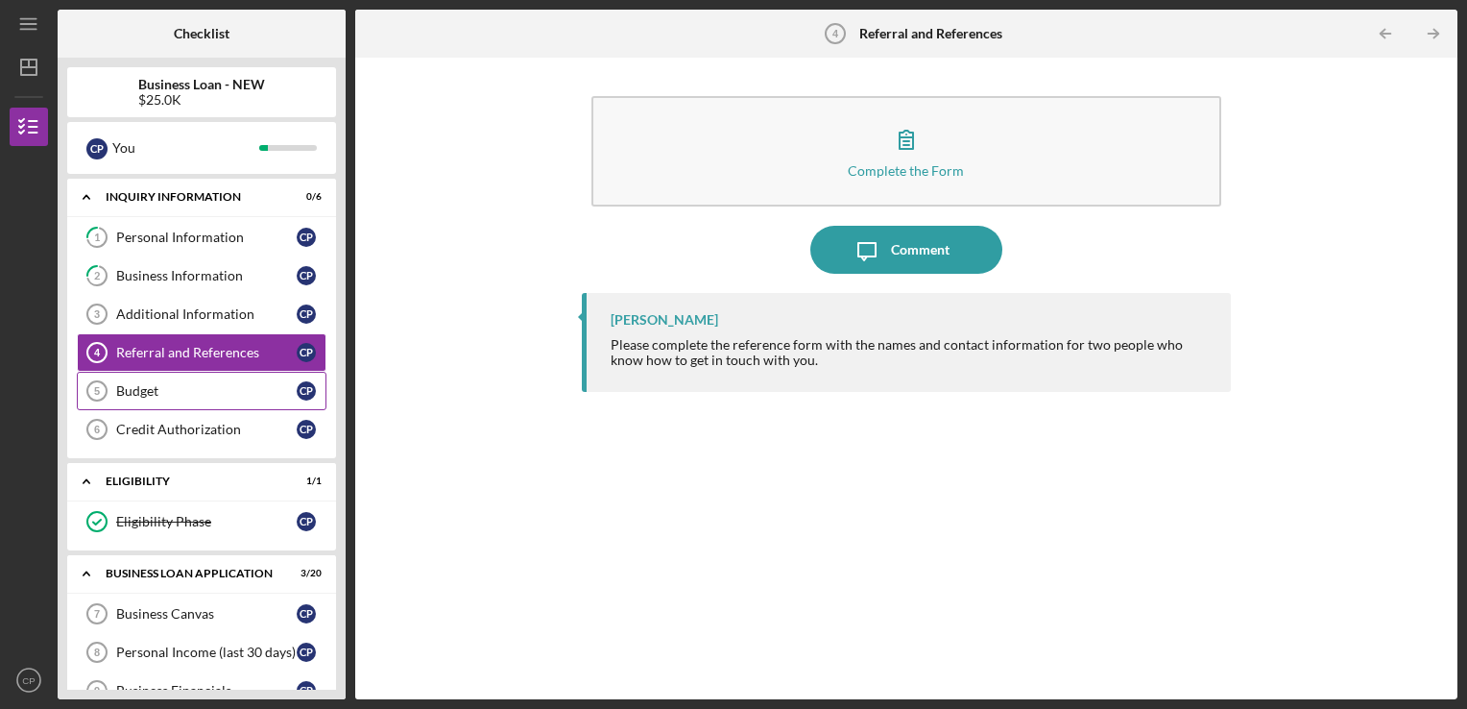
click at [138, 383] on div "Budget" at bounding box center [206, 390] width 181 height 15
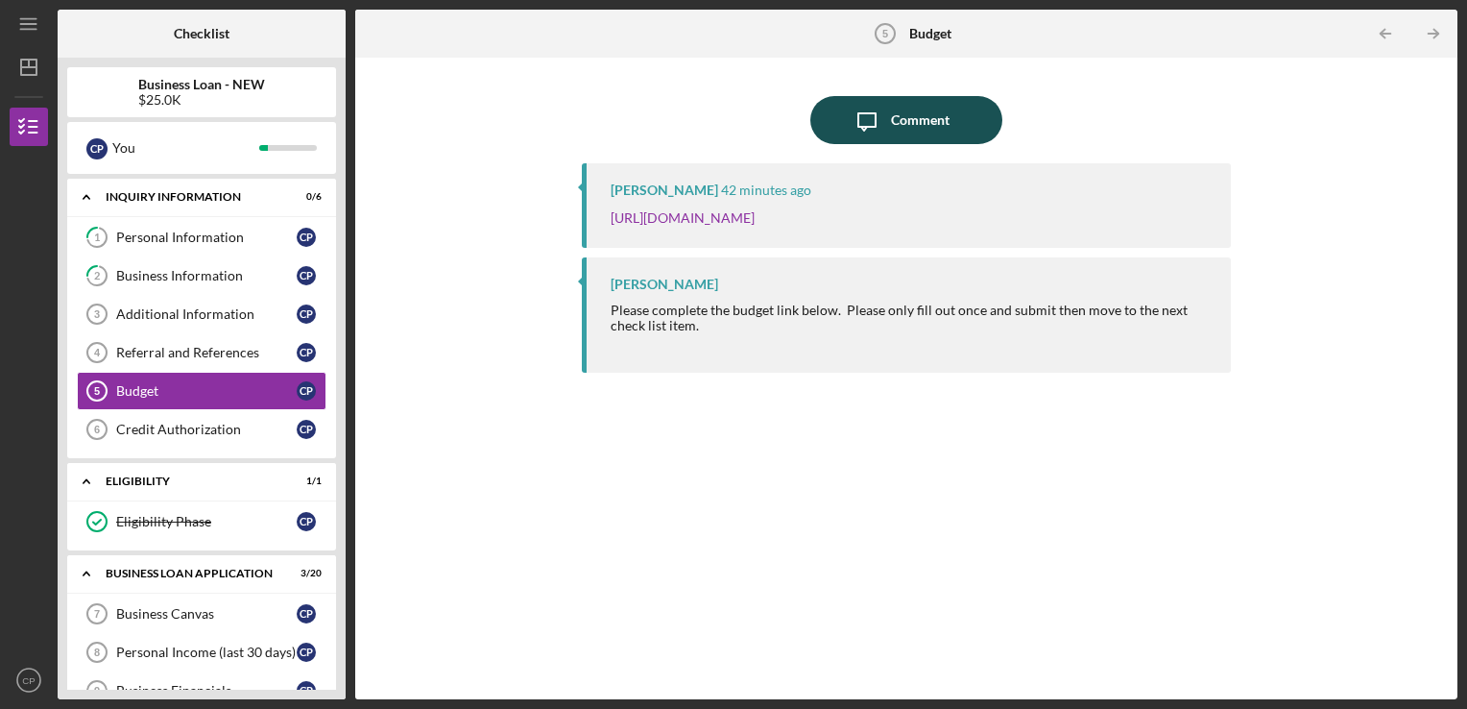
click at [897, 109] on div "Comment" at bounding box center [920, 120] width 59 height 48
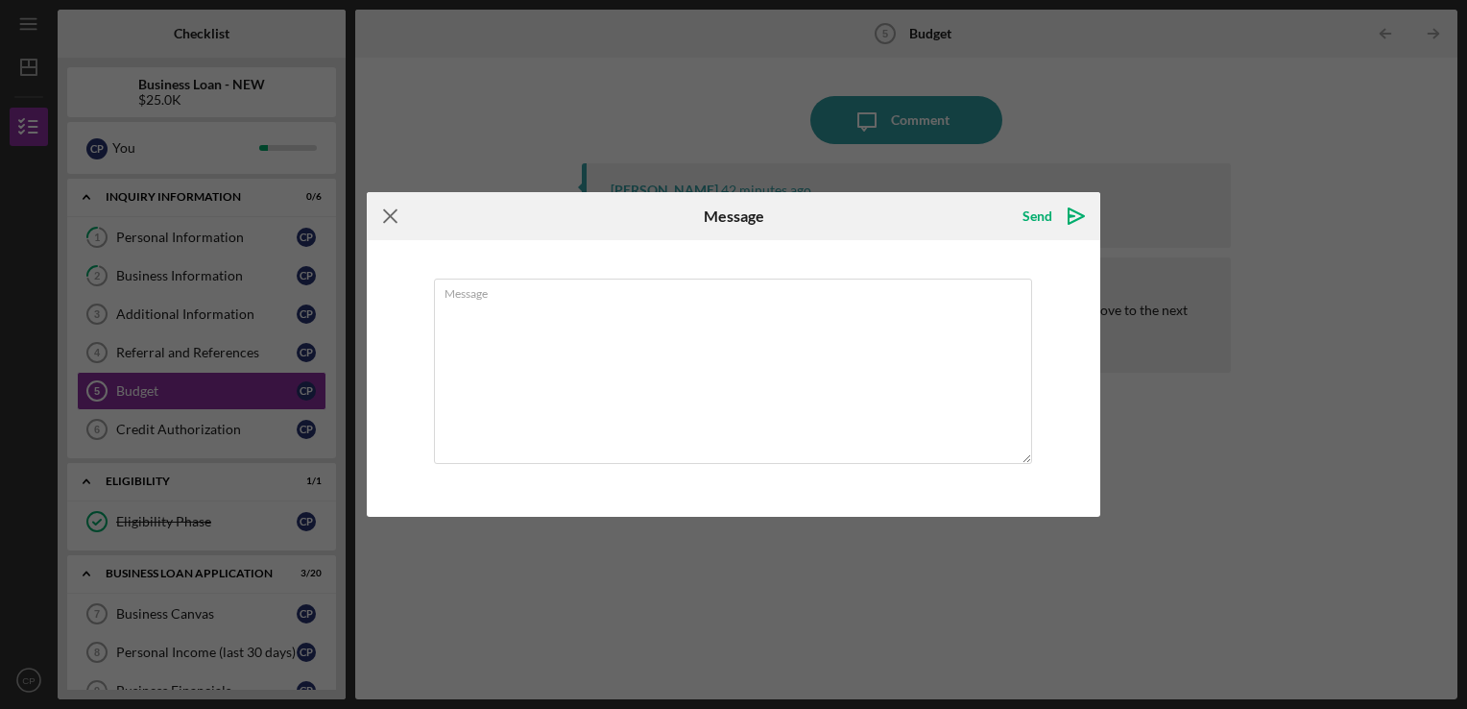
click at [397, 225] on icon "Icon/Menu Close" at bounding box center [391, 216] width 48 height 48
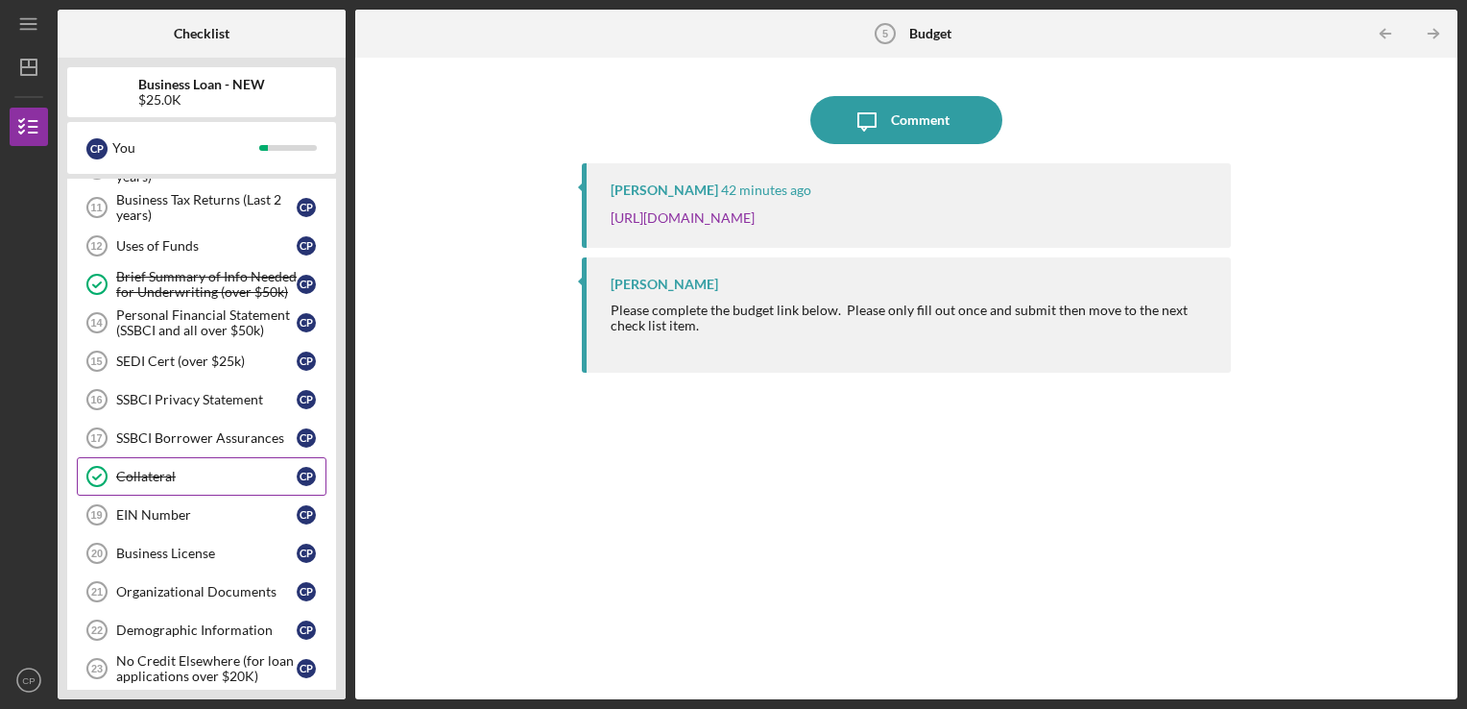
scroll to position [531, 0]
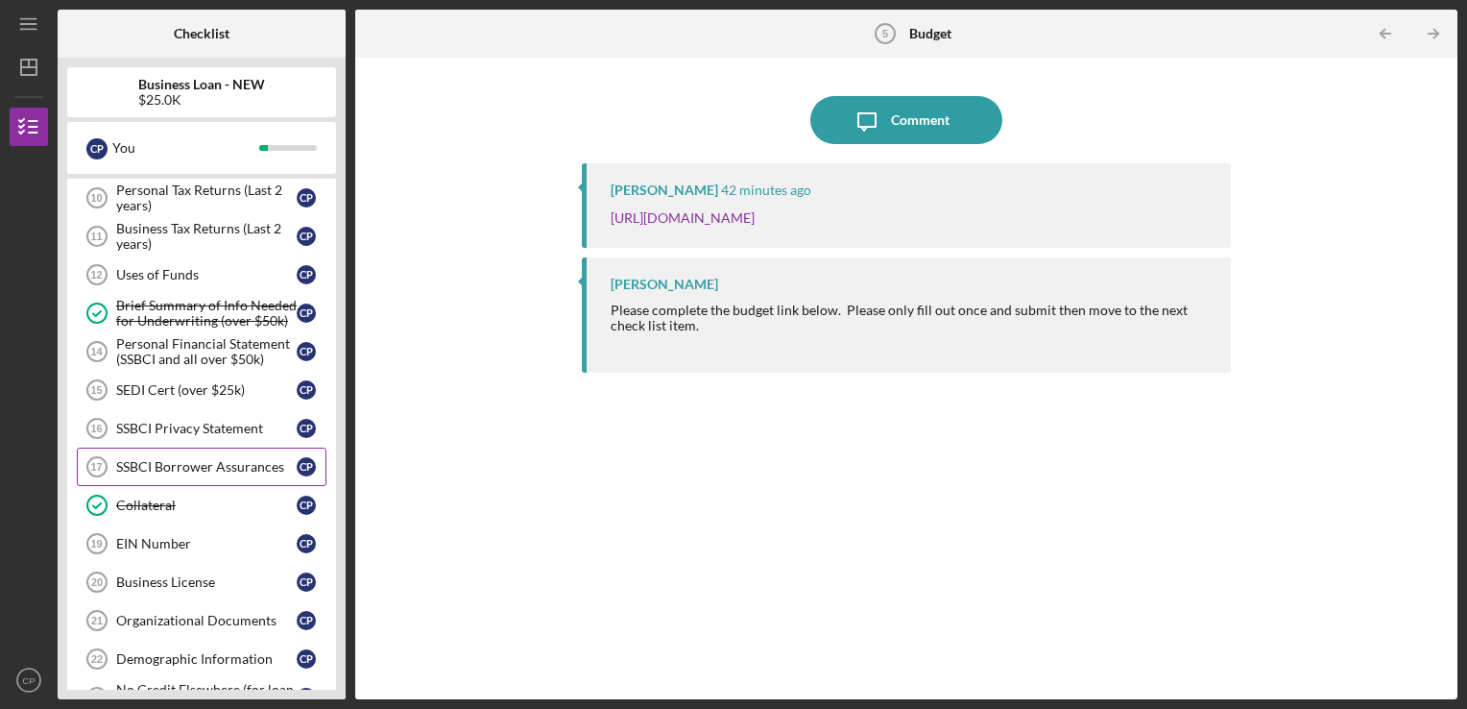
click at [215, 463] on div "SSBCI Borrower Assurances" at bounding box center [206, 466] width 181 height 15
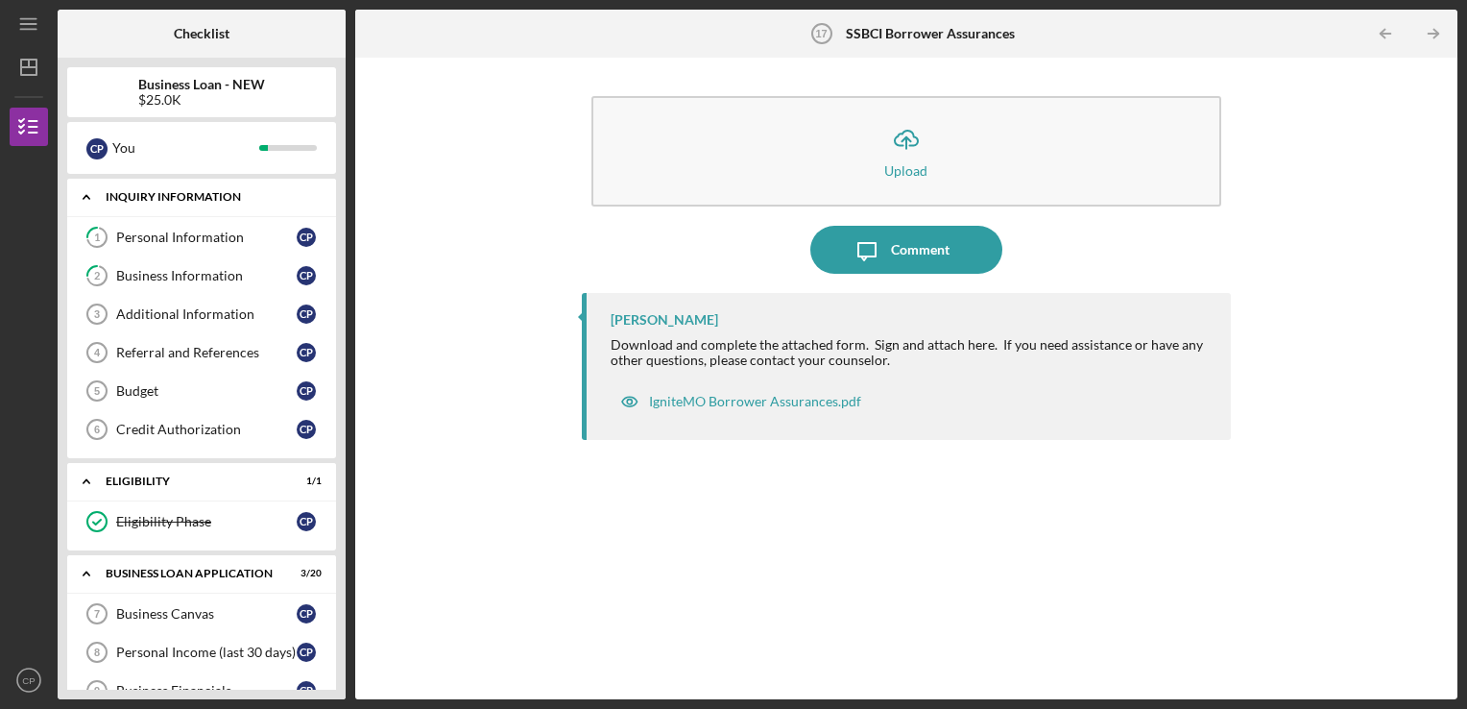
click at [89, 193] on icon "Icon/Expander" at bounding box center [86, 197] width 38 height 38
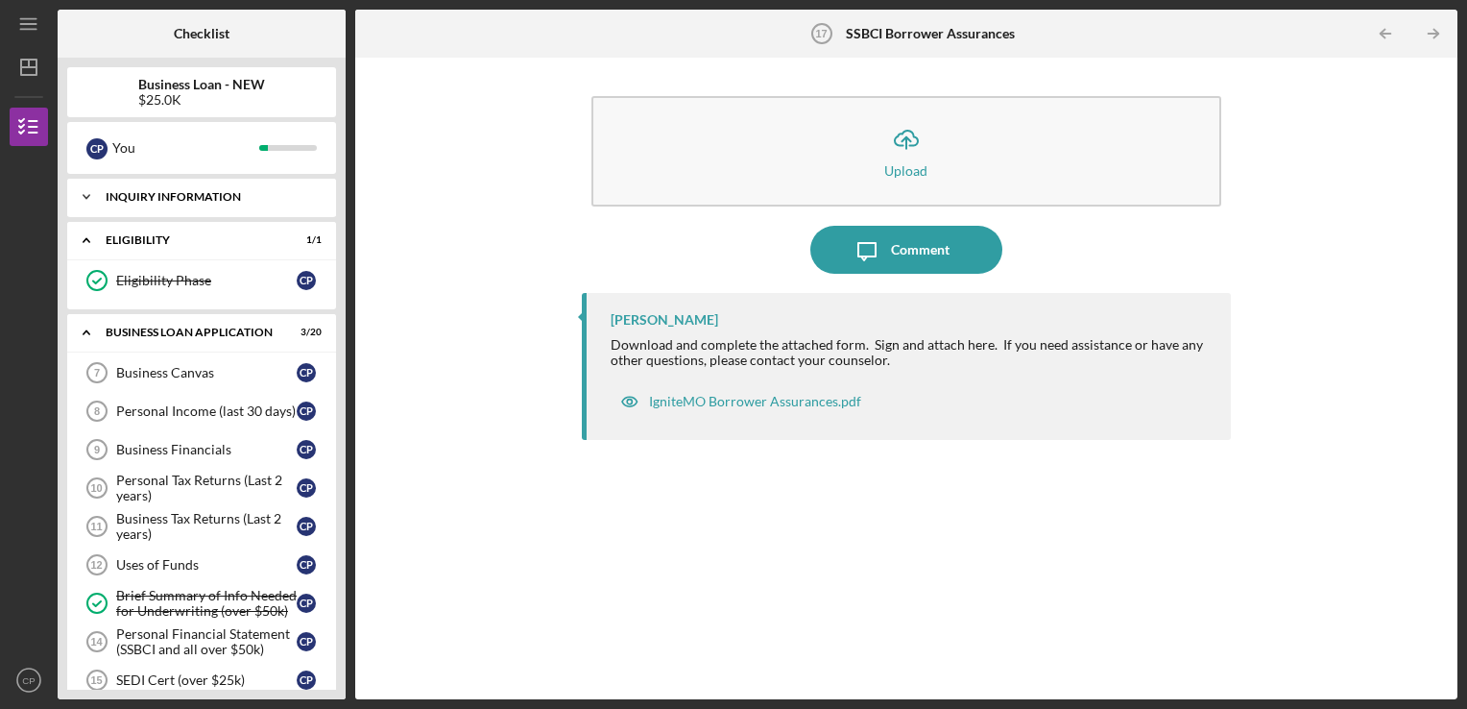
click at [84, 195] on icon "Icon/Expander" at bounding box center [86, 197] width 38 height 38
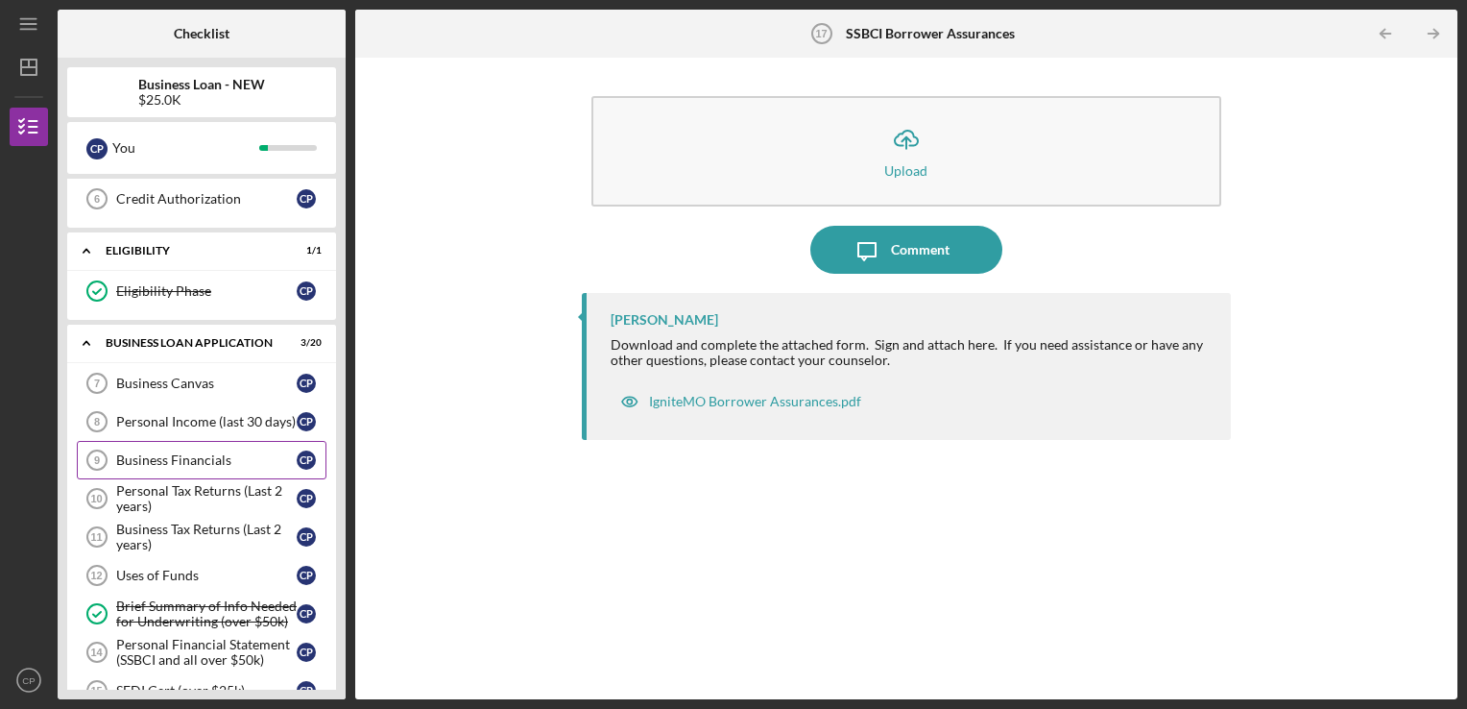
scroll to position [288, 0]
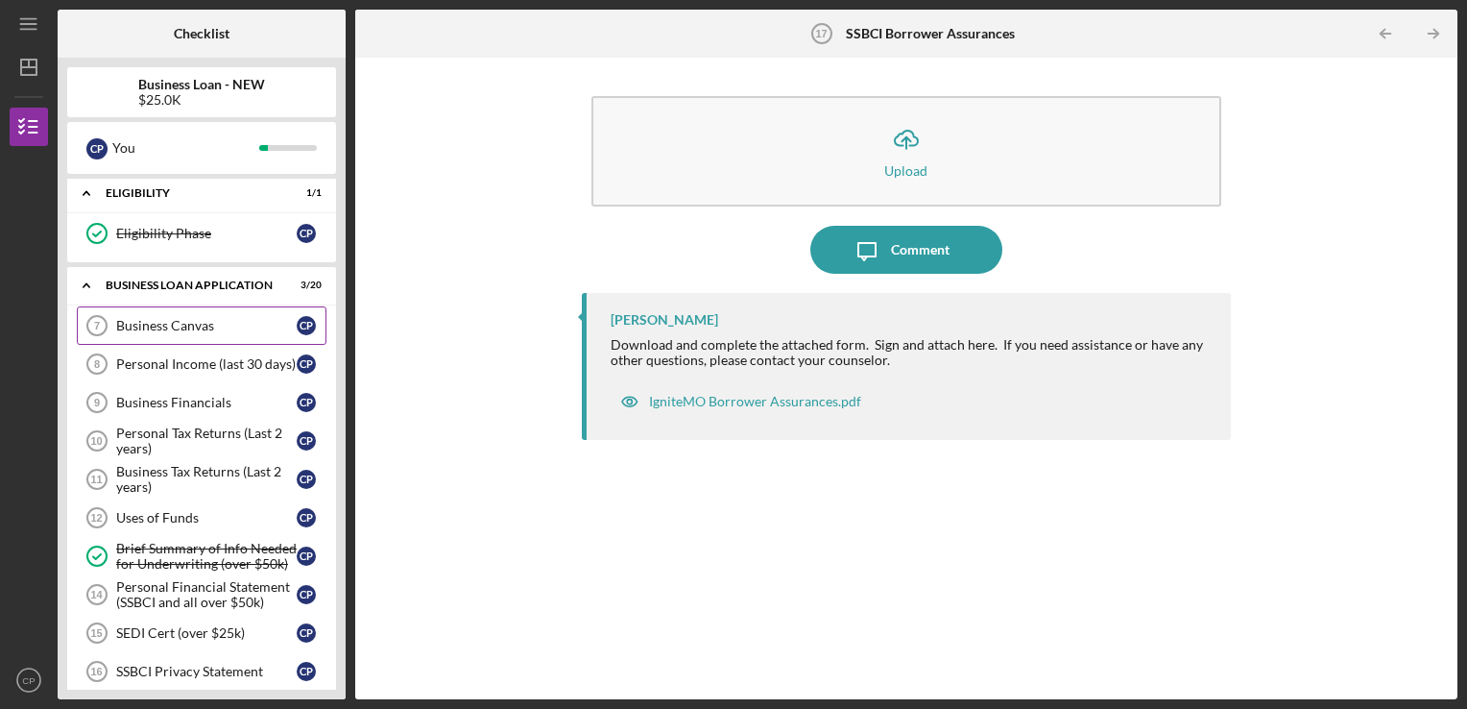
click at [160, 318] on div "Business Canvas" at bounding box center [206, 325] width 181 height 15
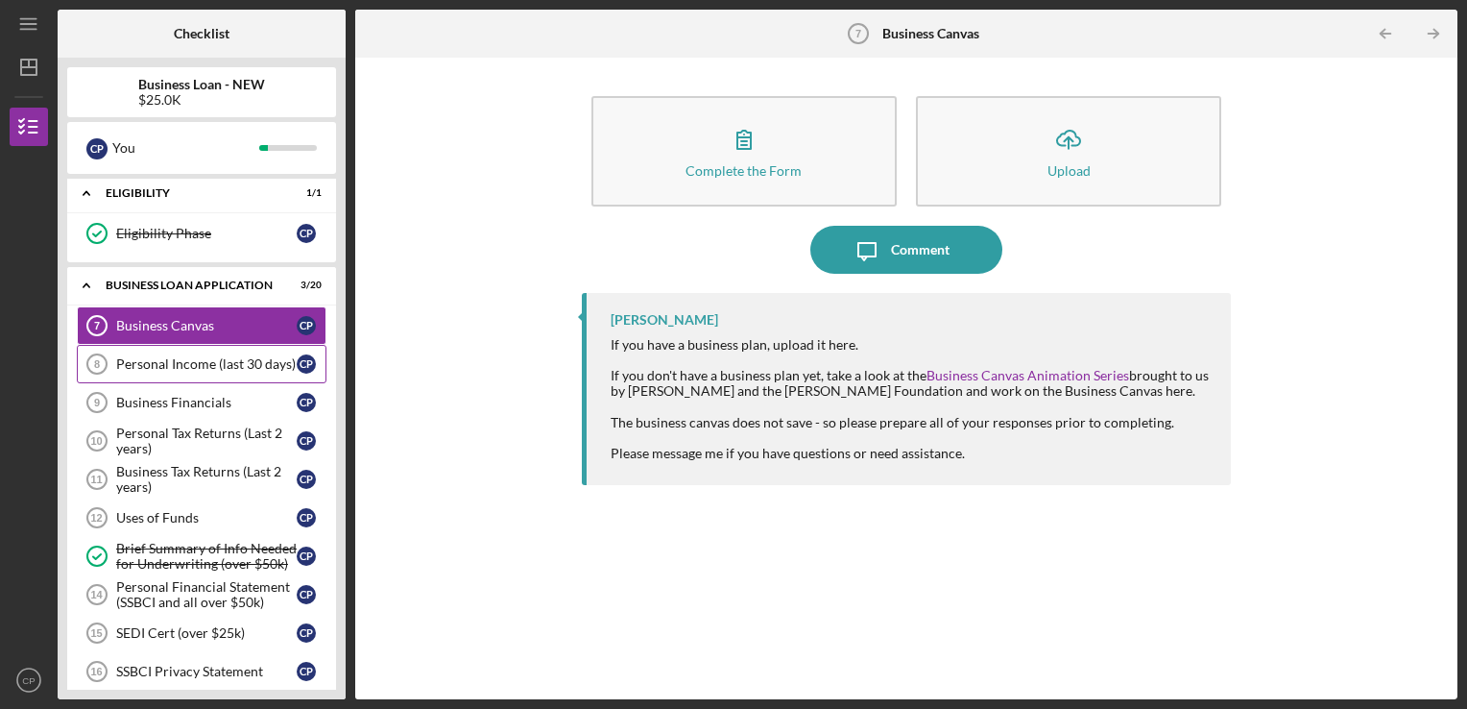
click at [177, 367] on div "Personal Income (last 30 days)" at bounding box center [206, 363] width 181 height 15
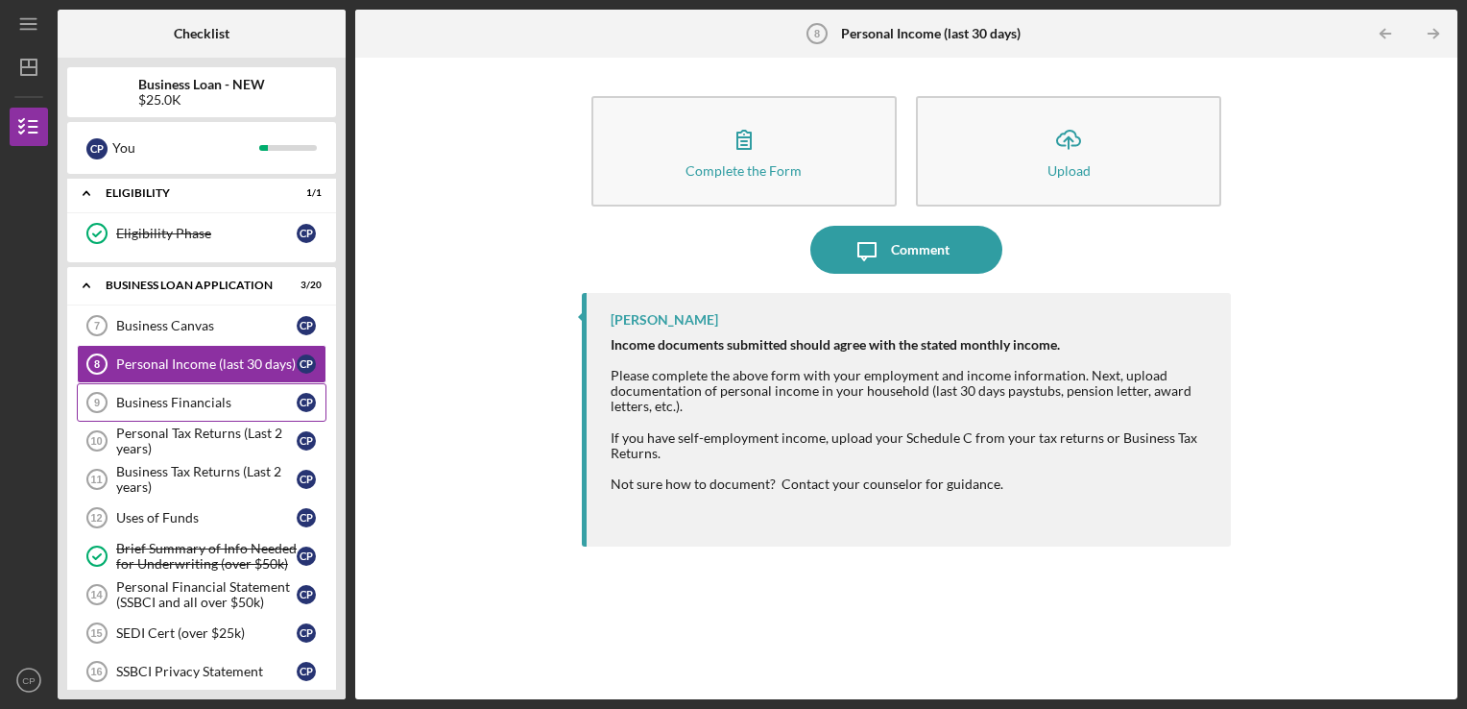
click at [191, 395] on div "Business Financials" at bounding box center [206, 402] width 181 height 15
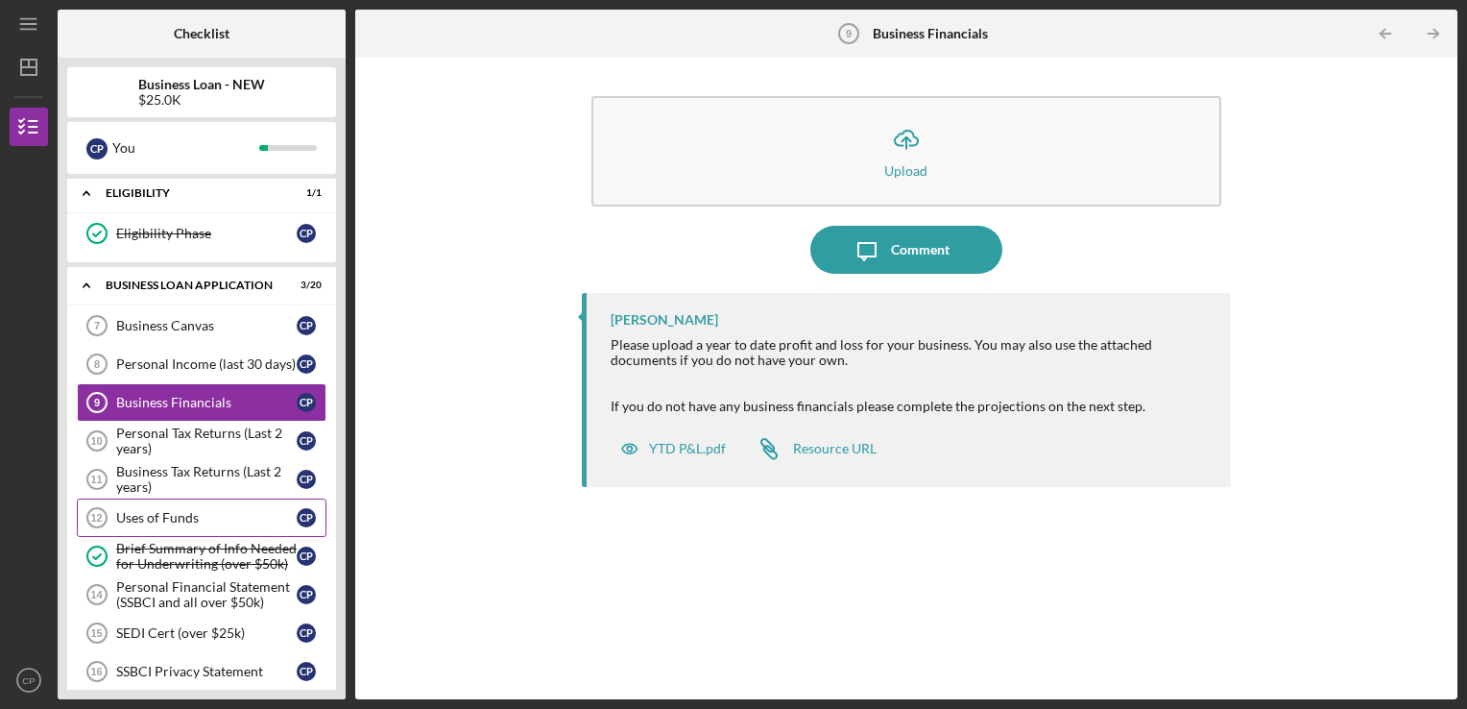
click at [180, 524] on link "Uses of Funds 12 Uses of Funds C P" at bounding box center [202, 517] width 250 height 38
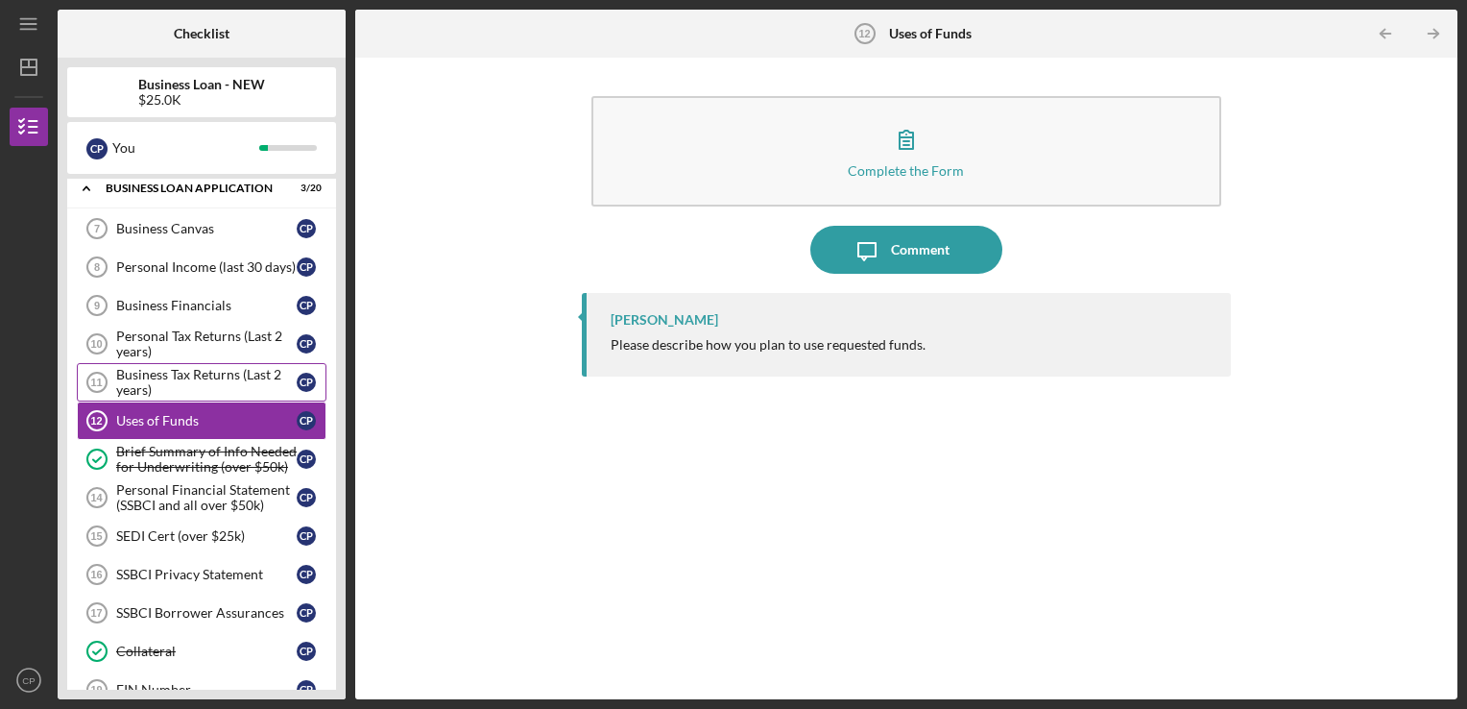
scroll to position [480, 0]
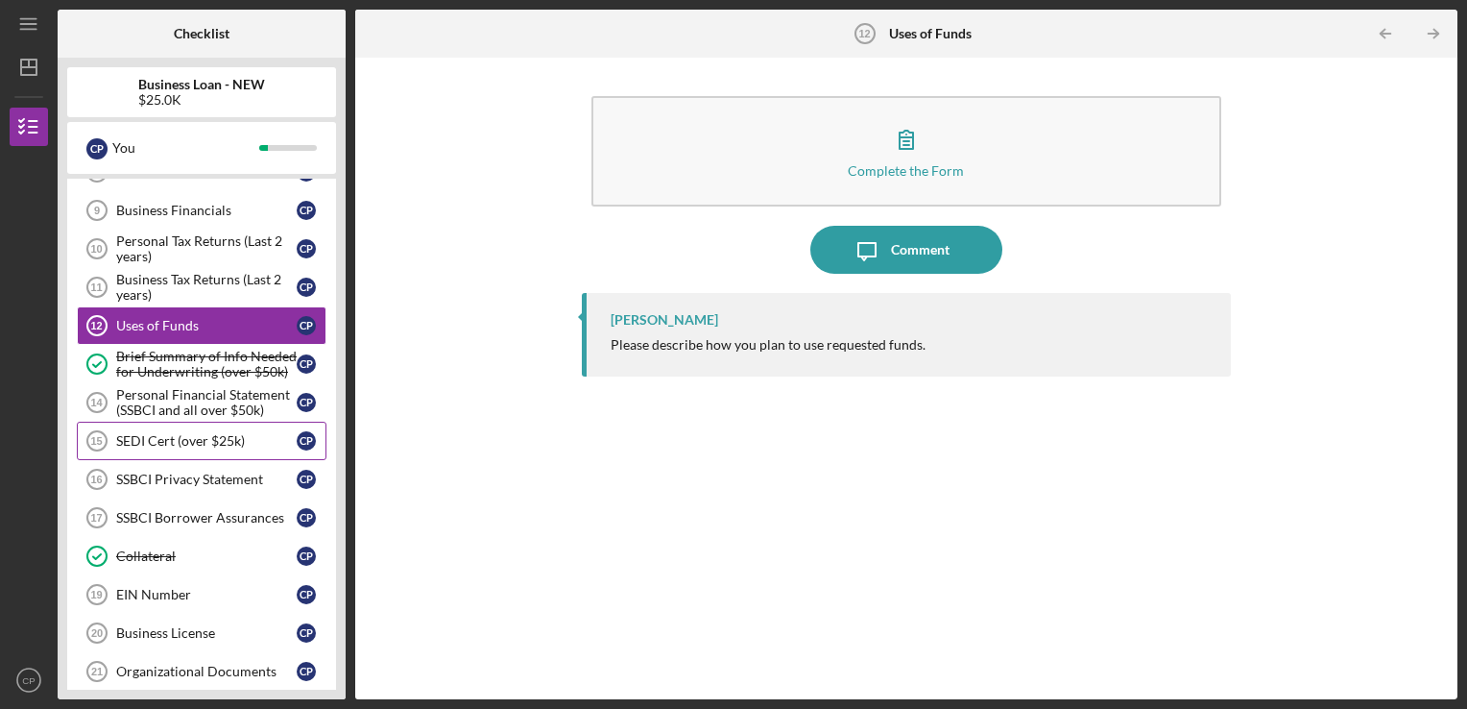
click at [219, 448] on link "SEDI Cert (over $25k) 15 SEDI Cert (over $25k) C P" at bounding box center [202, 441] width 250 height 38
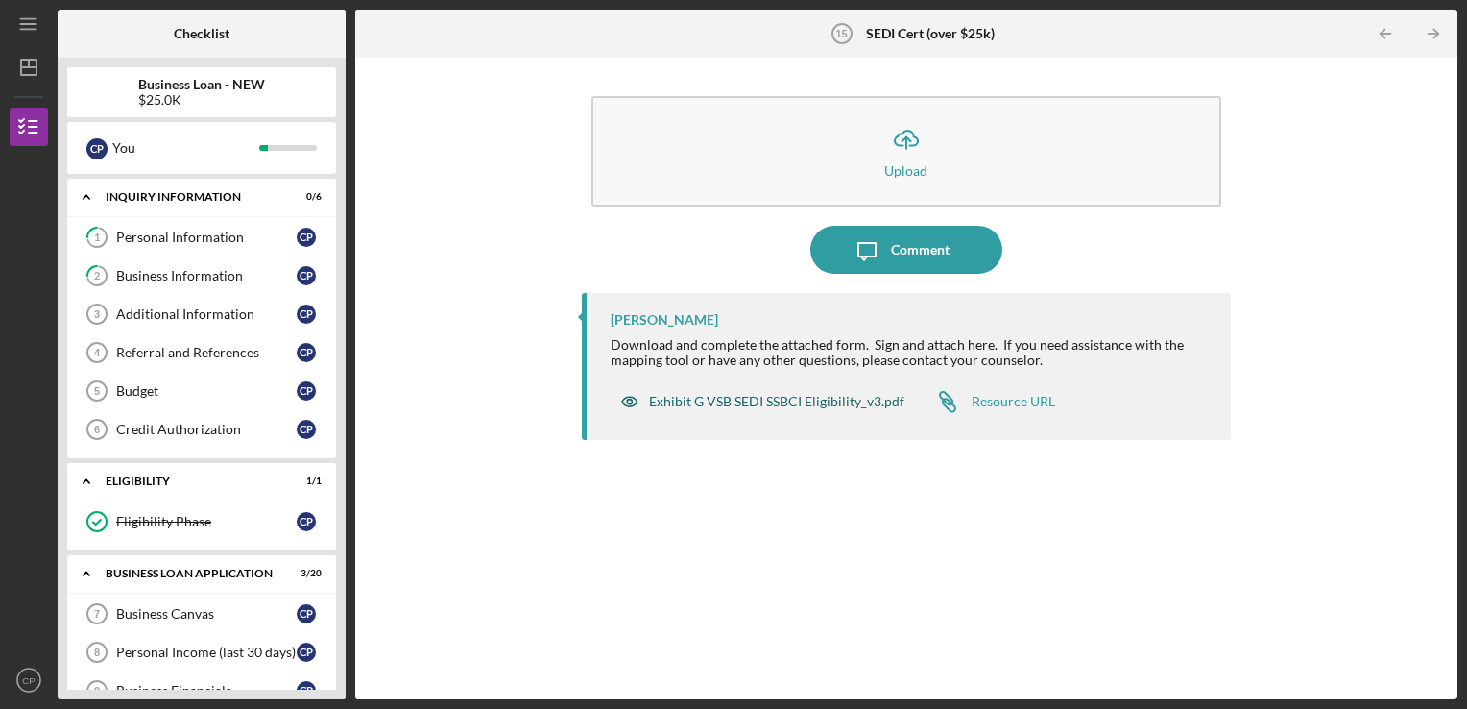
click at [785, 405] on div "Exhibit G VSB SEDI SSBCI Eligibility_v3.pdf" at bounding box center [776, 401] width 255 height 15
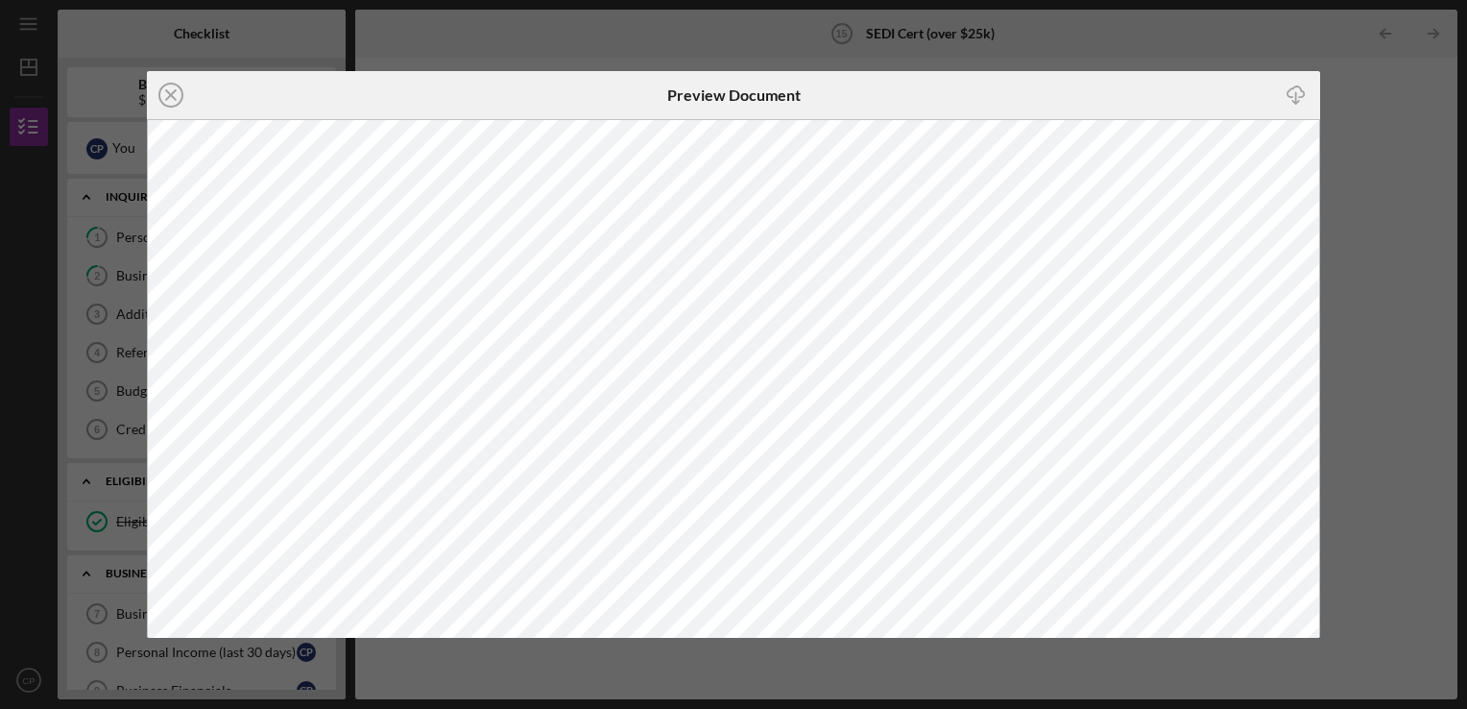
click at [1466, 220] on html "Icon/Menu SEDI Cert (over $25k) 15 SEDI Cert (over $25k) Checklist Business Loa…" at bounding box center [733, 354] width 1467 height 709
click at [197, 100] on div "Icon/Close" at bounding box center [342, 95] width 391 height 48
click at [169, 91] on icon "Icon/Close" at bounding box center [171, 95] width 48 height 48
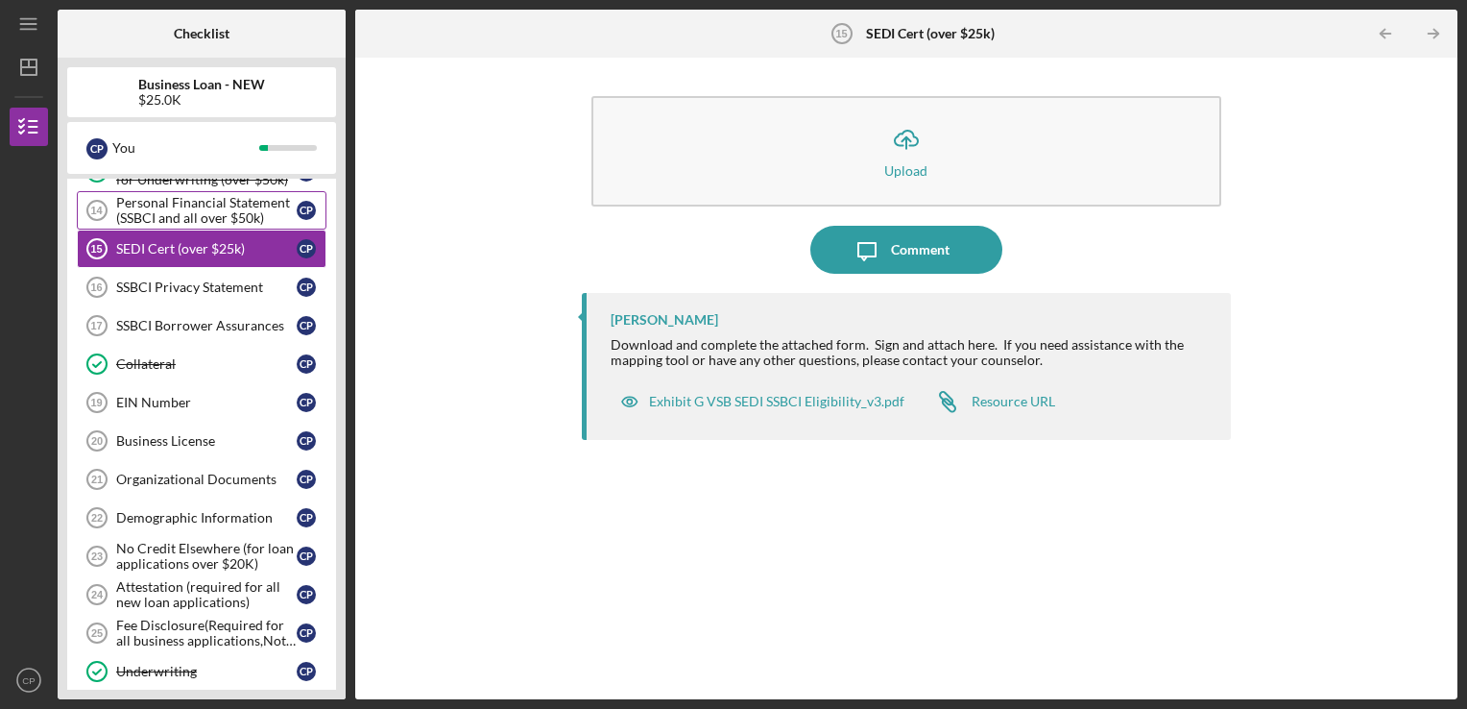
scroll to position [576, 0]
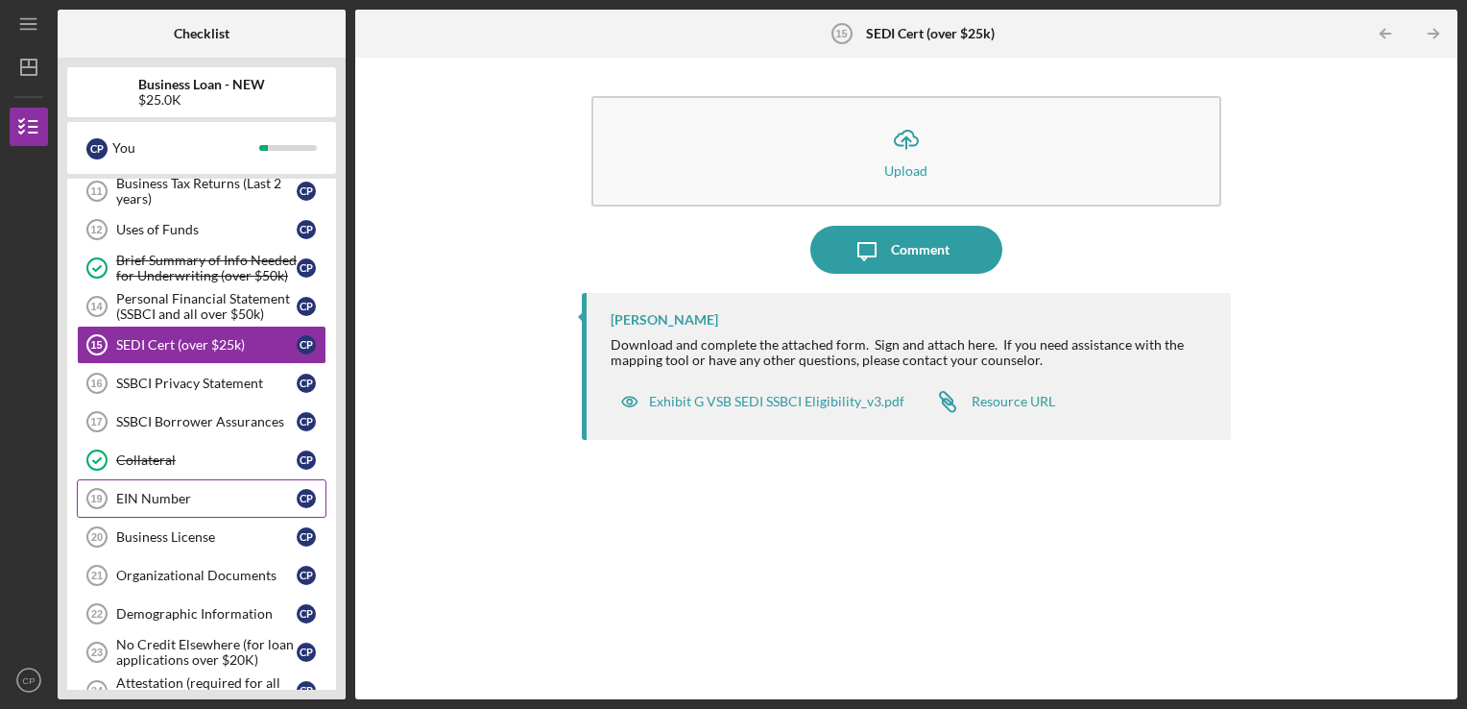
click at [169, 502] on link "EIN Number 19 EIN Number C P" at bounding box center [202, 498] width 250 height 38
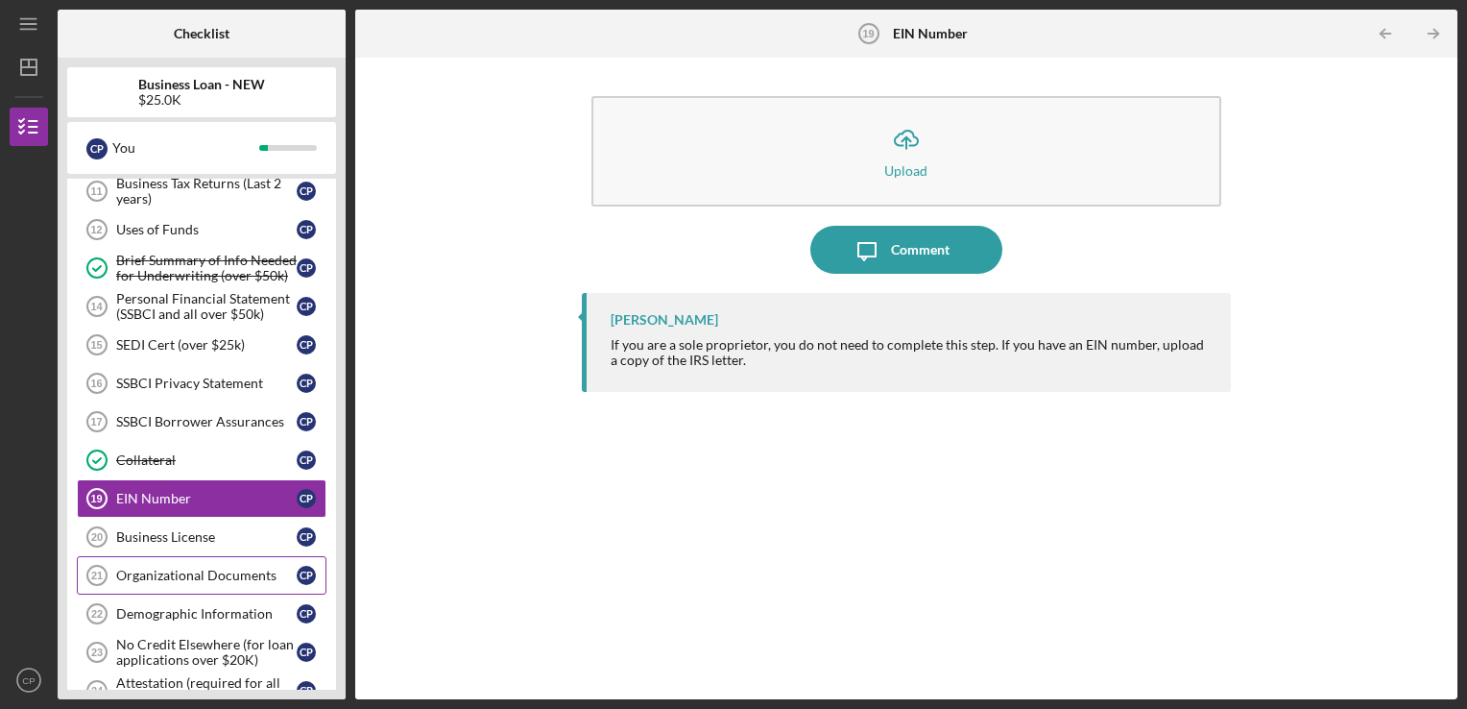
click at [222, 556] on link "Organizational Documents 21 Organizational Documents C P" at bounding box center [202, 575] width 250 height 38
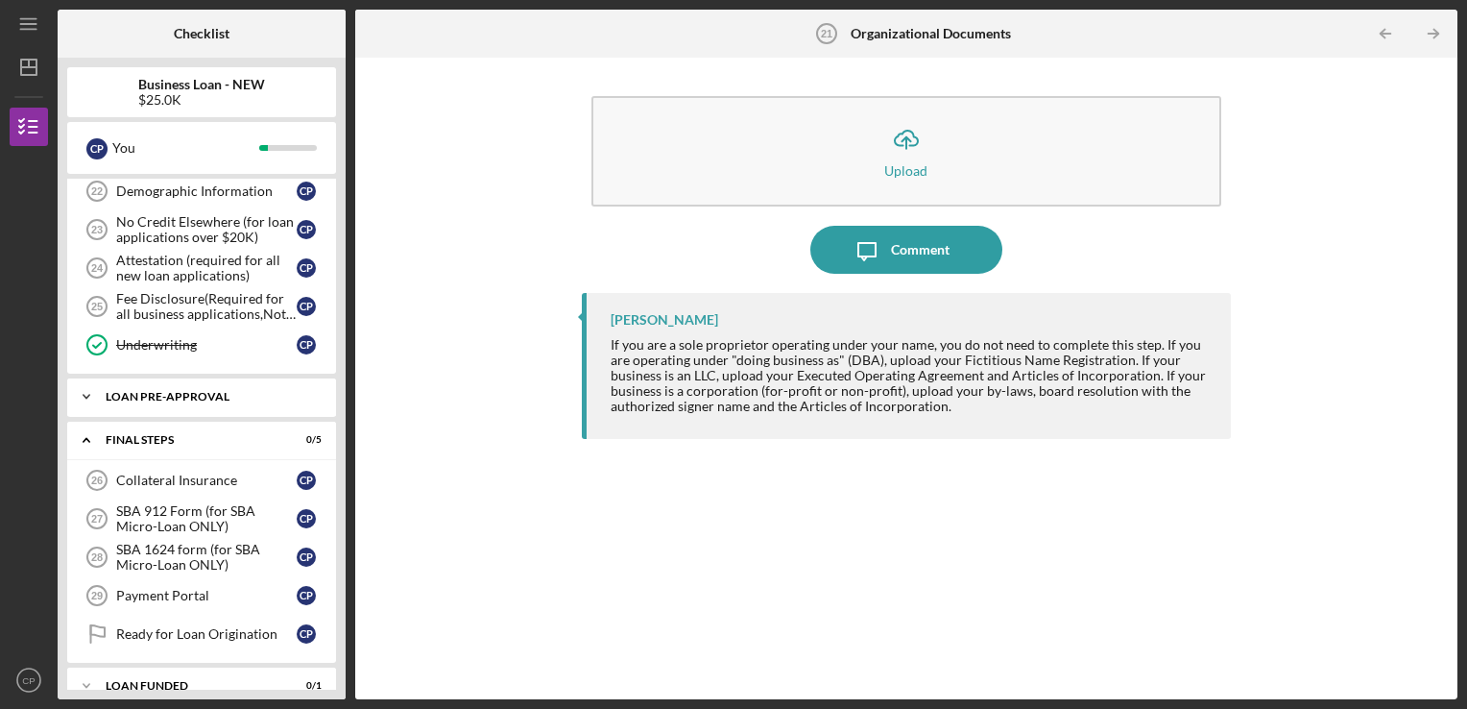
scroll to position [1011, 0]
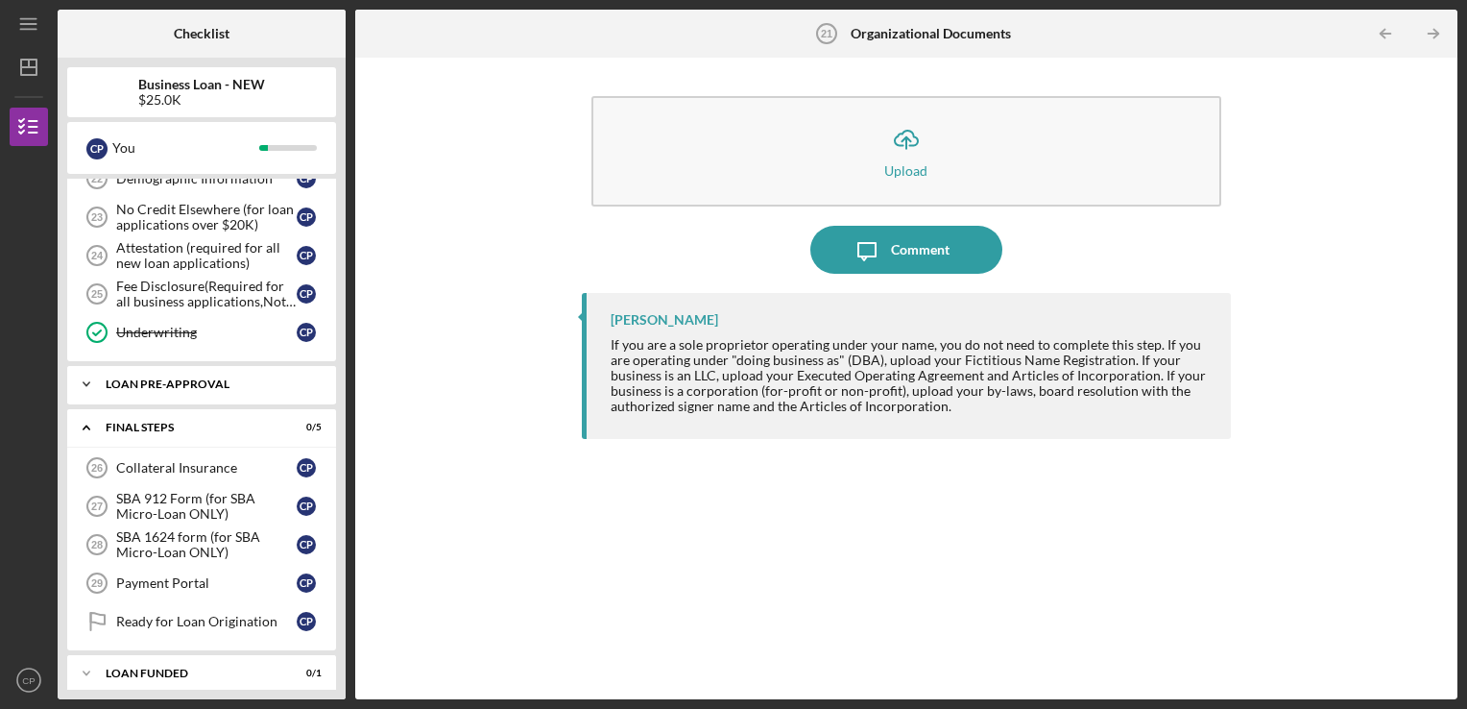
click at [80, 374] on icon "Icon/Expander" at bounding box center [86, 384] width 38 height 38
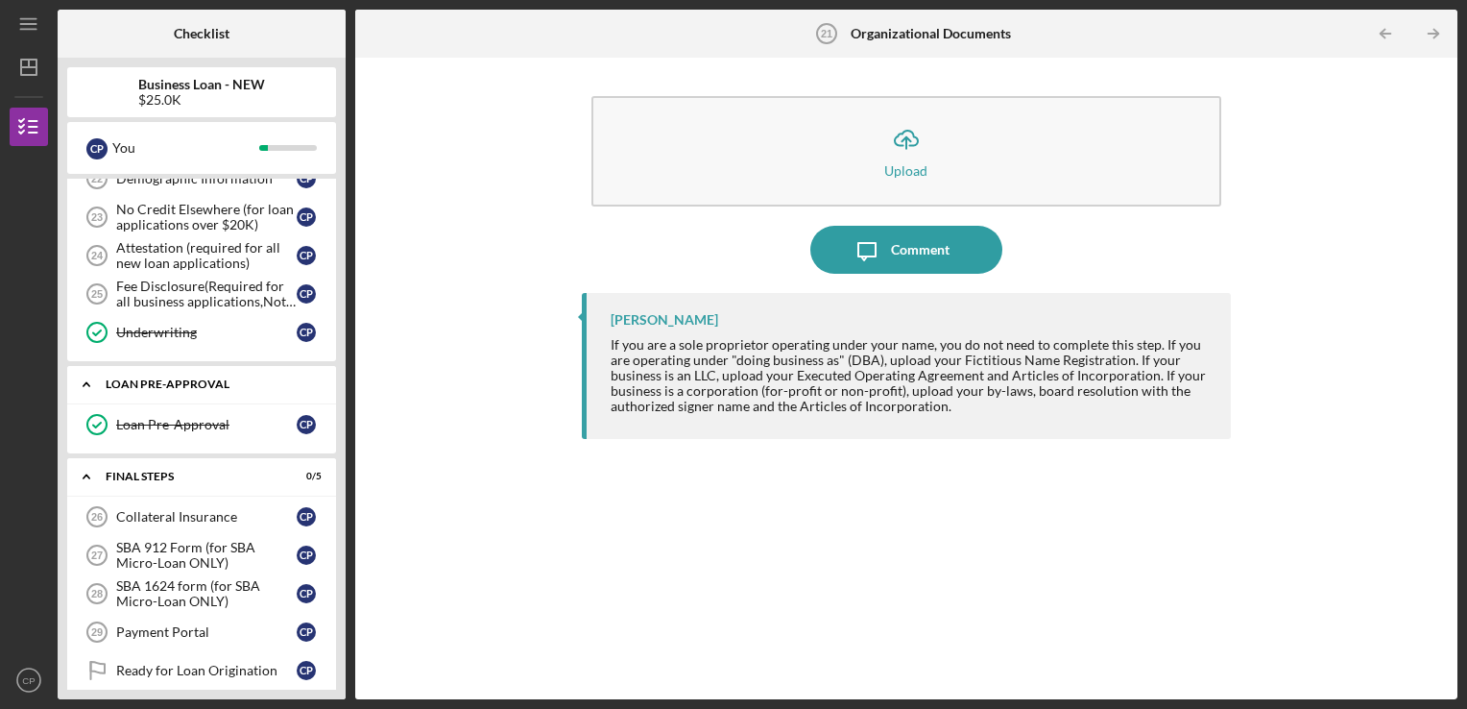
click at [84, 372] on icon "Icon/Expander" at bounding box center [86, 384] width 38 height 38
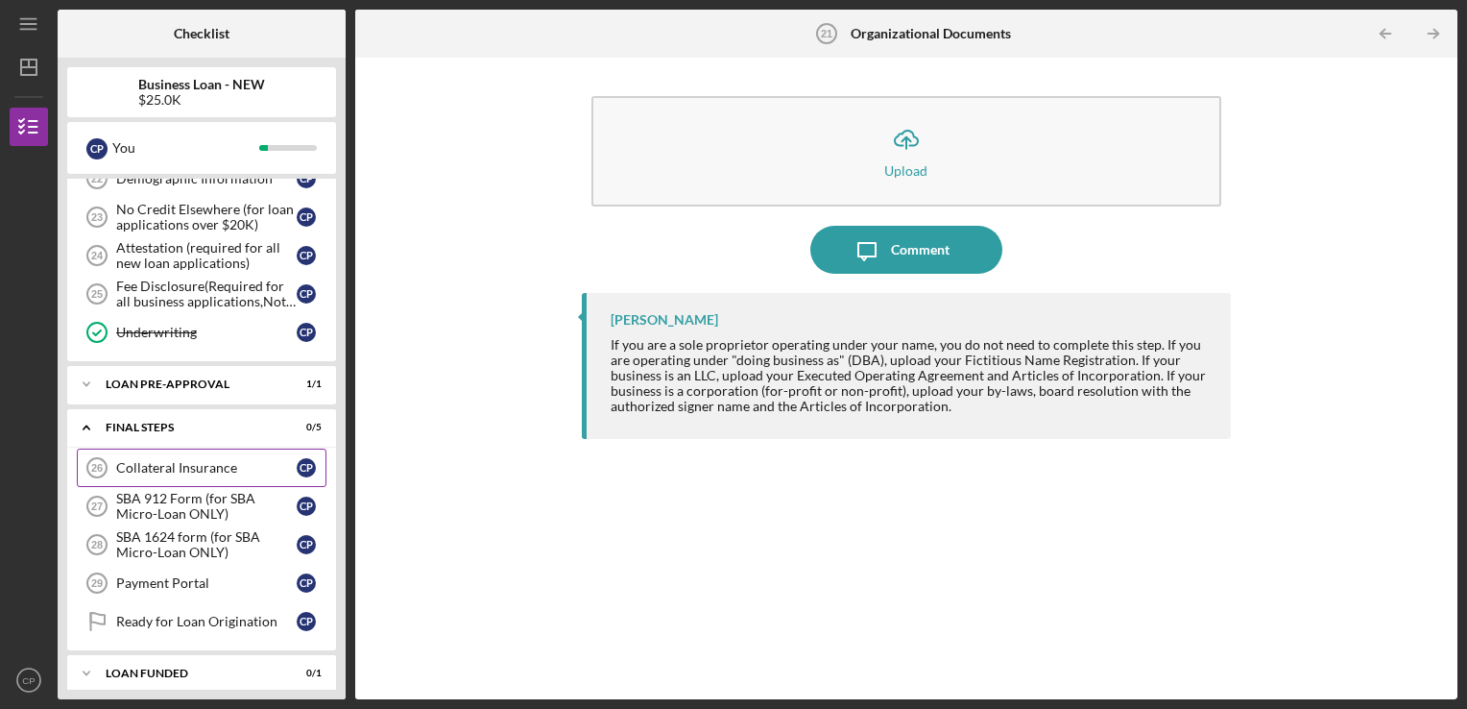
click at [183, 460] on div "Collateral Insurance" at bounding box center [206, 467] width 181 height 15
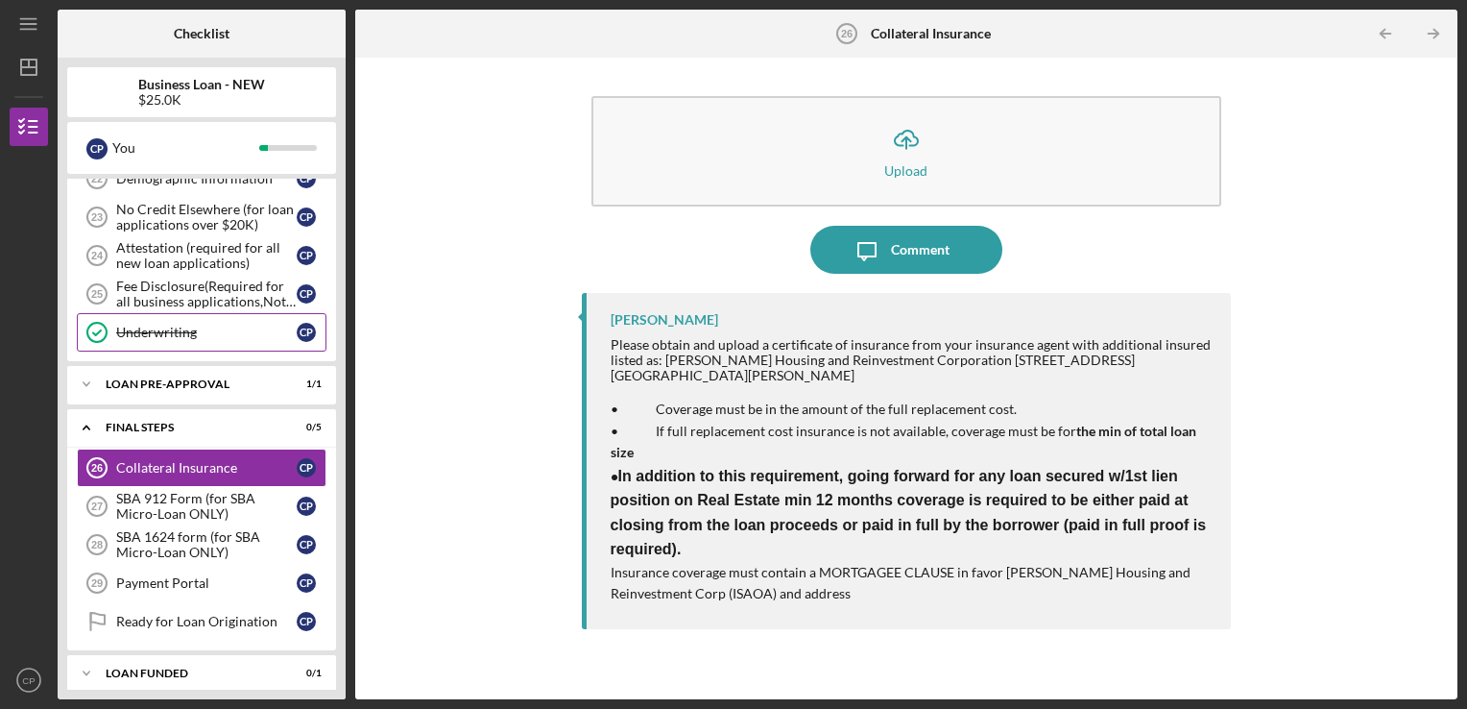
click at [157, 340] on link "Underwriting Underwriting C P" at bounding box center [202, 332] width 250 height 38
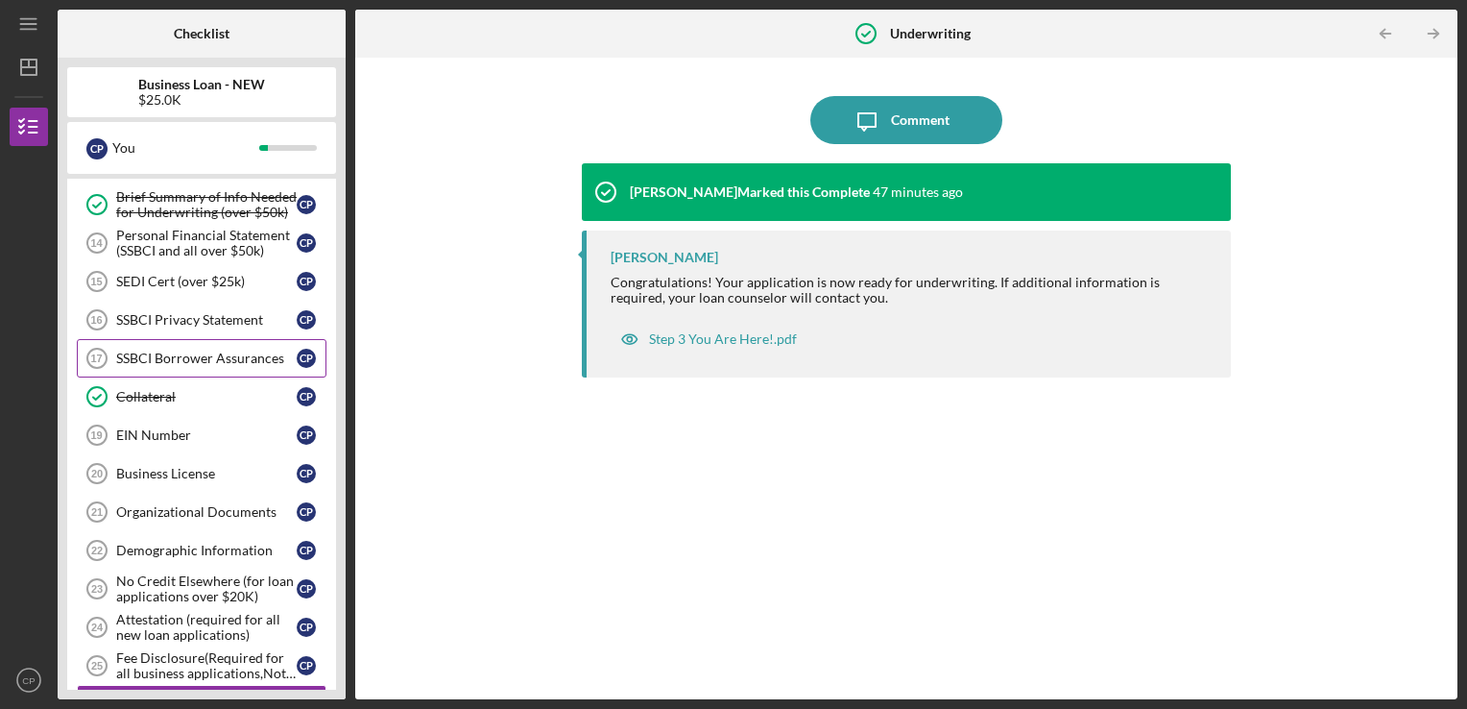
scroll to position [627, 0]
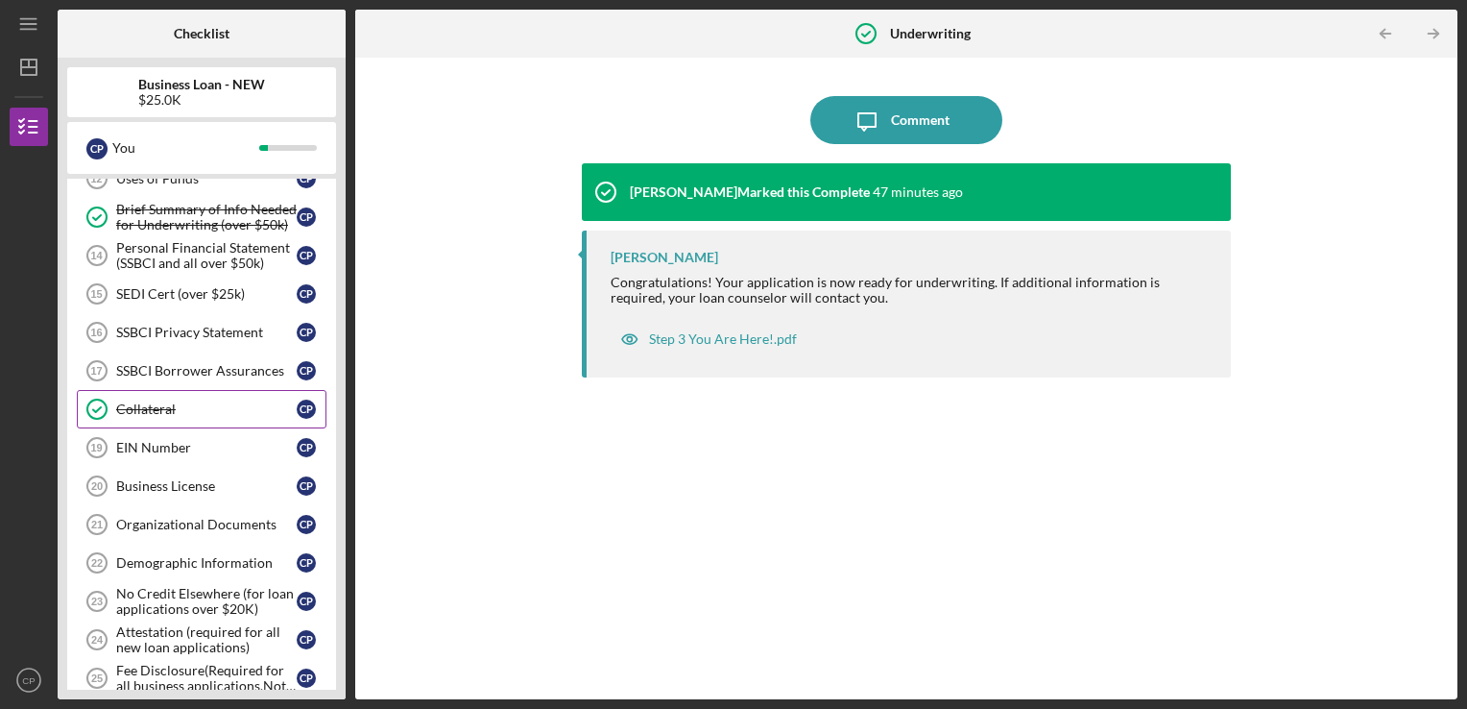
click at [157, 401] on div "Collateral" at bounding box center [206, 408] width 181 height 15
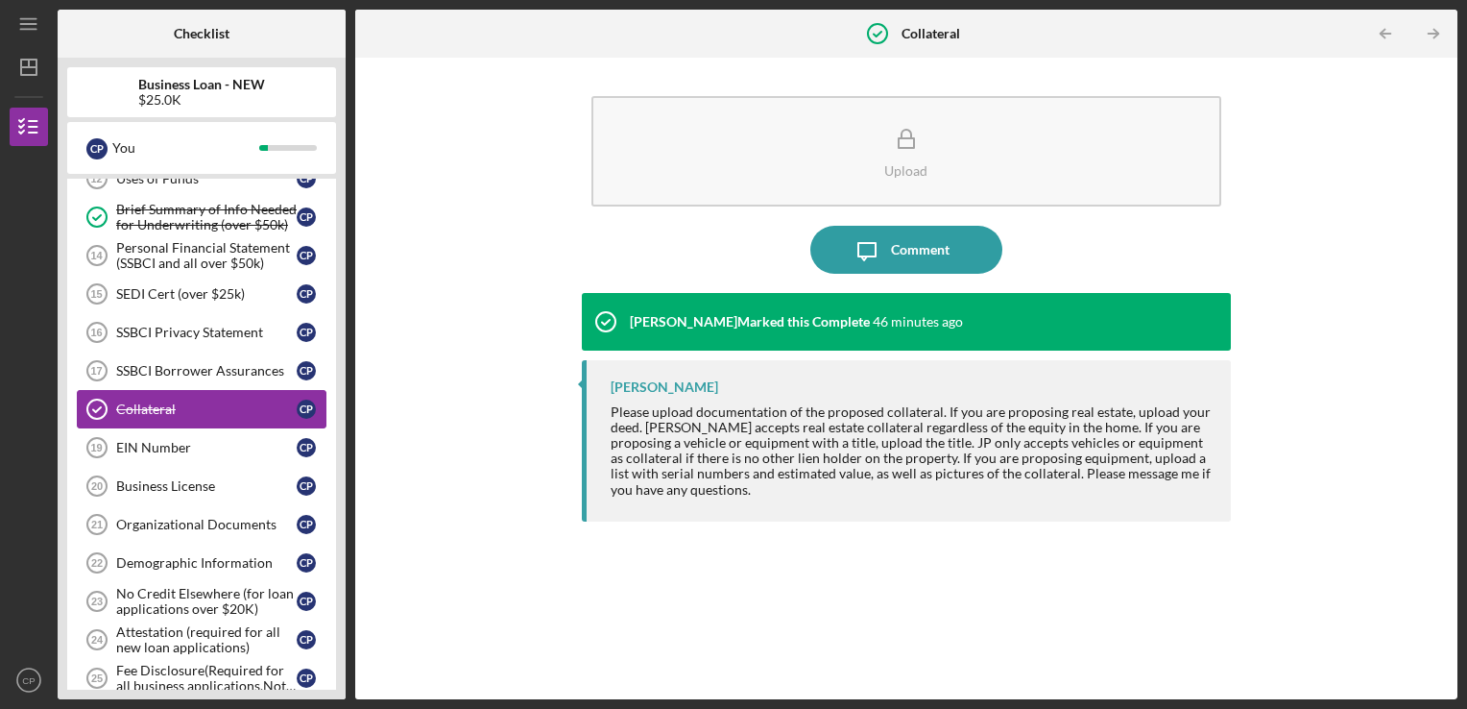
scroll to position [531, 0]
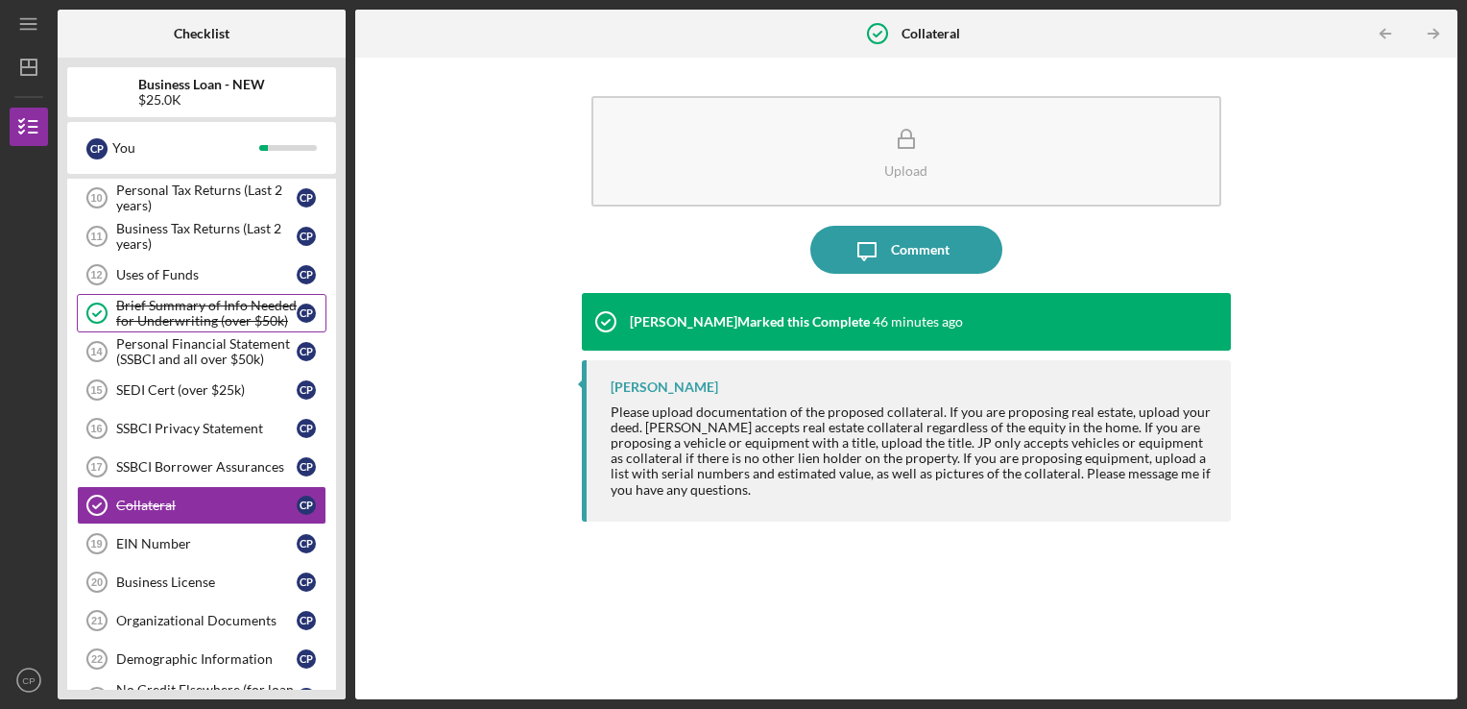
click at [181, 309] on div "Brief Summary of Info Needed for Underwriting (over $50k)" at bounding box center [206, 313] width 181 height 31
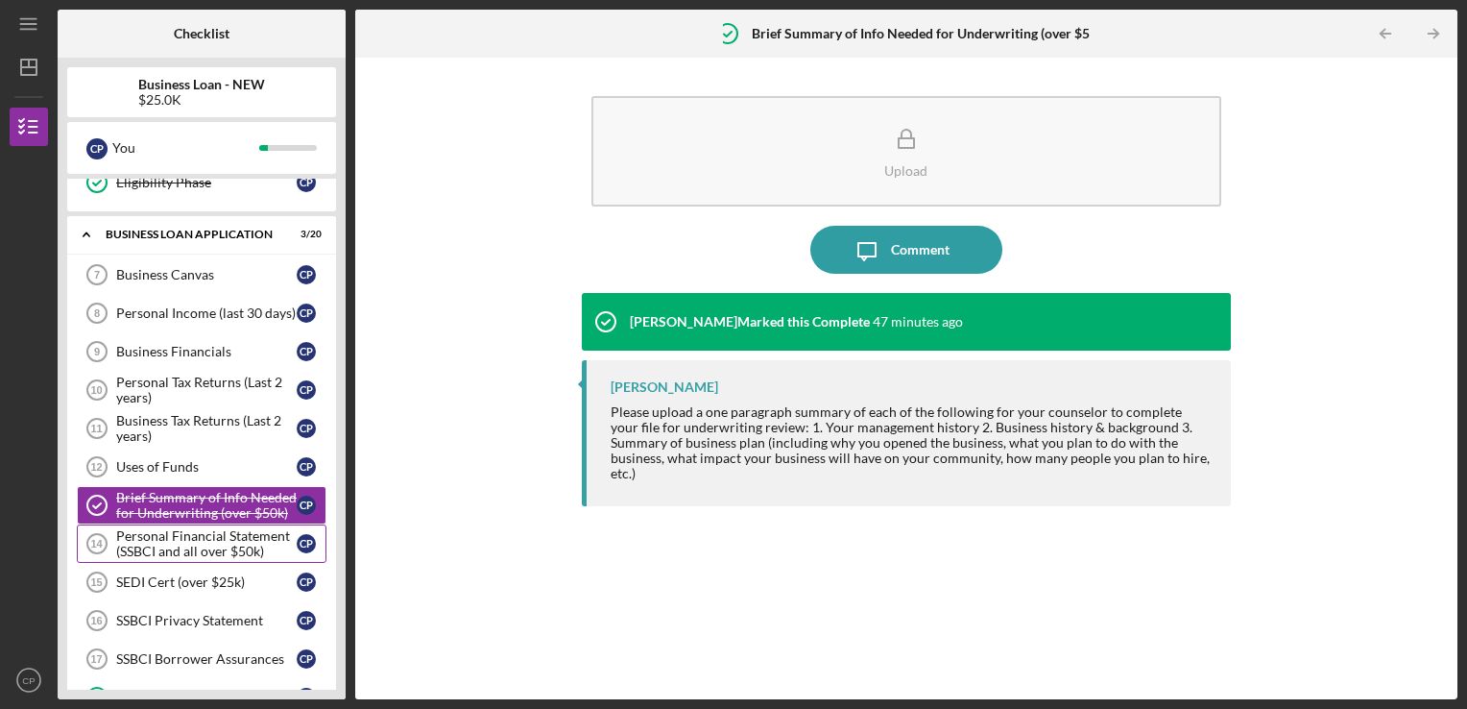
scroll to position [243, 0]
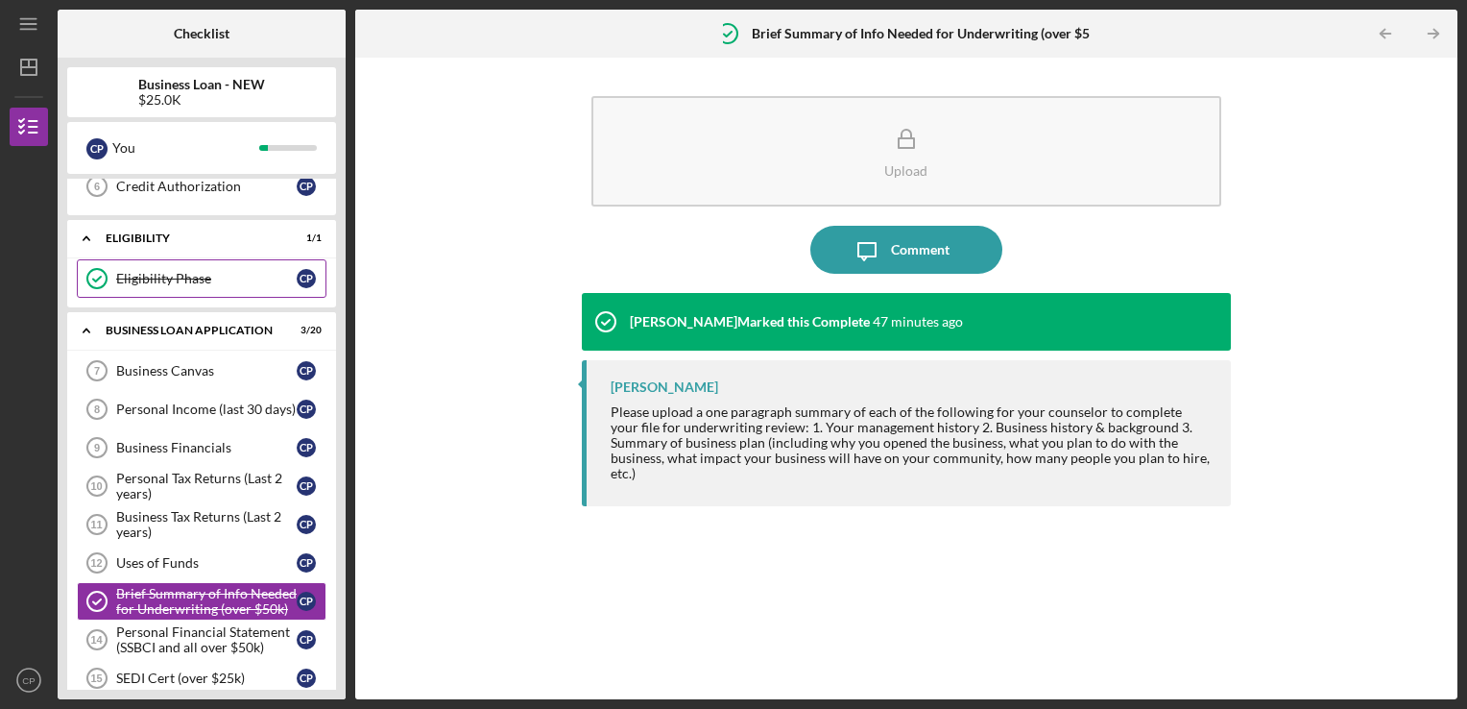
click at [217, 259] on link "Eligibility Phase Eligibility Phase C P" at bounding box center [202, 278] width 250 height 38
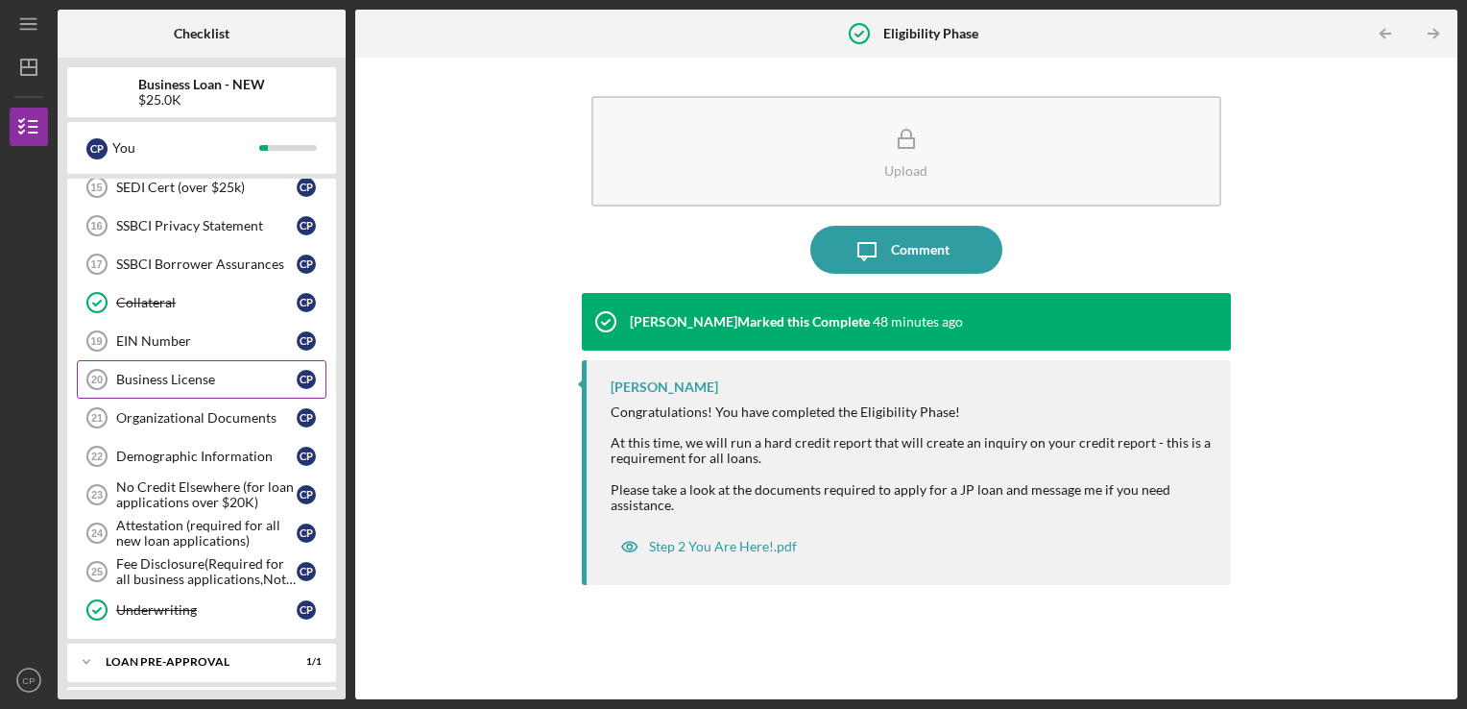
scroll to position [768, 0]
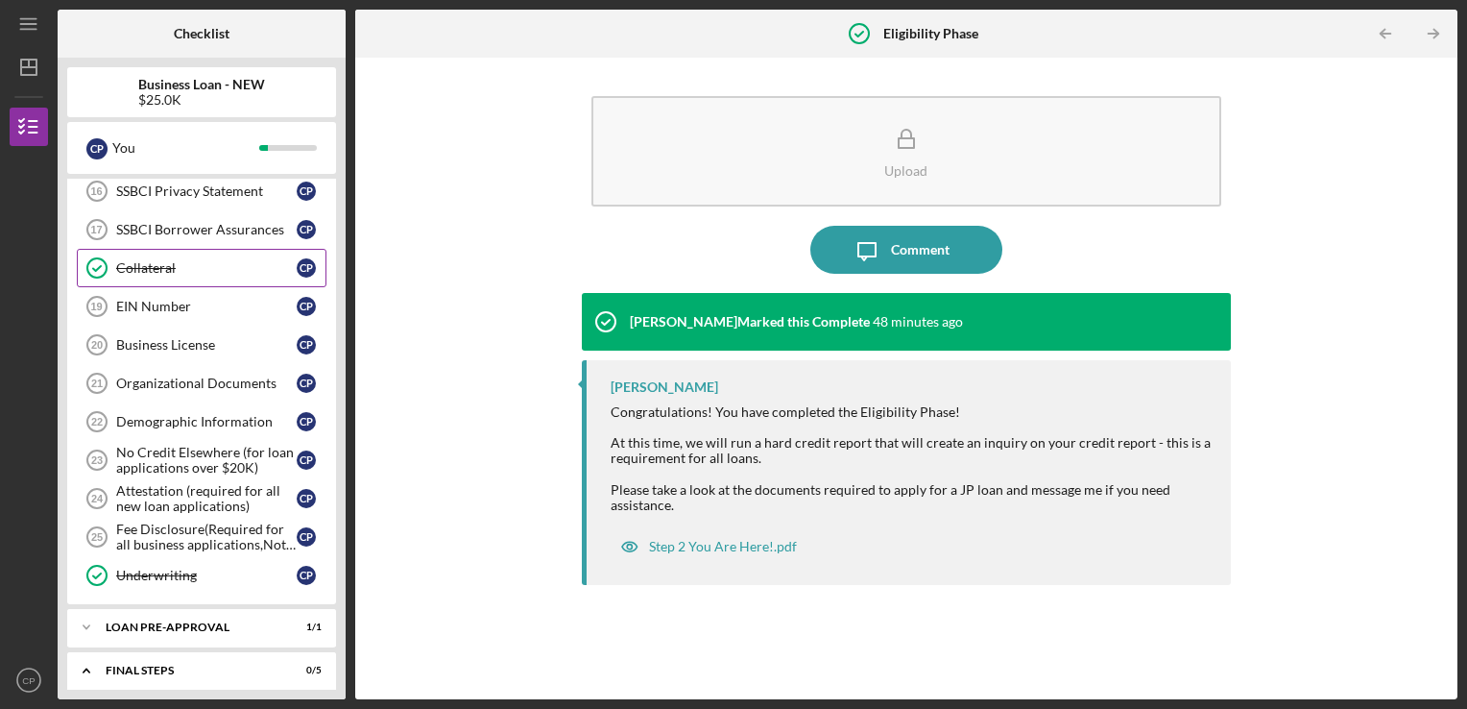
click at [146, 252] on link "Collateral Collateral C P" at bounding box center [202, 268] width 250 height 38
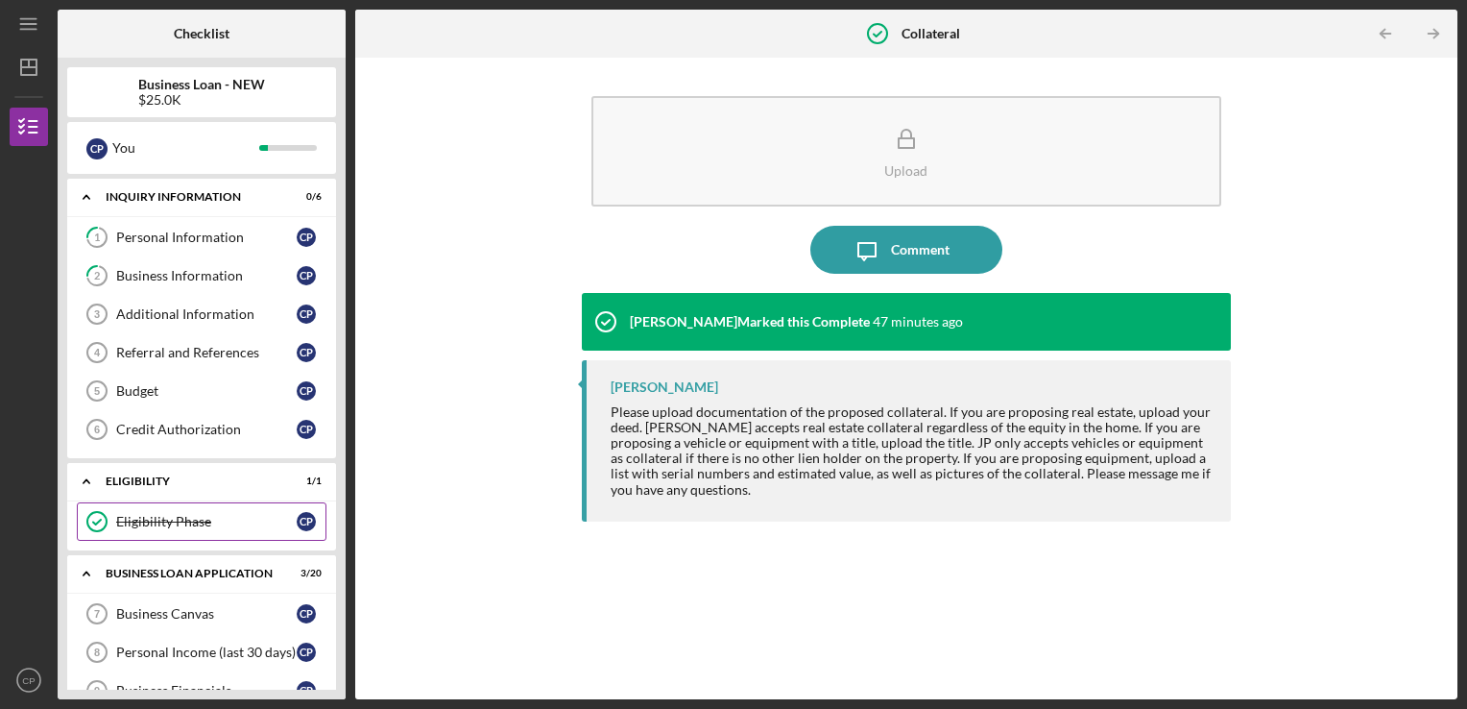
click at [206, 533] on link "Eligibility Phase Eligibility Phase C P" at bounding box center [202, 521] width 250 height 38
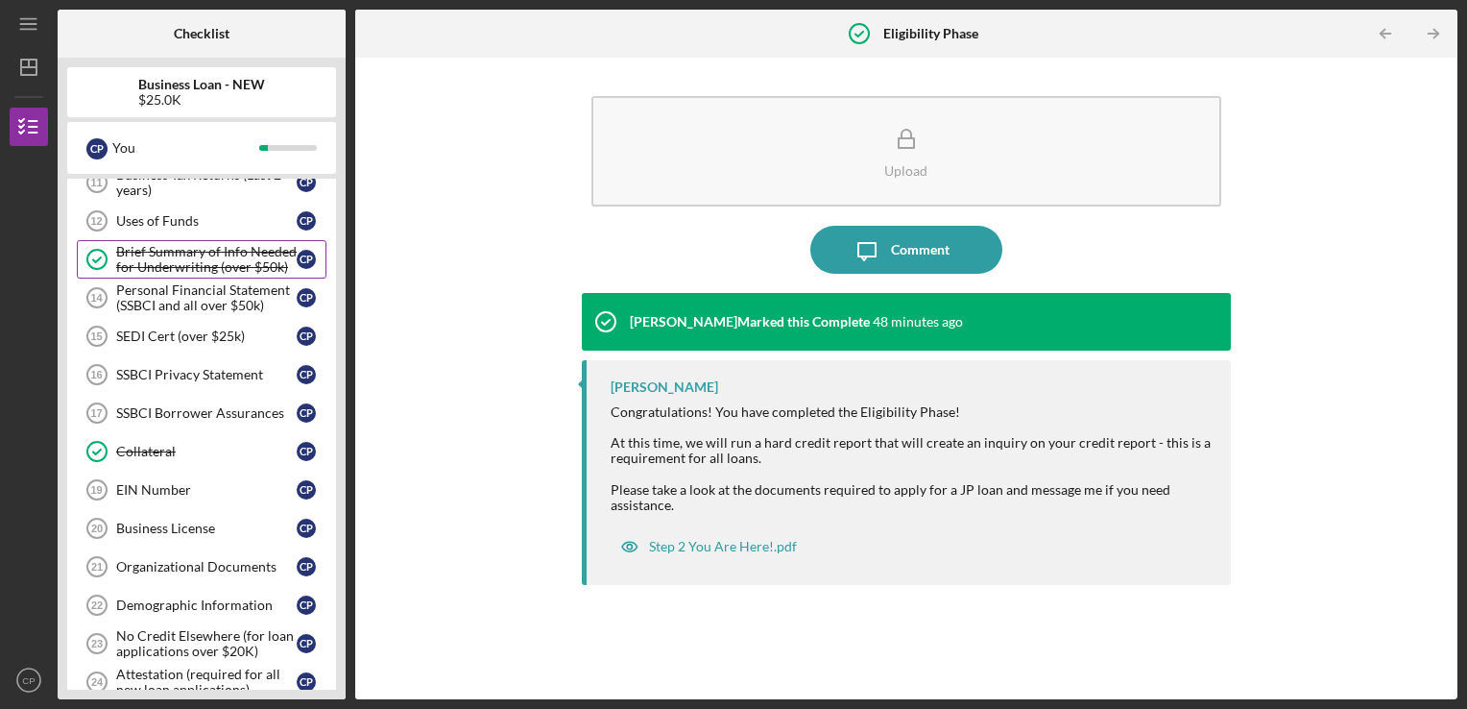
scroll to position [576, 0]
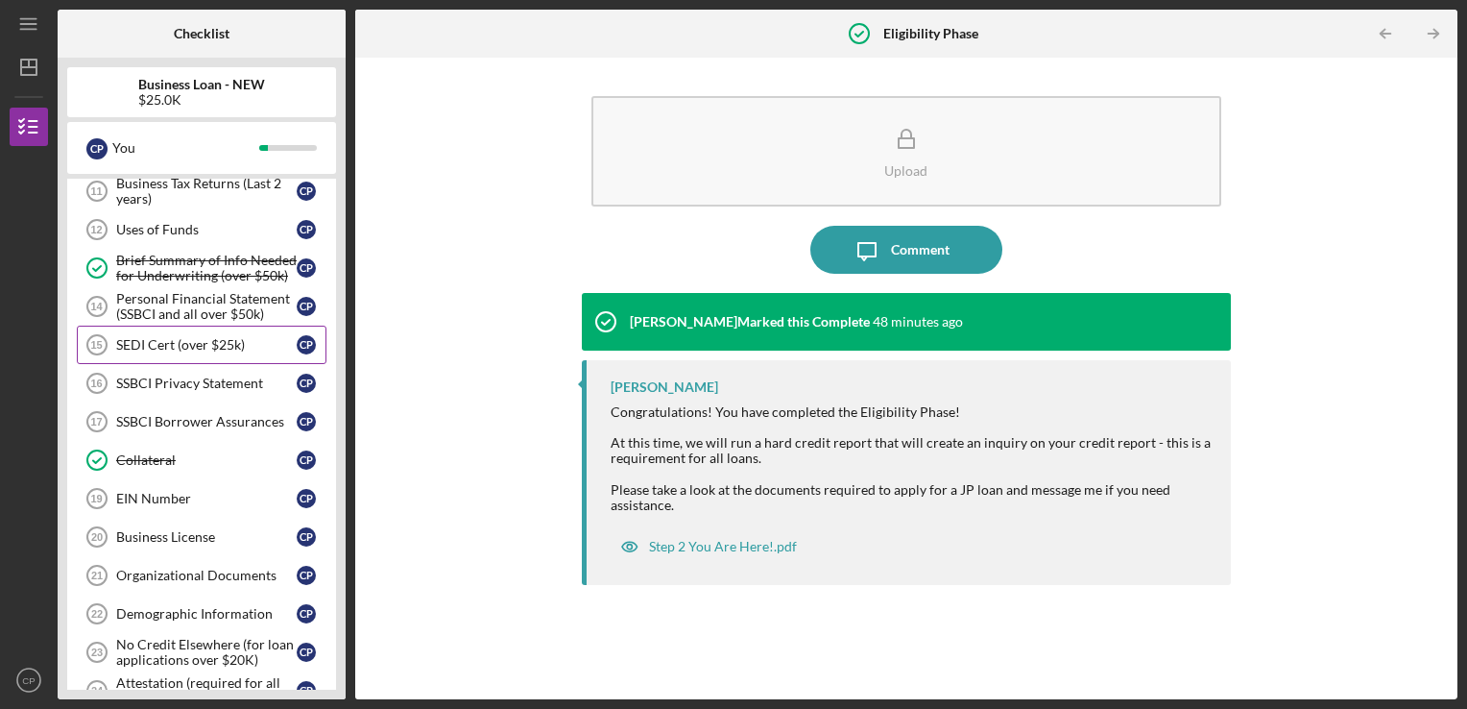
click at [241, 355] on link "SEDI Cert (over $25k) 15 SEDI Cert (over $25k) C P" at bounding box center [202, 345] width 250 height 38
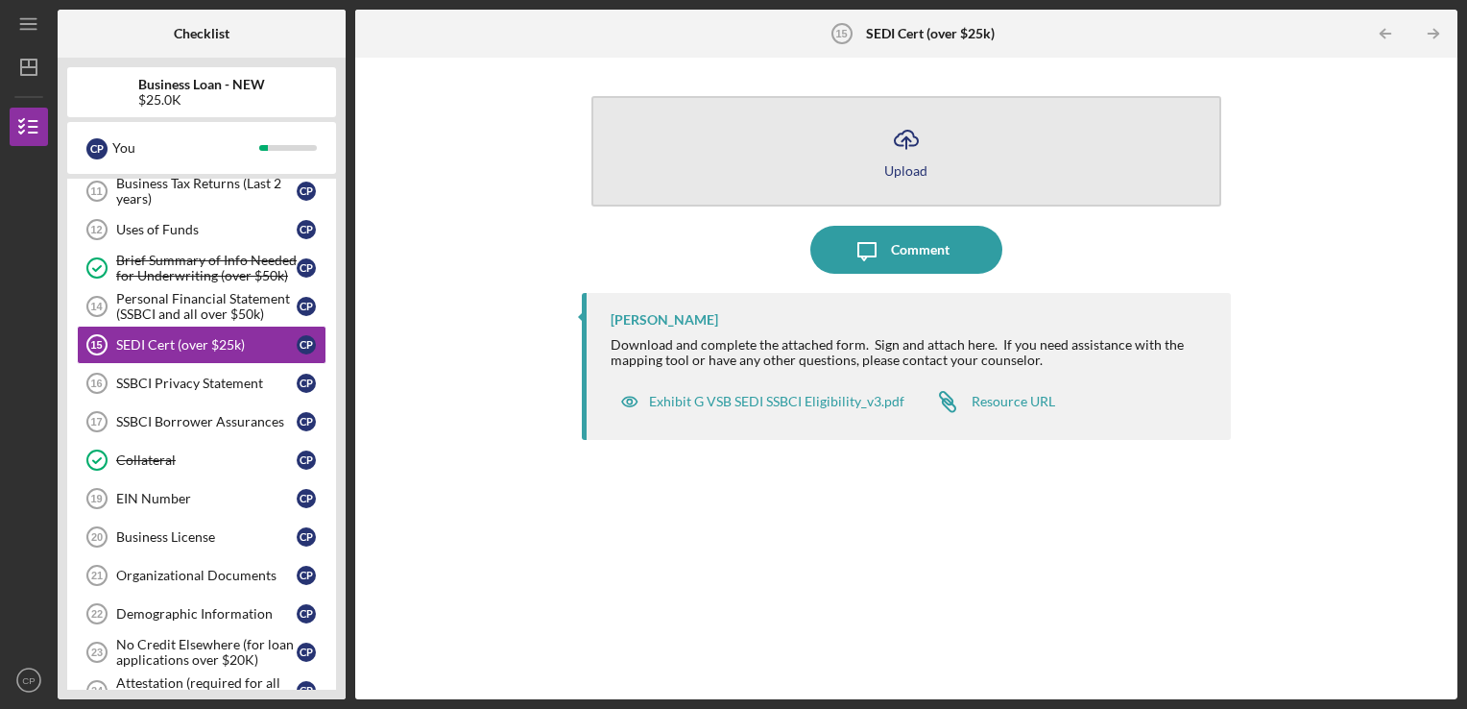
click at [890, 174] on div "Upload" at bounding box center [905, 170] width 43 height 14
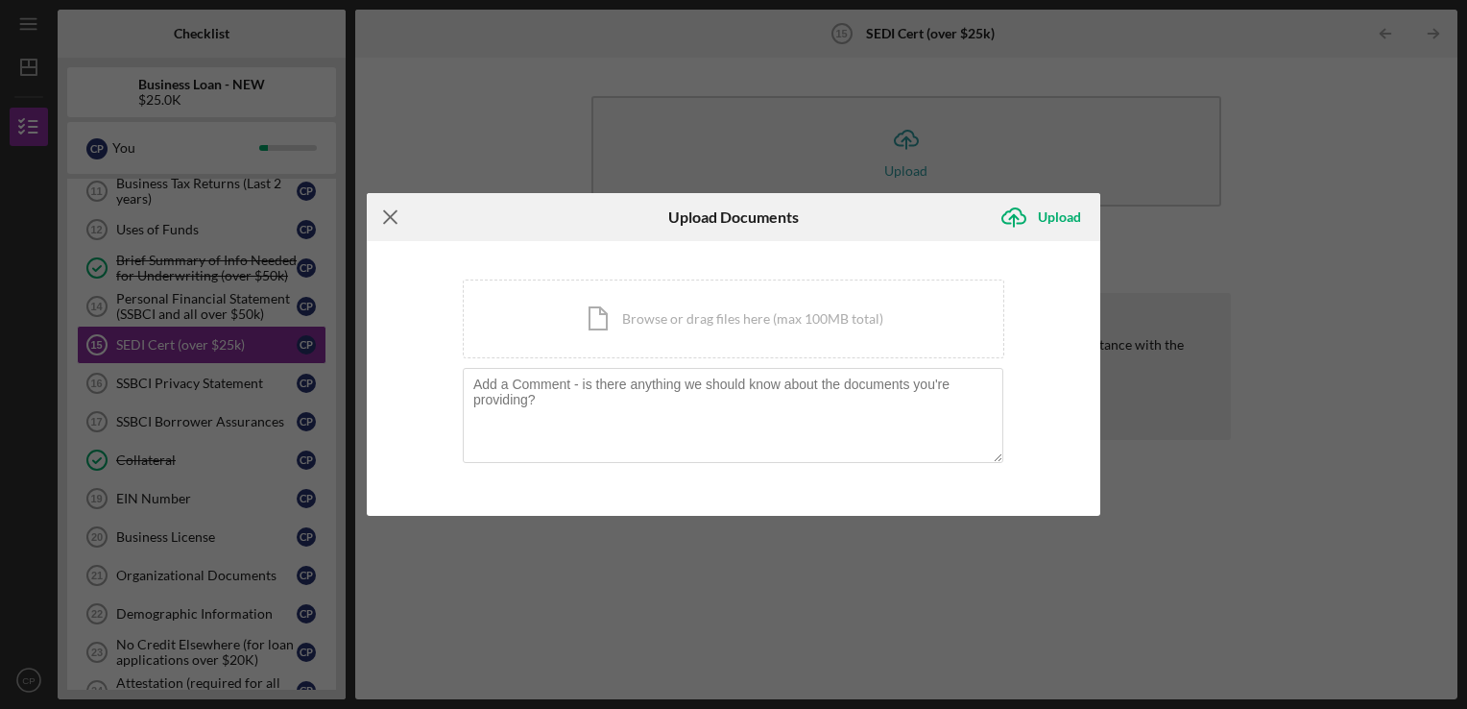
click at [398, 217] on icon "Icon/Menu Close" at bounding box center [391, 217] width 48 height 48
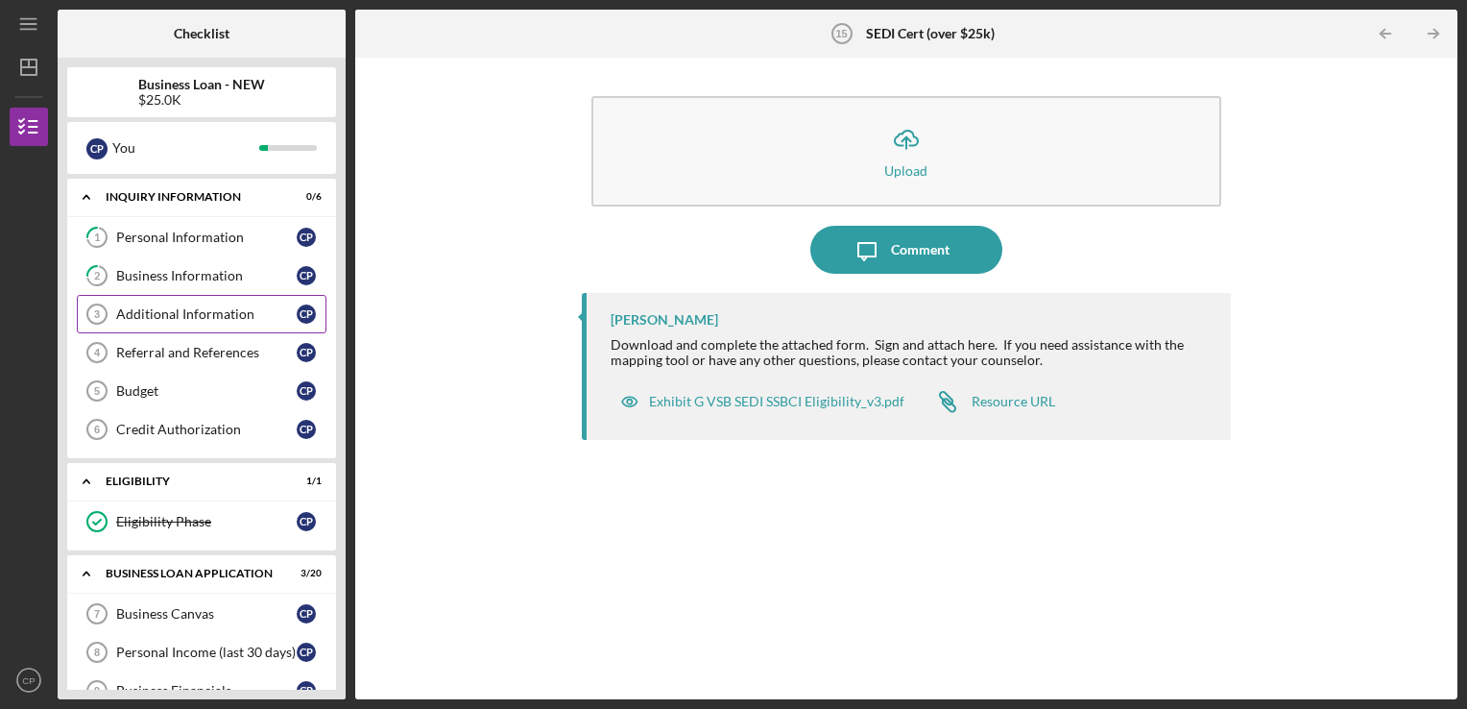
click at [184, 322] on link "Additional Information 3 Additional Information C P" at bounding box center [202, 314] width 250 height 38
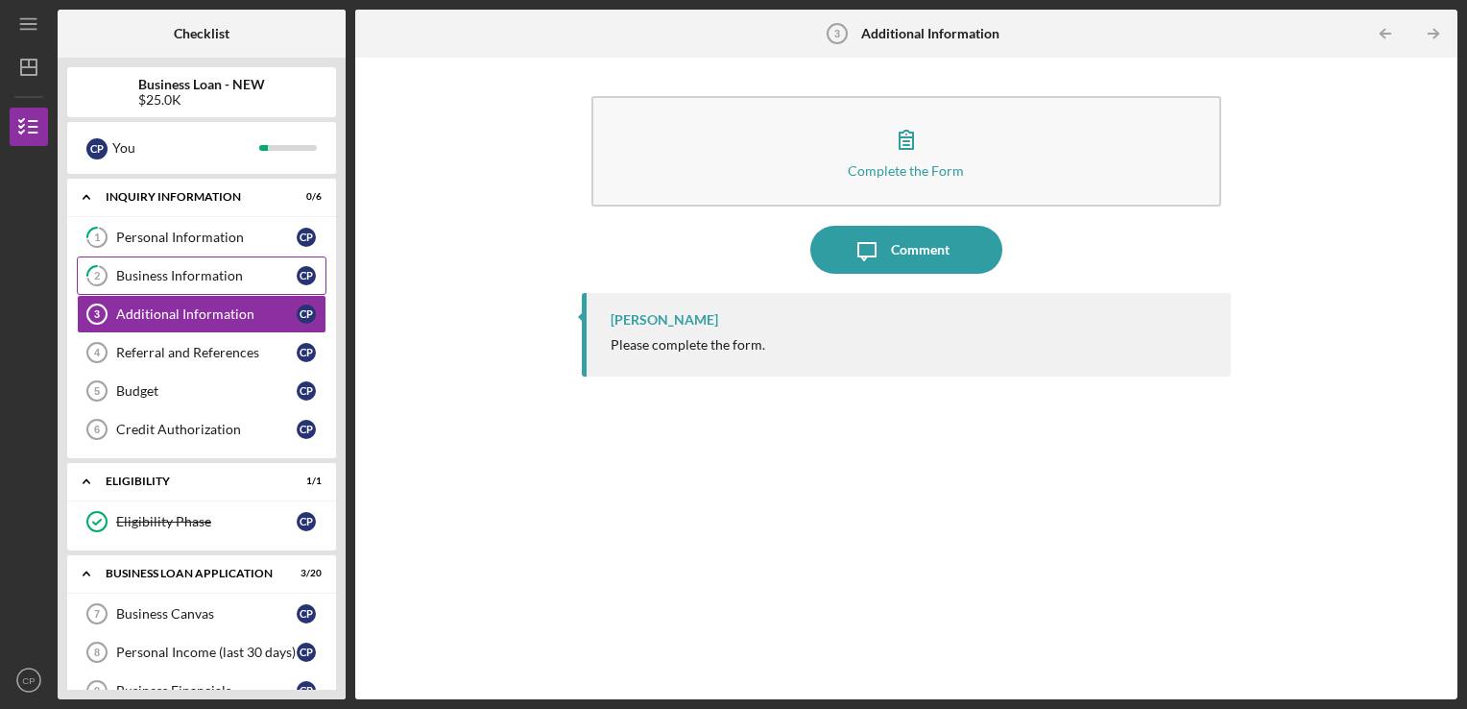
click at [144, 262] on link "2 Business Information C P" at bounding box center [202, 275] width 250 height 38
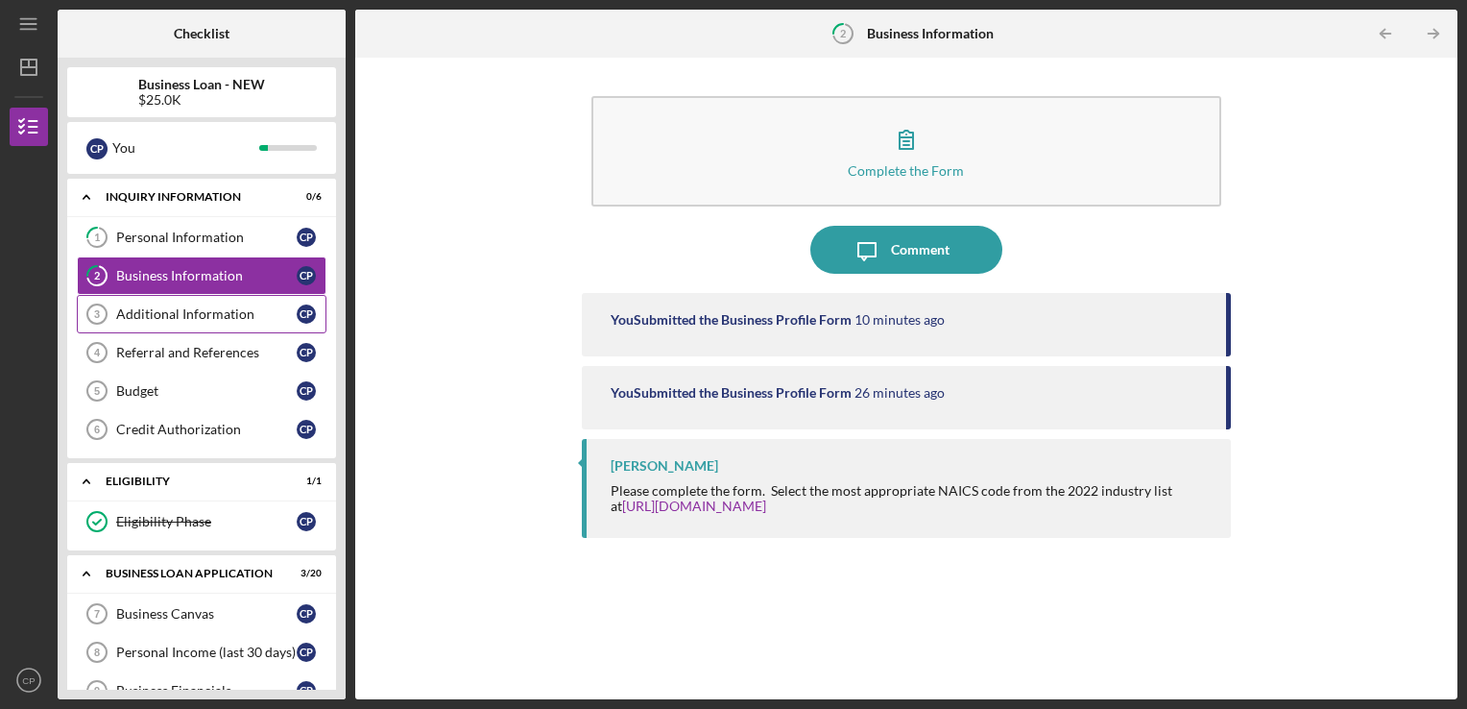
click at [178, 327] on link "Additional Information 3 Additional Information C P" at bounding box center [202, 314] width 250 height 38
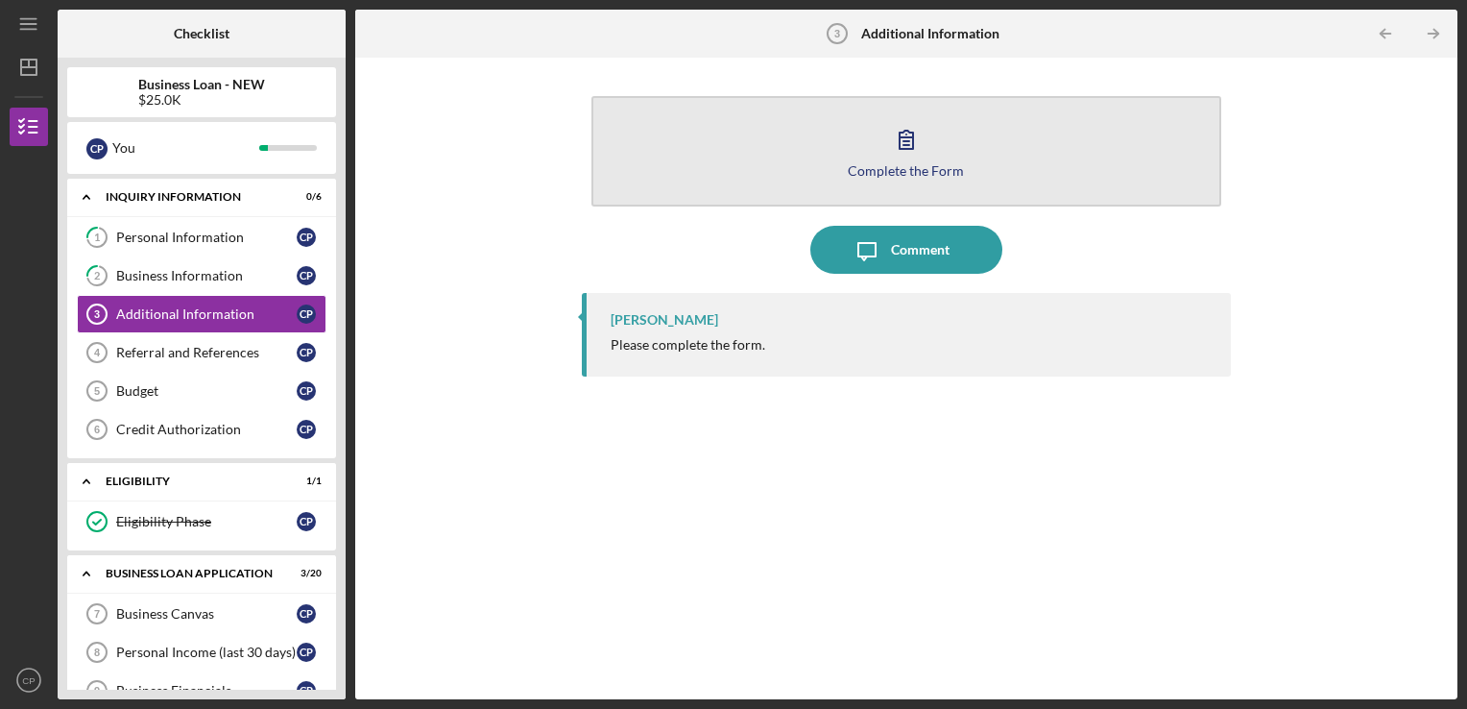
click at [891, 179] on button "Complete the Form Form" at bounding box center [906, 151] width 631 height 110
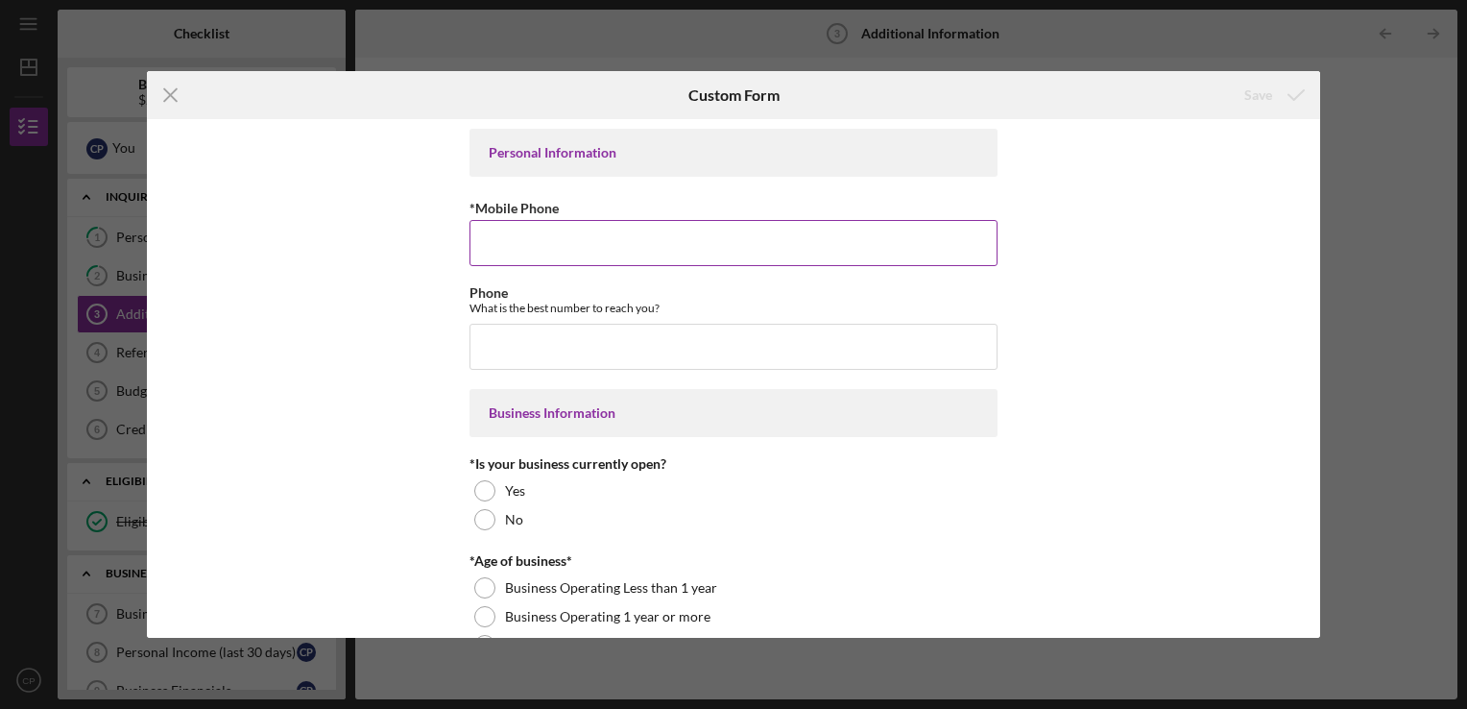
click at [590, 250] on input "*Mobile Phone" at bounding box center [734, 243] width 528 height 46
type input "[PHONE_NUMBER]"
type input "05/13/2021"
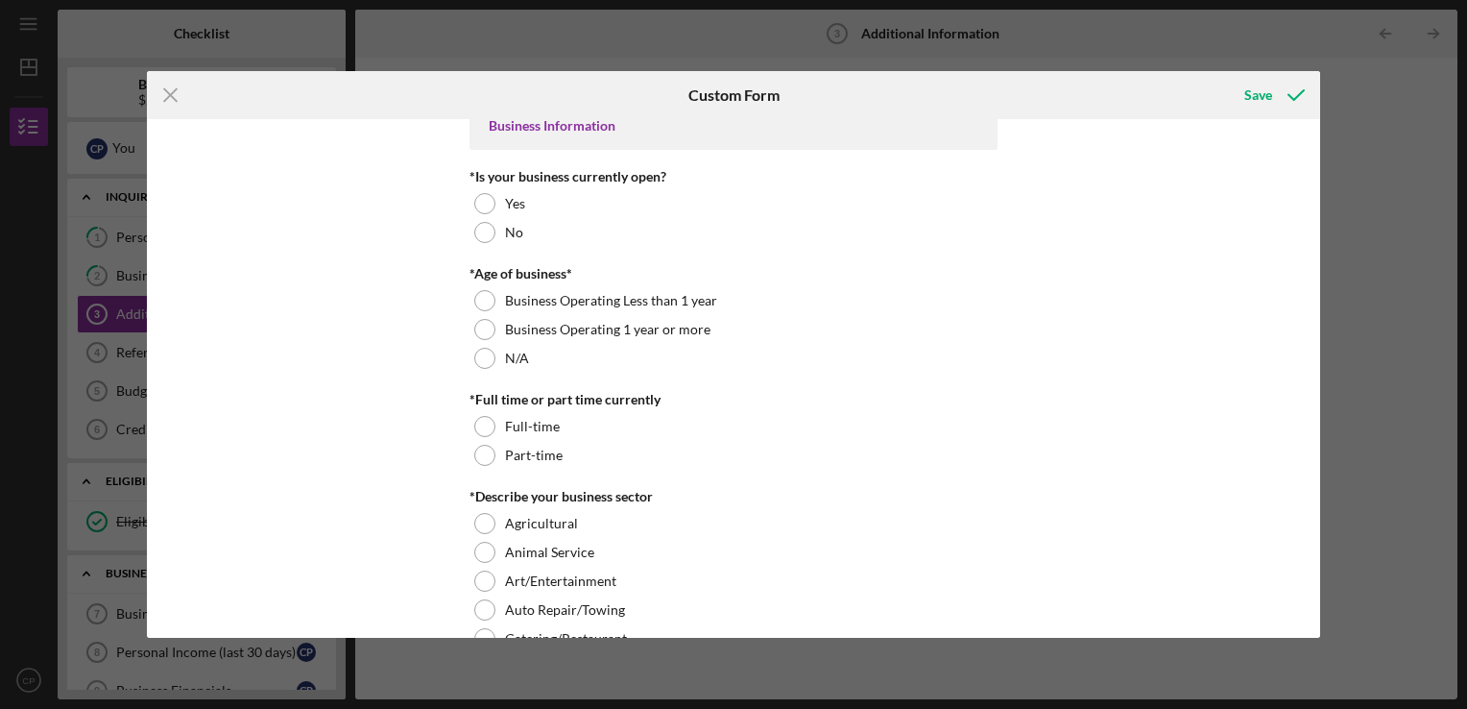
scroll to position [288, 0]
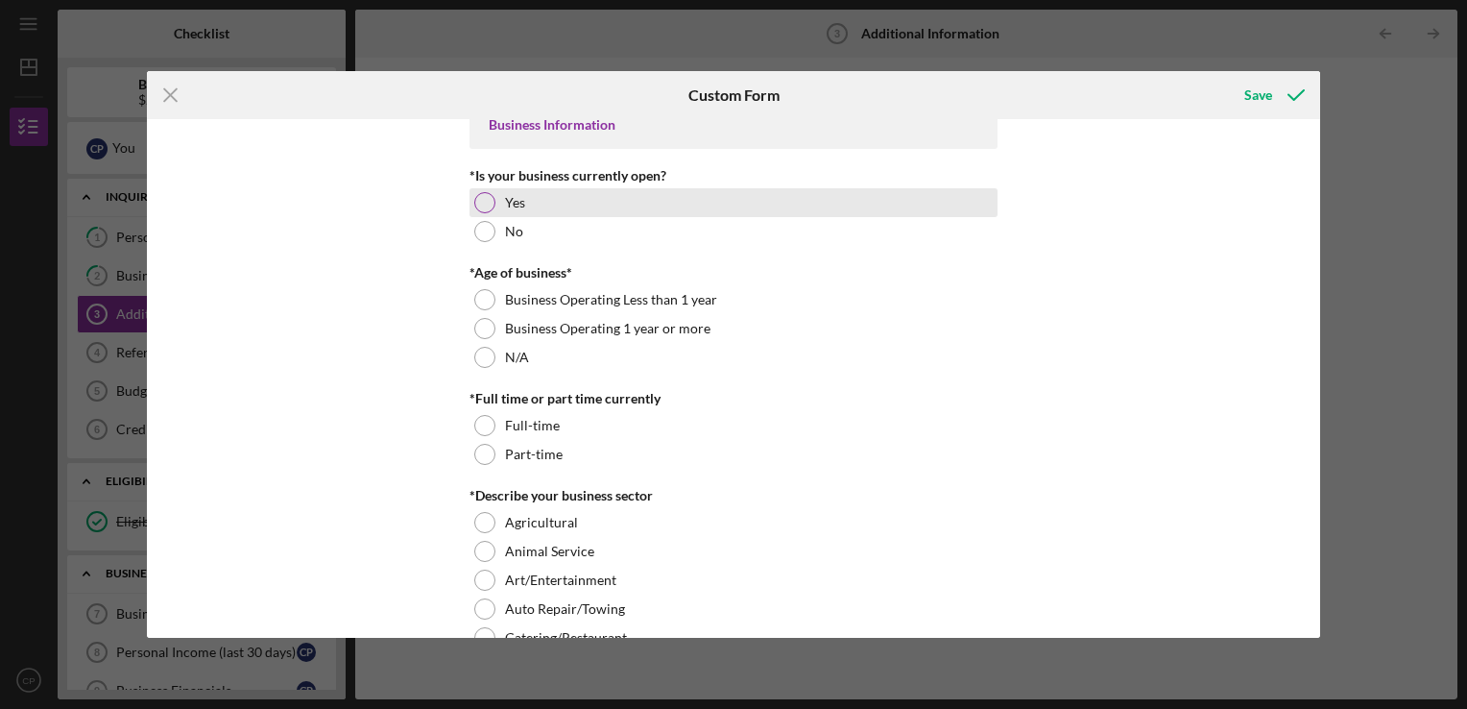
click at [486, 204] on div at bounding box center [484, 202] width 21 height 21
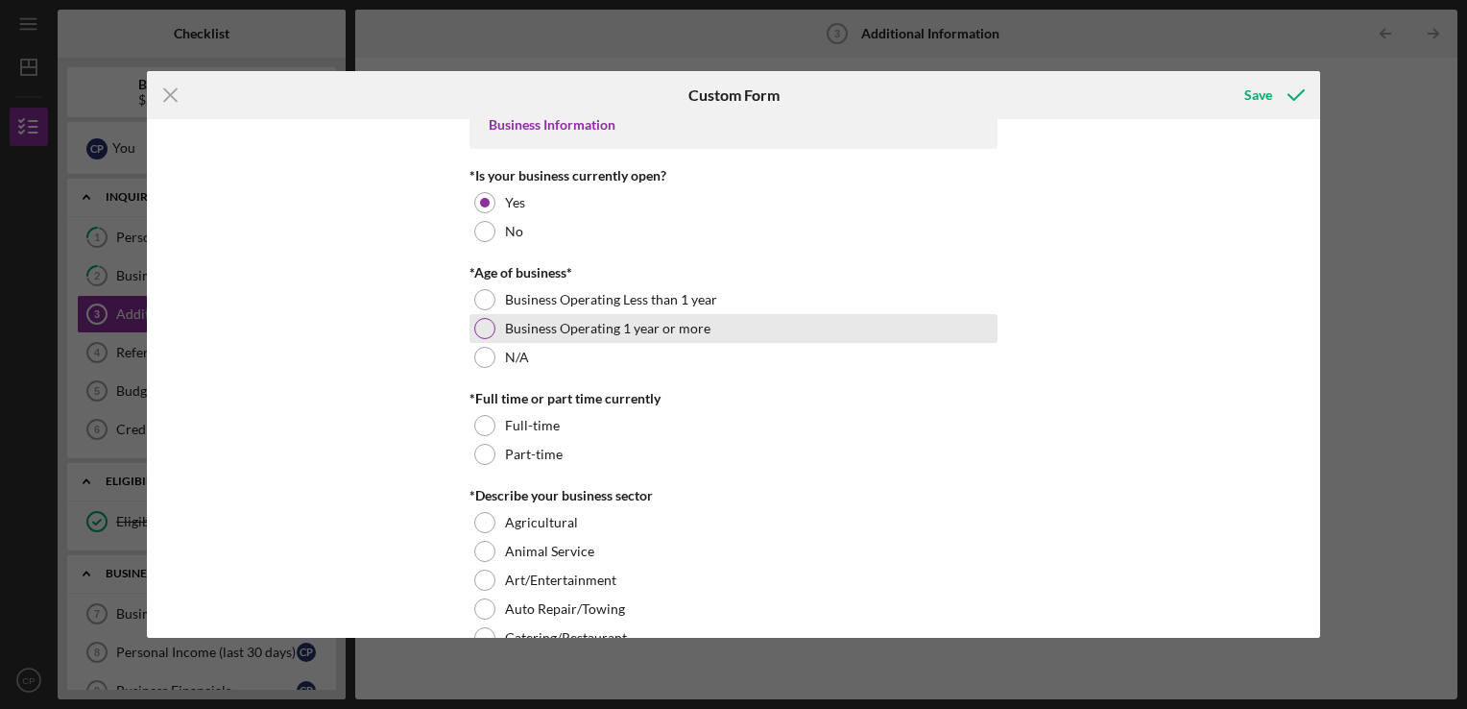
click at [480, 328] on div at bounding box center [484, 328] width 21 height 21
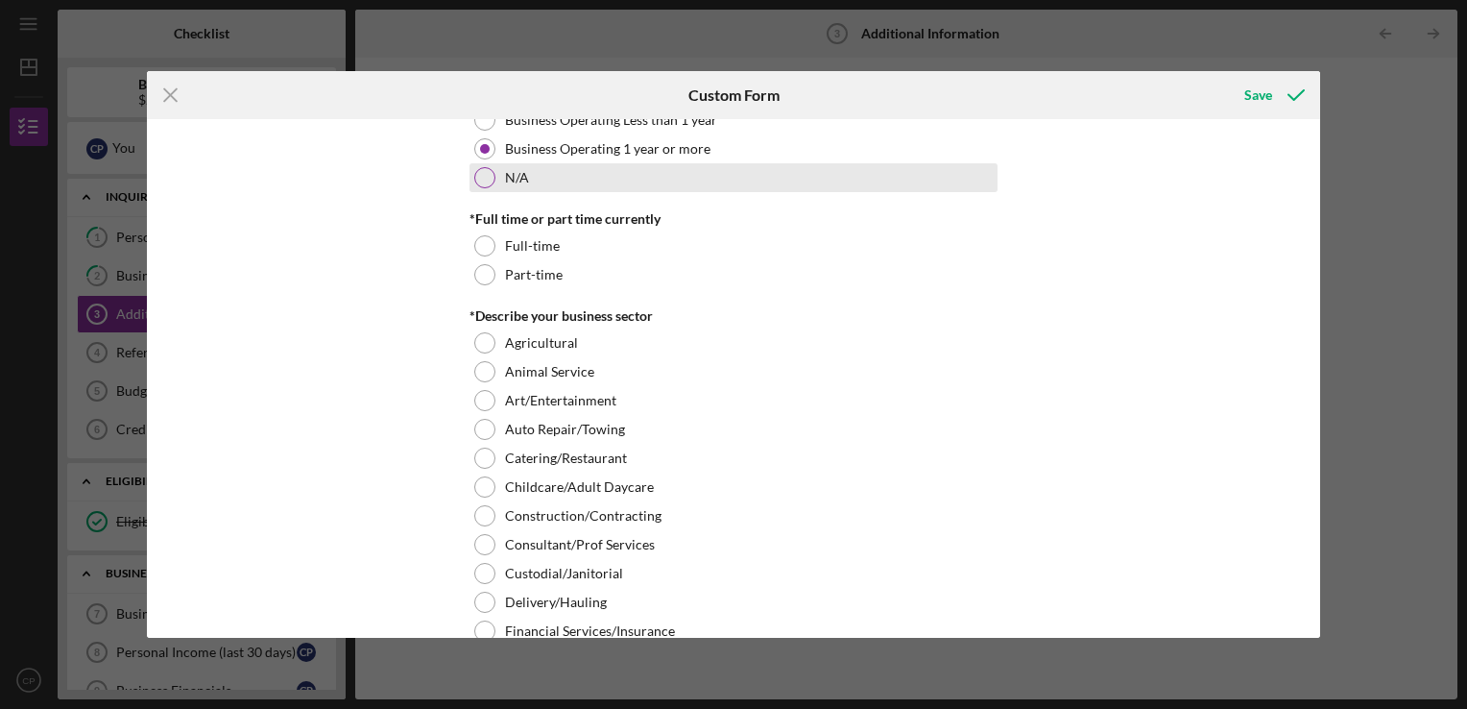
scroll to position [480, 0]
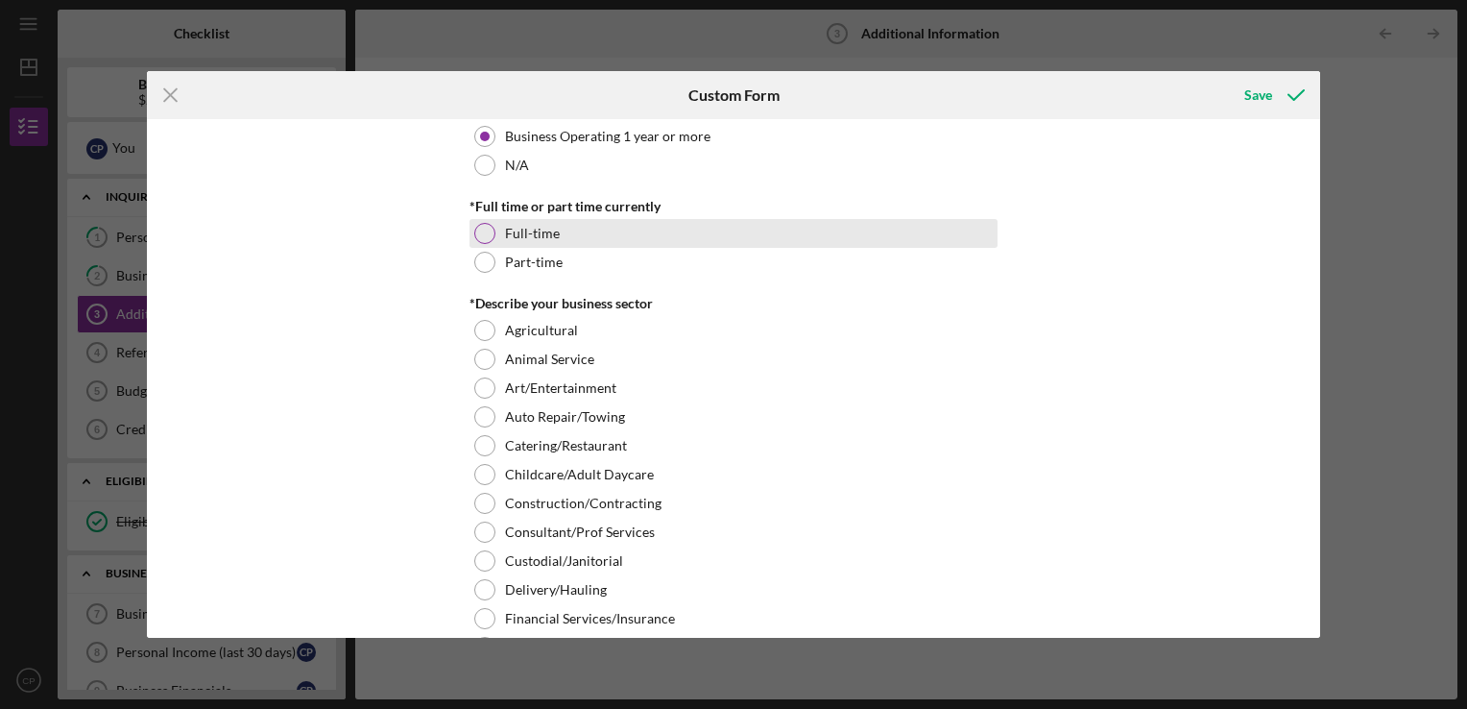
click at [480, 231] on div at bounding box center [484, 233] width 21 height 21
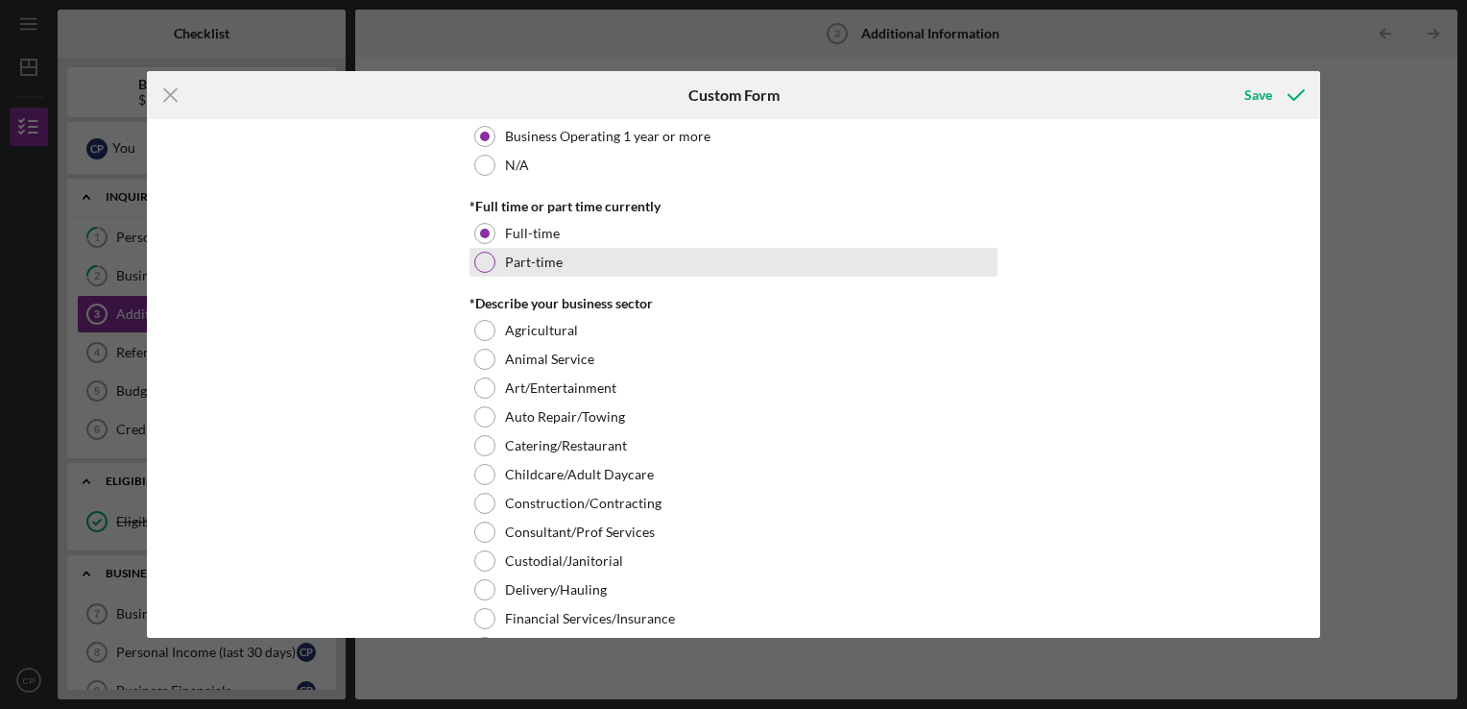
click at [491, 262] on div at bounding box center [484, 262] width 21 height 21
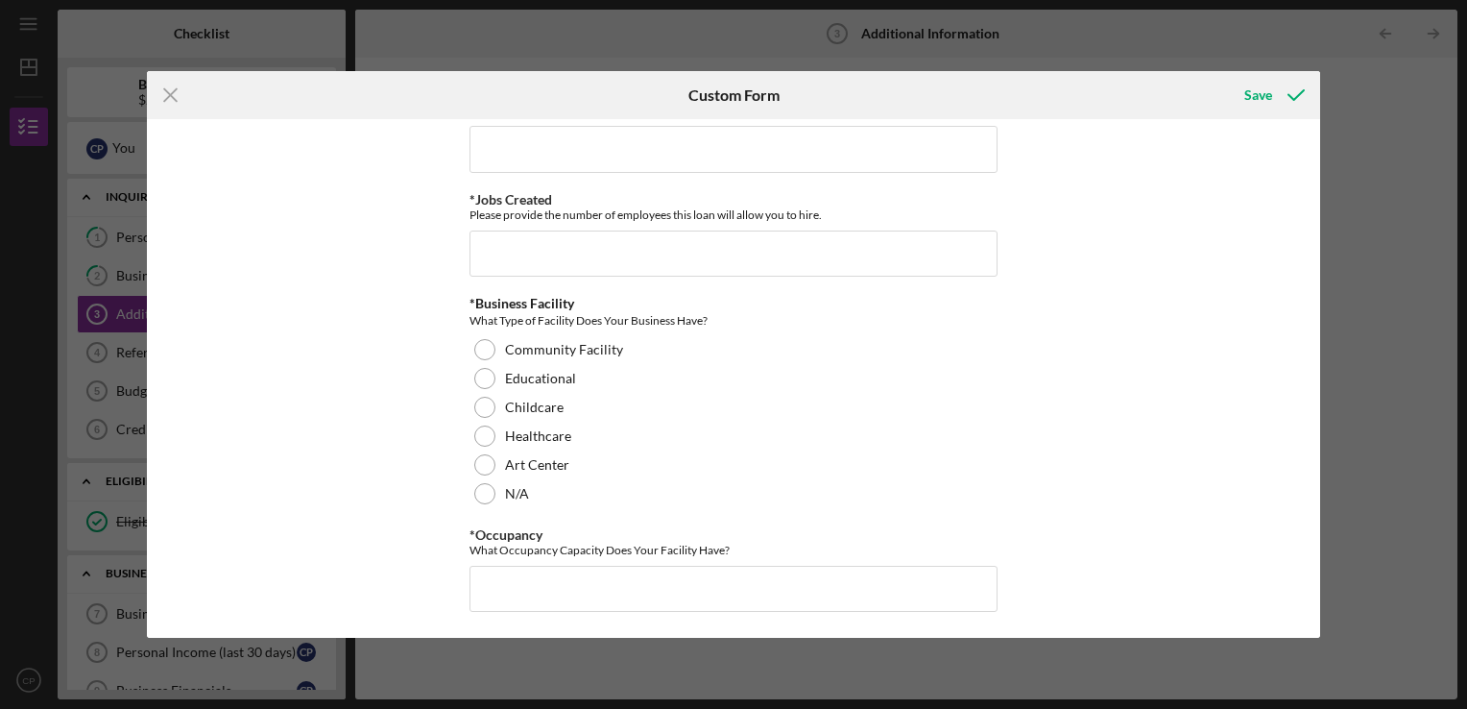
scroll to position [1728, 0]
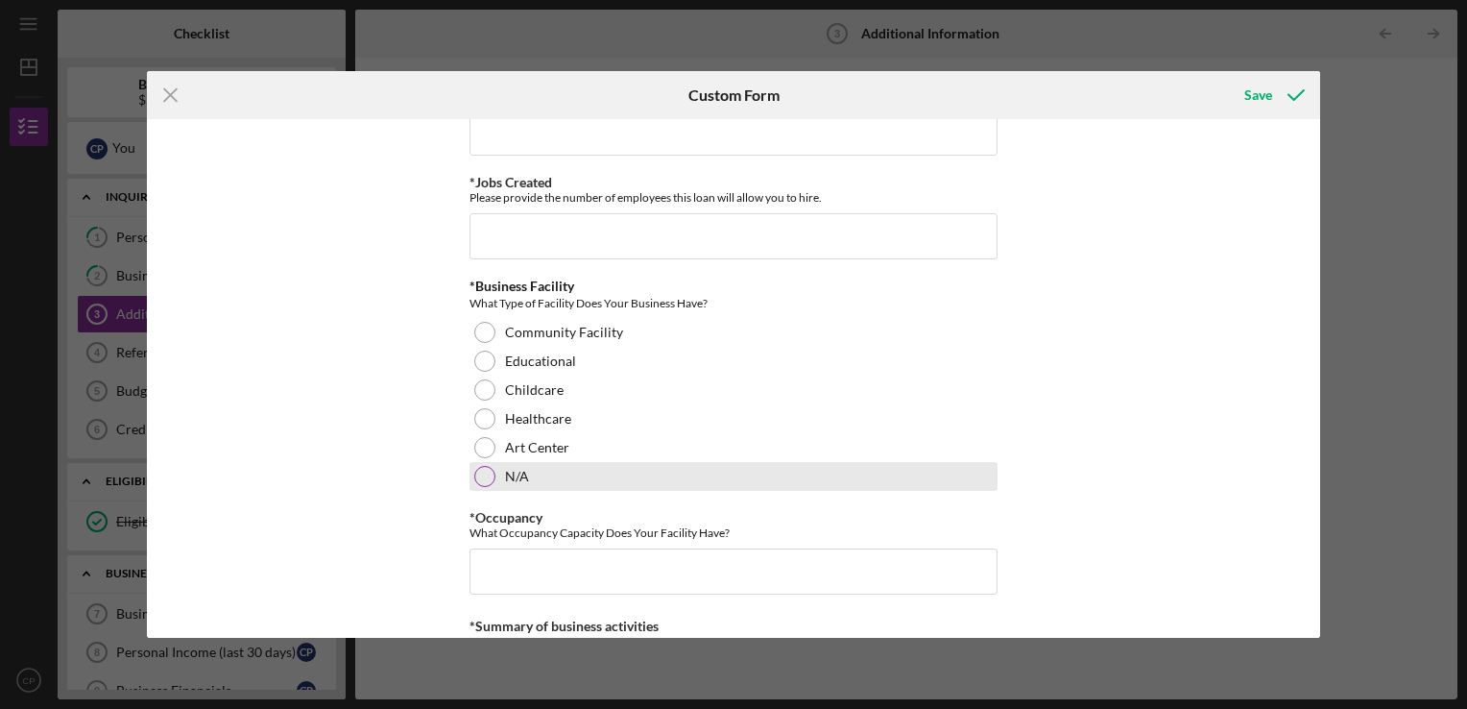
click at [488, 482] on div "N/A" at bounding box center [734, 476] width 528 height 29
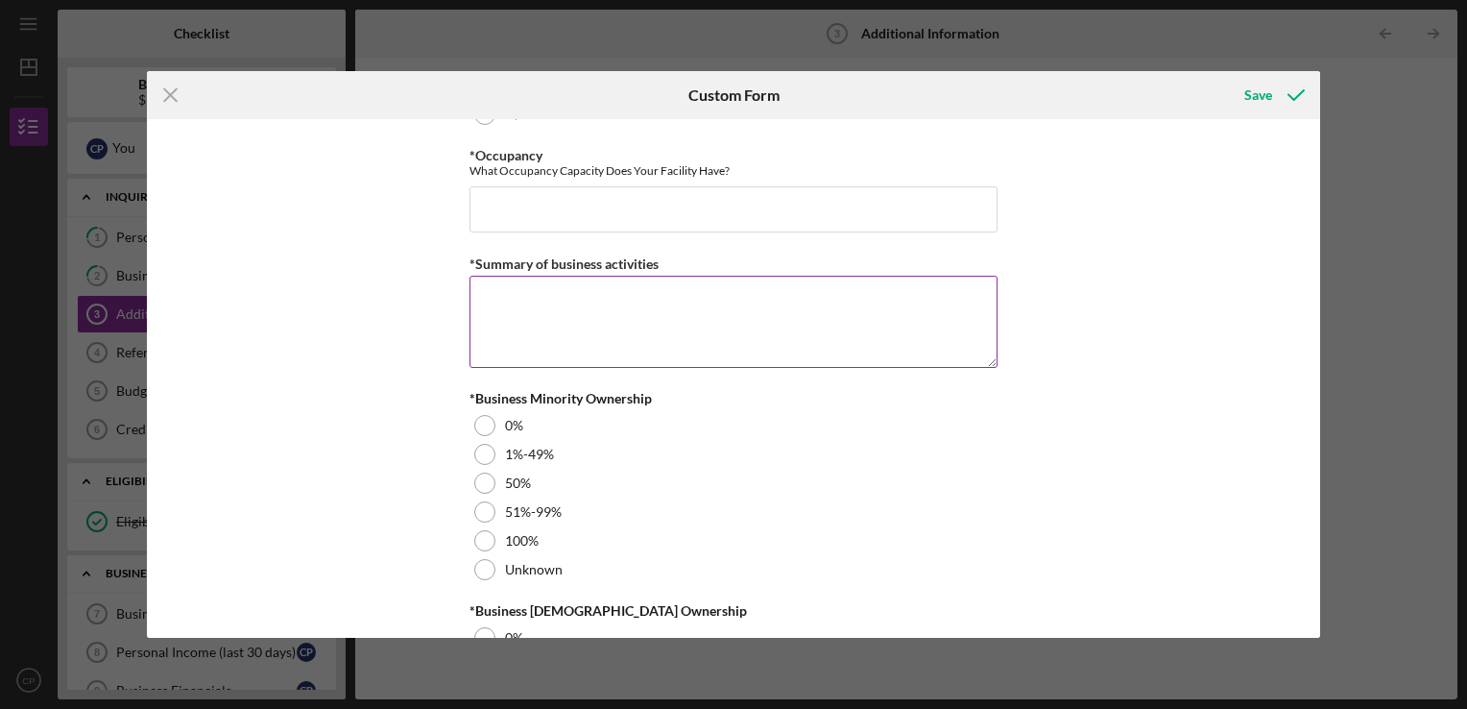
scroll to position [2208, 0]
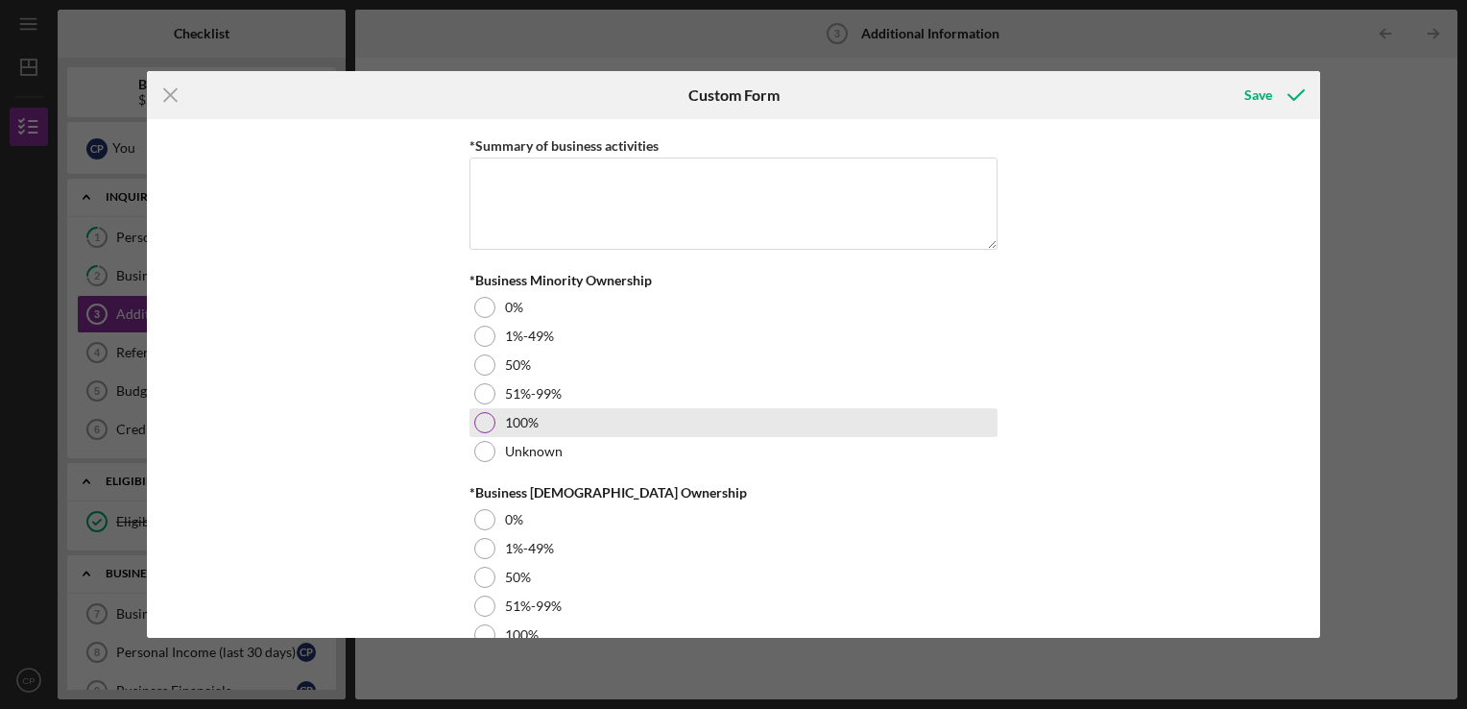
click at [488, 420] on div at bounding box center [484, 422] width 21 height 21
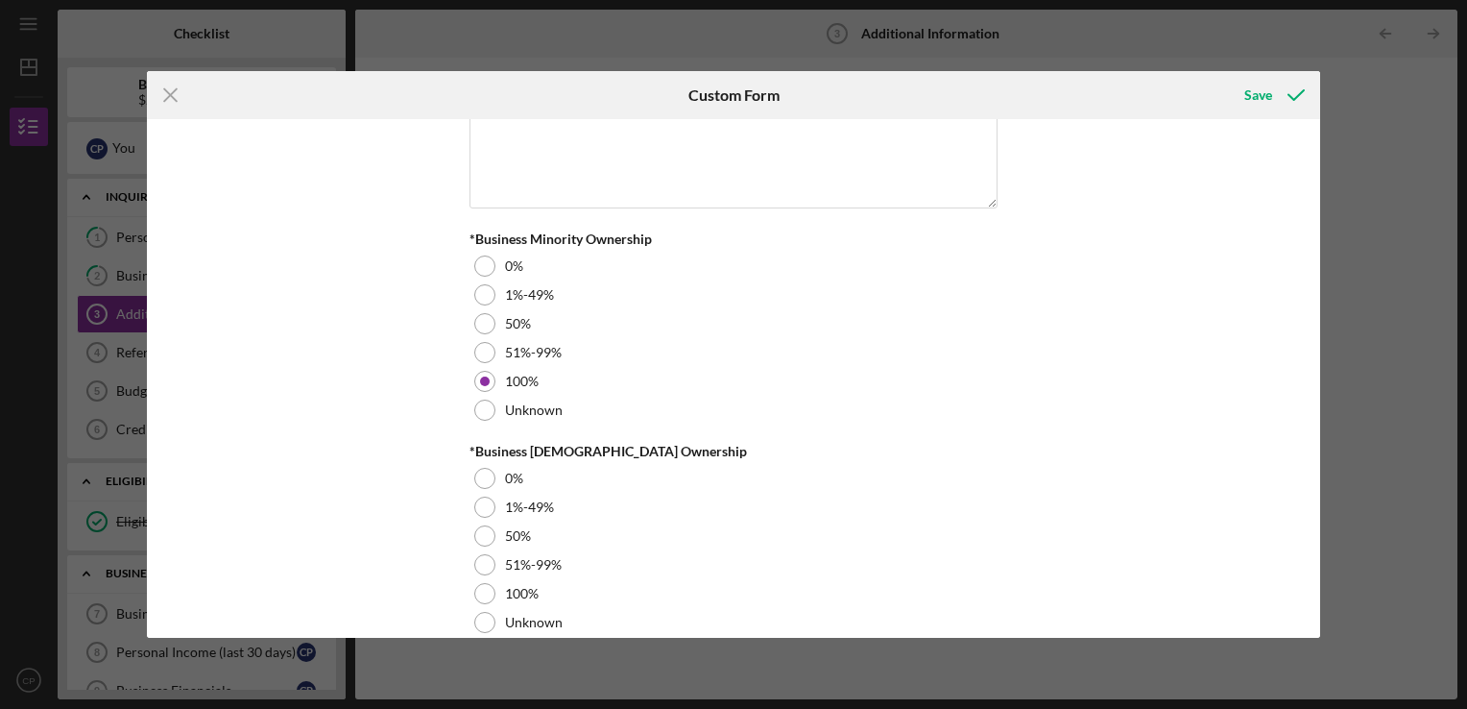
scroll to position [2273, 0]
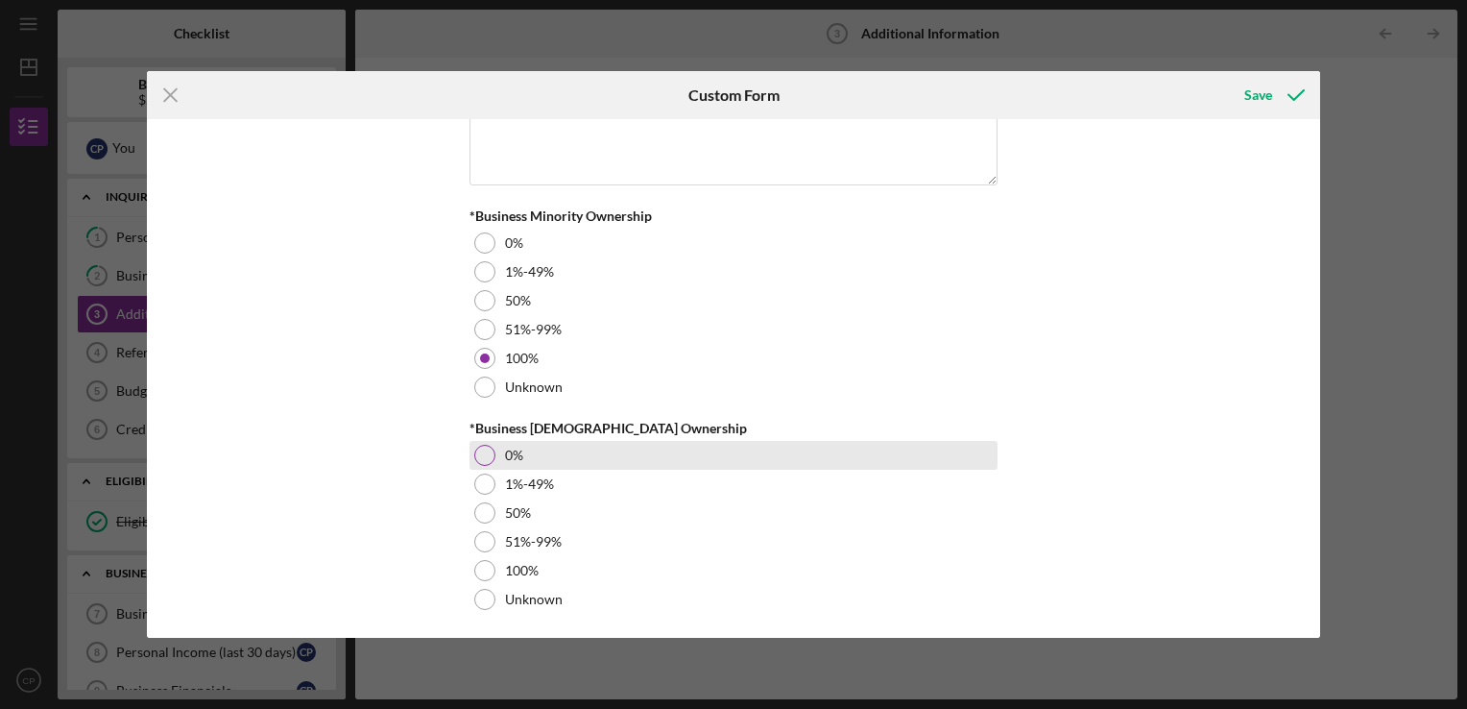
click at [477, 441] on div "0%" at bounding box center [734, 455] width 528 height 29
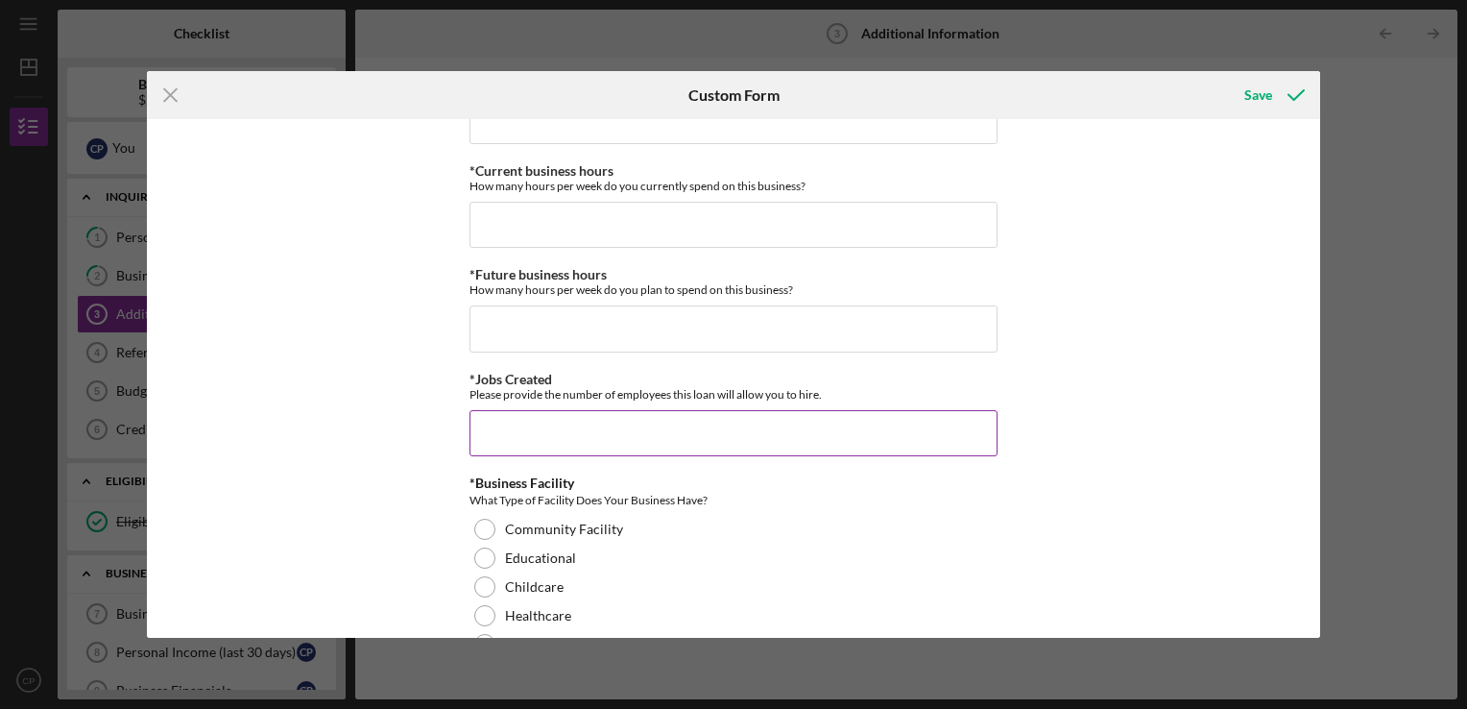
scroll to position [1409, 0]
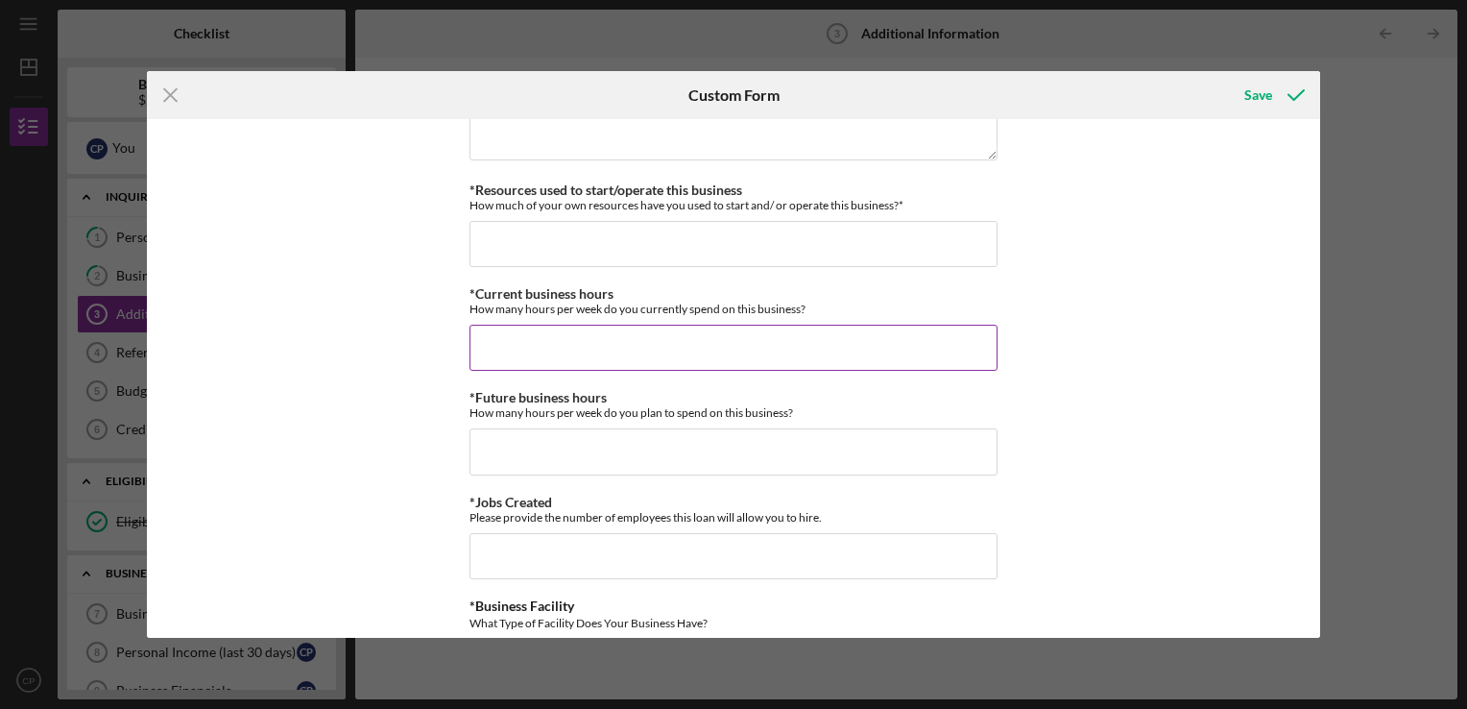
click at [506, 351] on input "*Current business hours" at bounding box center [734, 348] width 528 height 46
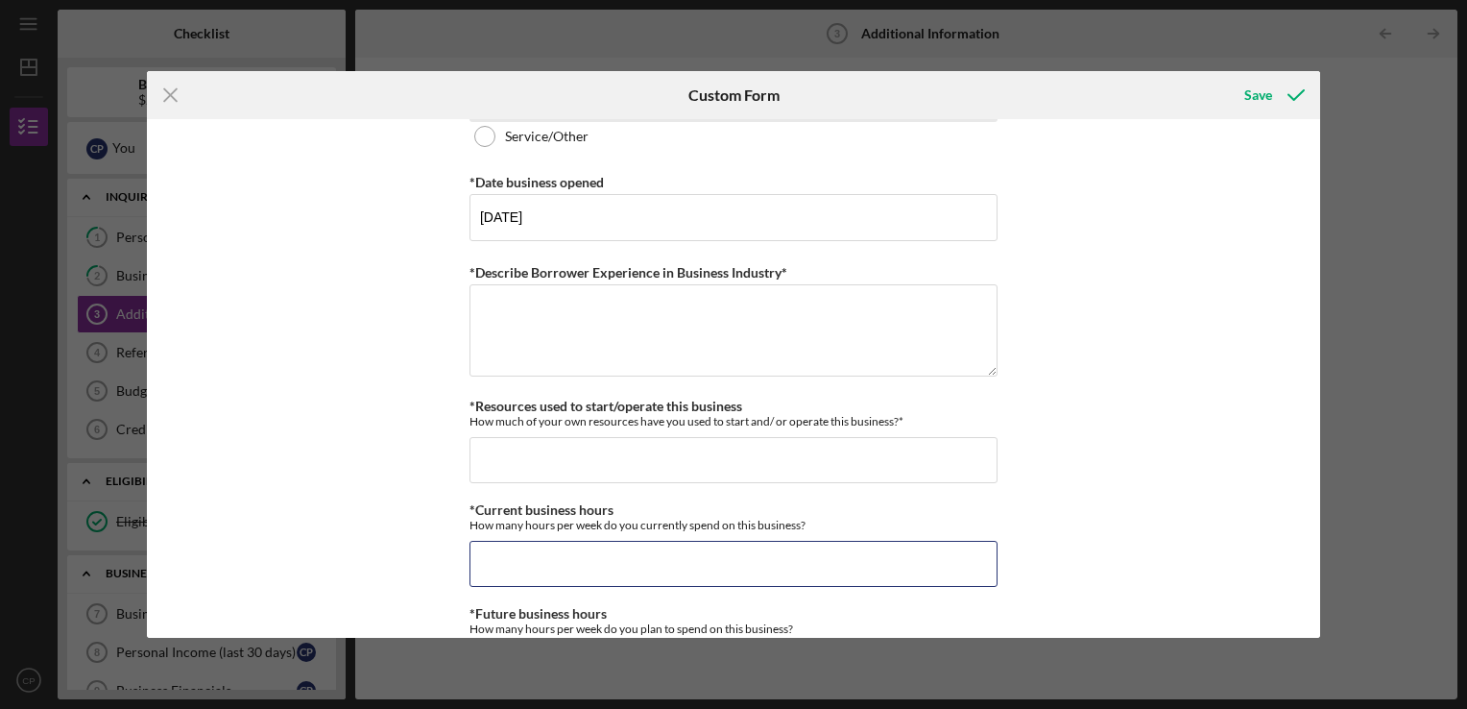
scroll to position [1505, 0]
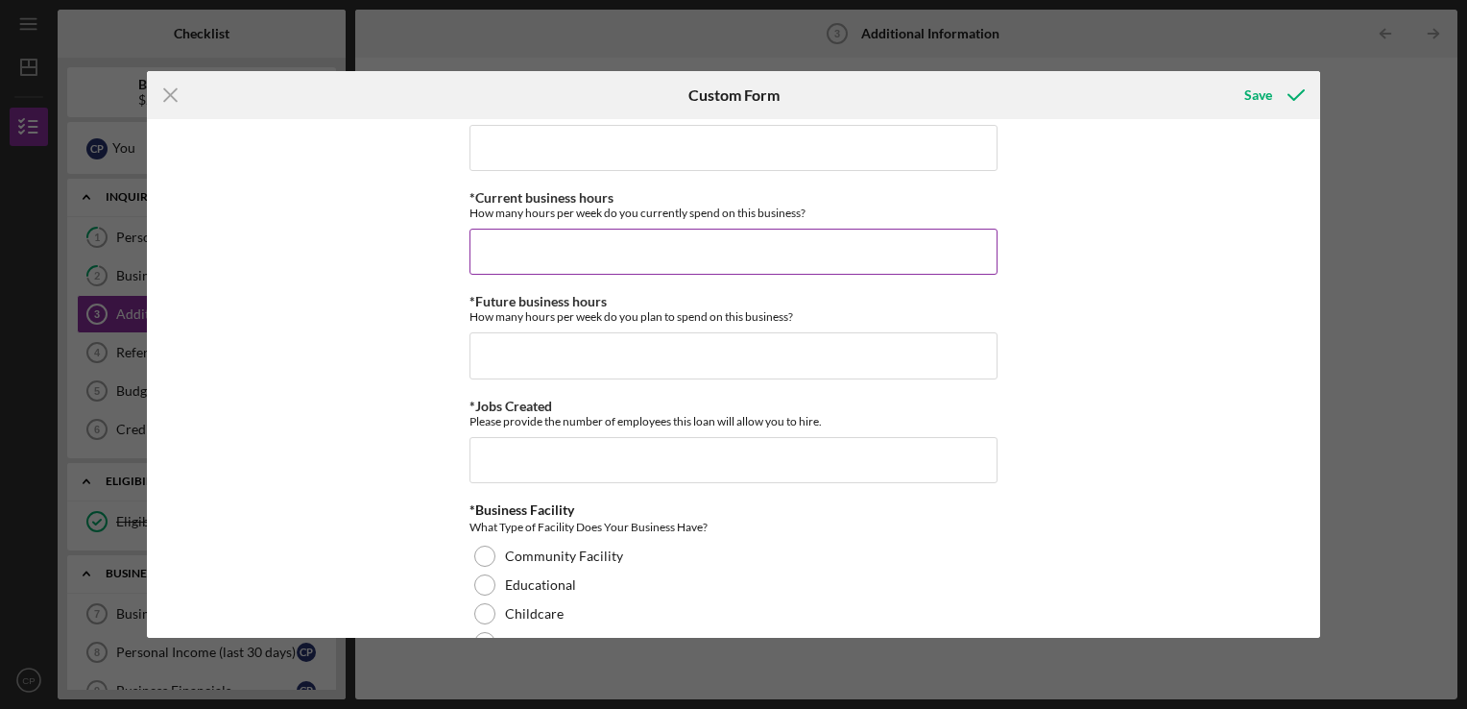
click at [519, 238] on input "*Current business hours" at bounding box center [734, 252] width 528 height 46
type input "2"
type input "4"
click at [563, 356] on input "*Future business hours" at bounding box center [734, 355] width 528 height 46
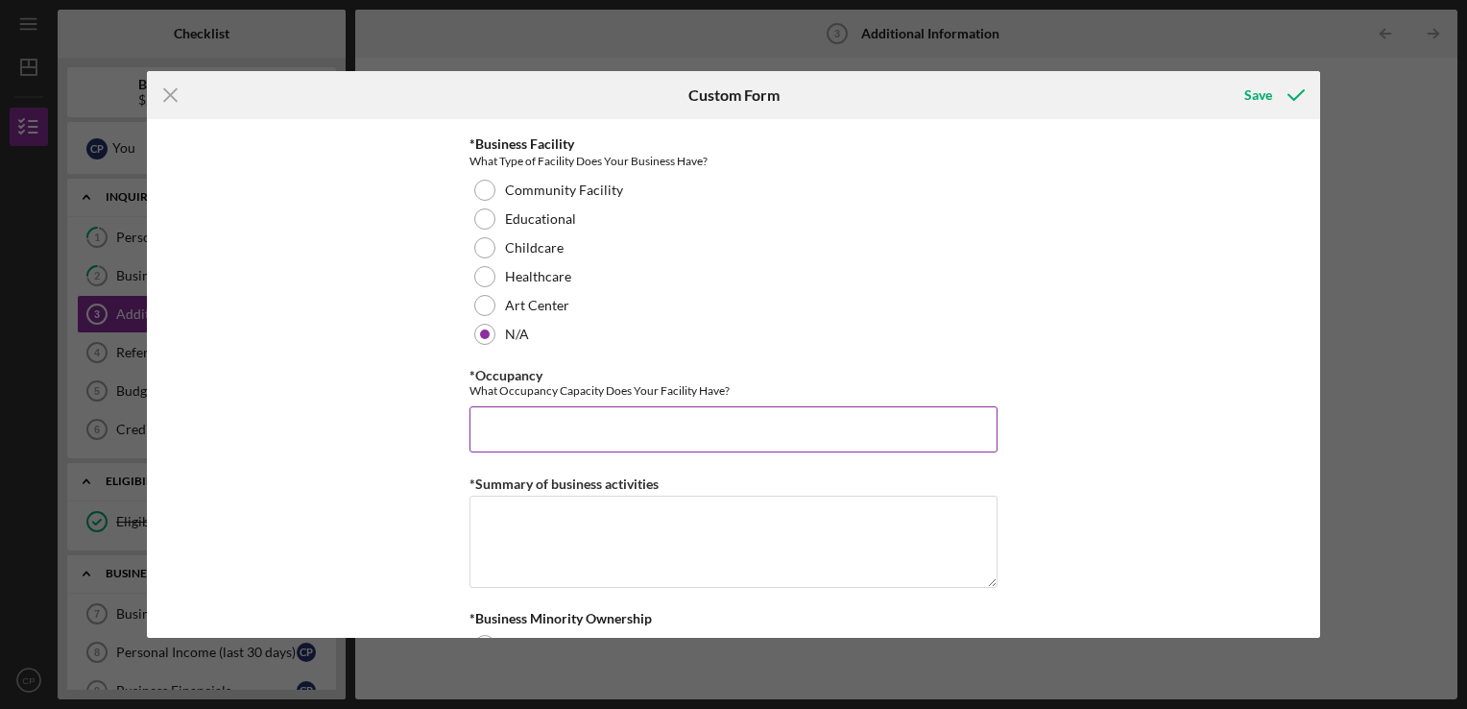
scroll to position [1985, 0]
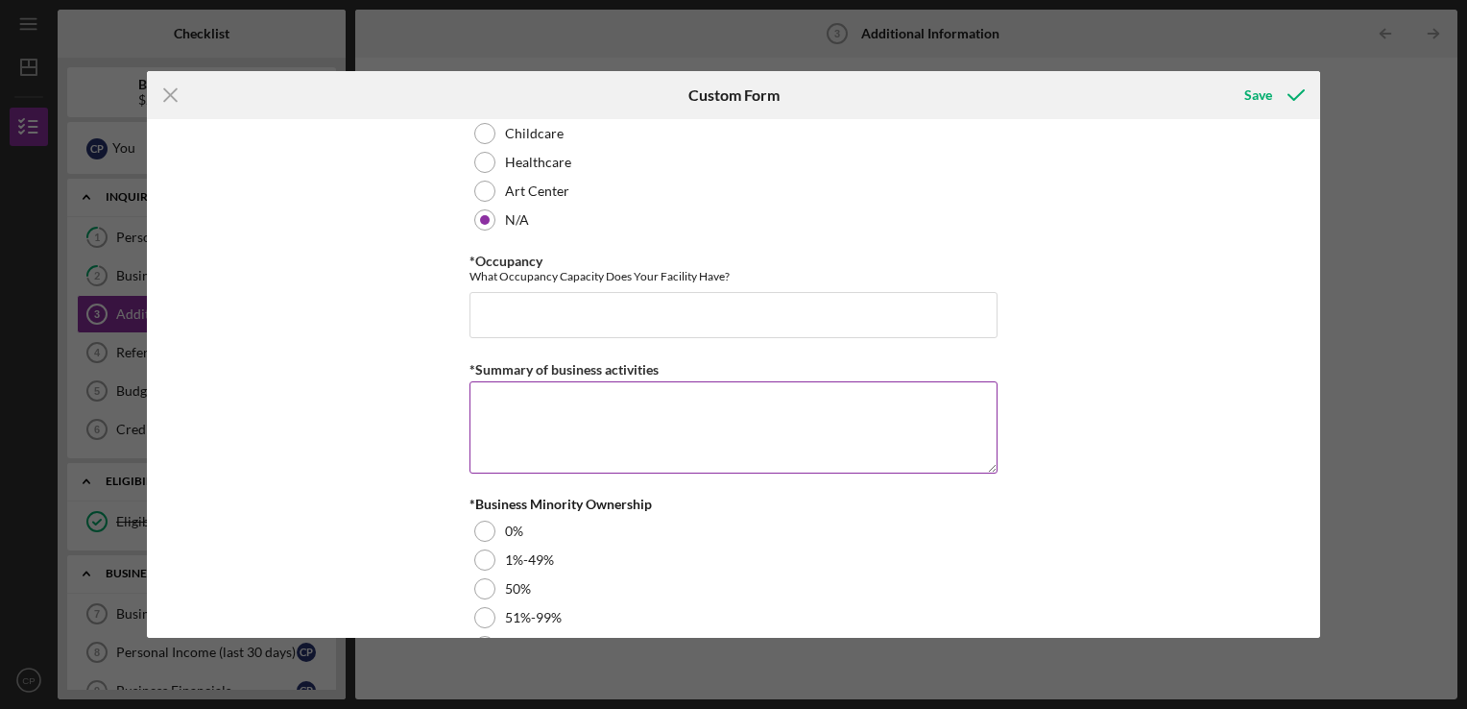
type input "4"
click at [564, 401] on textarea "*Summary of business activities" at bounding box center [734, 427] width 528 height 92
paste textarea "Our business provides youth basketball training, competitive league participati…"
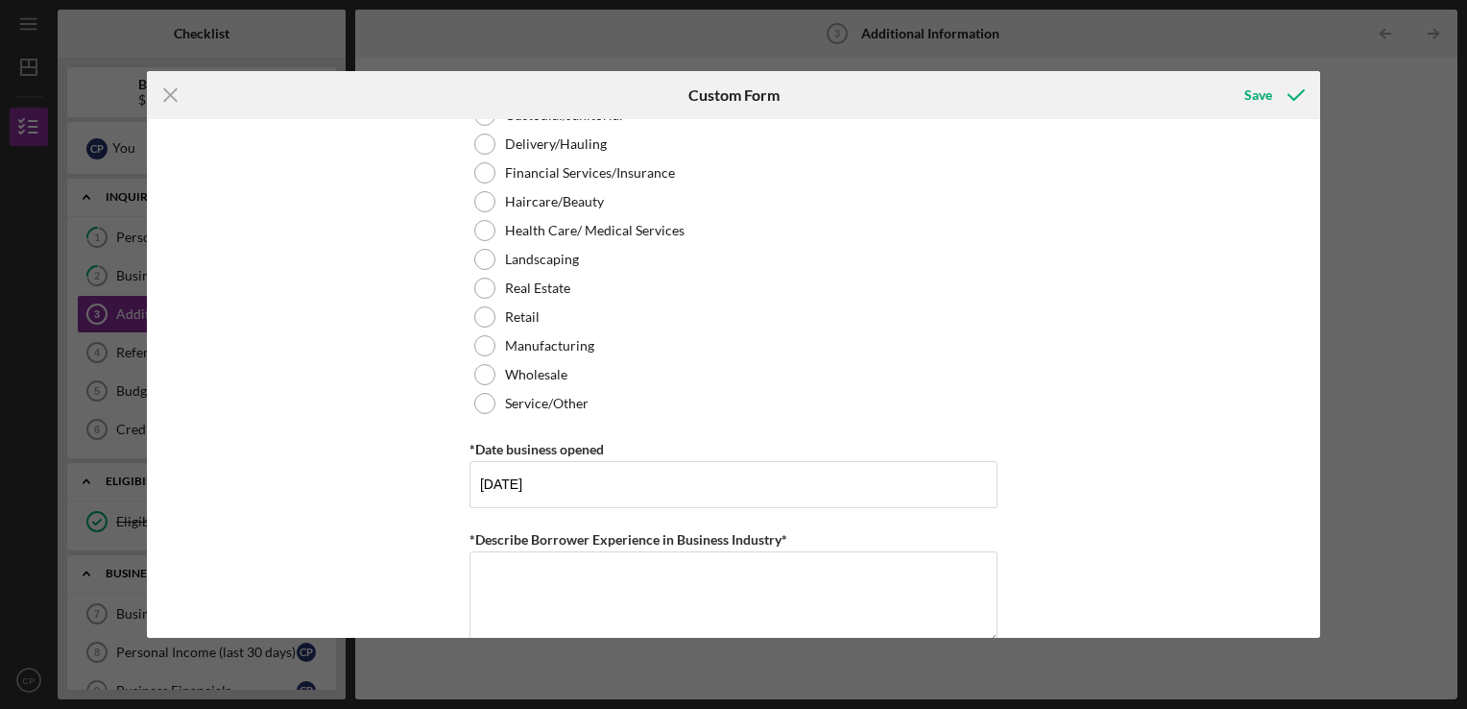
scroll to position [929, 0]
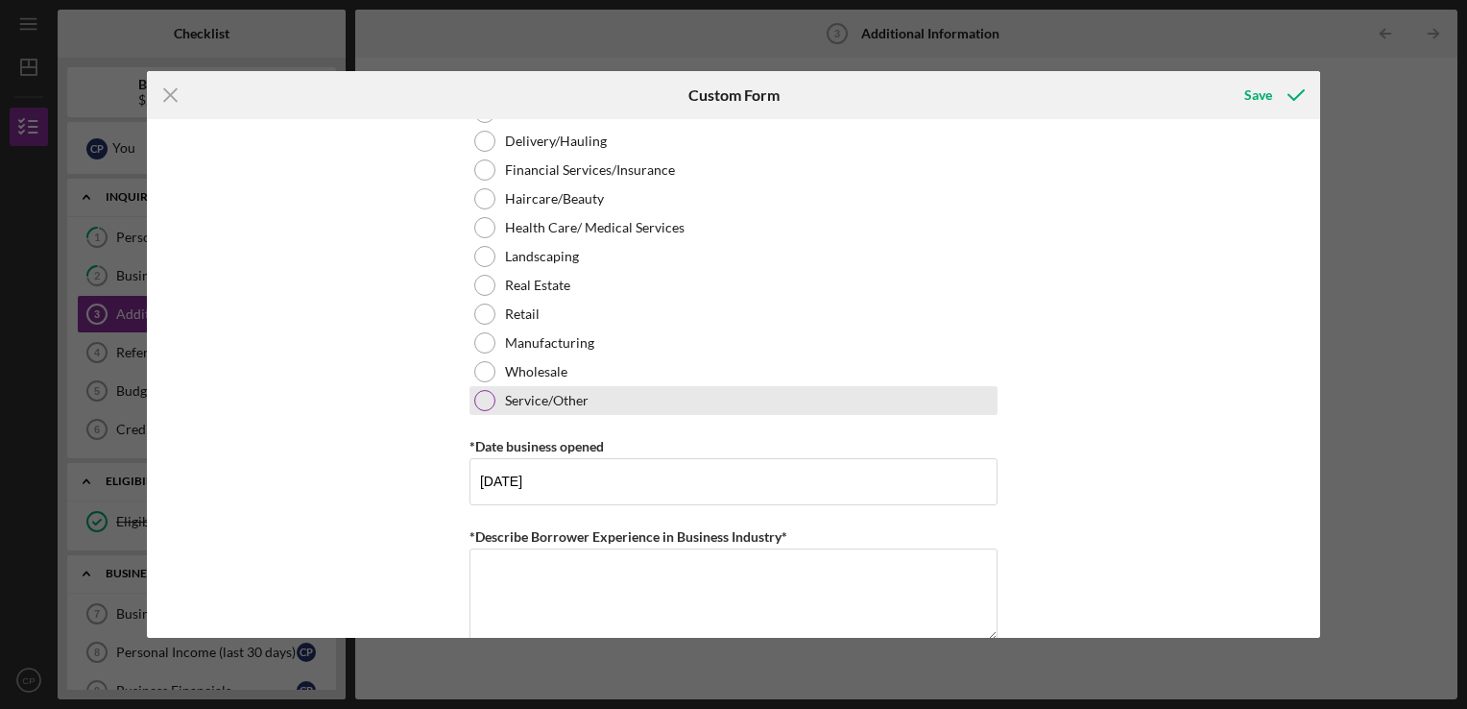
type textarea "Our business provides youth basketball training, competitive league participati…"
click at [481, 403] on div at bounding box center [484, 400] width 21 height 21
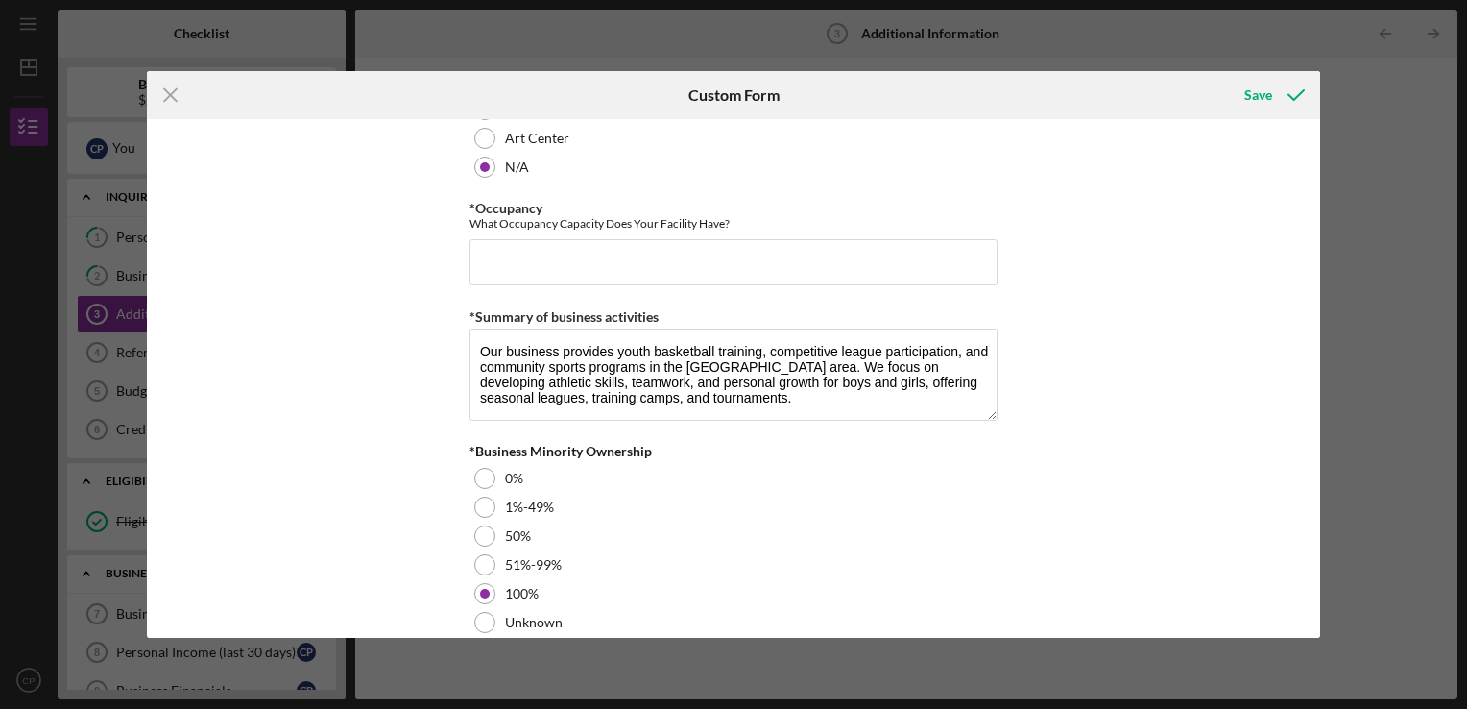
scroll to position [2254, 0]
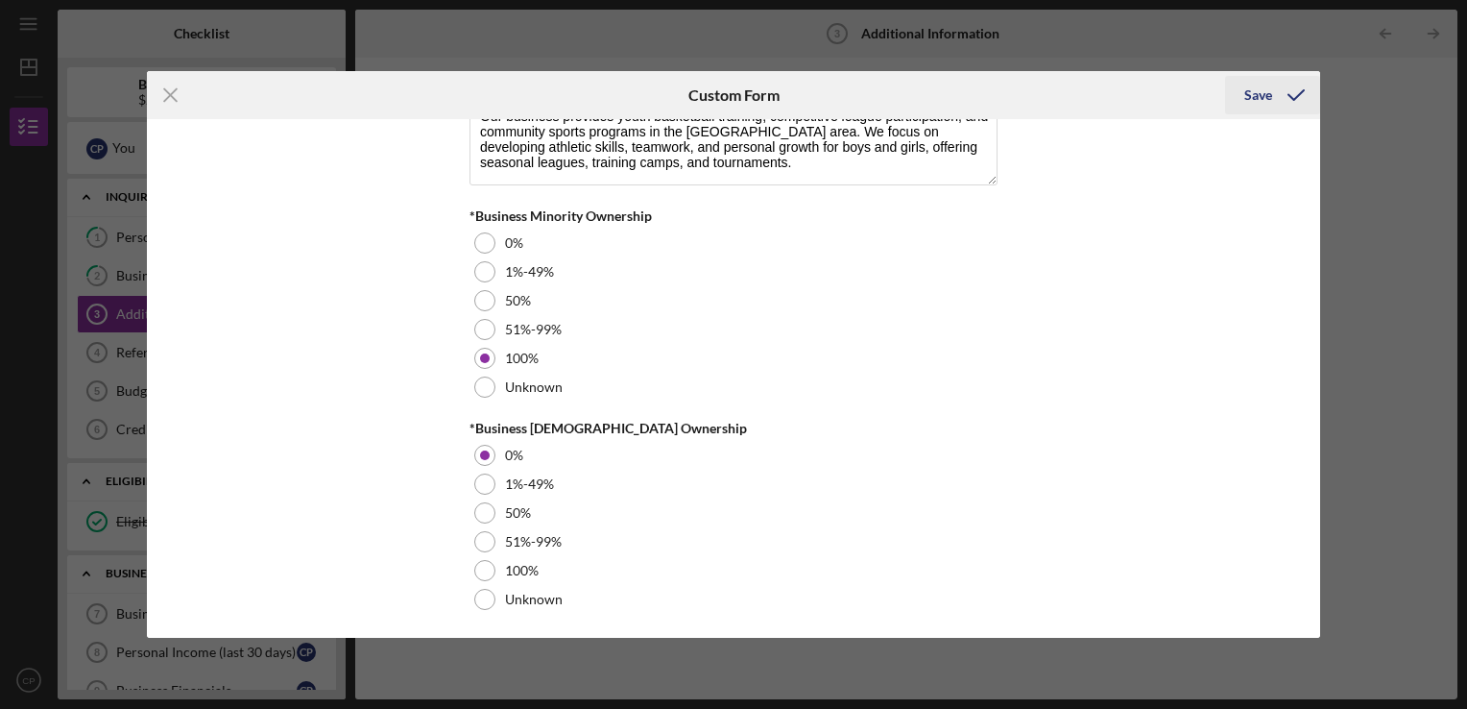
click at [1242, 103] on button "Save" at bounding box center [1272, 95] width 95 height 38
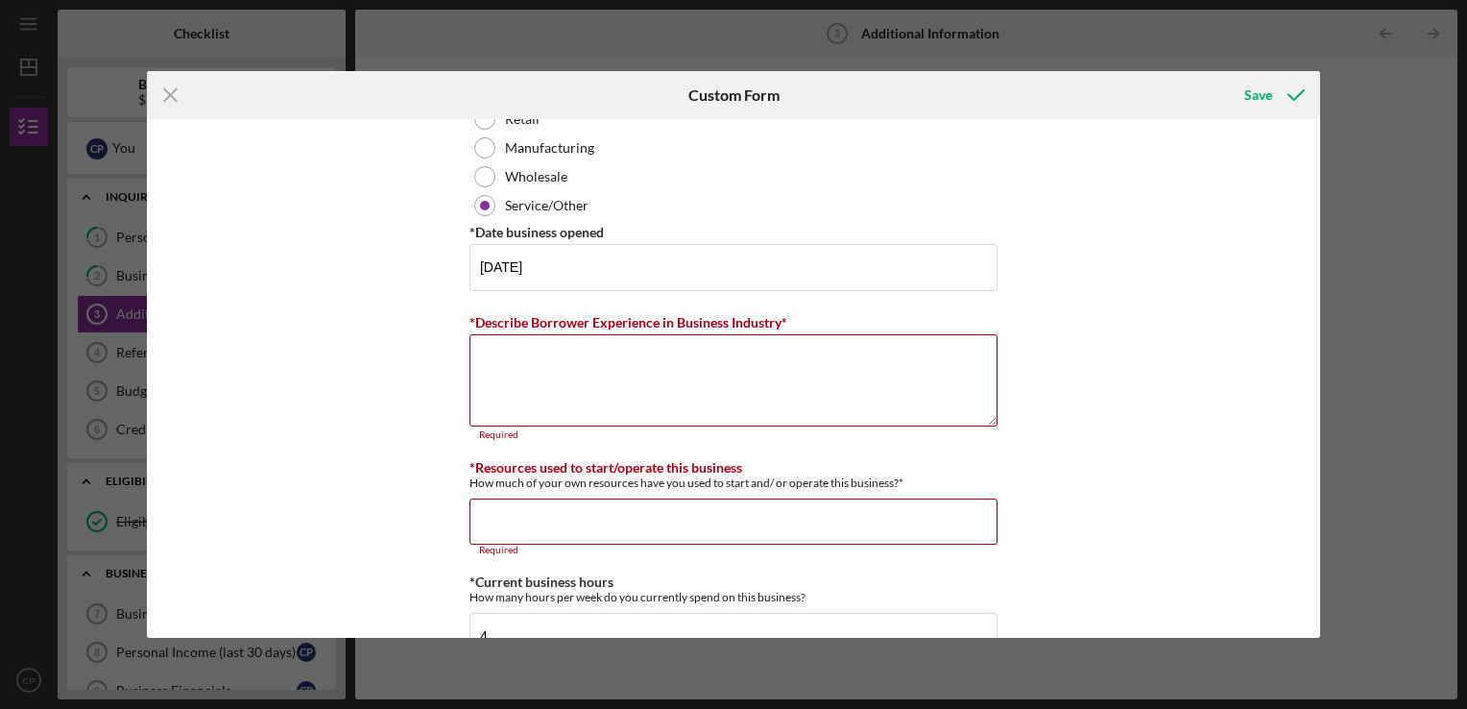
scroll to position [1122, 0]
click at [579, 349] on textarea "*Describe Borrower Experience in Business Industry*" at bounding box center [734, 382] width 528 height 92
paste textarea "I have over 4 years of experience operating a youth basketball program, includi…"
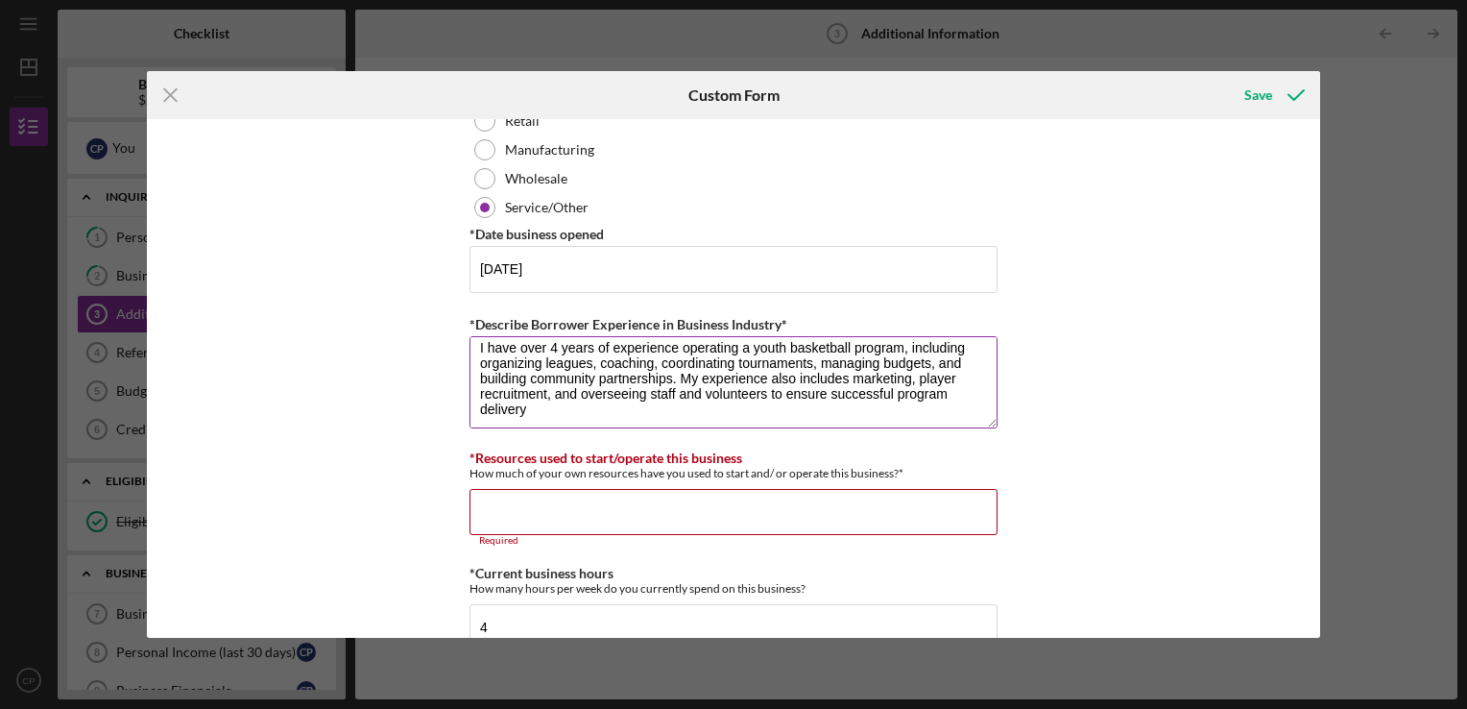
scroll to position [15, 0]
type textarea "I have over 4 years of experience operating a youth basketball program, includi…"
click at [530, 516] on input "*Resources used to start/operate this business" at bounding box center [734, 512] width 528 height 46
paste input "$-."
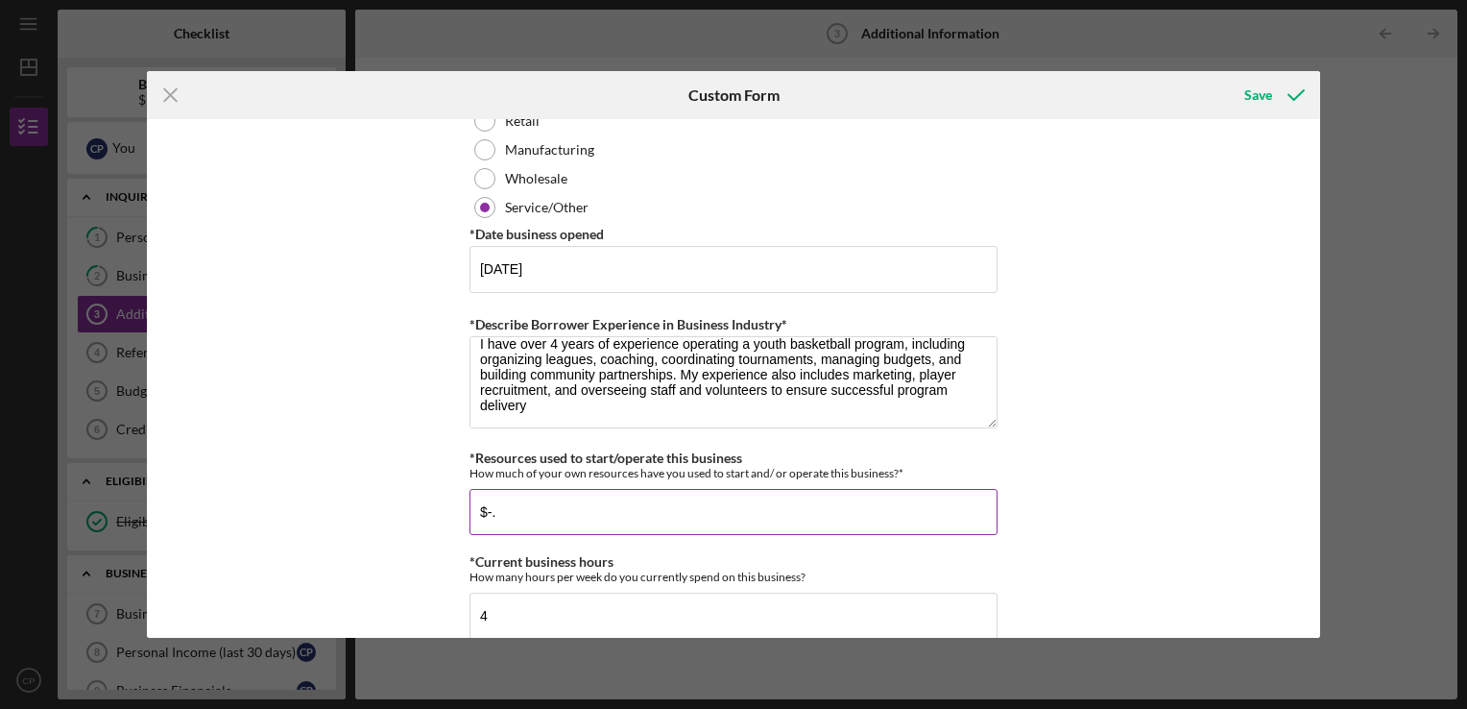
type input "$-"
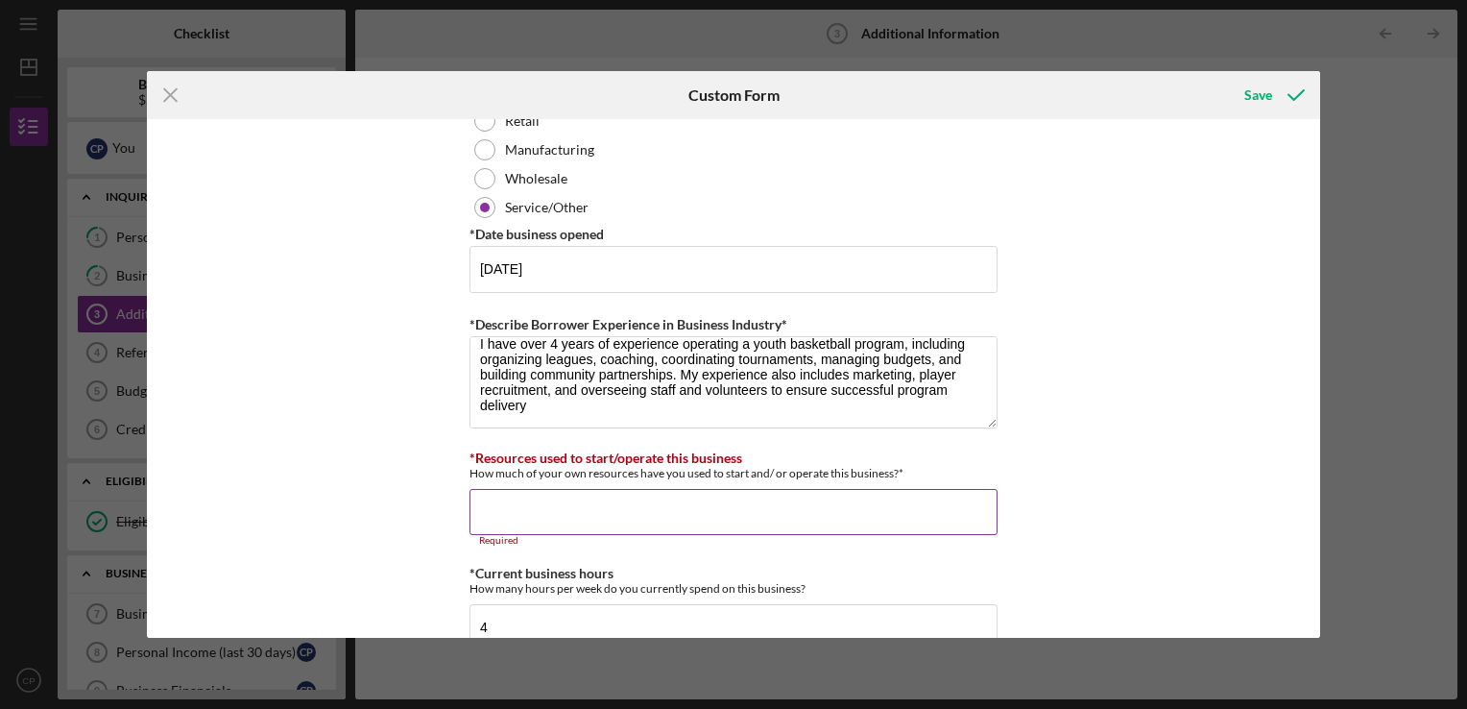
paste input "$-."
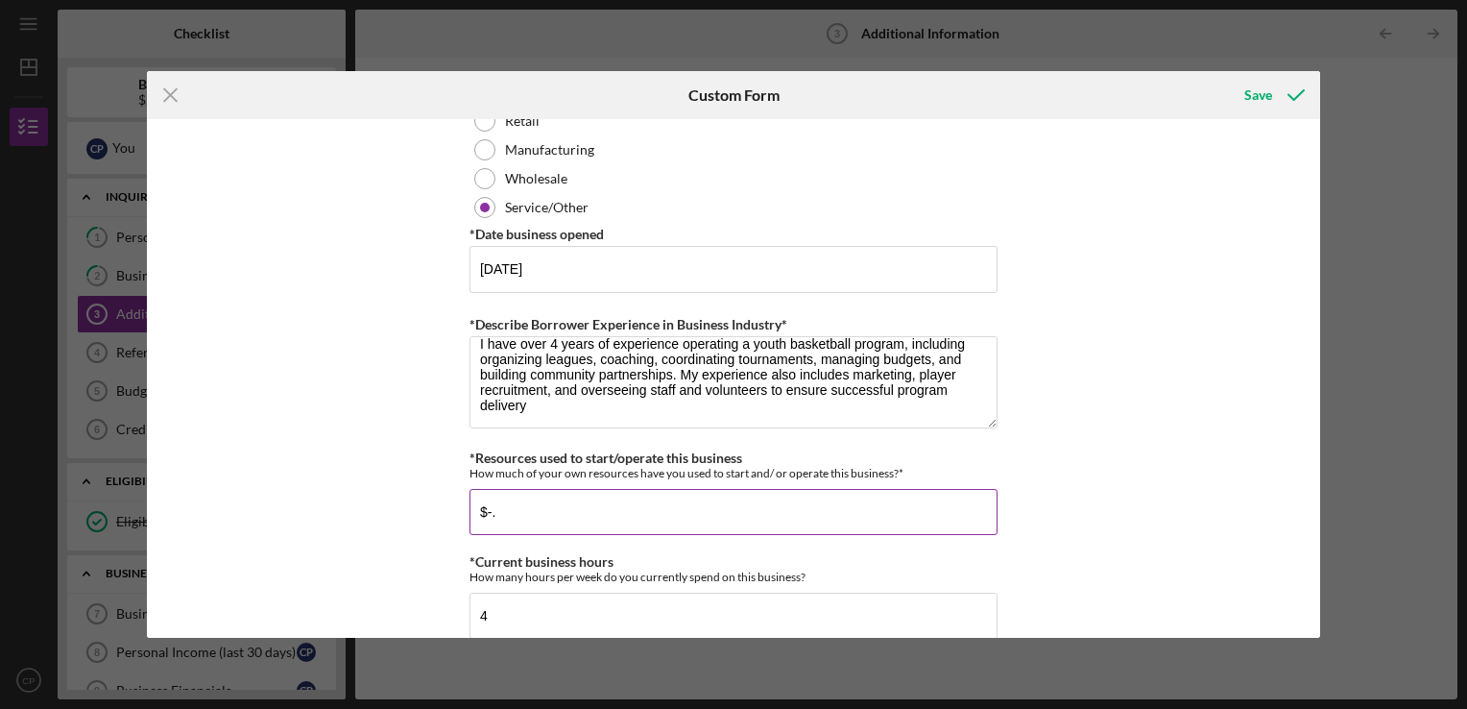
type input "$-"
type input "$6"
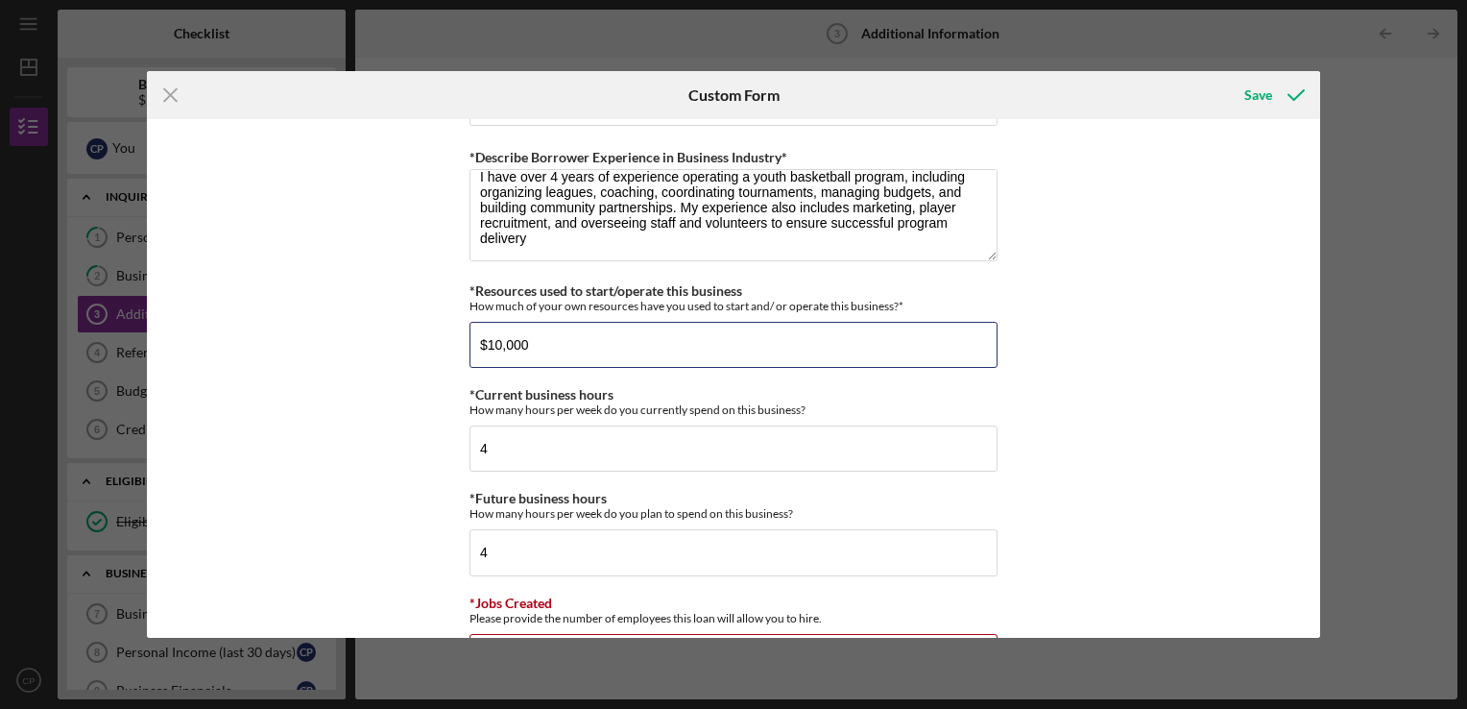
scroll to position [1314, 0]
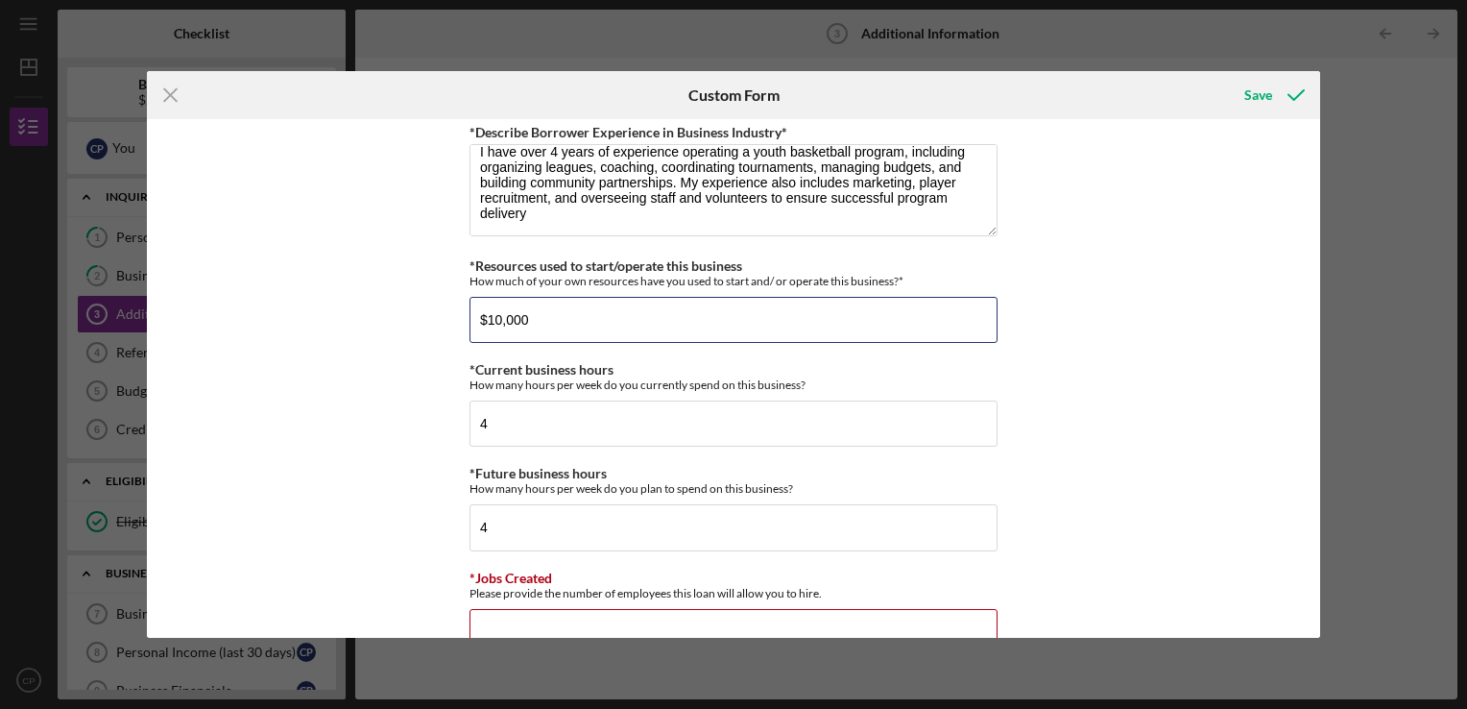
type input "$10,000"
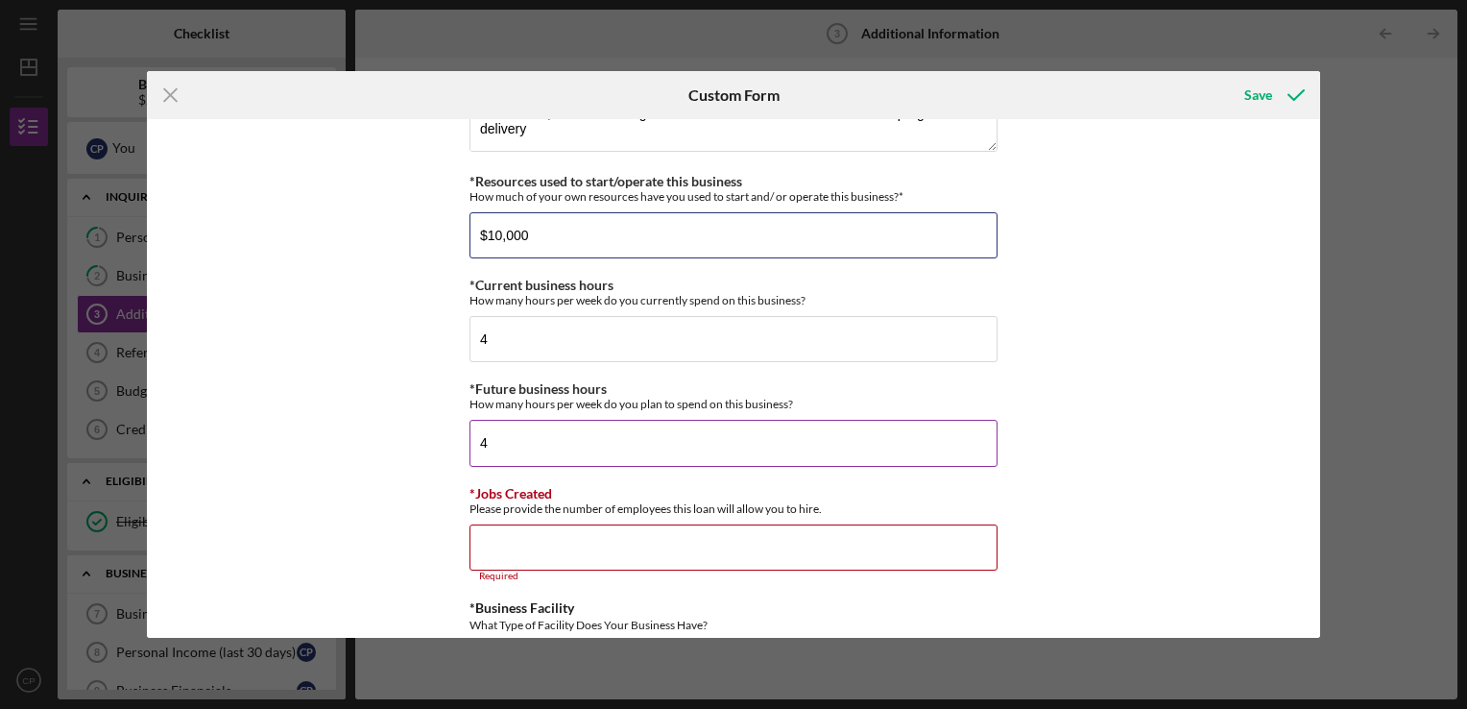
scroll to position [1410, 0]
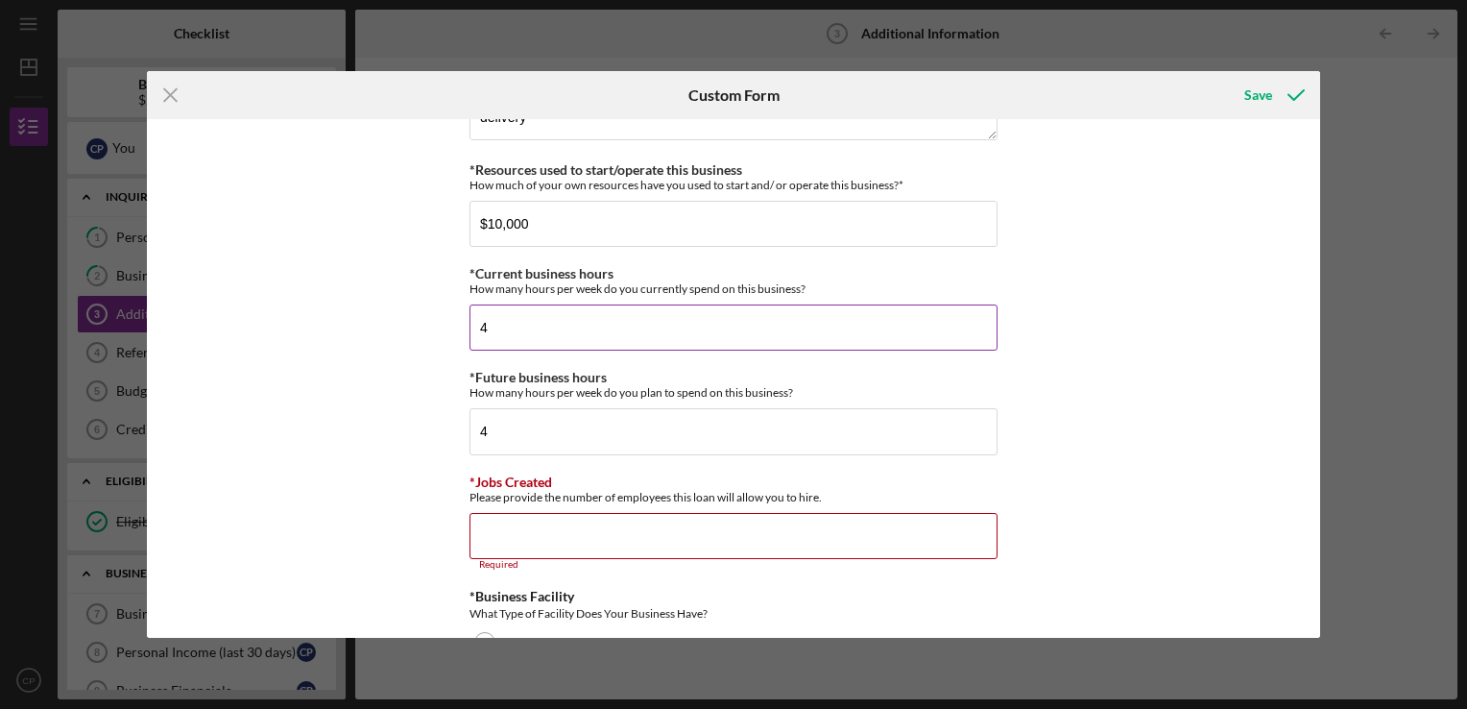
click at [549, 333] on input "4" at bounding box center [734, 327] width 528 height 46
type input "8"
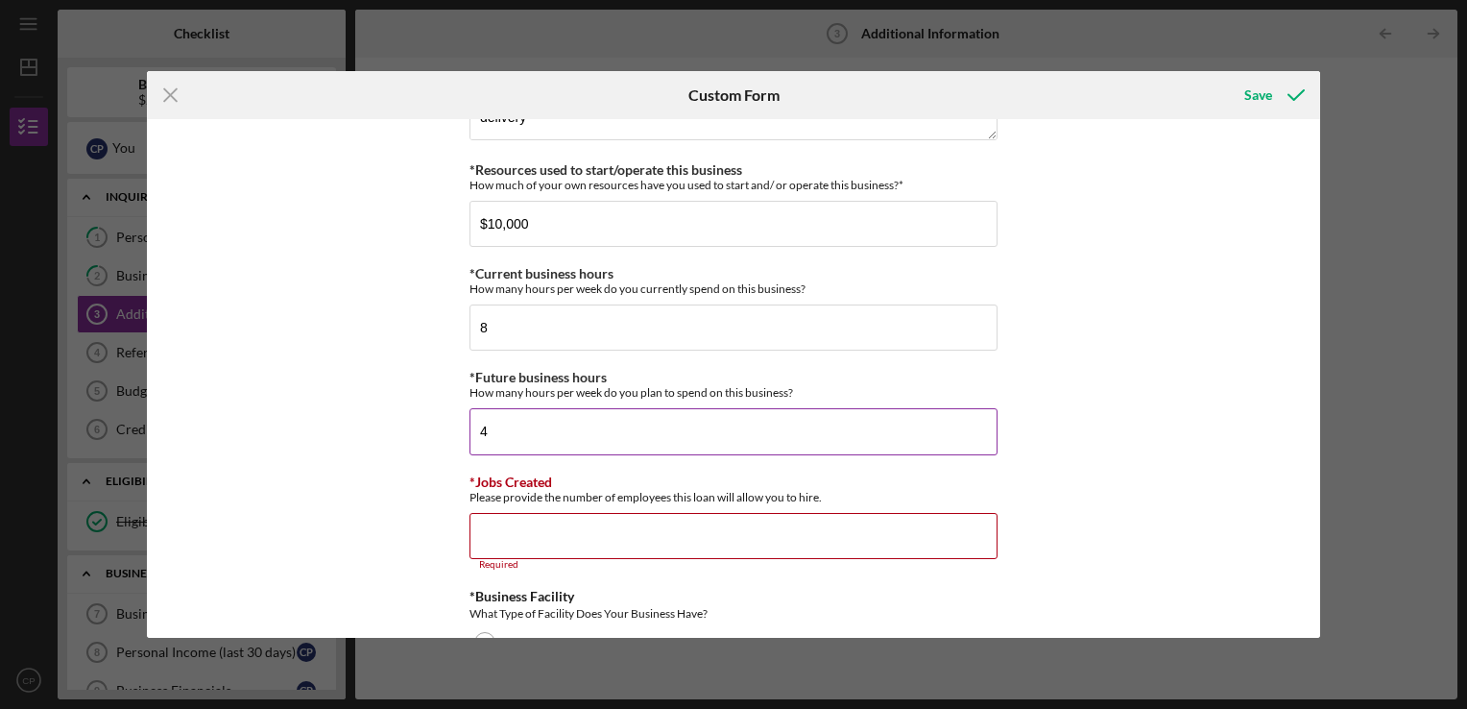
click at [520, 442] on input "4" at bounding box center [734, 431] width 528 height 46
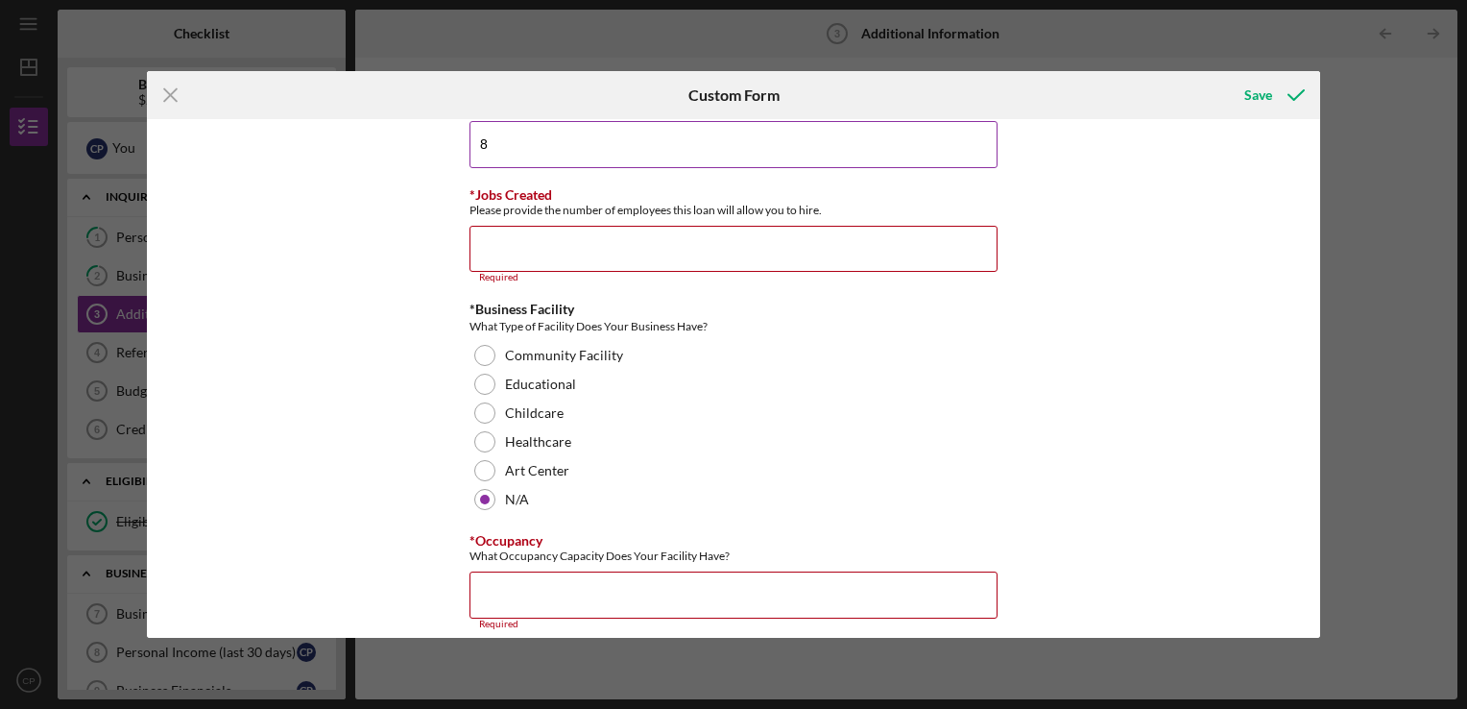
scroll to position [1698, 0]
type input "8"
click at [548, 255] on input "*Jobs Created" at bounding box center [734, 248] width 528 height 46
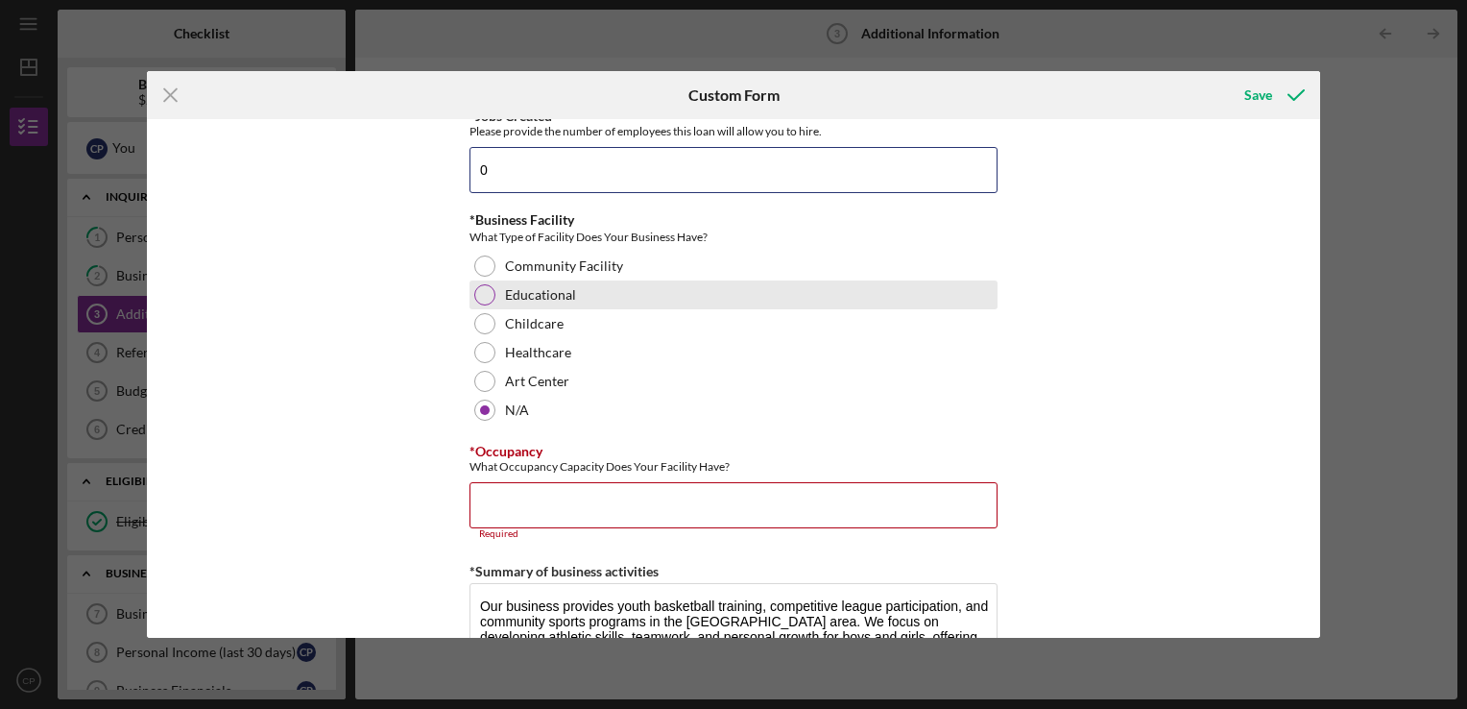
scroll to position [1986, 0]
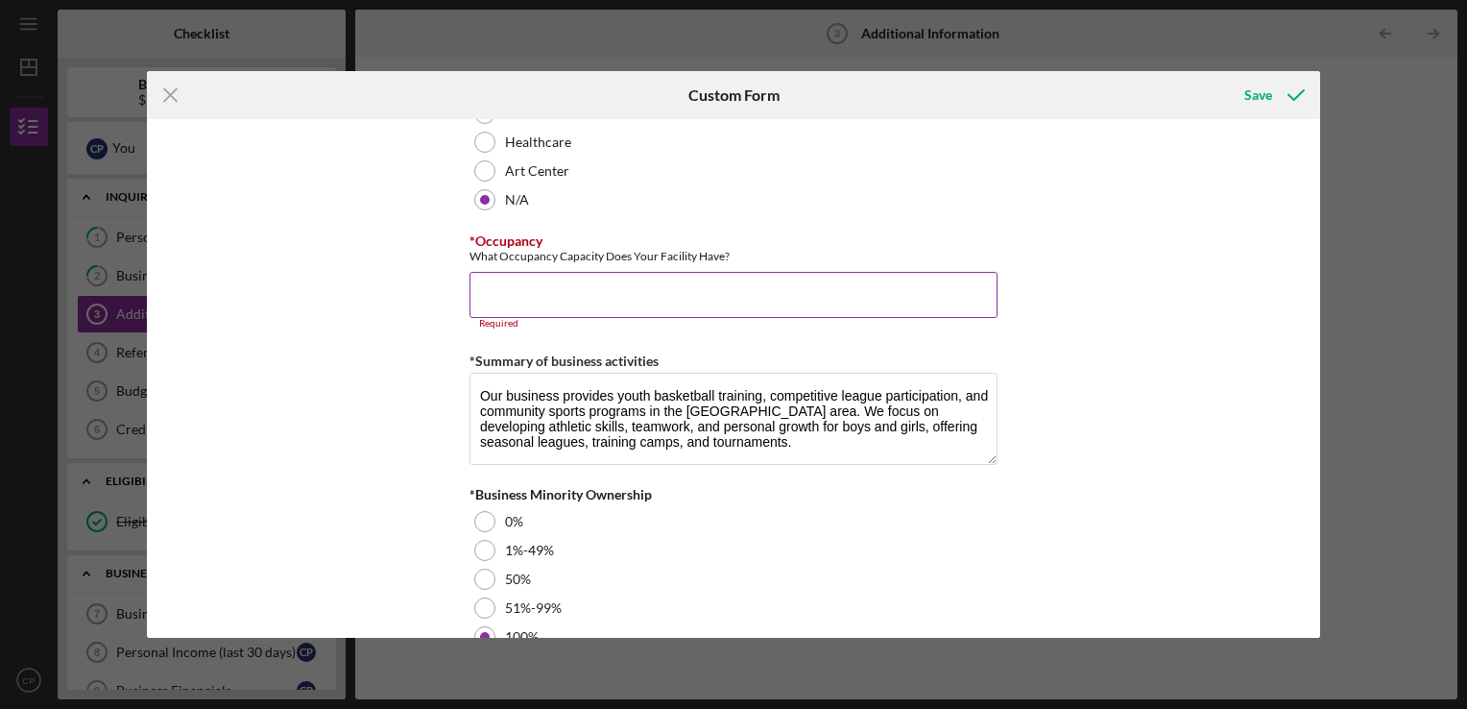
type input "0"
click at [529, 302] on input "*Occupancy" at bounding box center [734, 295] width 528 height 46
click at [1225, 76] on button "Save" at bounding box center [1272, 95] width 95 height 38
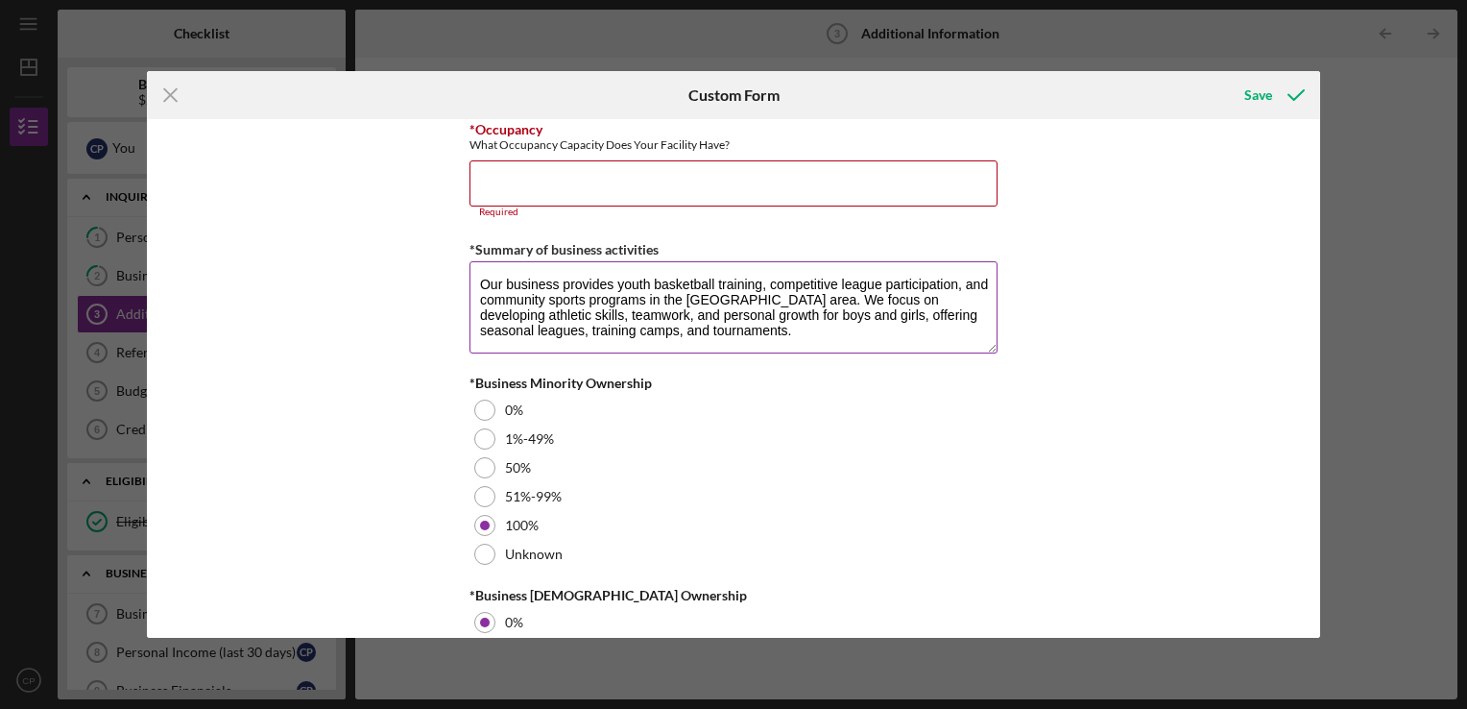
click at [1225, 76] on button "Save" at bounding box center [1272, 95] width 95 height 38
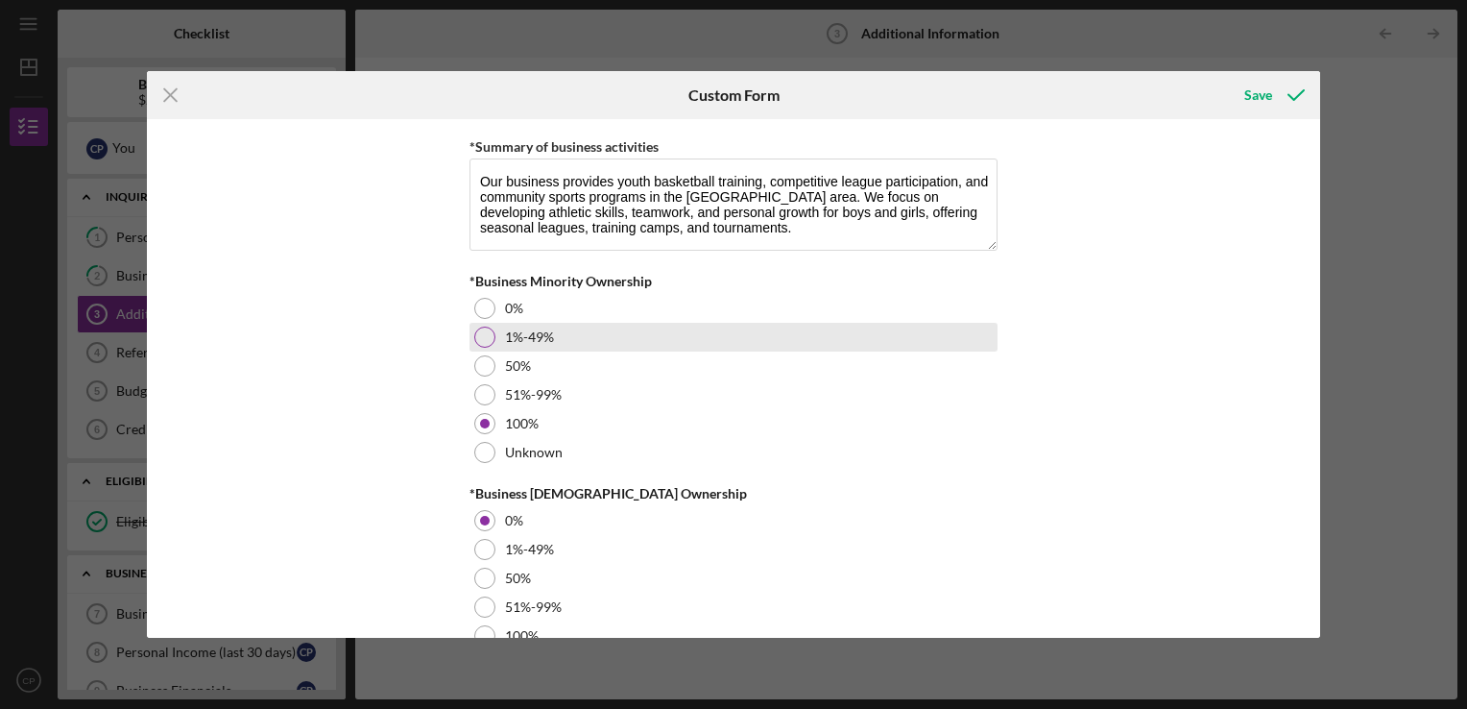
scroll to position [2254, 0]
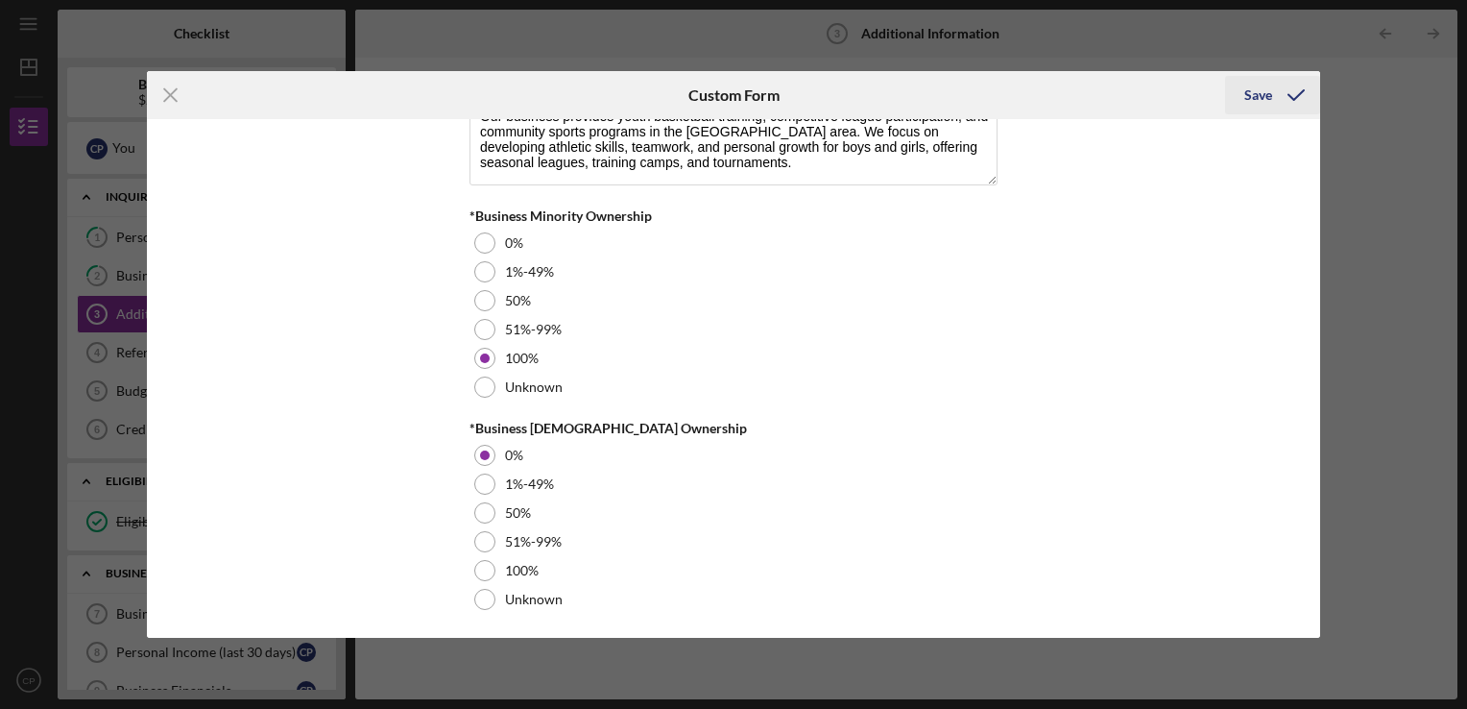
type input "0"
click at [1266, 85] on div "Save" at bounding box center [1258, 95] width 28 height 38
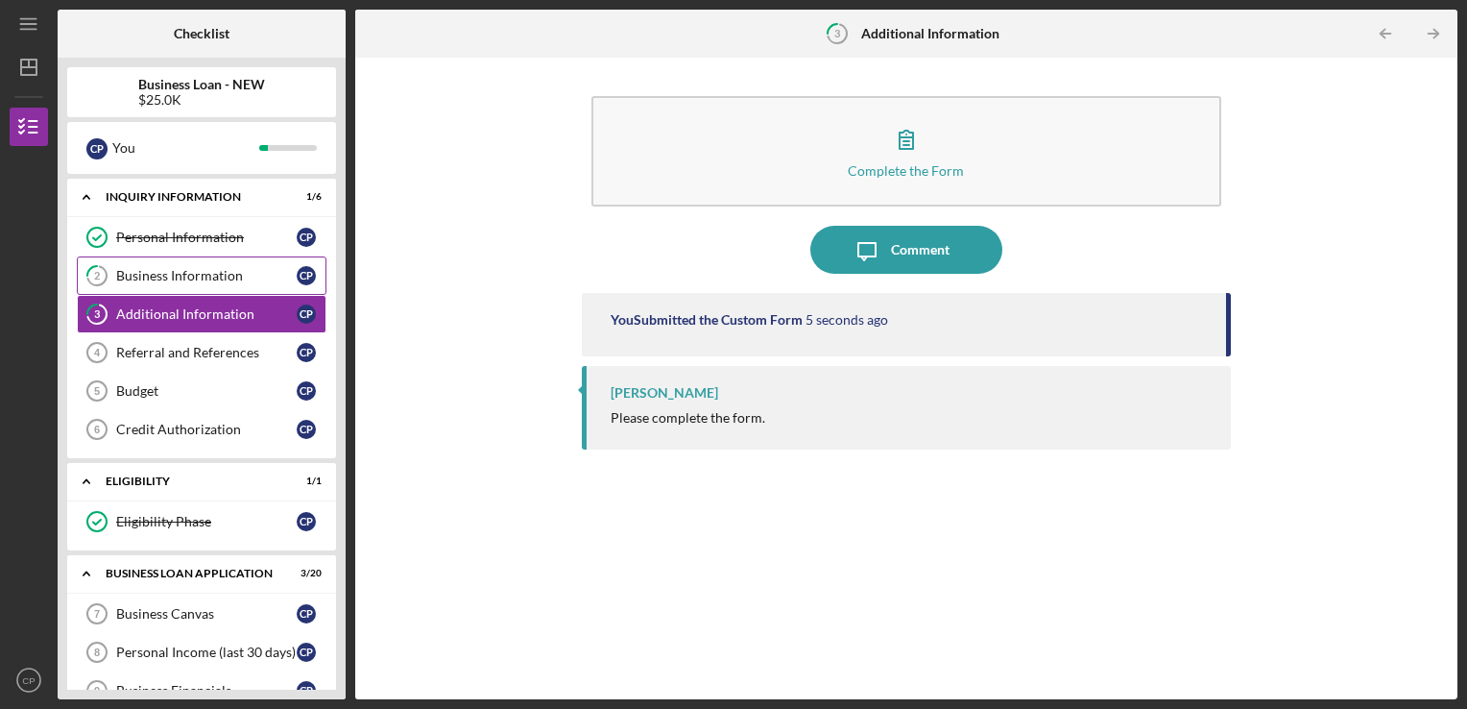
click at [197, 272] on div "Business Information" at bounding box center [206, 275] width 181 height 15
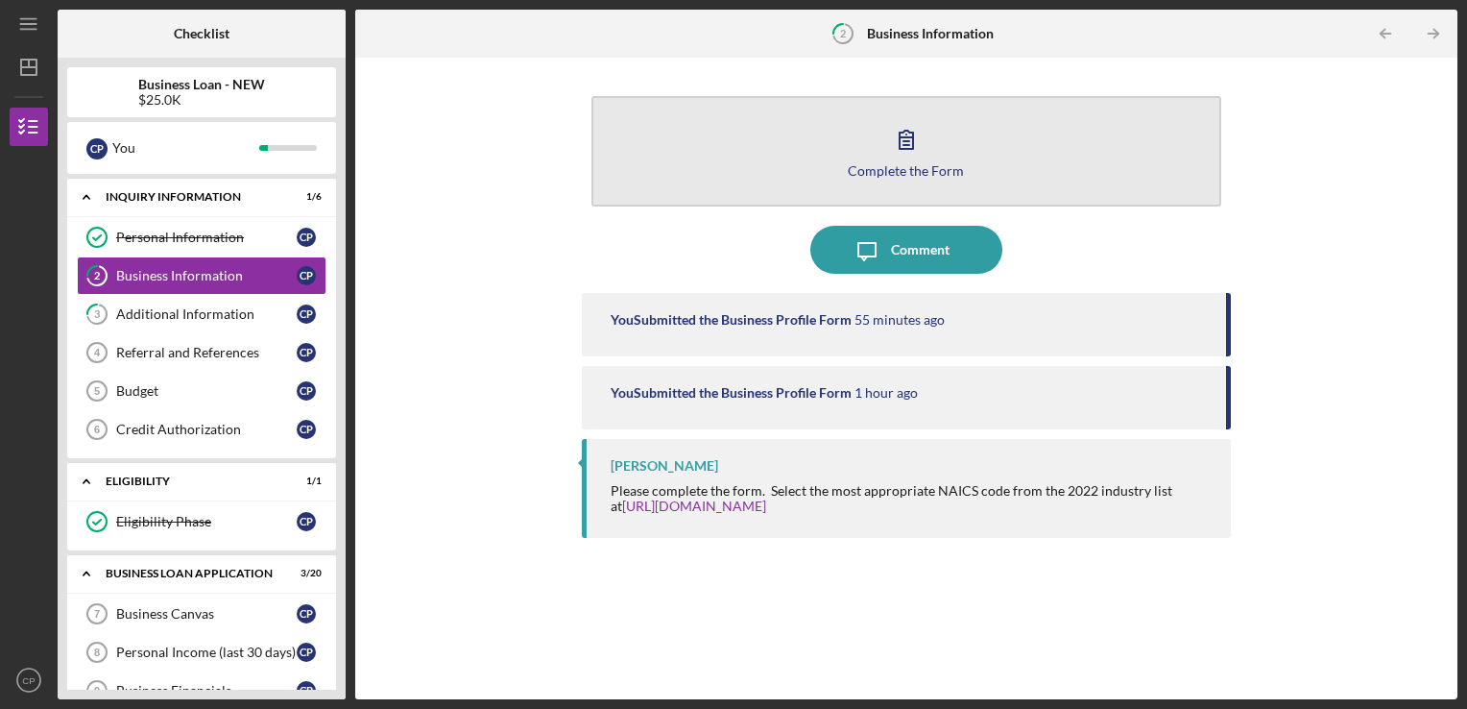
click at [876, 183] on button "Complete the Form Form" at bounding box center [906, 151] width 631 height 110
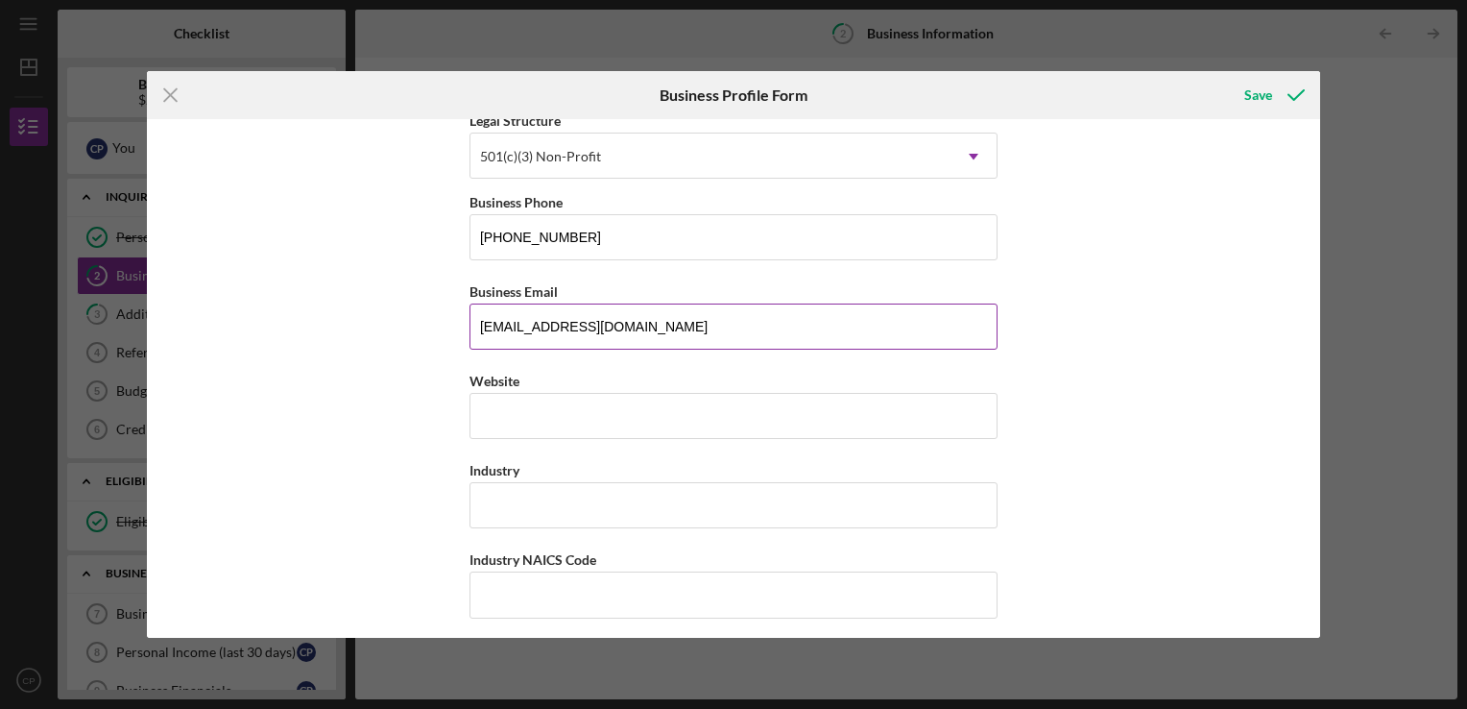
scroll to position [384, 0]
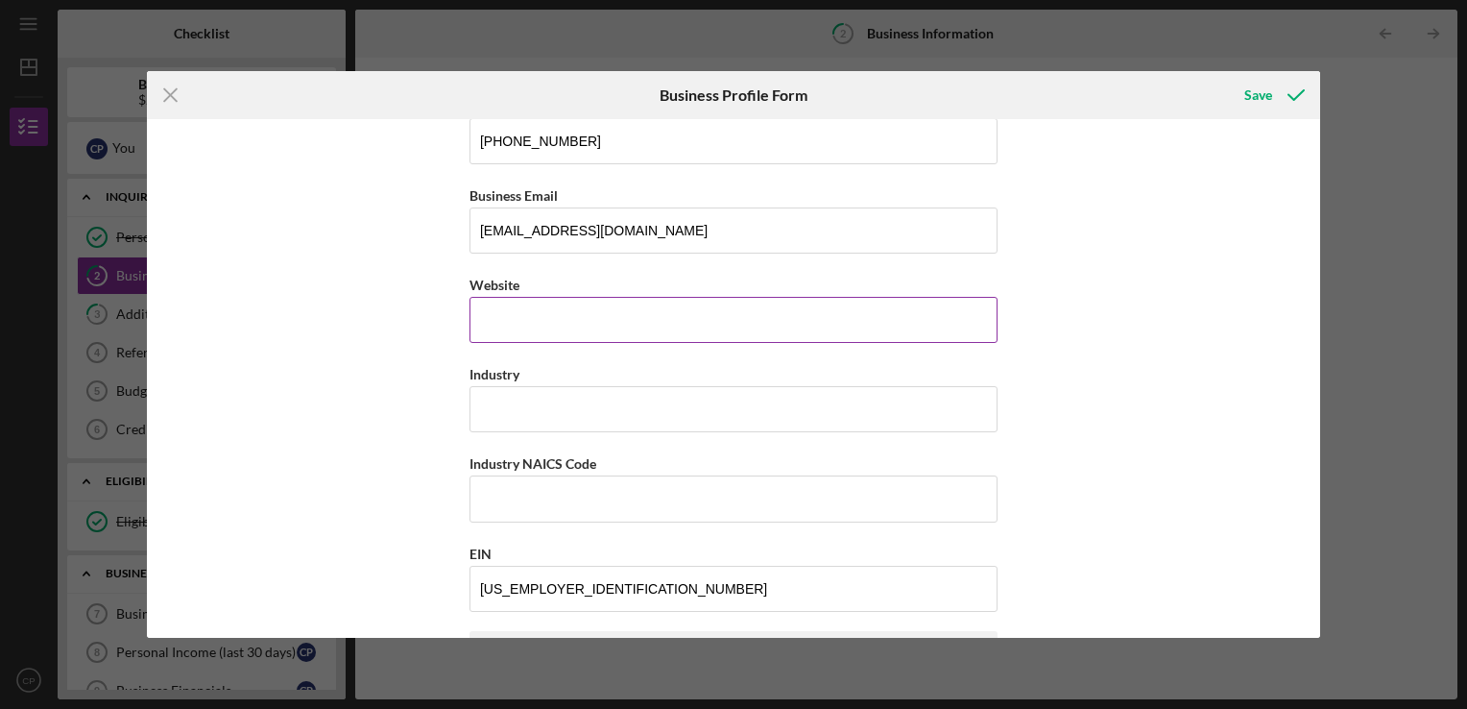
click at [641, 317] on input "Website" at bounding box center [734, 320] width 528 height 46
type input "n"
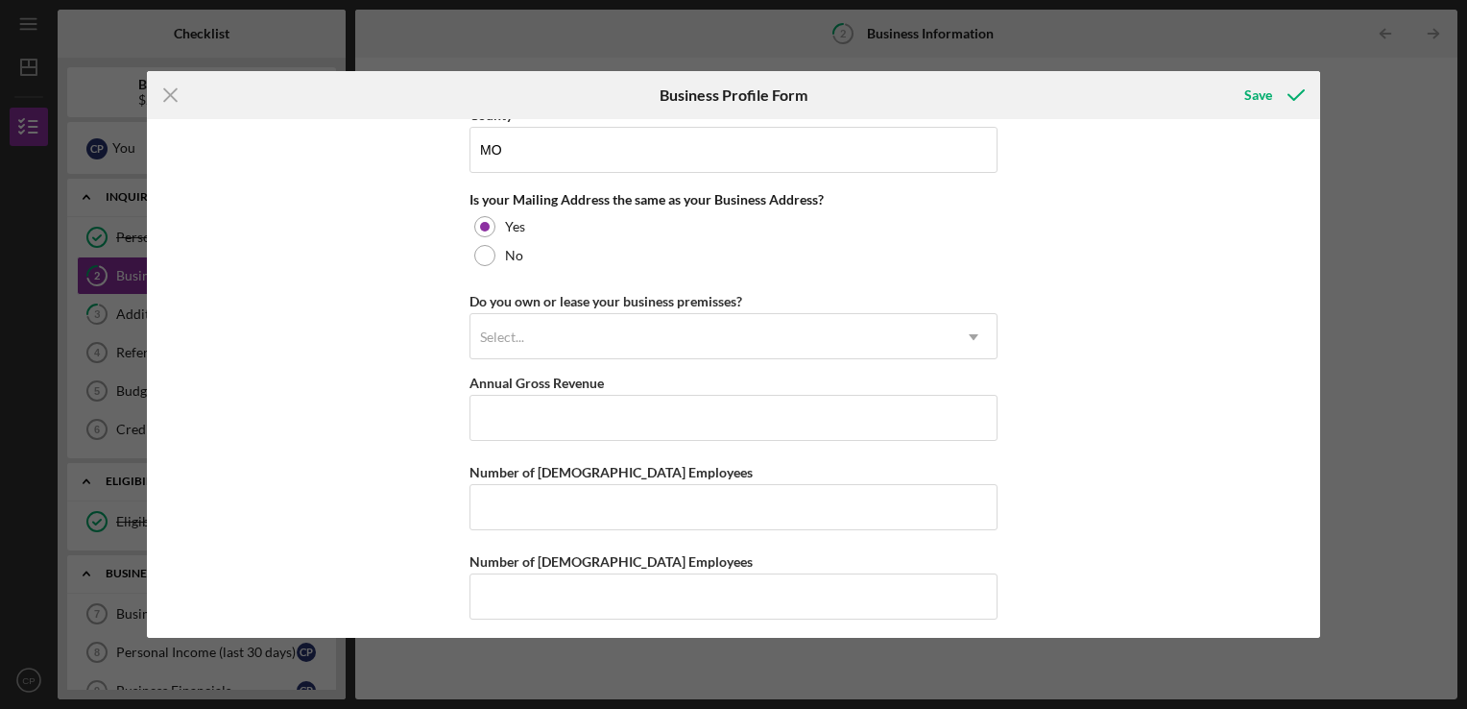
scroll to position [1437, 0]
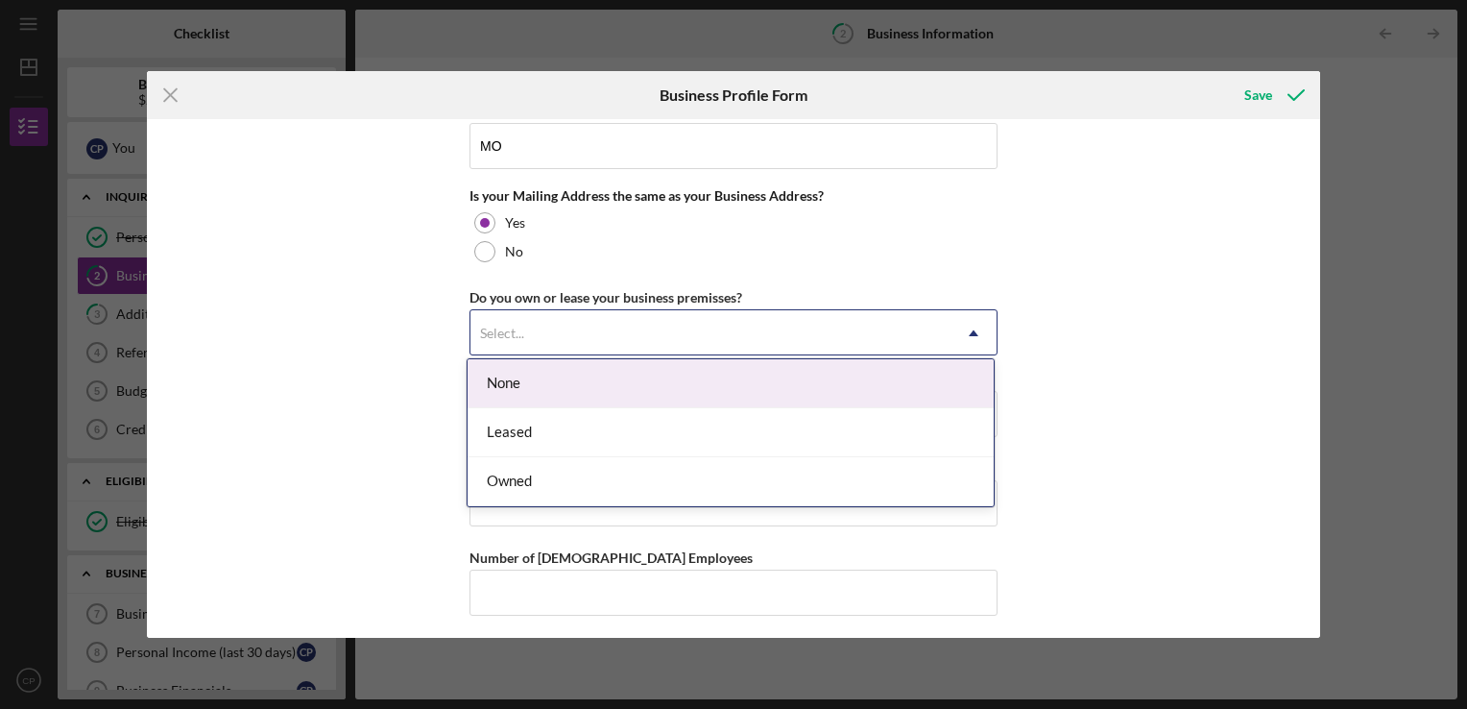
click at [607, 313] on div "Select..." at bounding box center [711, 333] width 480 height 44
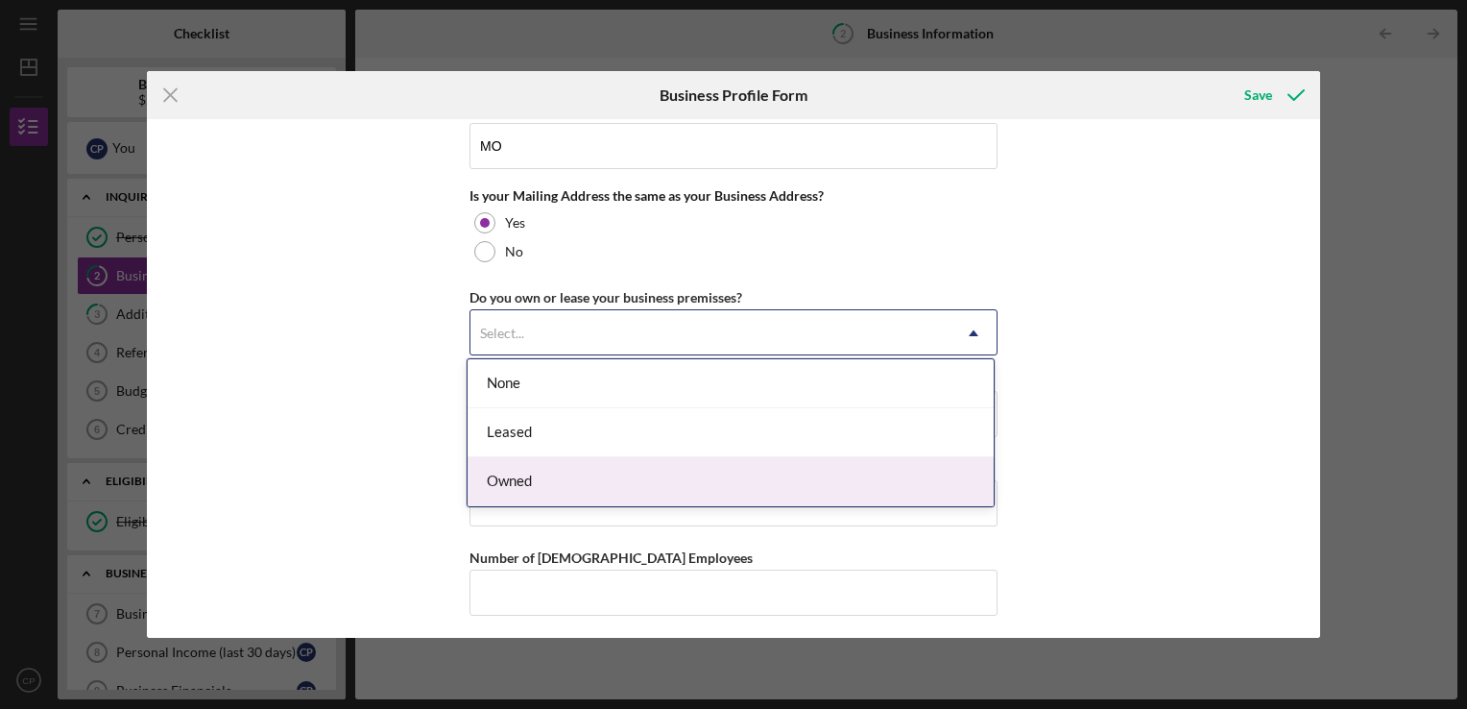
click at [540, 471] on div "Owned" at bounding box center [731, 481] width 526 height 49
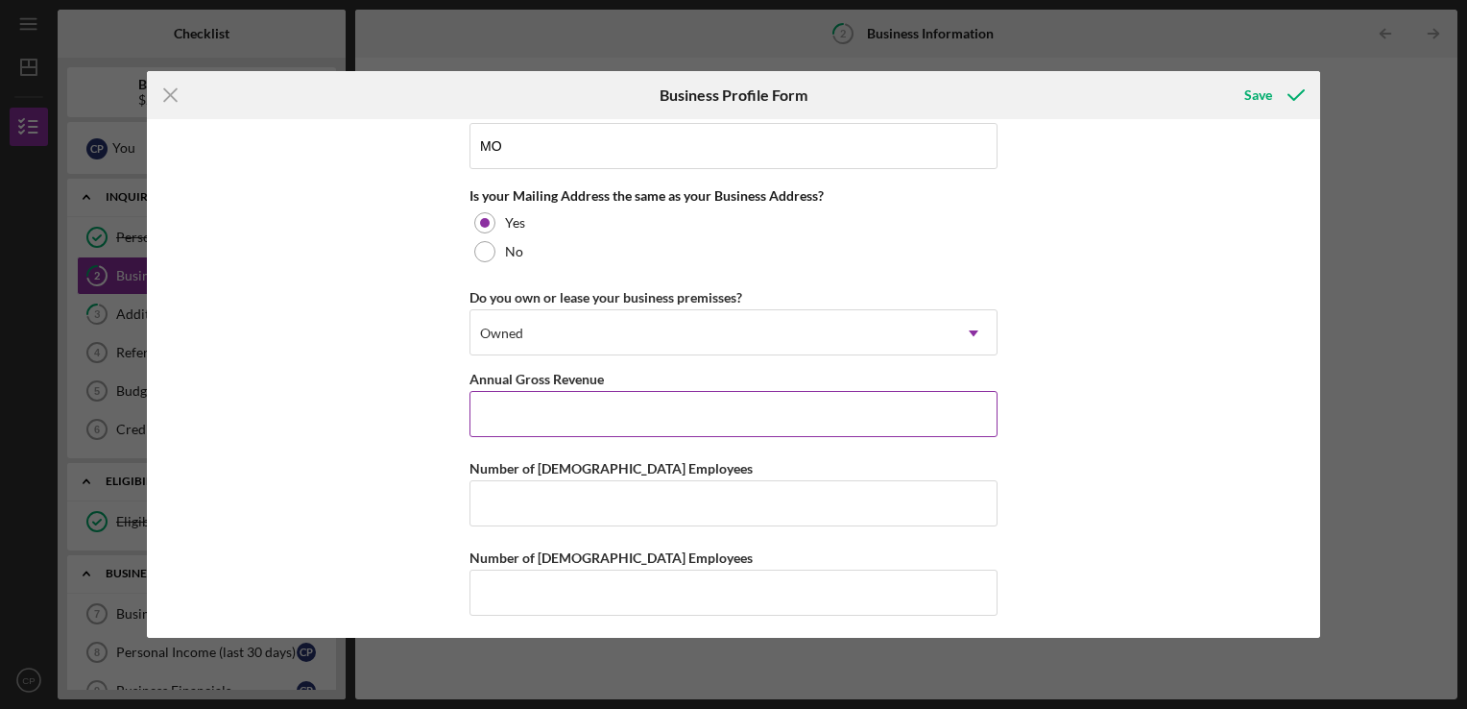
click at [591, 408] on input "Annual Gross Revenue" at bounding box center [734, 414] width 528 height 46
type input "$60,000"
click at [551, 504] on input "Number of [DEMOGRAPHIC_DATA] Employees" at bounding box center [734, 503] width 528 height 46
type input "0"
click at [507, 596] on input "Number of [DEMOGRAPHIC_DATA] Employees" at bounding box center [734, 592] width 528 height 46
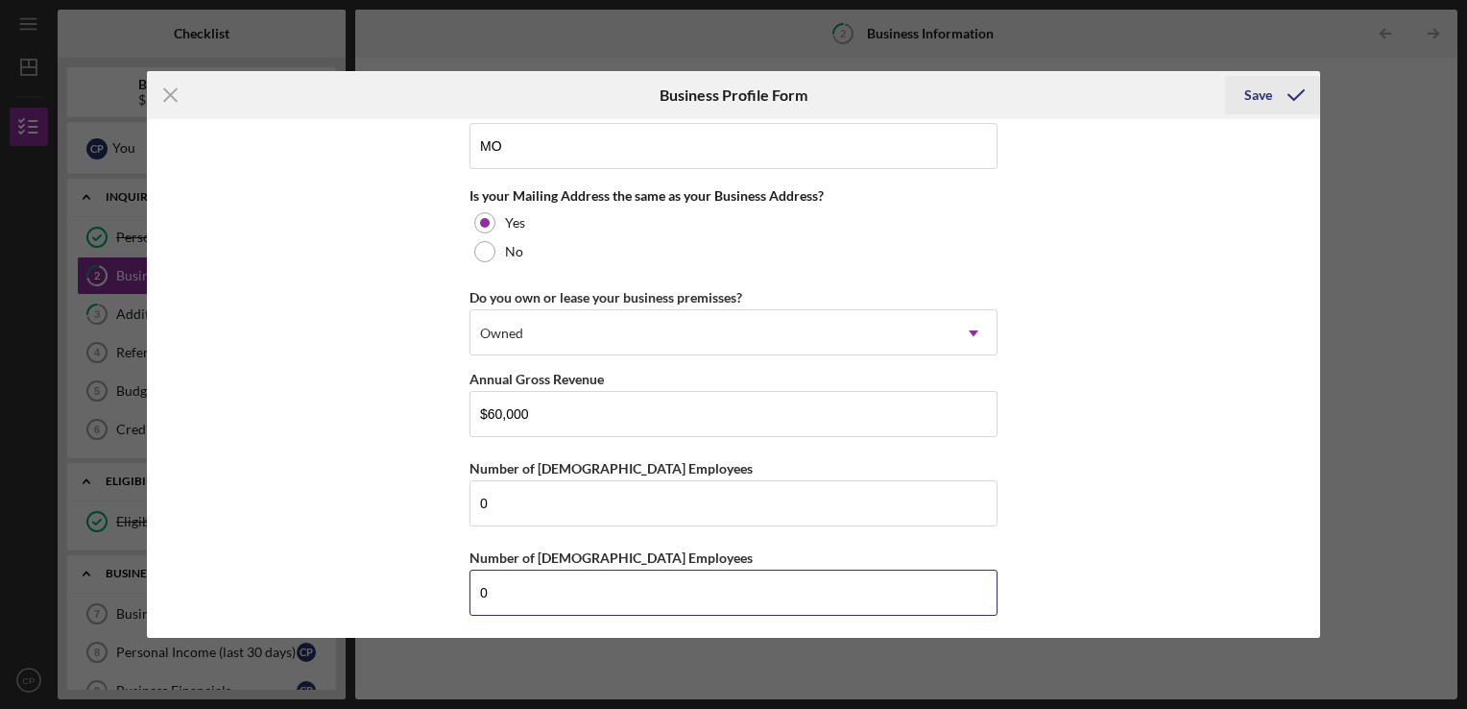
type input "0"
click at [1259, 94] on div "Save" at bounding box center [1258, 95] width 28 height 38
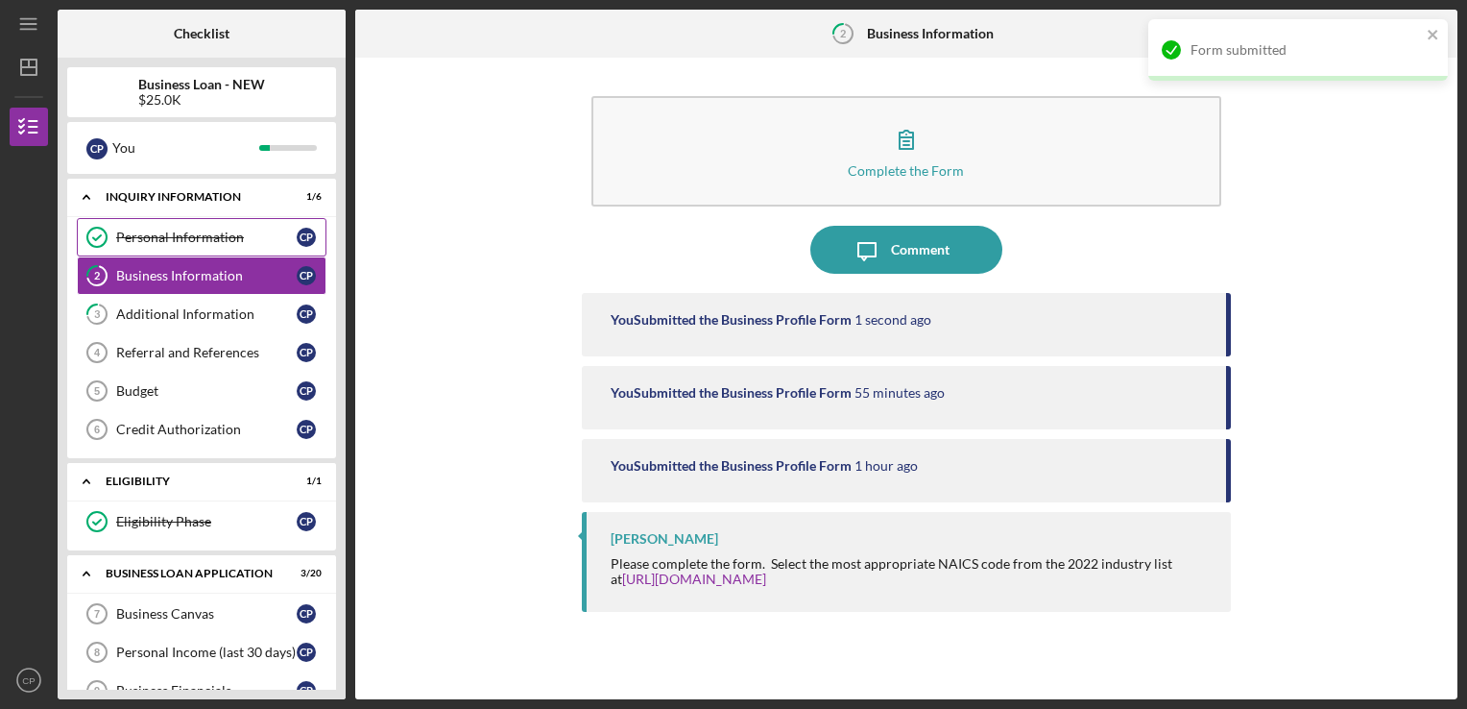
click at [223, 244] on div "Personal Information" at bounding box center [206, 236] width 181 height 15
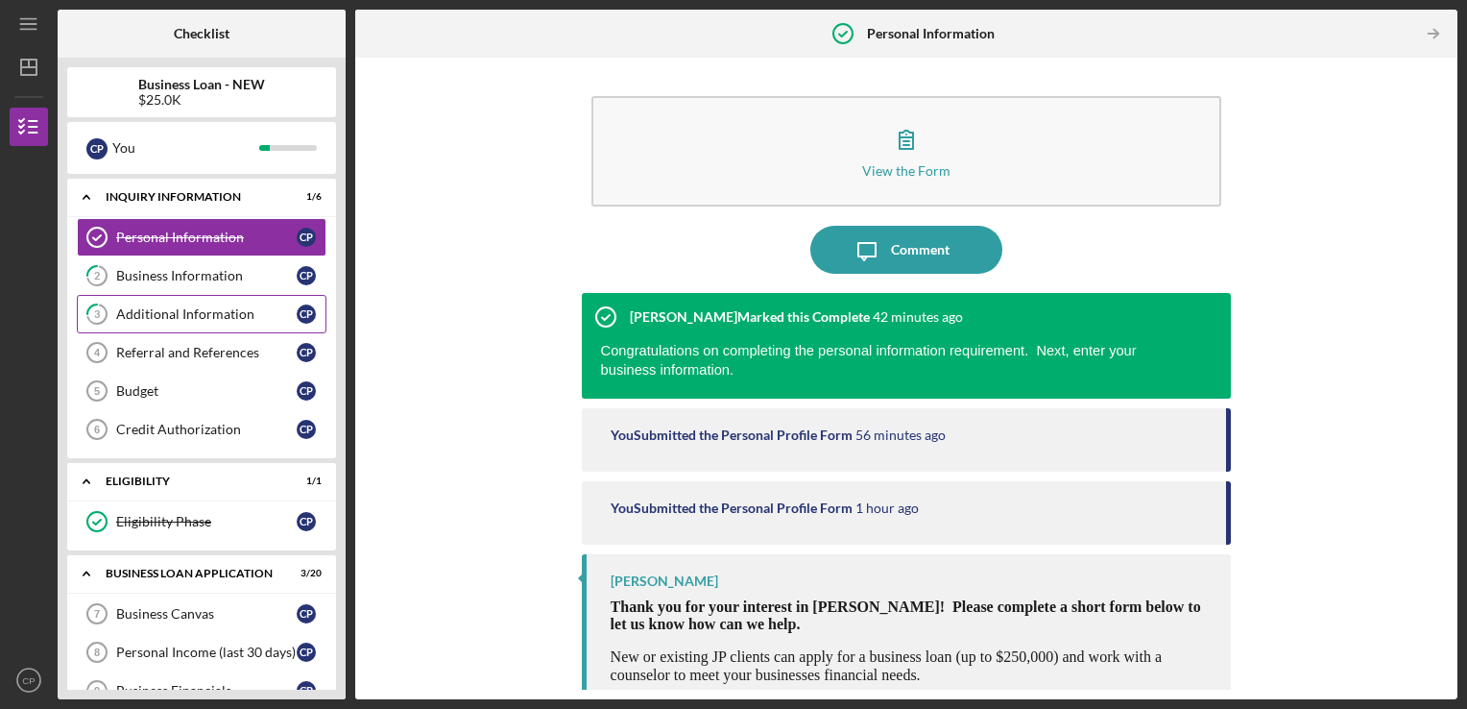
click at [200, 301] on link "3 Additional Information C P" at bounding box center [202, 314] width 250 height 38
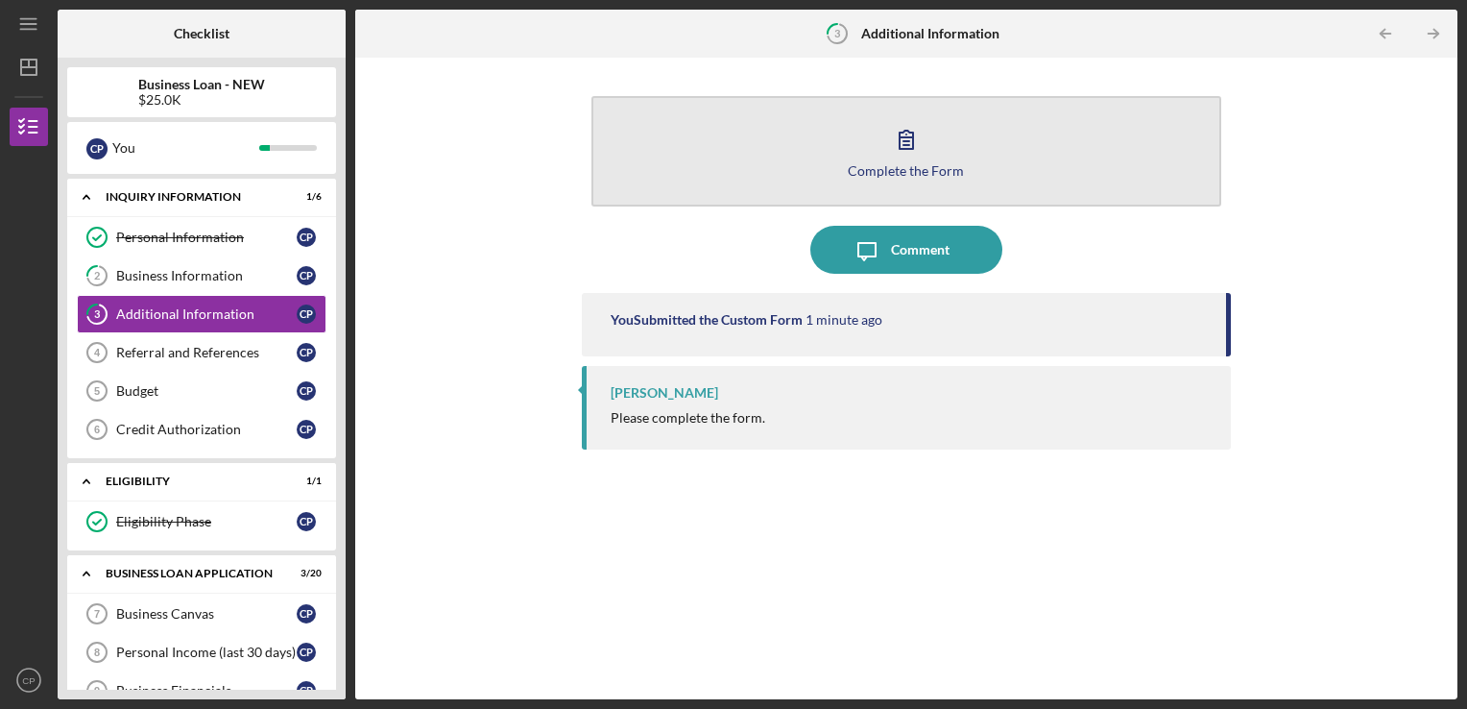
click at [875, 173] on div "Complete the Form" at bounding box center [906, 170] width 116 height 14
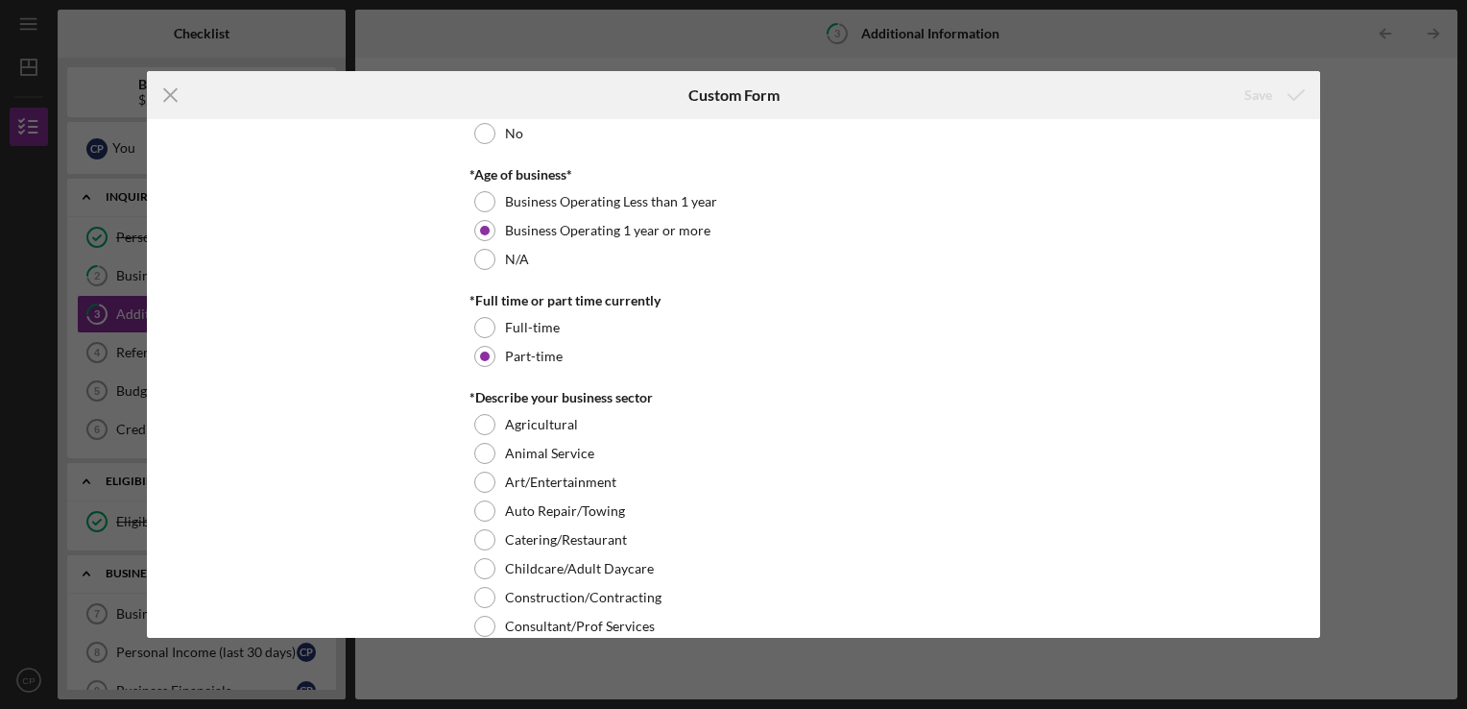
scroll to position [96, 0]
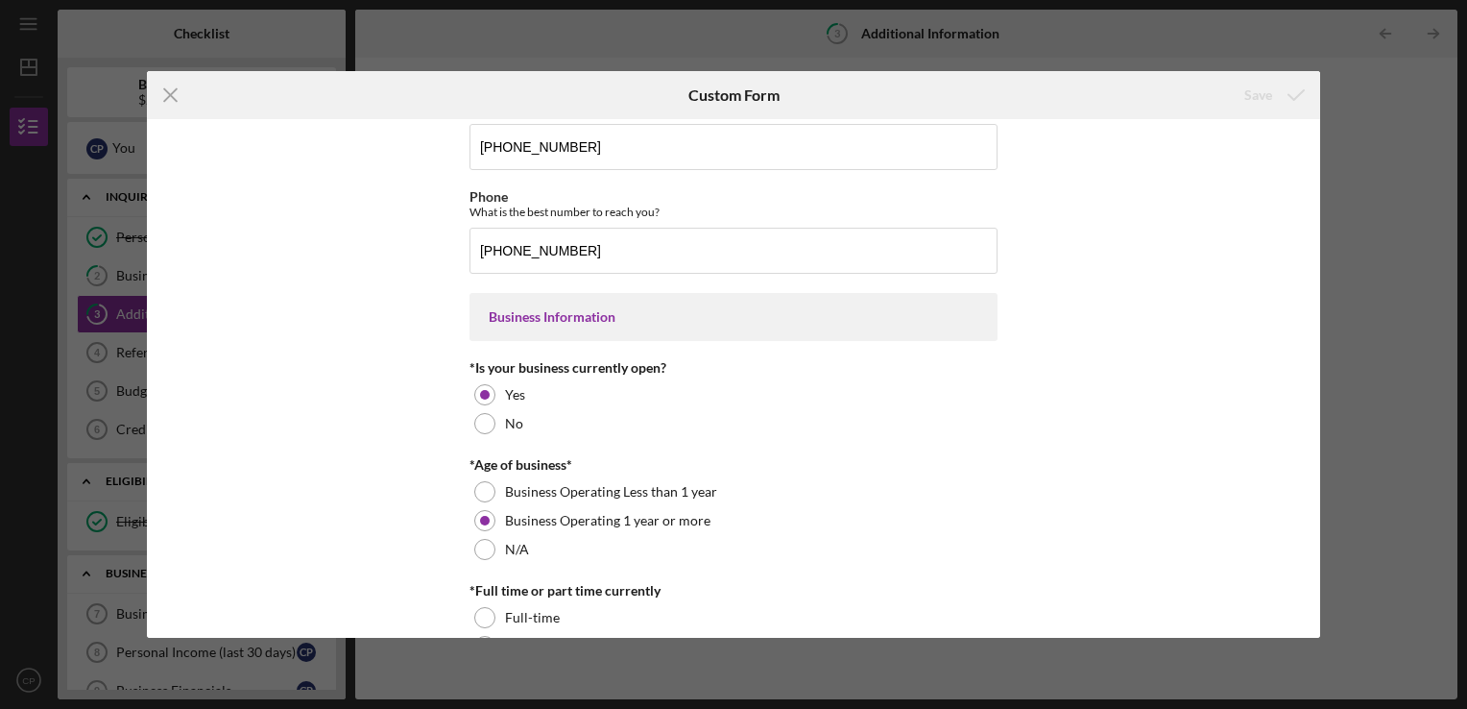
click at [1438, 174] on div "Icon/Menu Close Custom Form Save Personal Information *Mobile Phone (314) 817-6…" at bounding box center [733, 354] width 1467 height 709
click at [173, 90] on line at bounding box center [170, 94] width 12 height 12
